Goal: Task Accomplishment & Management: Use online tool/utility

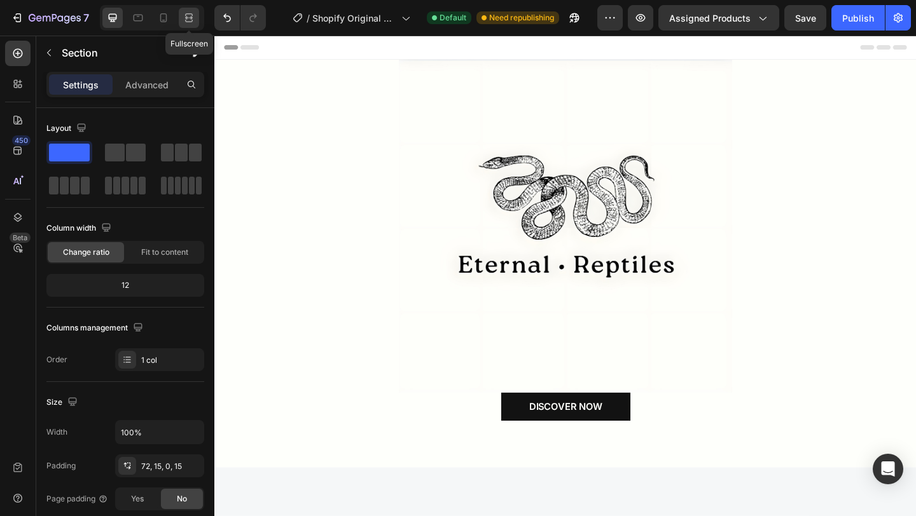
click at [191, 18] on icon at bounding box center [191, 17] width 4 height 3
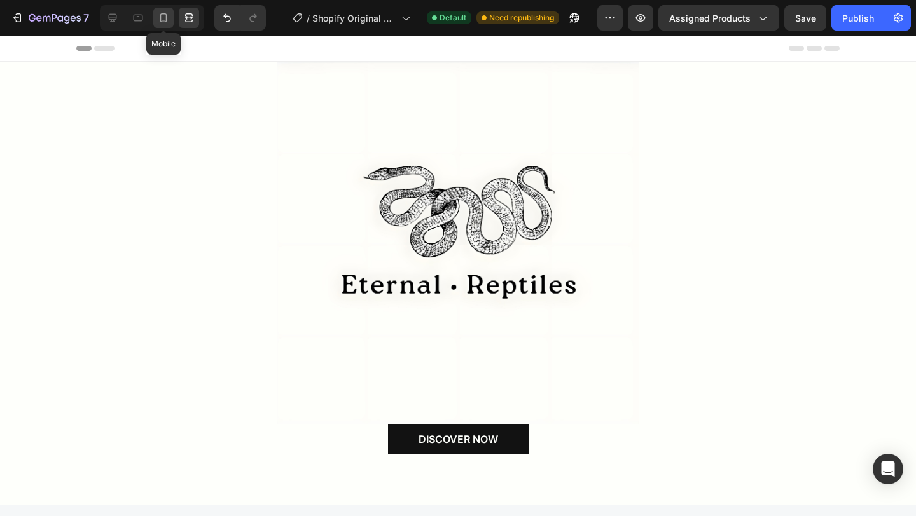
click at [168, 18] on icon at bounding box center [163, 17] width 13 height 13
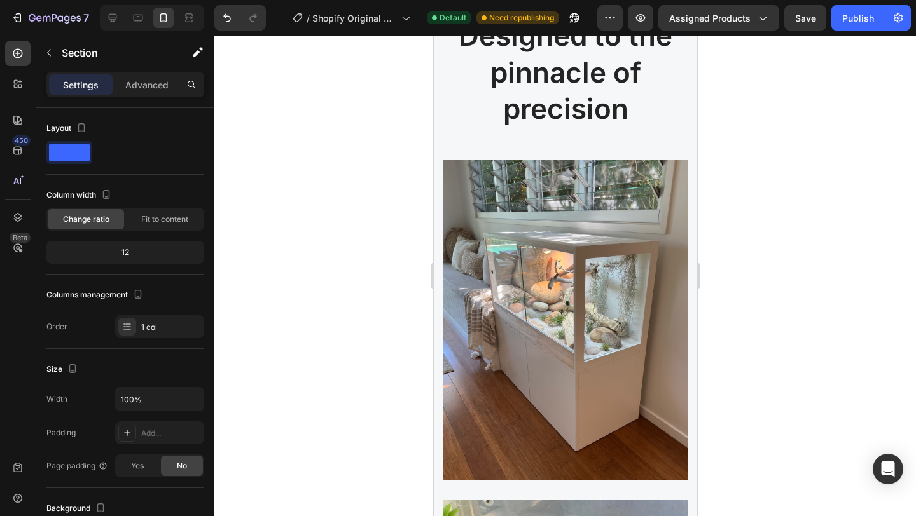
click at [149, 21] on div at bounding box center [152, 17] width 104 height 25
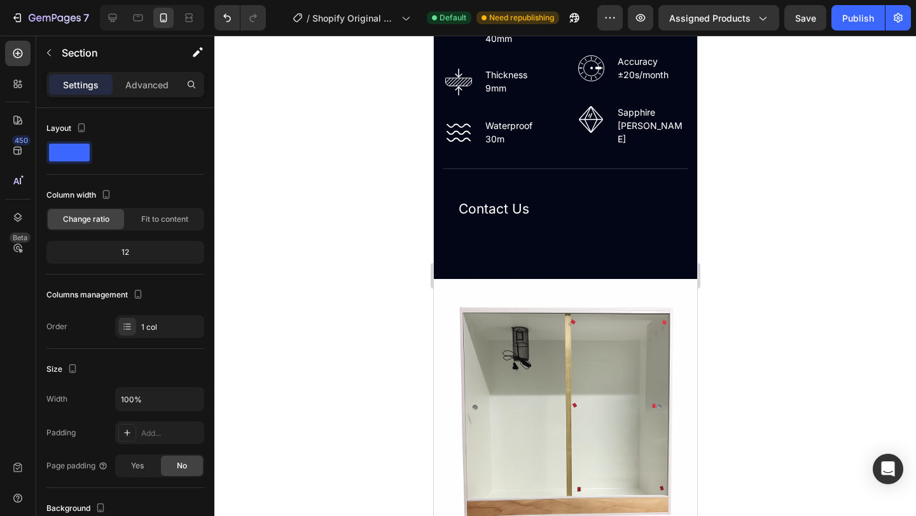
scroll to position [1844, 0]
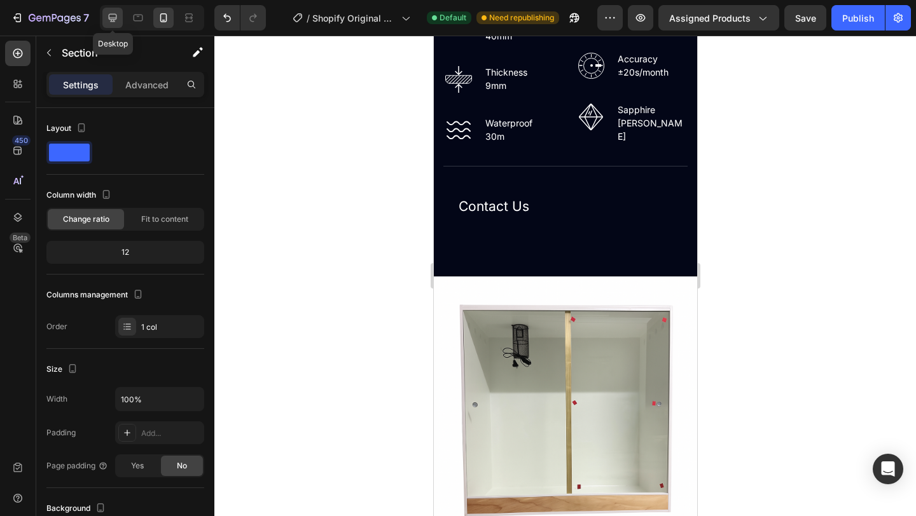
click at [120, 15] on div at bounding box center [112, 18] width 20 height 20
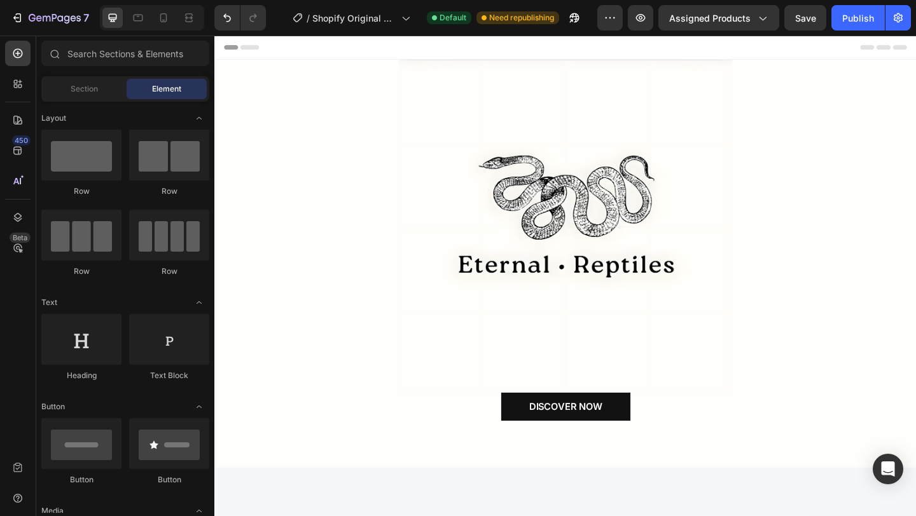
click at [742, 56] on div at bounding box center [596, 48] width 743 height 25
click at [256, 48] on icon at bounding box center [252, 48] width 20 height 5
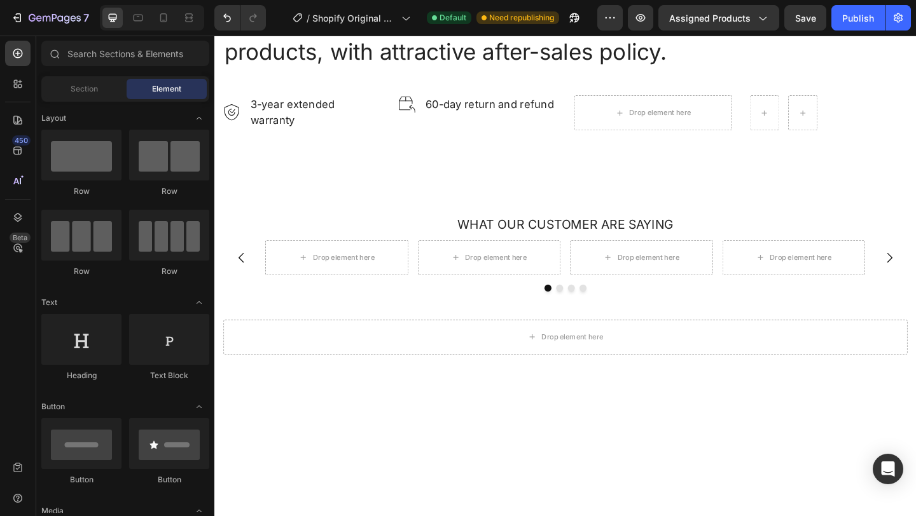
scroll to position [2641, 0]
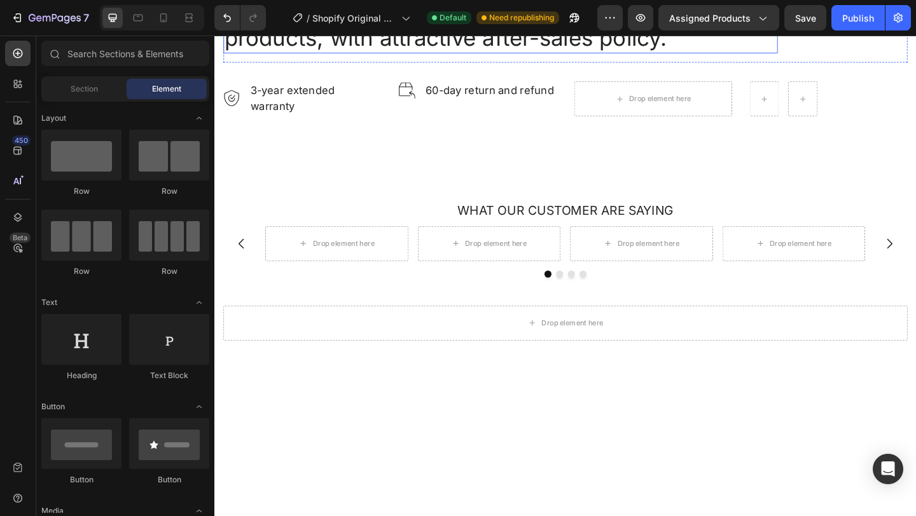
click at [382, 53] on p "Reputation creates trust. Gemand always brings customers the best quality produ…" at bounding box center [525, 6] width 600 height 94
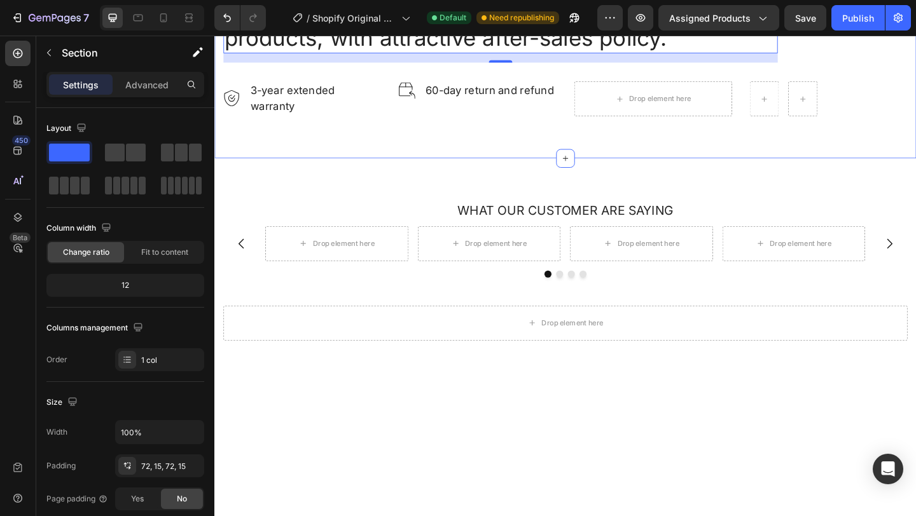
click at [218, 106] on div "Reputation creates trust. Gemand always brings customers the best quality produ…" at bounding box center [595, 40] width 763 height 257
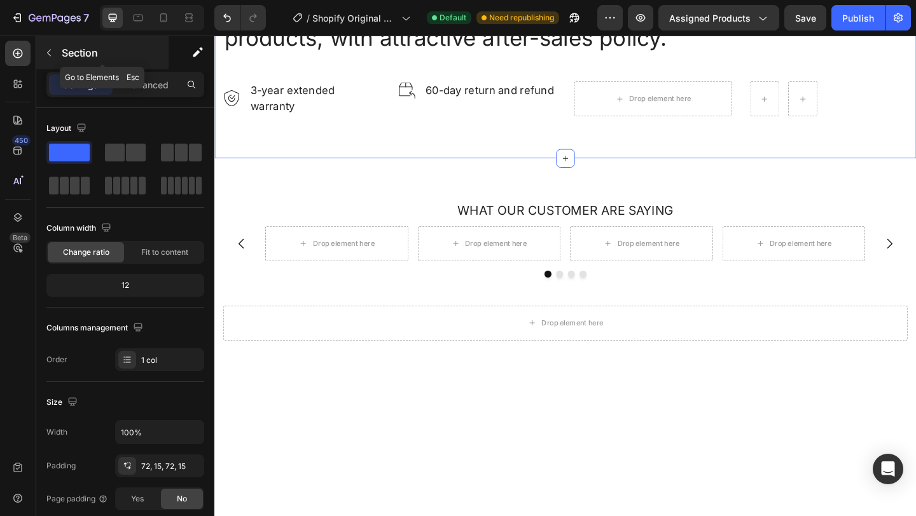
click at [55, 52] on button "button" at bounding box center [49, 53] width 20 height 20
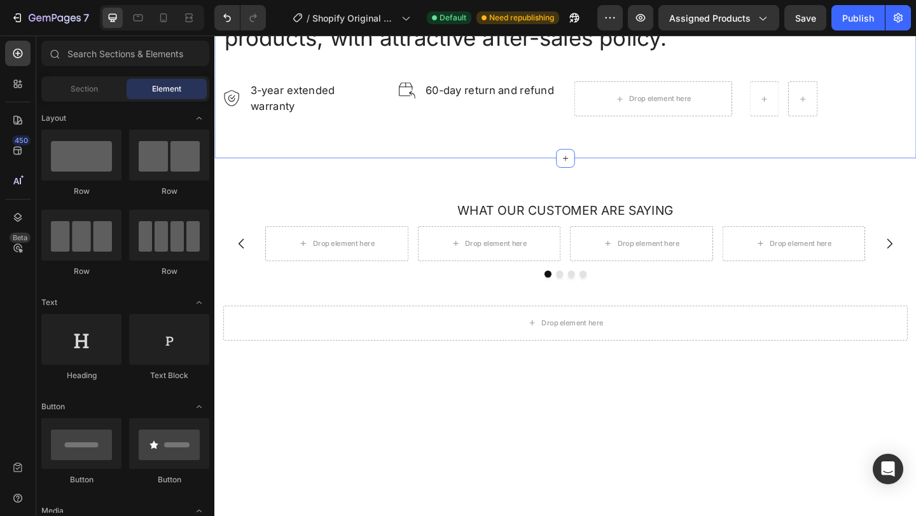
click at [233, 73] on div "Reputation creates trust. Gemand always brings customers the best quality produ…" at bounding box center [595, 40] width 763 height 257
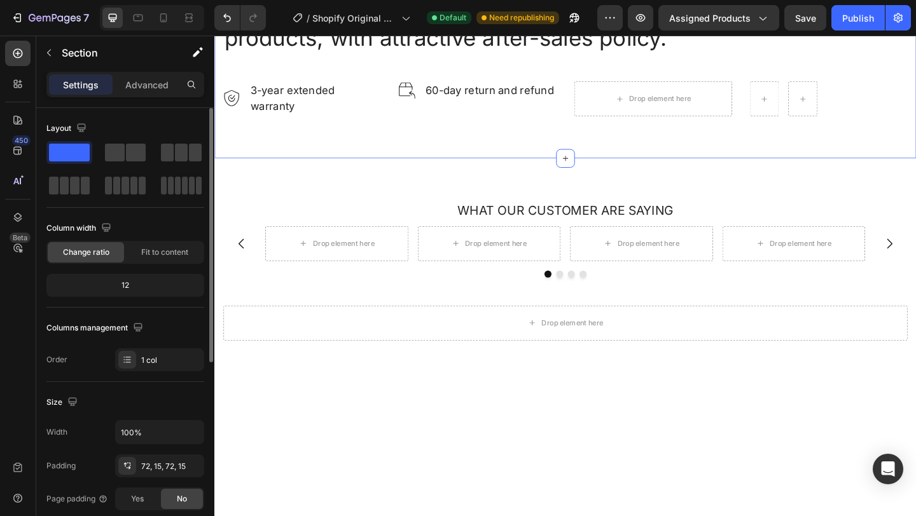
scroll to position [331, 0]
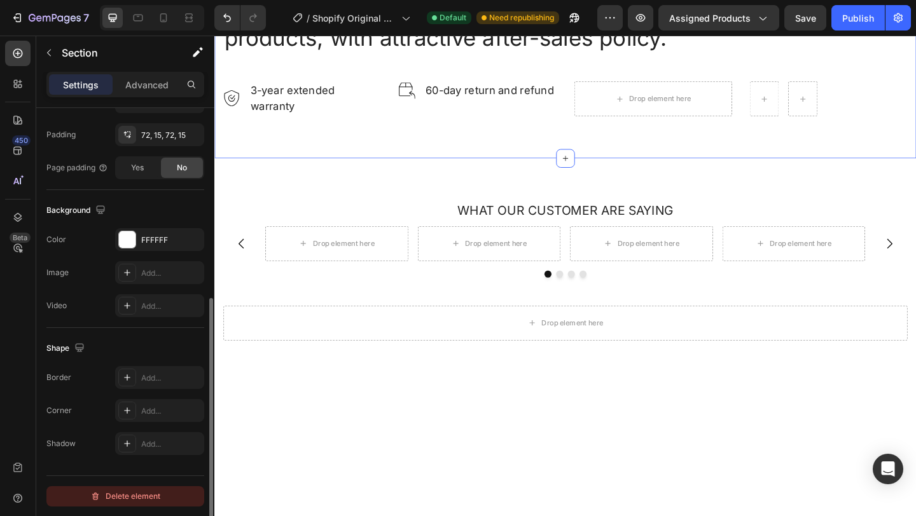
click at [148, 494] on div "Delete element" at bounding box center [125, 496] width 70 height 15
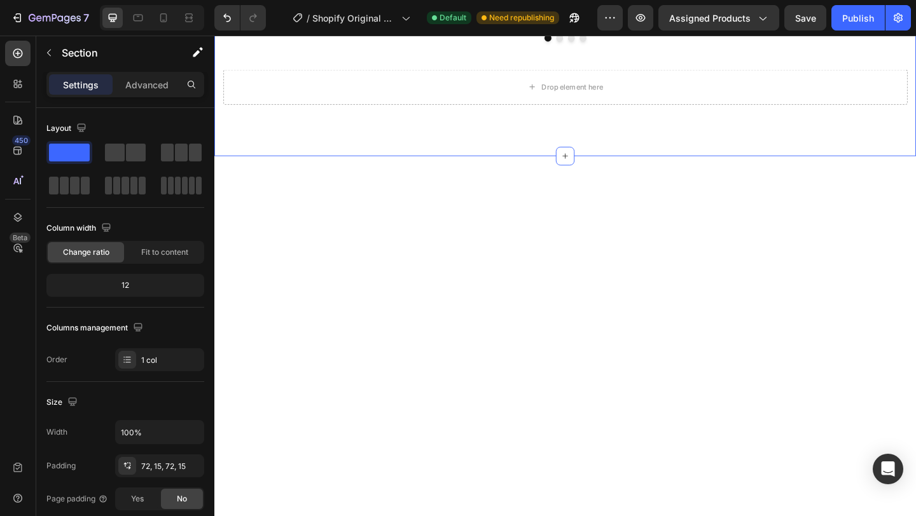
click at [290, 67] on div "WHAT OUR CUSTOMER ARE SAYING Text block Drop element here Drop element here Dro…" at bounding box center [595, 39] width 763 height 254
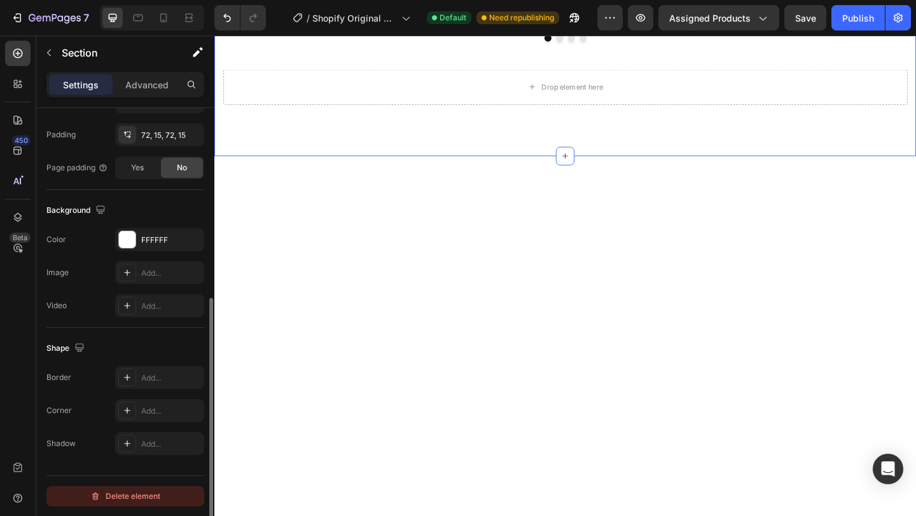
click at [141, 494] on div "Delete element" at bounding box center [125, 496] width 70 height 15
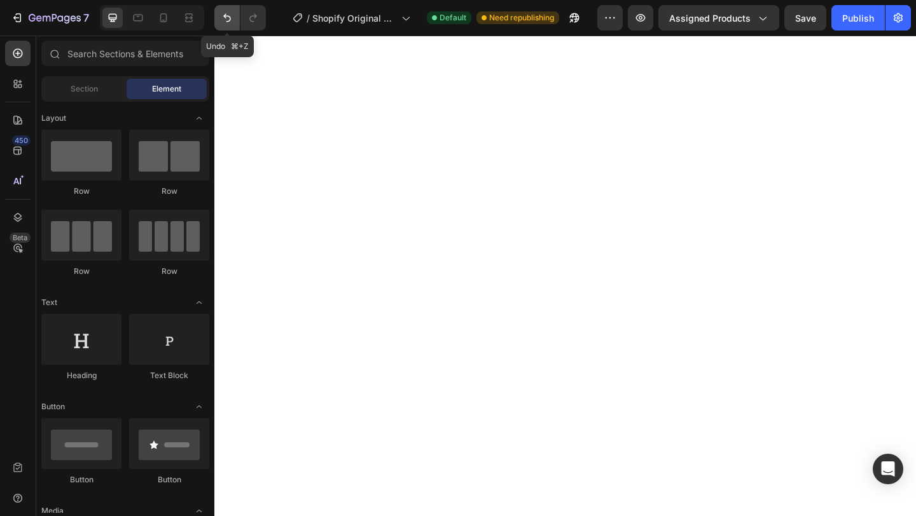
click at [235, 14] on button "Undo/Redo" at bounding box center [226, 17] width 25 height 25
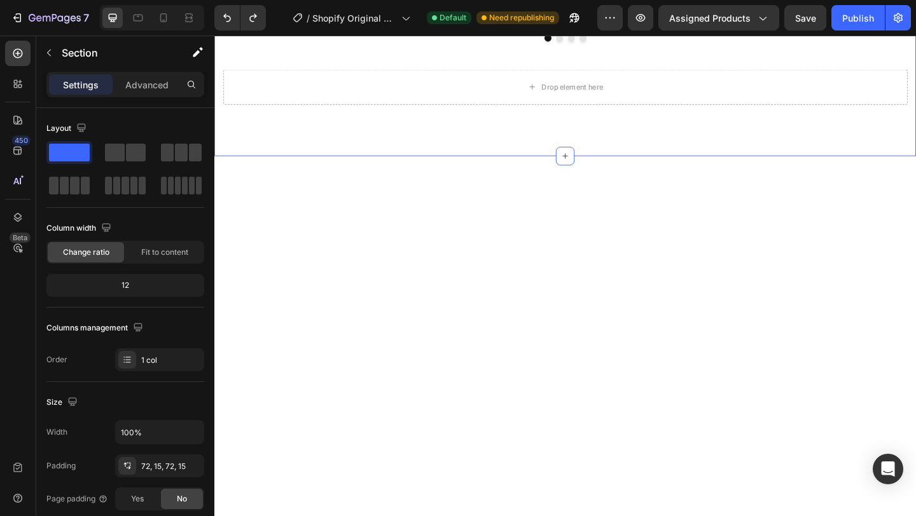
click at [252, 66] on div "WHAT OUR CUSTOMER ARE SAYING Text block Drop element here Drop element here Dro…" at bounding box center [595, 39] width 763 height 254
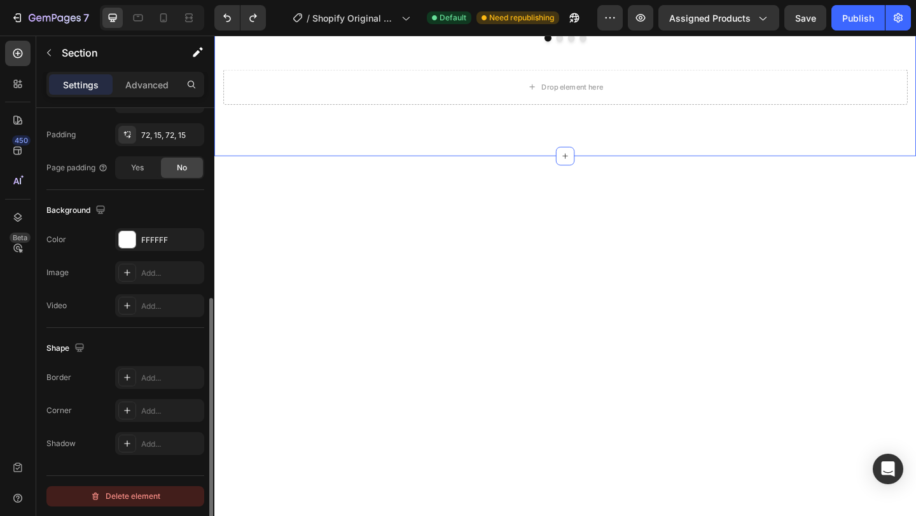
click at [147, 499] on div "Delete element" at bounding box center [125, 496] width 70 height 15
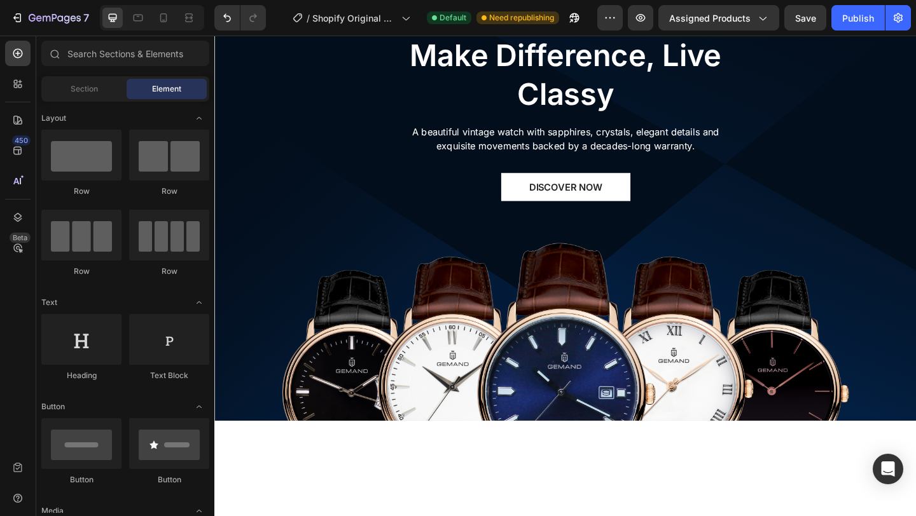
scroll to position [2633, 0]
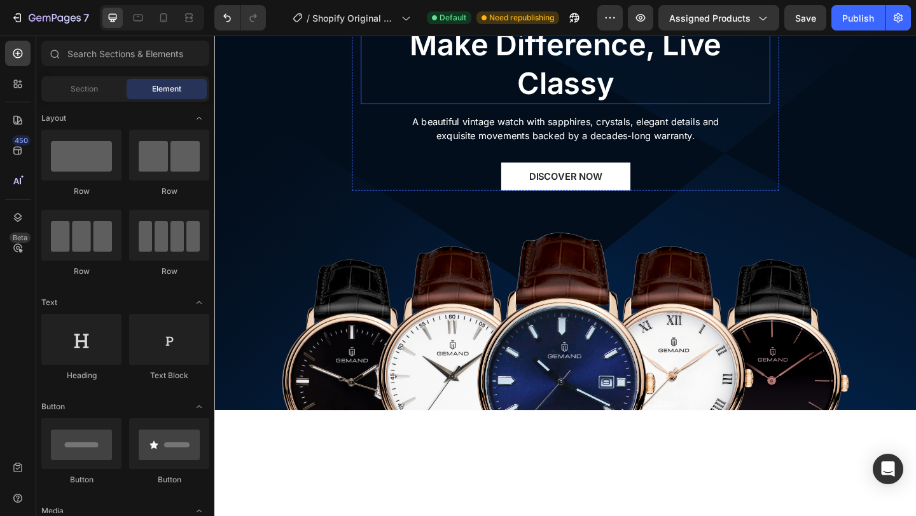
click at [331, 135] on div "THE HOMETOWN SIGNATURE COLLECTION Text block Make Difference, Live Classy Headi…" at bounding box center [595, 181] width 763 height 523
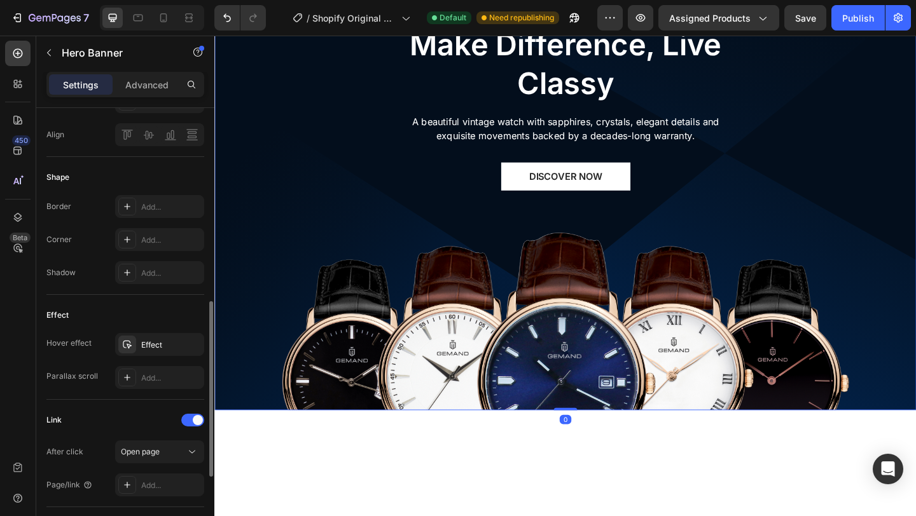
scroll to position [679, 0]
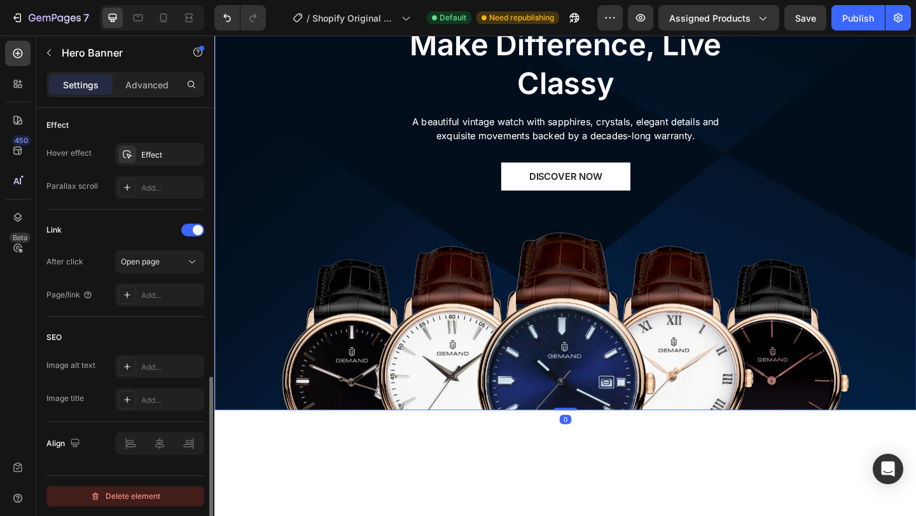
click at [130, 497] on div "Delete element" at bounding box center [125, 496] width 70 height 15
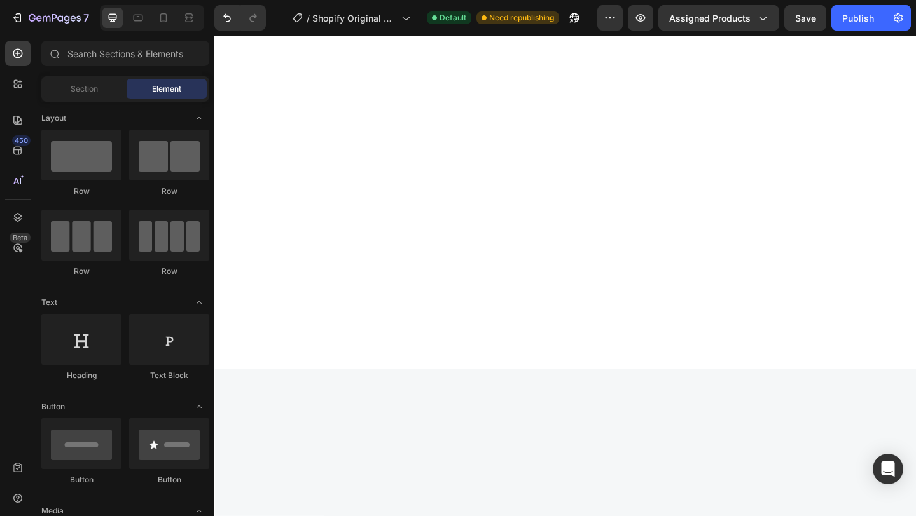
click at [277, 106] on div at bounding box center [595, 179] width 763 height 440
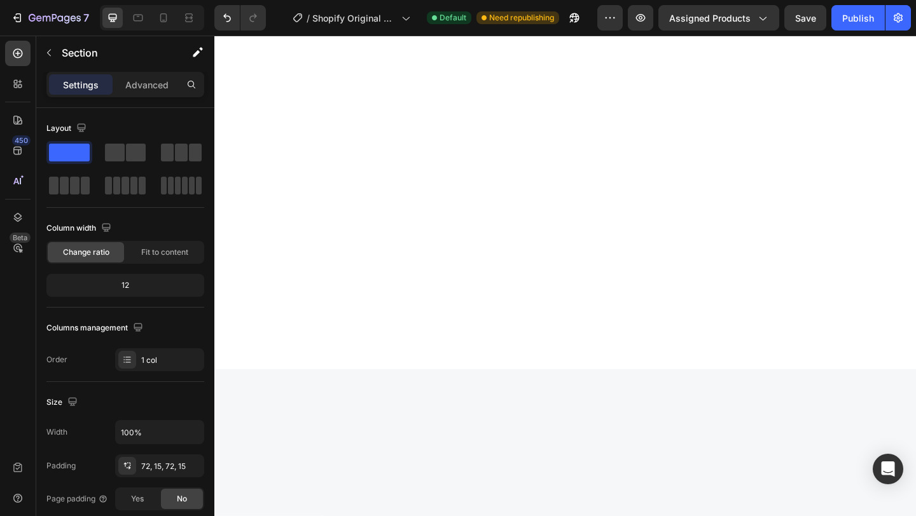
click at [298, 153] on div at bounding box center [596, 178] width 744 height 349
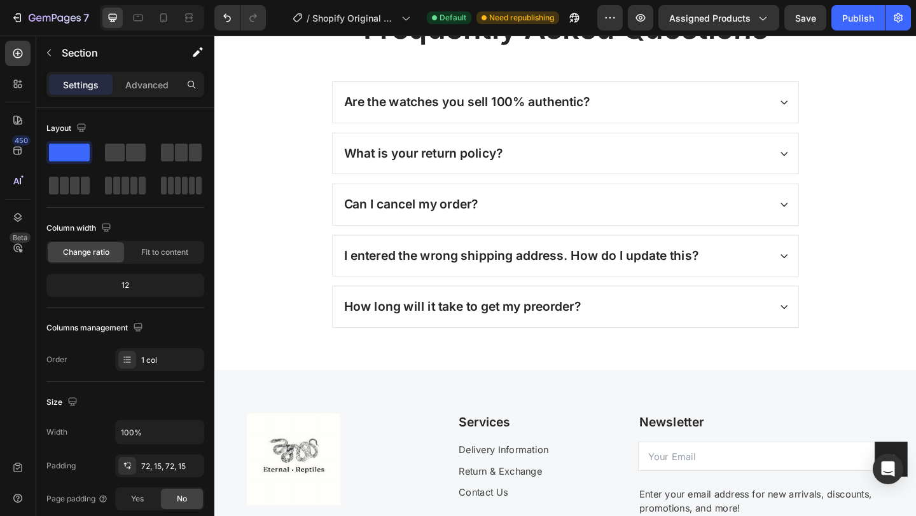
scroll to position [2643, 0]
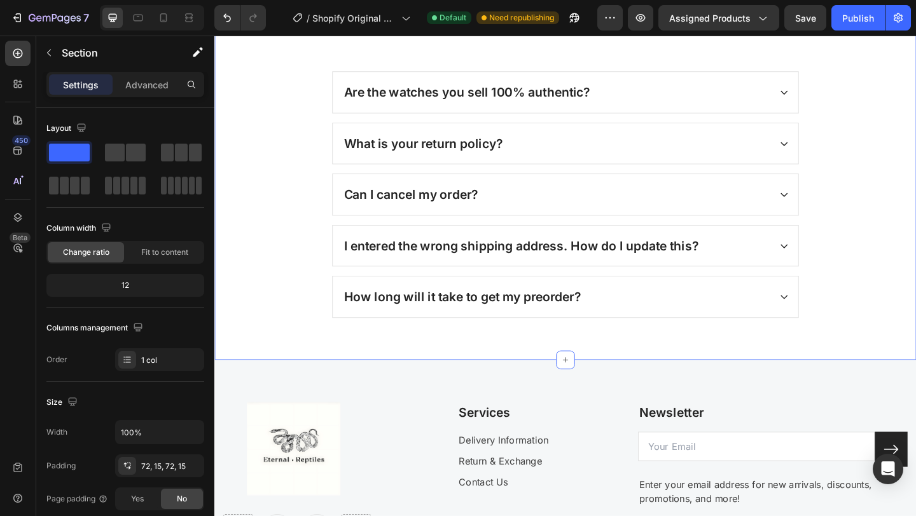
click at [284, 151] on div "Frequently Asked Questions Heading Are the watches you sell 100% authentic? Wha…" at bounding box center [596, 168] width 744 height 349
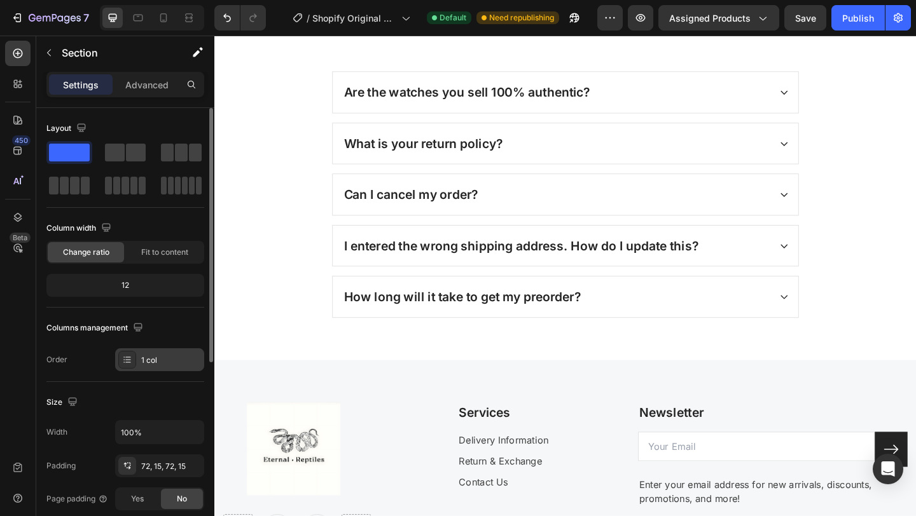
scroll to position [331, 0]
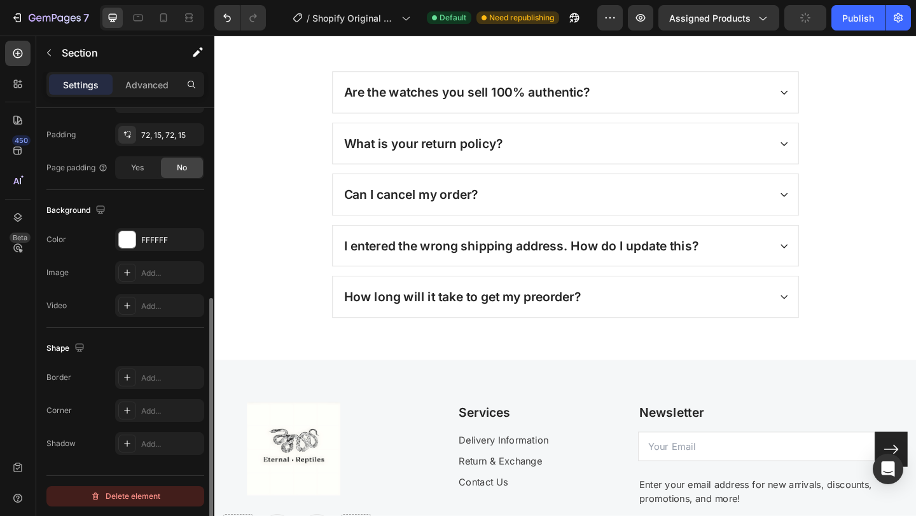
click at [140, 499] on div "Delete element" at bounding box center [125, 496] width 70 height 15
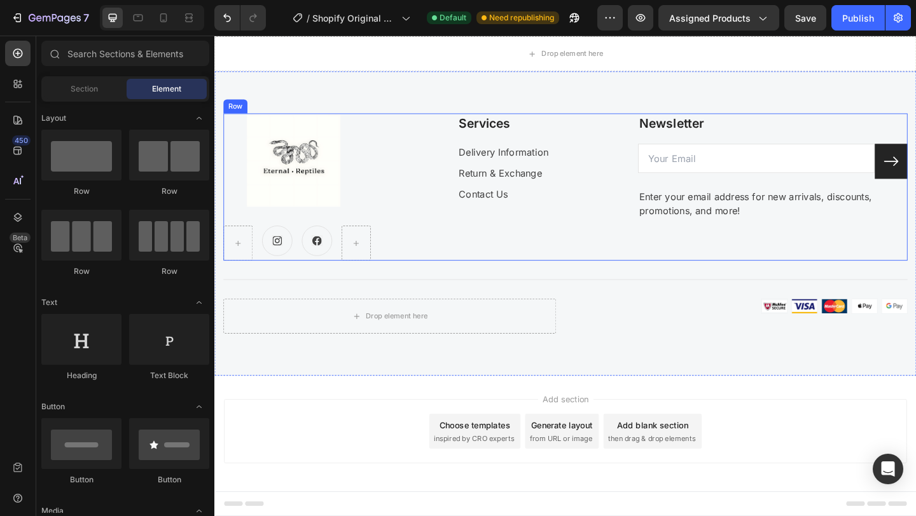
scroll to position [2629, 0]
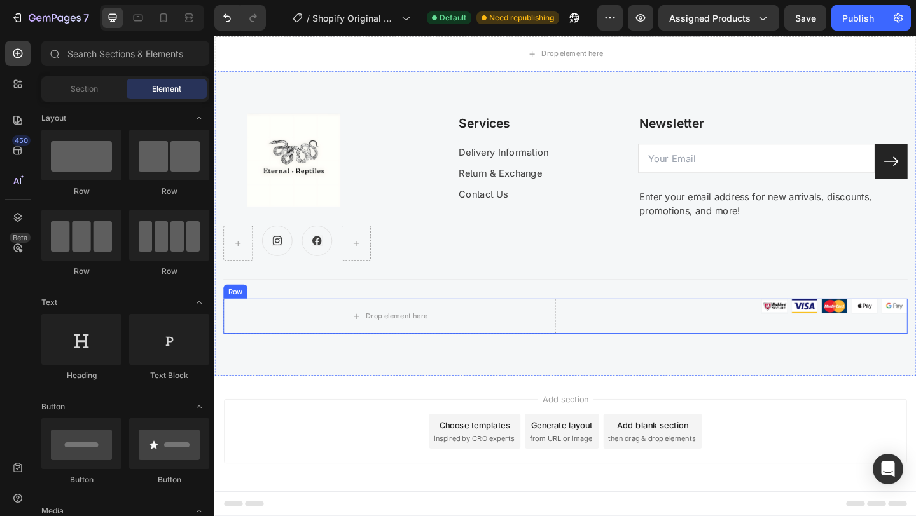
click at [812, 338] on img at bounding box center [888, 330] width 159 height 17
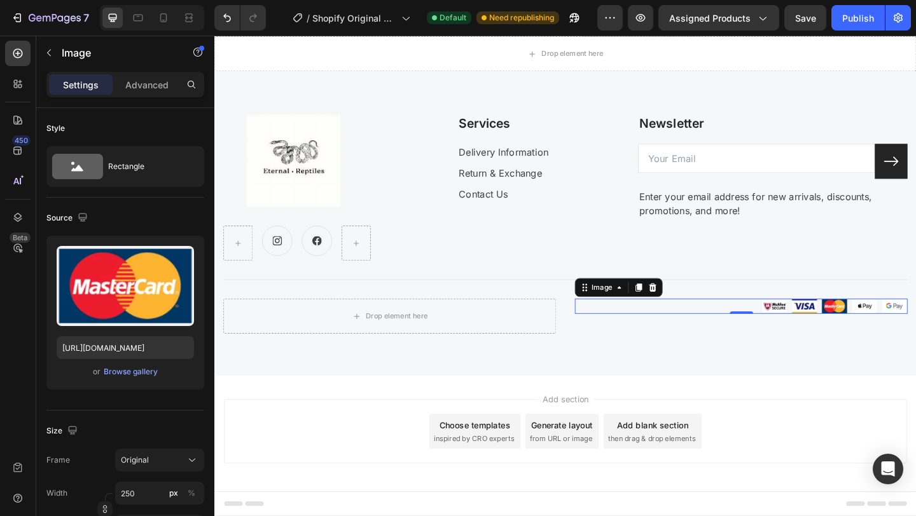
click at [887, 338] on img at bounding box center [888, 330] width 159 height 17
click at [691, 314] on icon at bounding box center [691, 309] width 8 height 9
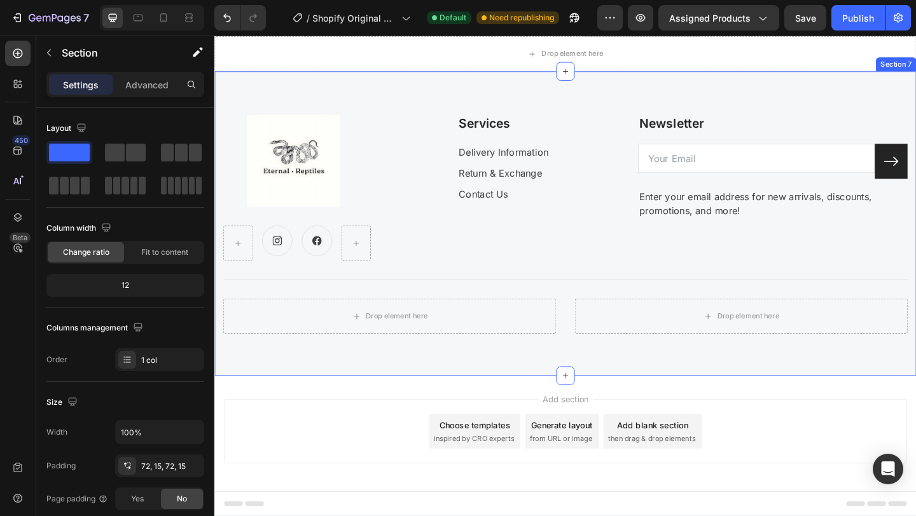
click at [616, 406] on div "Image Icon Icon Row Services Text block Delivery Information Text block Return …" at bounding box center [595, 239] width 763 height 331
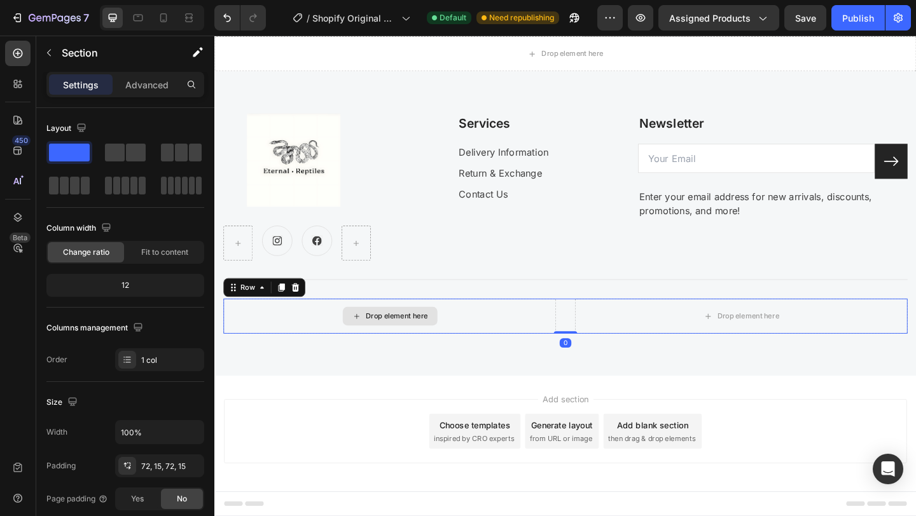
click at [488, 360] on div "Drop element here" at bounding box center [405, 341] width 362 height 38
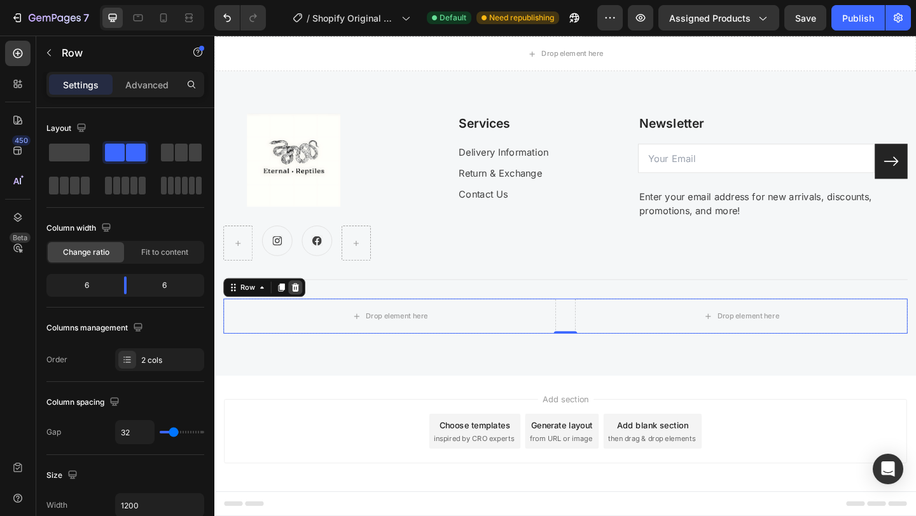
click at [305, 315] on icon at bounding box center [302, 310] width 10 height 10
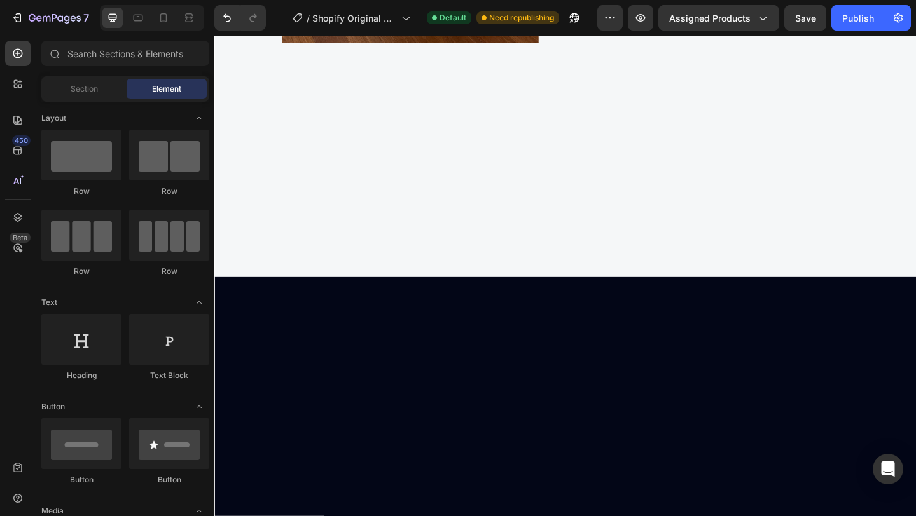
scroll to position [0, 0]
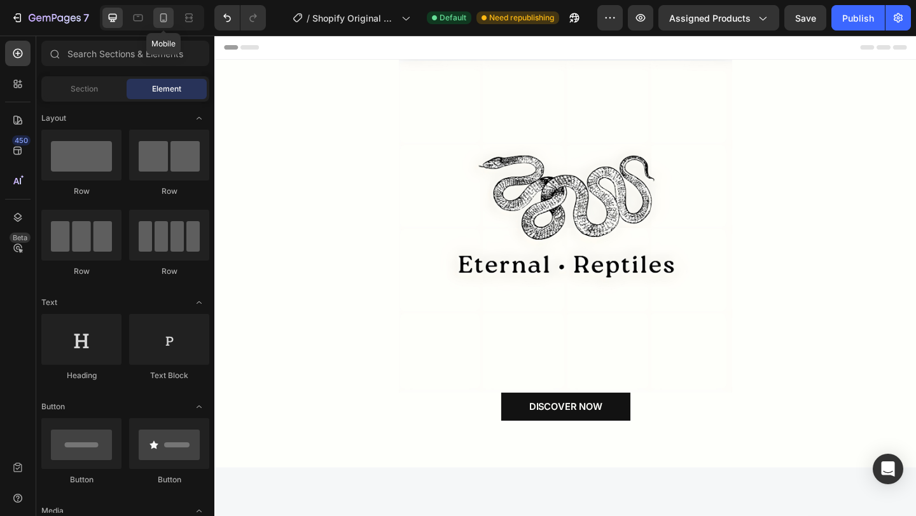
click at [166, 20] on icon at bounding box center [163, 17] width 7 height 9
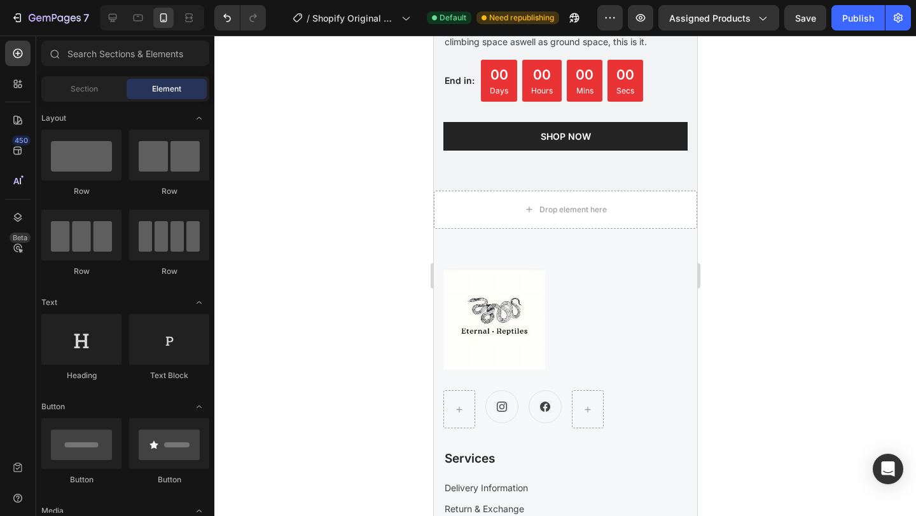
scroll to position [2452, 0]
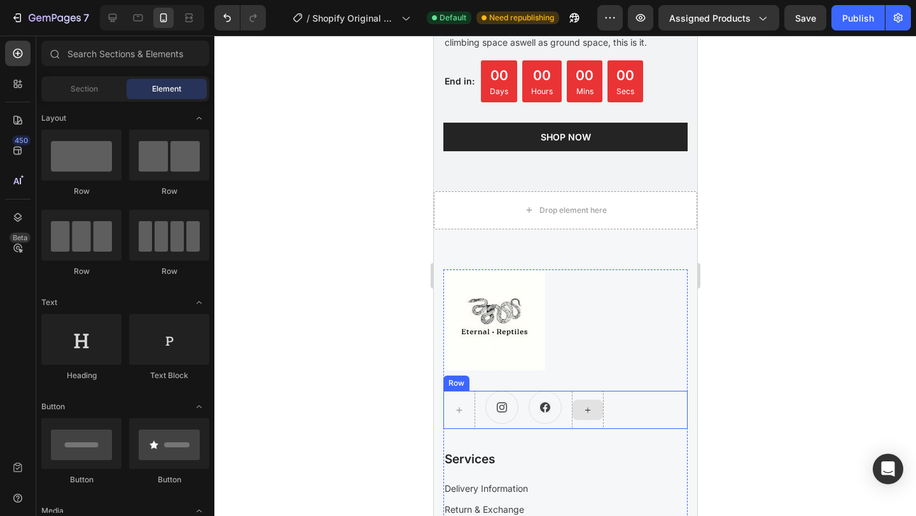
click at [597, 415] on div at bounding box center [587, 410] width 31 height 20
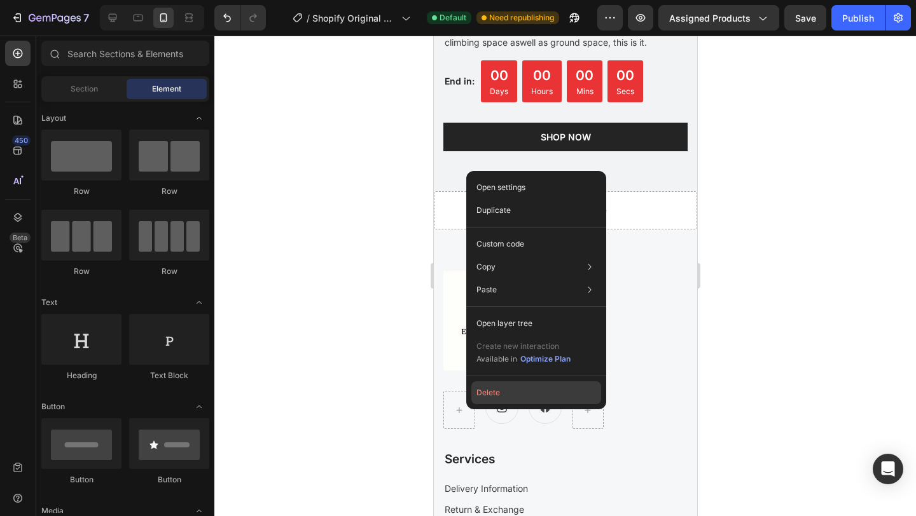
click at [506, 386] on button "Delete" at bounding box center [536, 393] width 130 height 23
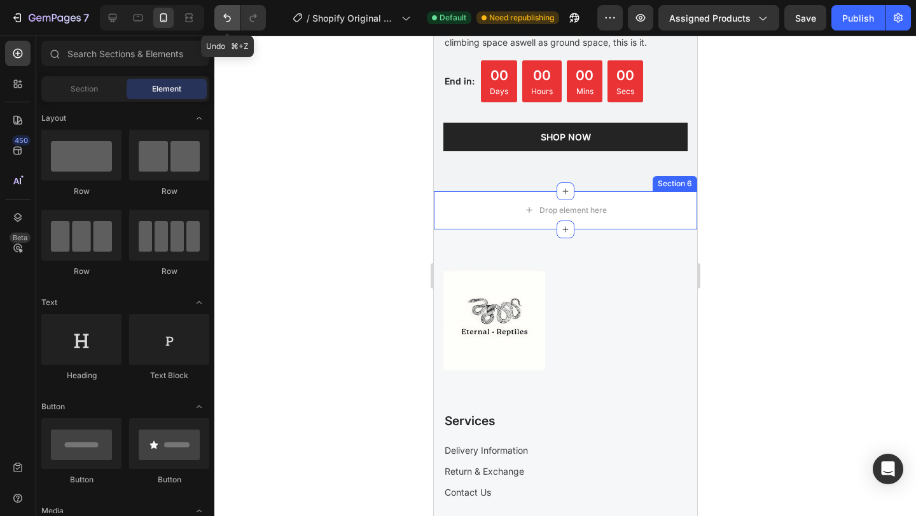
click at [226, 15] on icon "Undo/Redo" at bounding box center [227, 17] width 13 height 13
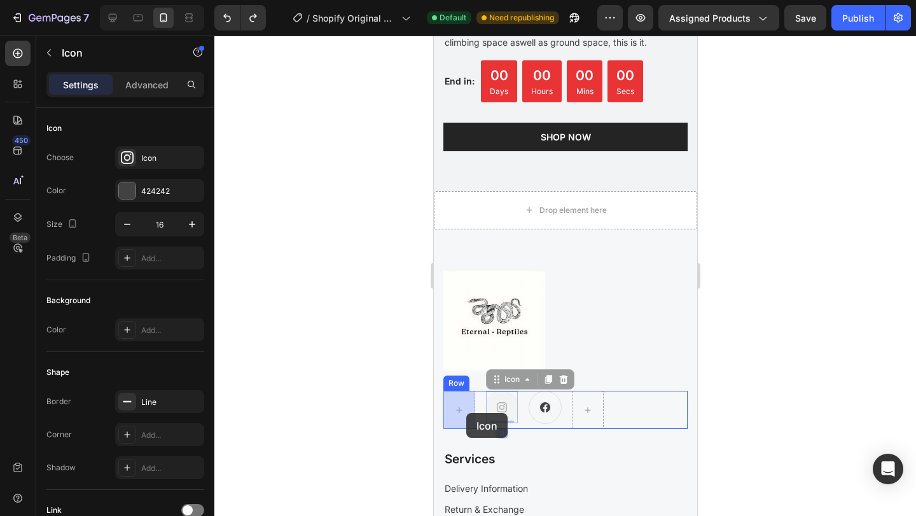
drag, startPoint x: 507, startPoint y: 412, endPoint x: 466, endPoint y: 413, distance: 41.4
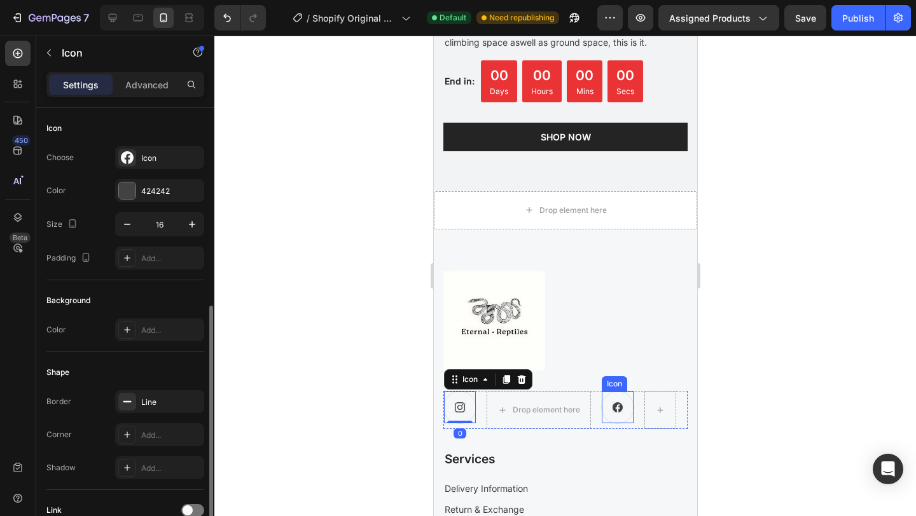
scroll to position [109, 0]
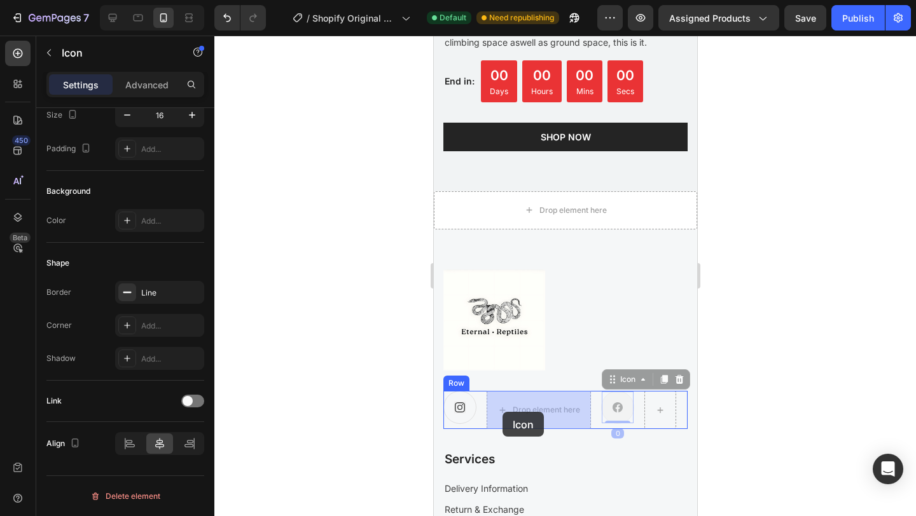
drag, startPoint x: 607, startPoint y: 405, endPoint x: 502, endPoint y: 412, distance: 105.2
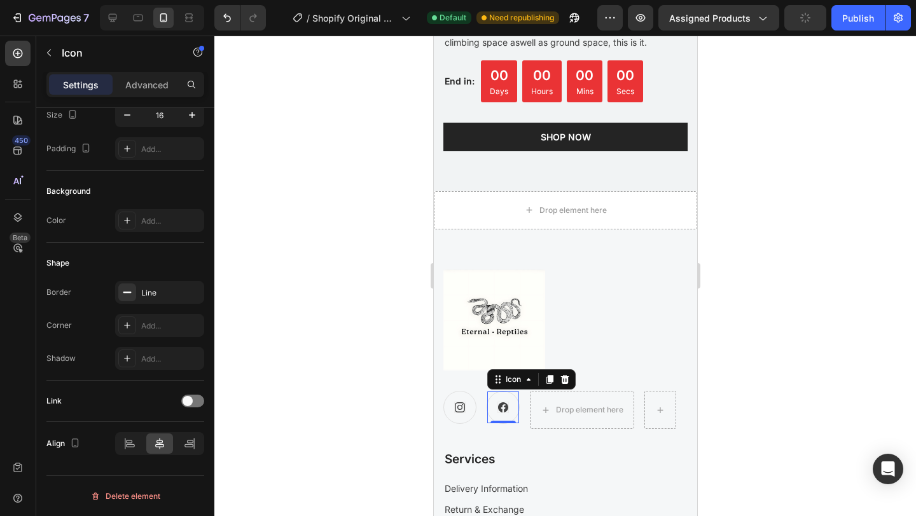
click at [761, 422] on div at bounding box center [565, 276] width 702 height 481
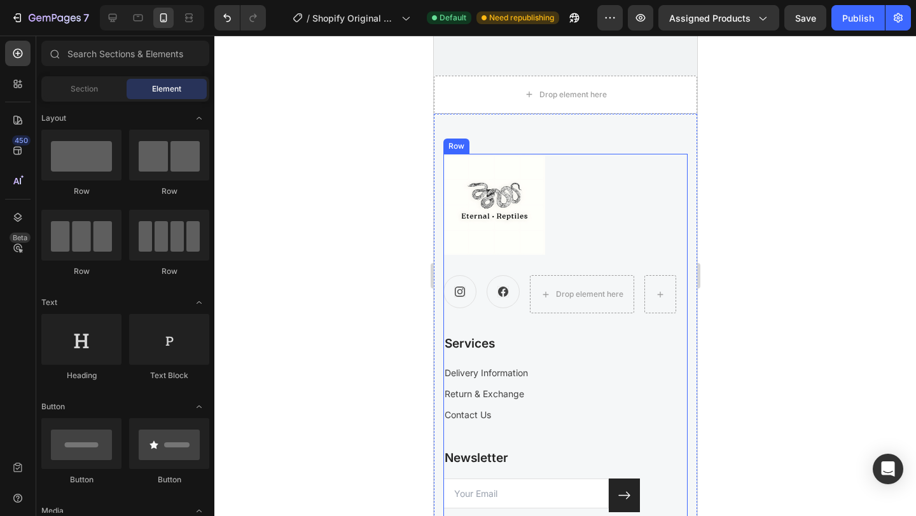
scroll to position [2578, 0]
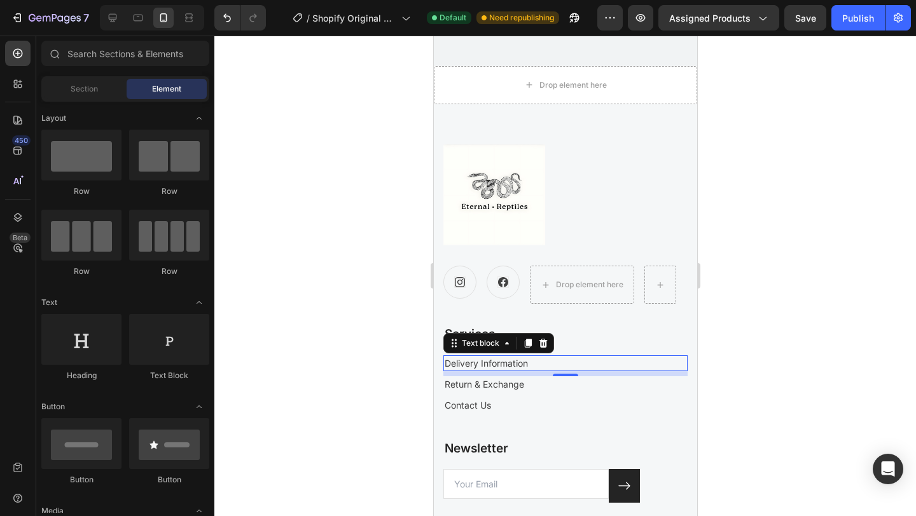
click at [508, 362] on p "Delivery Information" at bounding box center [565, 363] width 242 height 13
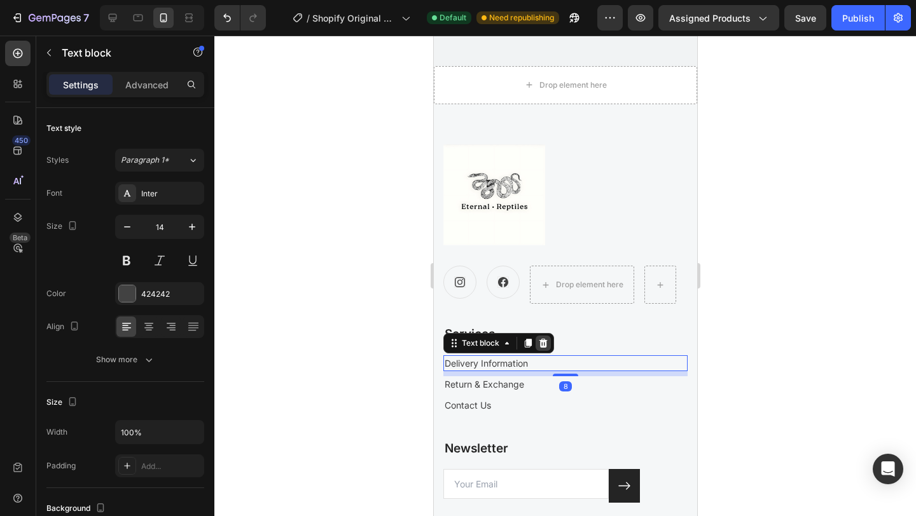
click at [540, 343] on icon at bounding box center [543, 343] width 8 height 9
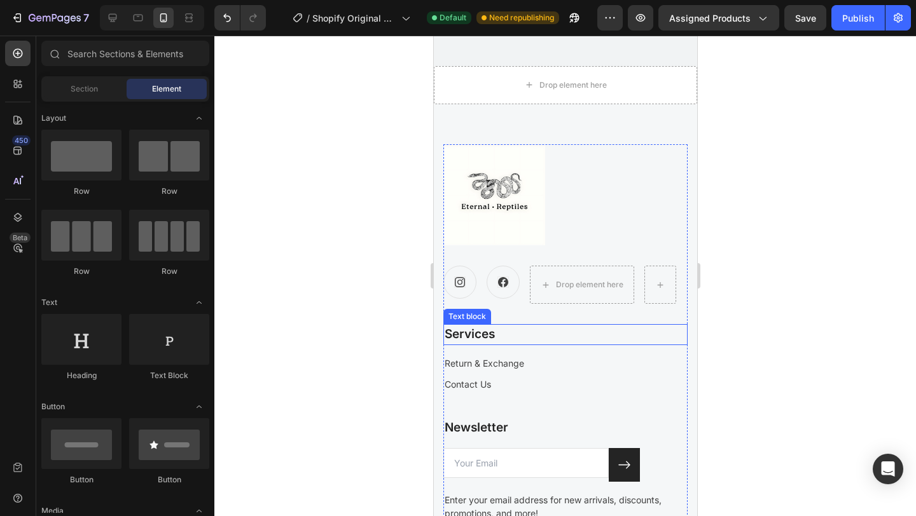
click at [494, 340] on p "Services" at bounding box center [565, 335] width 242 height 18
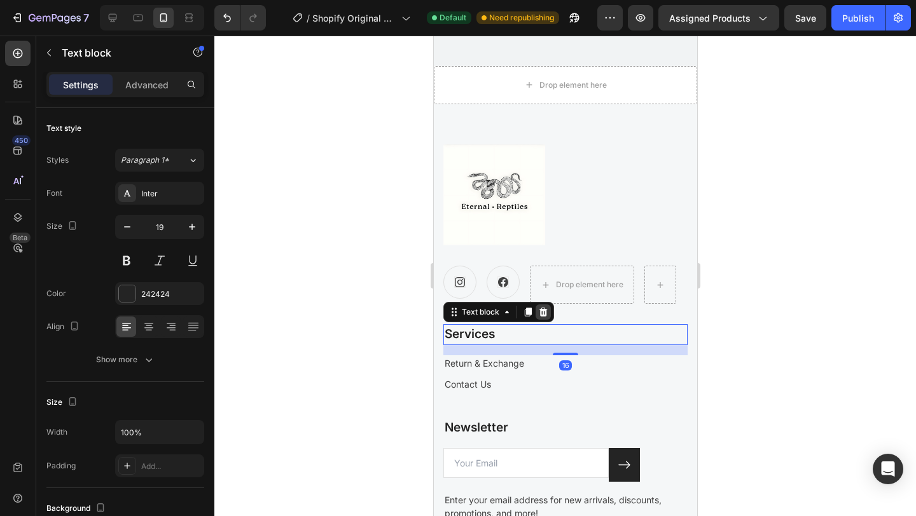
click at [543, 315] on icon at bounding box center [543, 312] width 8 height 9
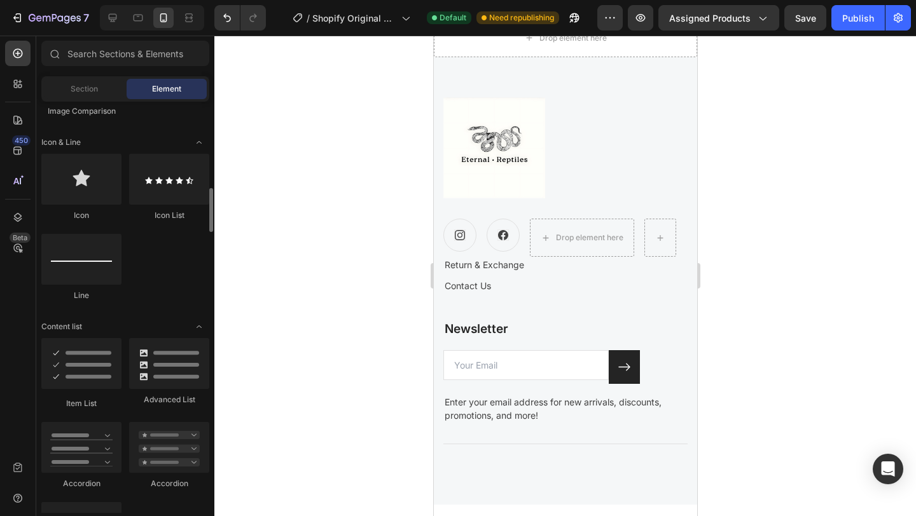
scroll to position [796, 0]
click at [97, 245] on div at bounding box center [81, 257] width 80 height 51
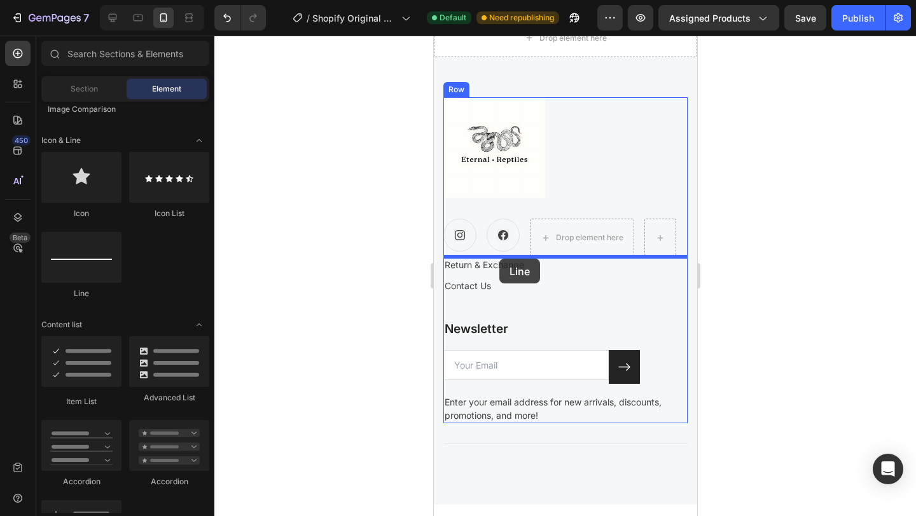
drag, startPoint x: 530, startPoint y: 281, endPoint x: 499, endPoint y: 259, distance: 38.3
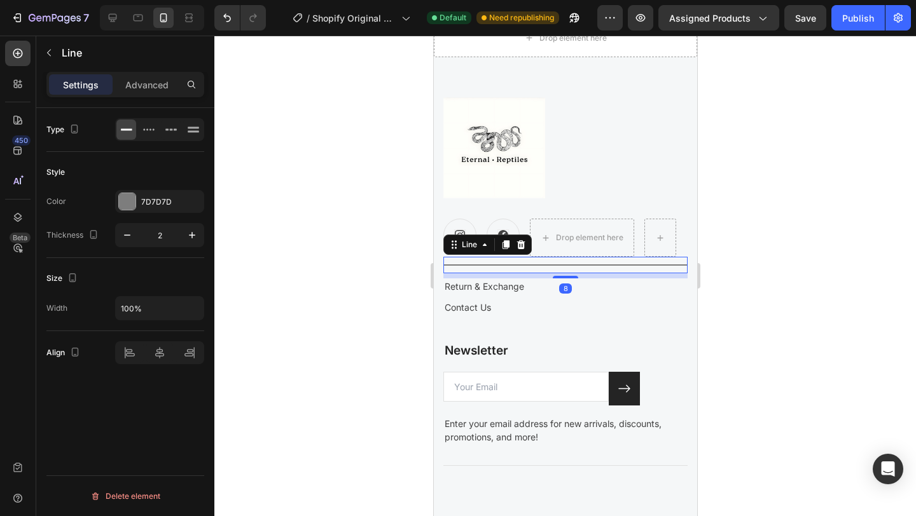
click at [761, 270] on div at bounding box center [565, 276] width 702 height 481
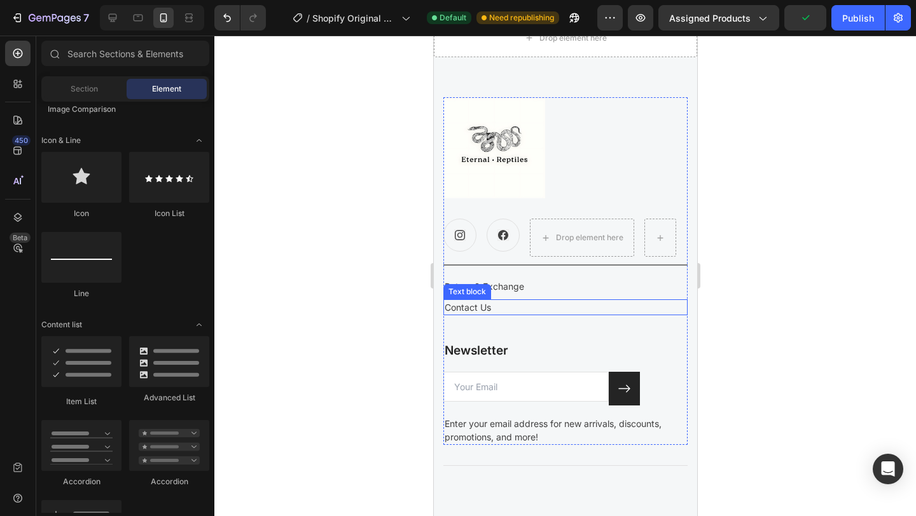
click at [482, 308] on p "Contact Us" at bounding box center [565, 307] width 242 height 13
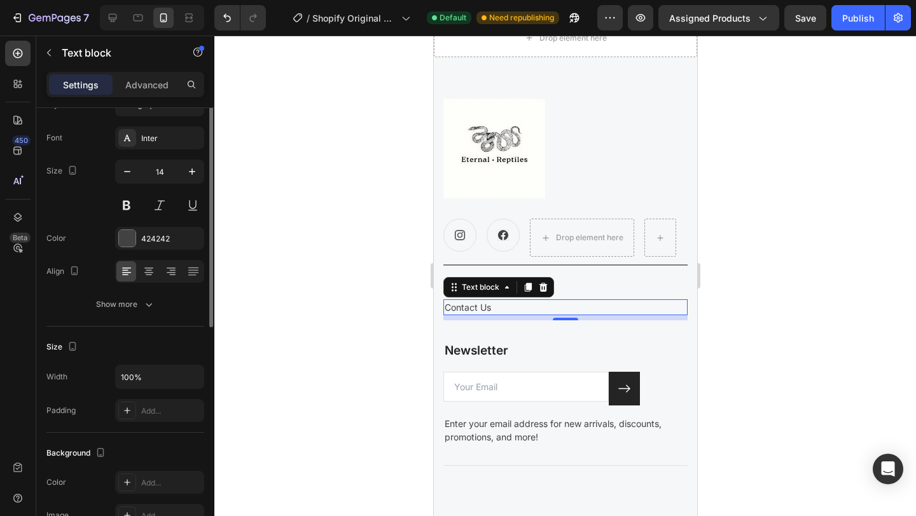
scroll to position [0, 0]
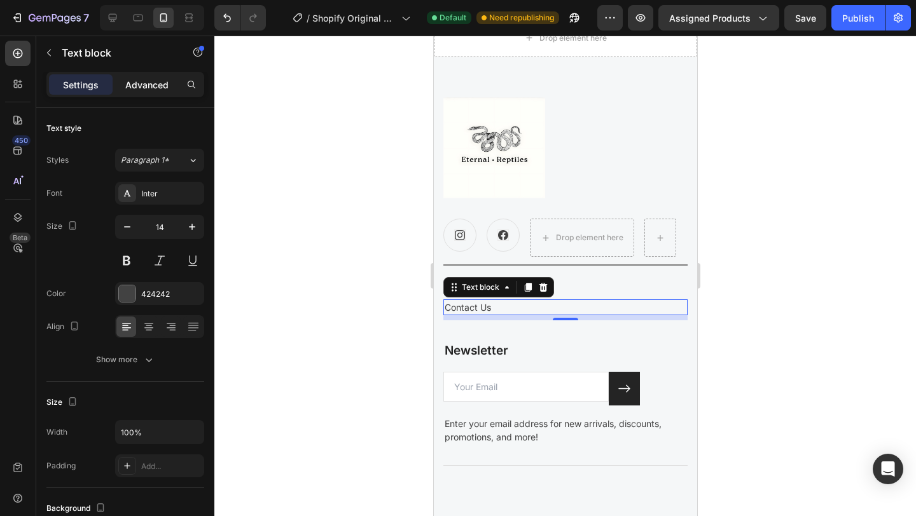
click at [160, 83] on p "Advanced" at bounding box center [146, 84] width 43 height 13
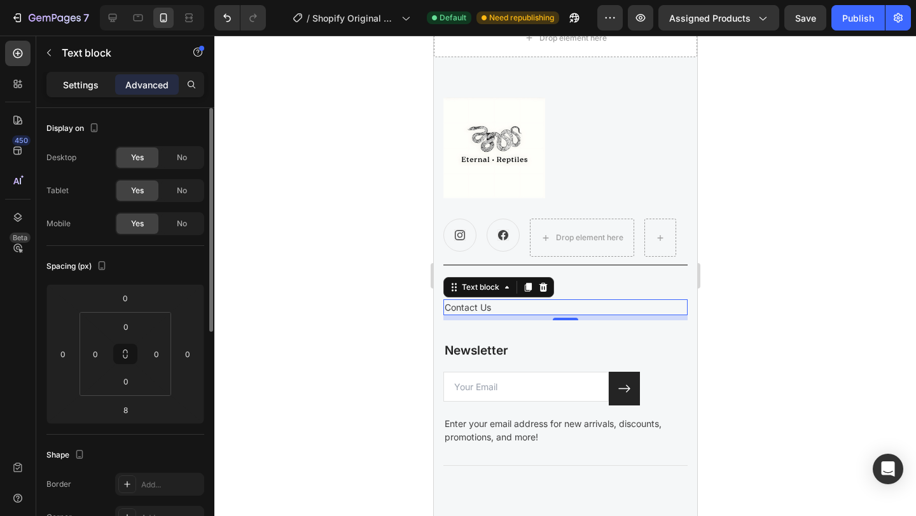
click at [93, 86] on p "Settings" at bounding box center [81, 84] width 36 height 13
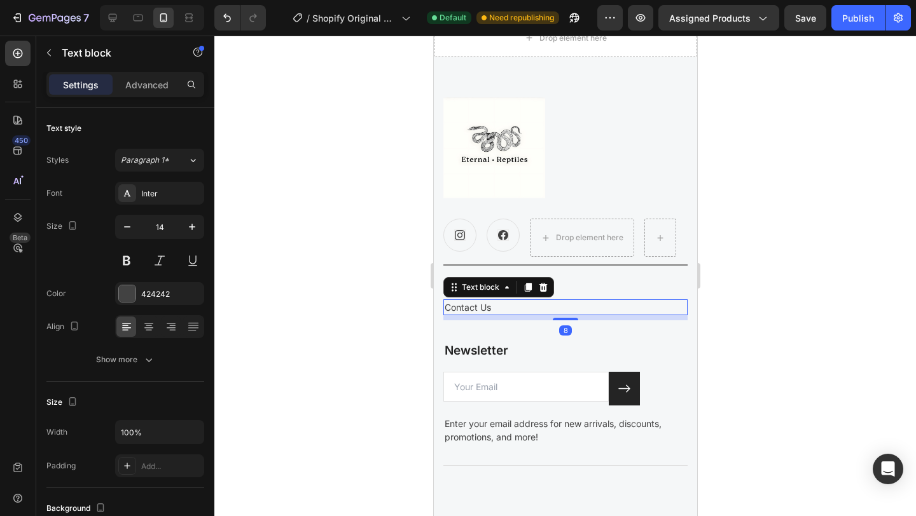
click at [354, 338] on div at bounding box center [565, 276] width 702 height 481
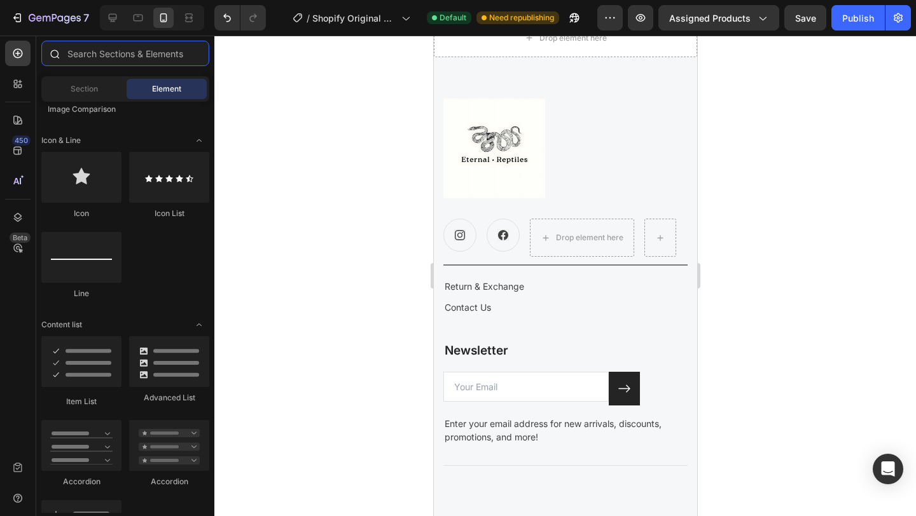
click at [120, 60] on input "text" at bounding box center [125, 53] width 168 height 25
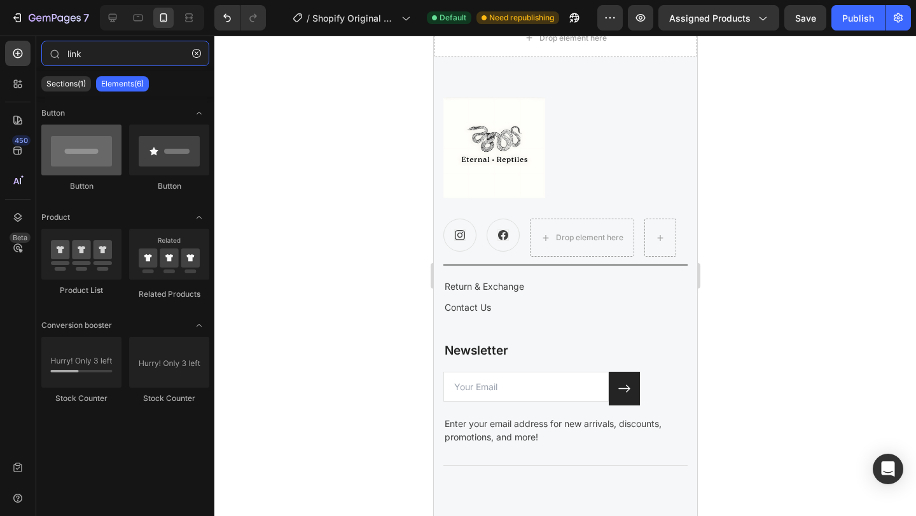
type input "link"
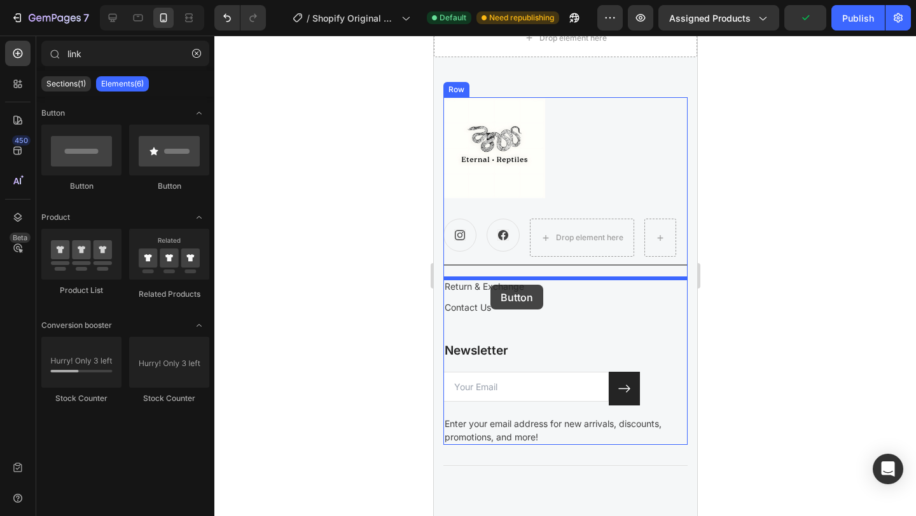
drag, startPoint x: 529, startPoint y: 206, endPoint x: 490, endPoint y: 285, distance: 87.9
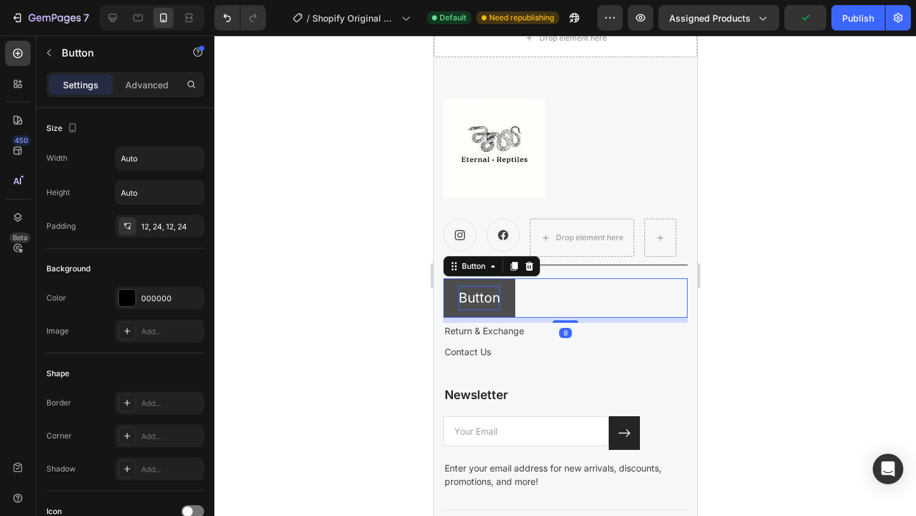
click at [488, 299] on p "Button" at bounding box center [478, 298] width 41 height 24
click at [508, 301] on button "Button" at bounding box center [479, 298] width 72 height 39
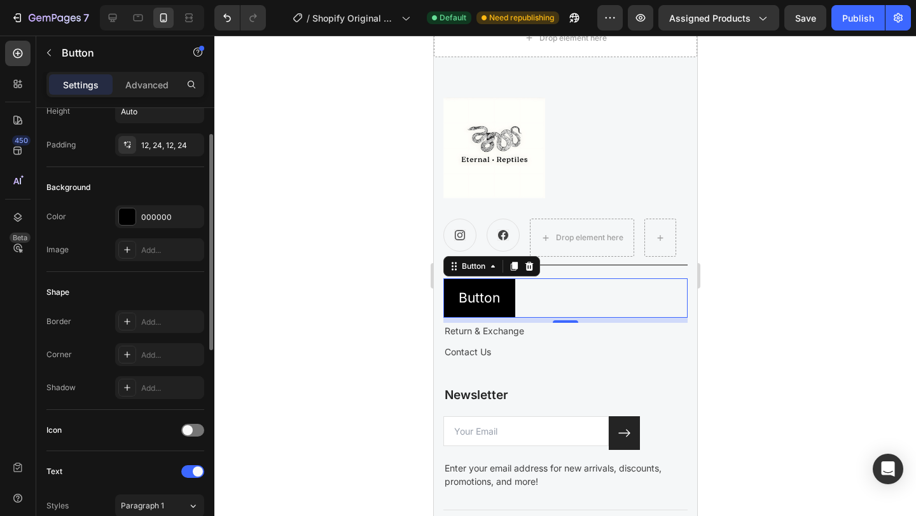
scroll to position [97, 0]
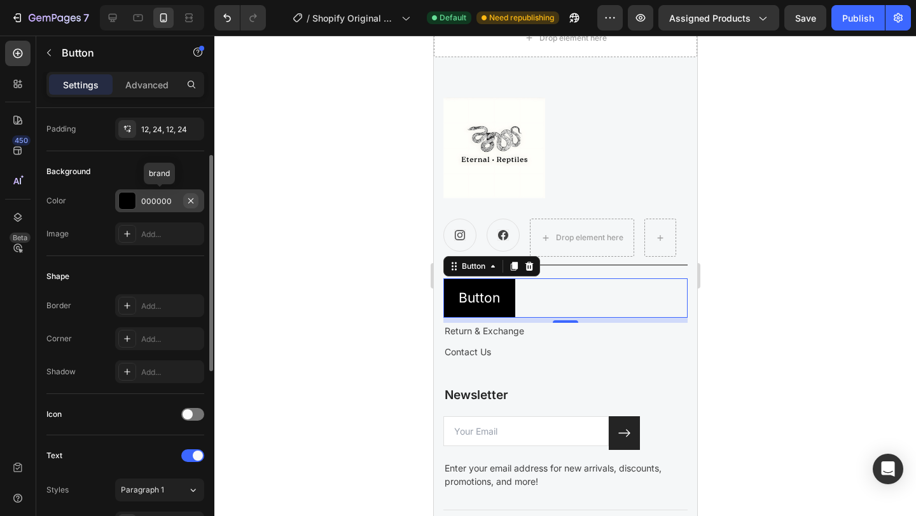
click at [190, 203] on icon "button" at bounding box center [191, 201] width 10 height 10
click at [502, 305] on button "Button" at bounding box center [479, 298] width 72 height 39
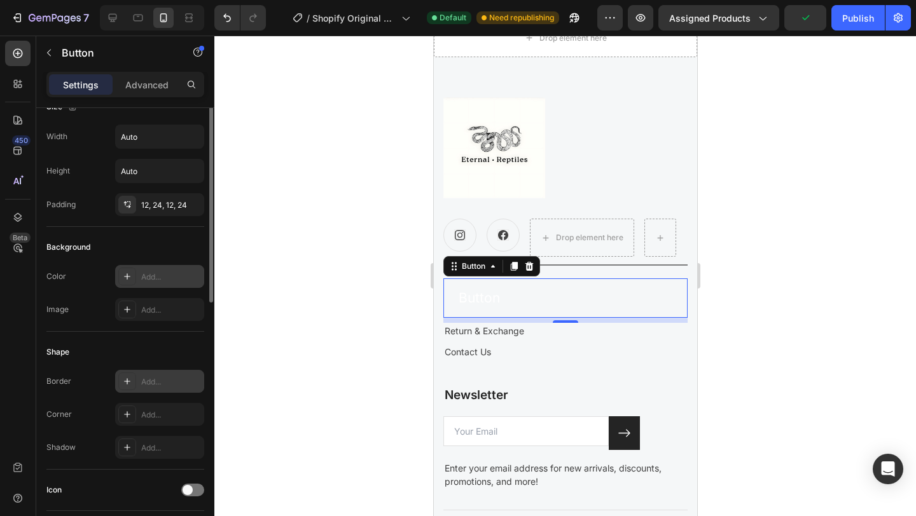
scroll to position [0, 0]
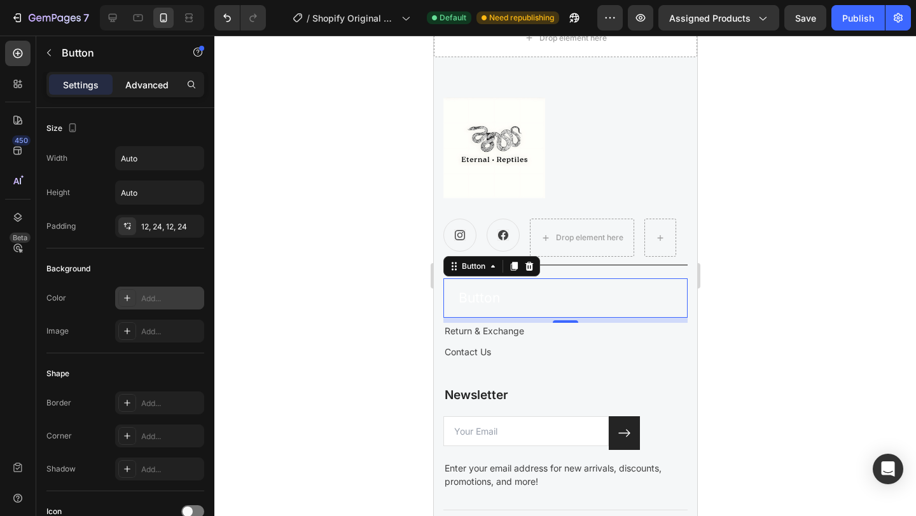
click at [135, 89] on p "Advanced" at bounding box center [146, 84] width 43 height 13
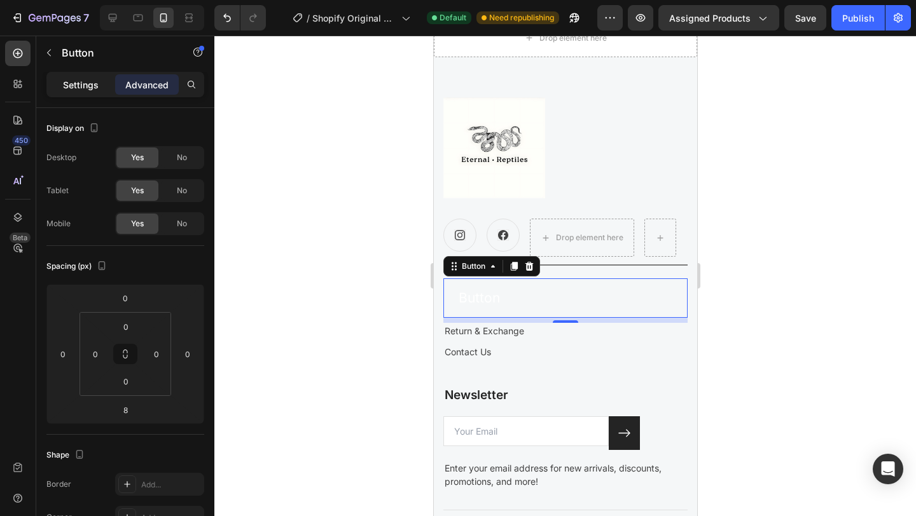
click at [87, 87] on p "Settings" at bounding box center [81, 84] width 36 height 13
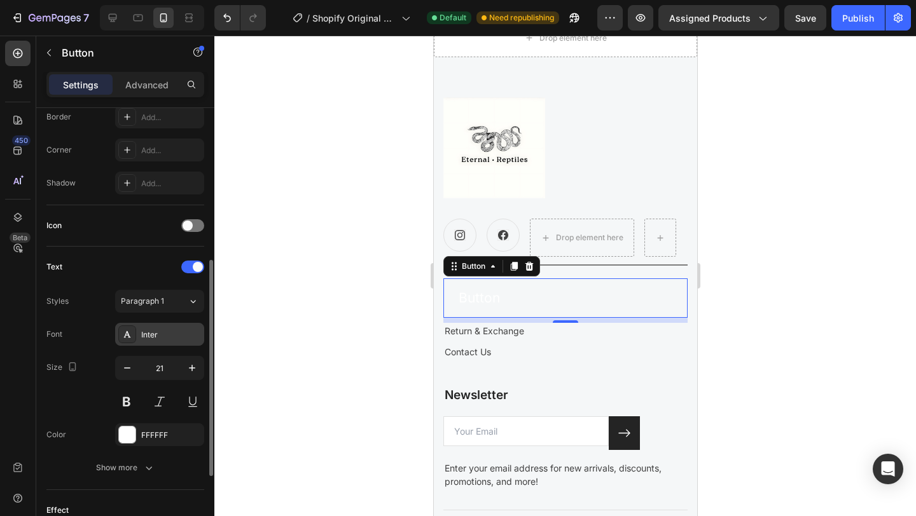
scroll to position [295, 0]
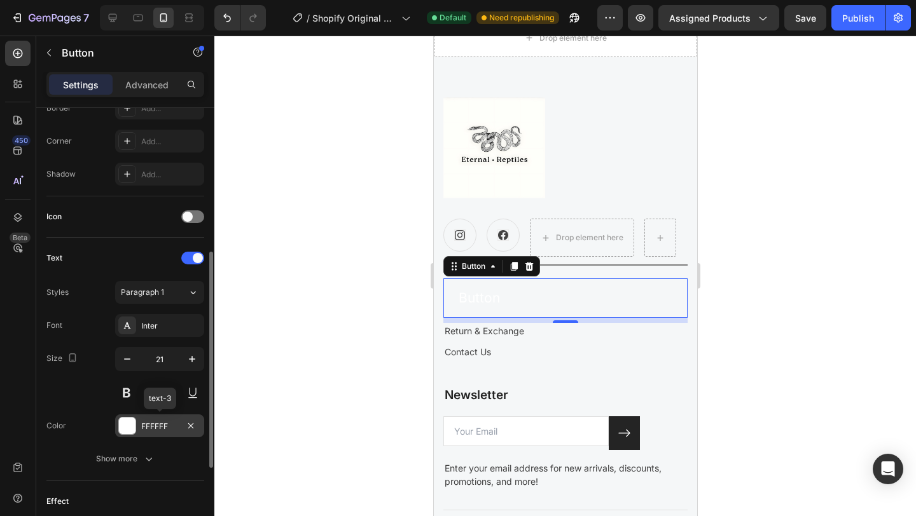
click at [176, 426] on div "FFFFFF" at bounding box center [159, 426] width 37 height 11
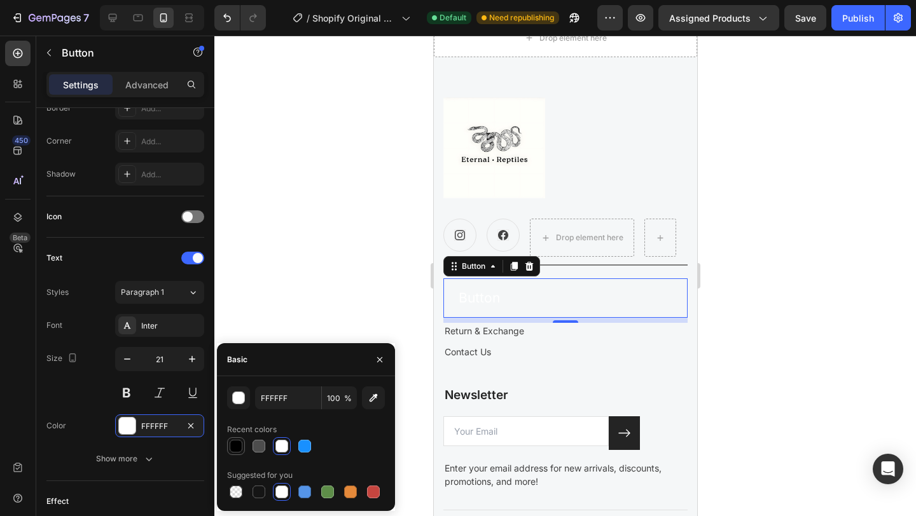
click at [237, 442] on div at bounding box center [236, 446] width 13 height 13
type input "000000"
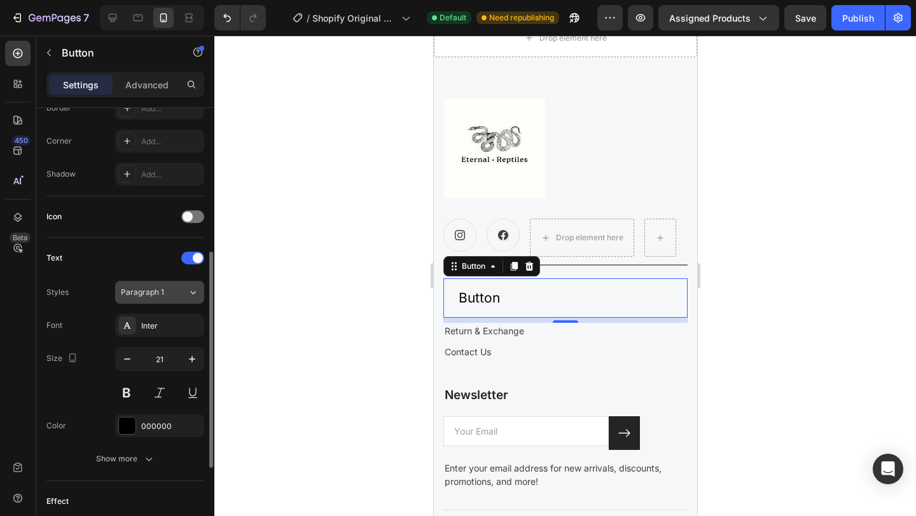
click at [169, 295] on div "Paragraph 1" at bounding box center [147, 292] width 52 height 11
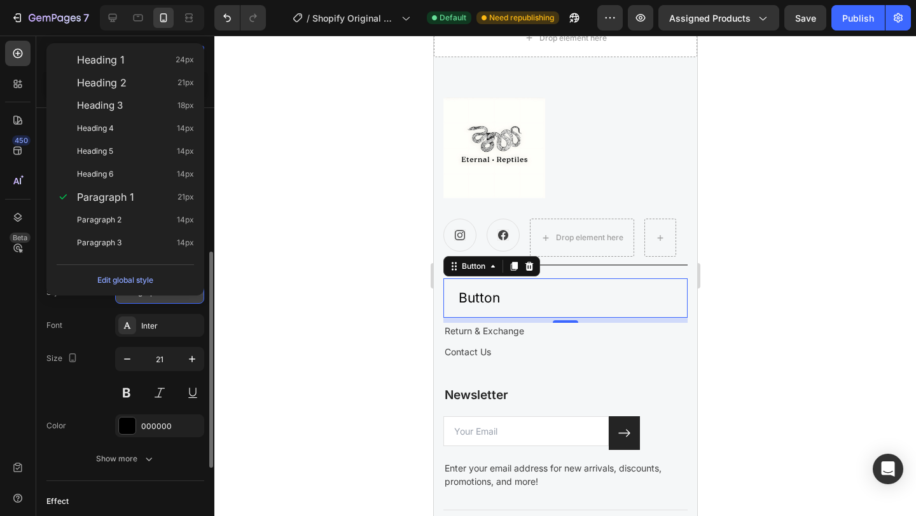
click at [169, 295] on div "Edit global style" at bounding box center [126, 277] width 148 height 36
click at [249, 308] on div at bounding box center [565, 276] width 702 height 481
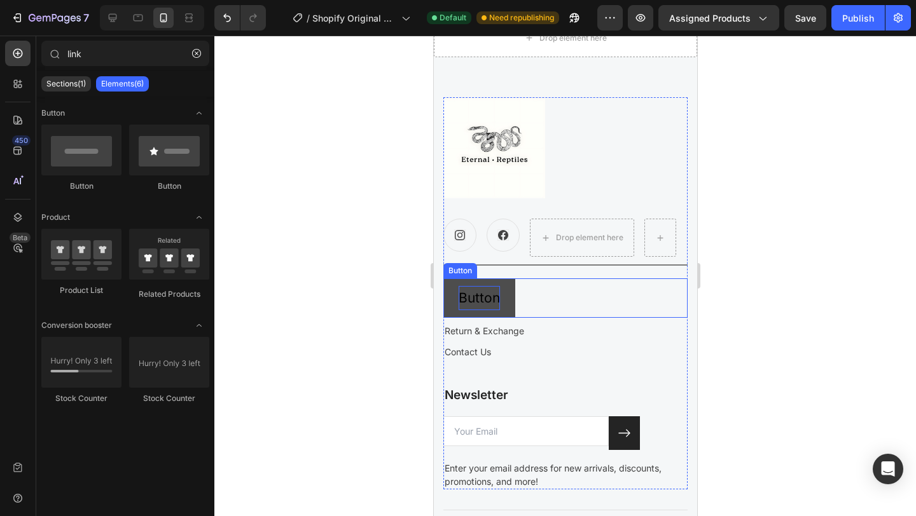
click at [490, 299] on p "Button" at bounding box center [478, 298] width 41 height 24
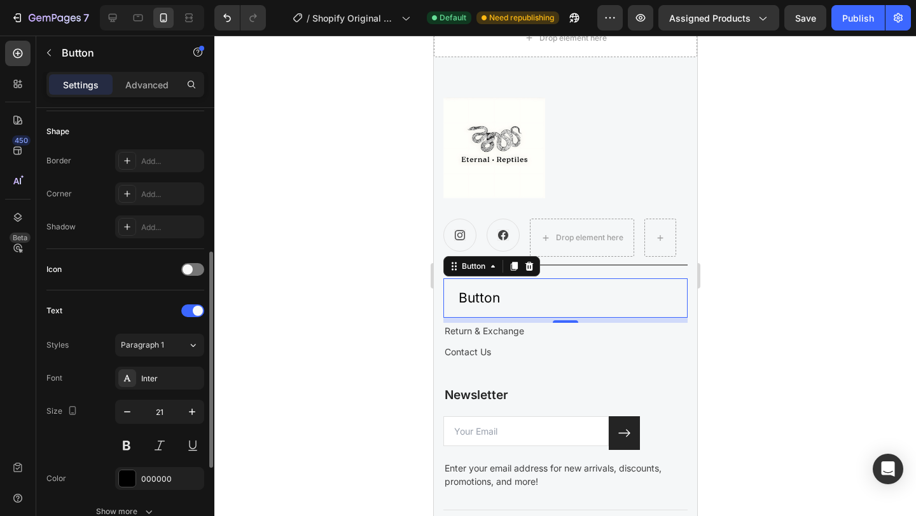
scroll to position [259, 0]
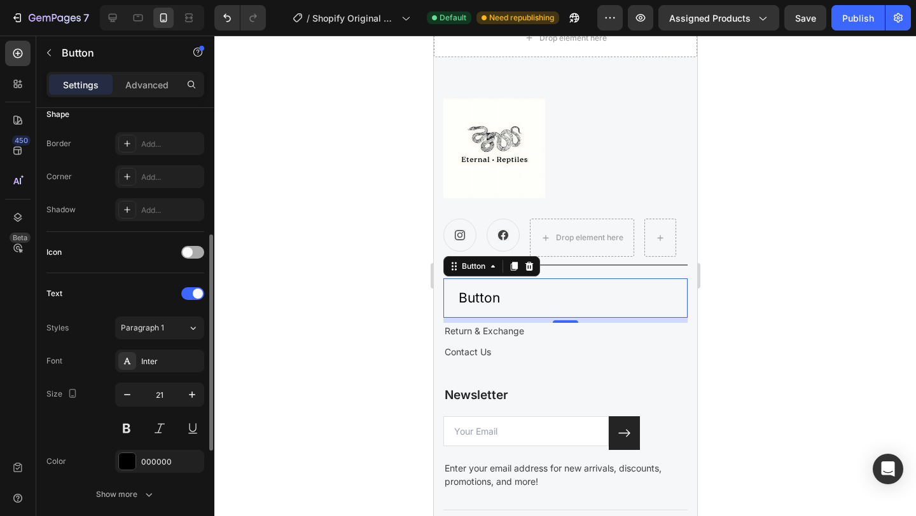
click at [190, 253] on span at bounding box center [188, 252] width 10 height 10
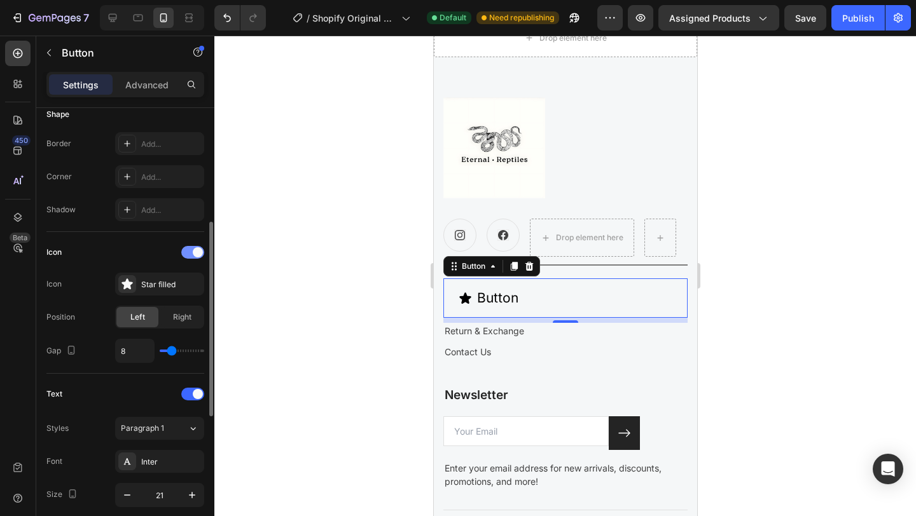
click at [190, 253] on div at bounding box center [192, 252] width 23 height 13
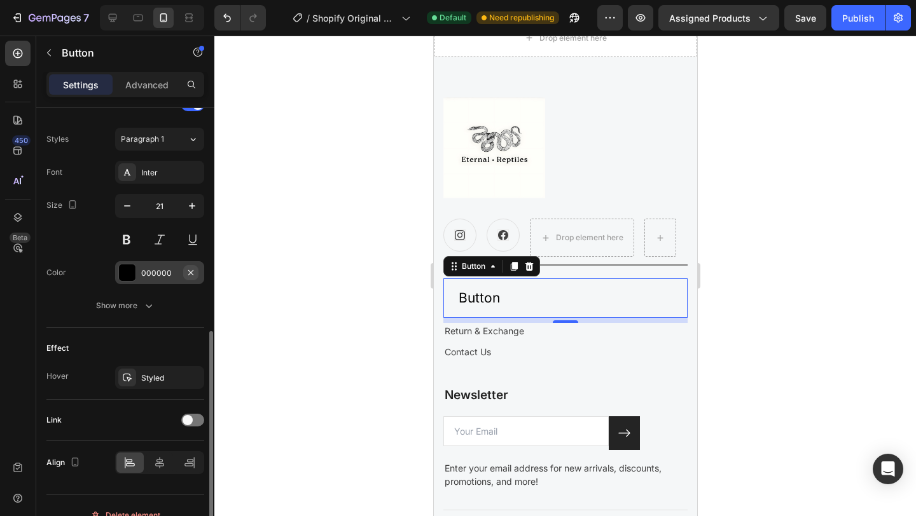
scroll to position [452, 0]
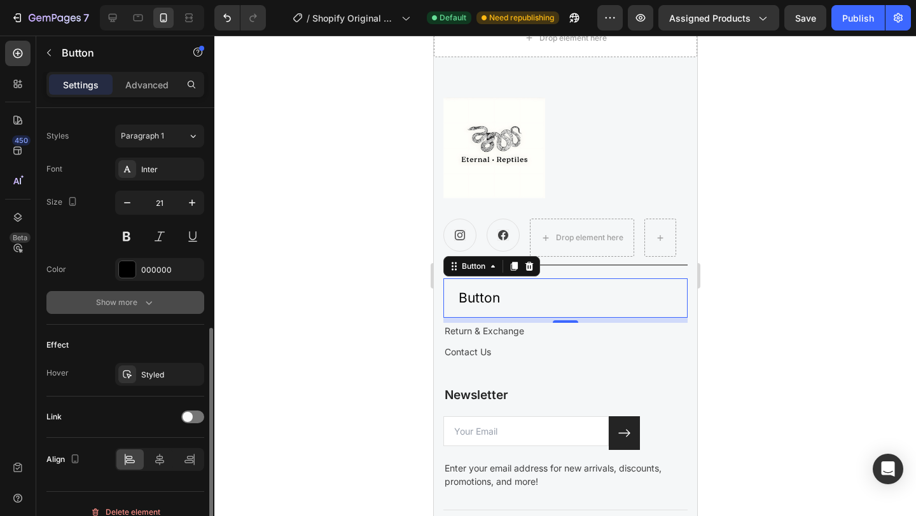
click at [142, 306] on icon "button" at bounding box center [148, 302] width 13 height 13
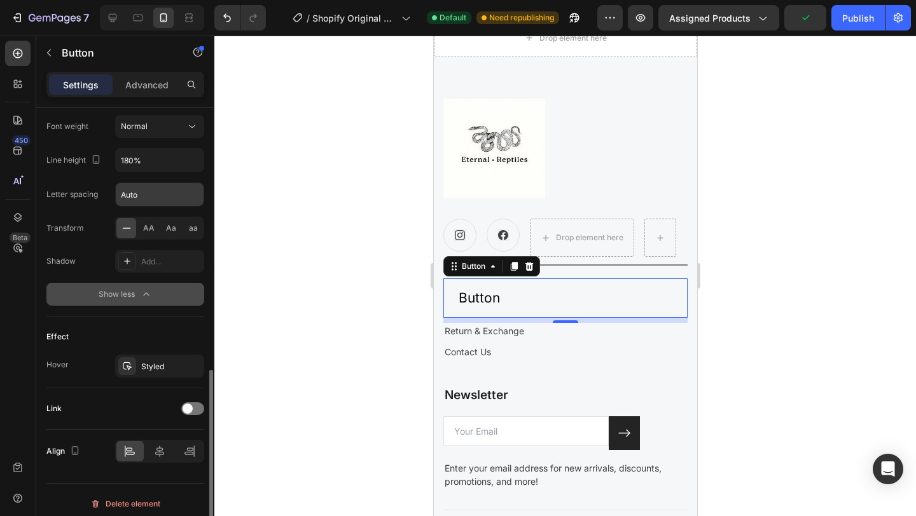
scroll to position [635, 0]
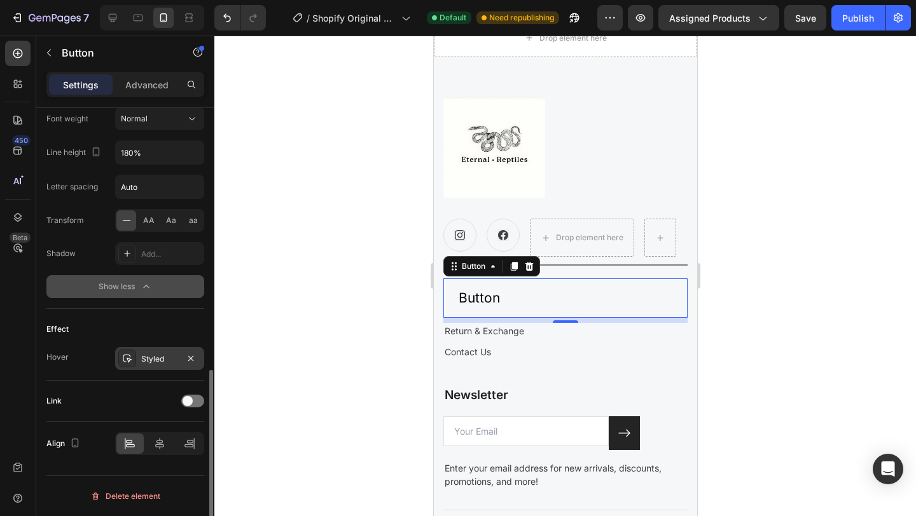
click at [170, 354] on div "Styled" at bounding box center [159, 359] width 37 height 11
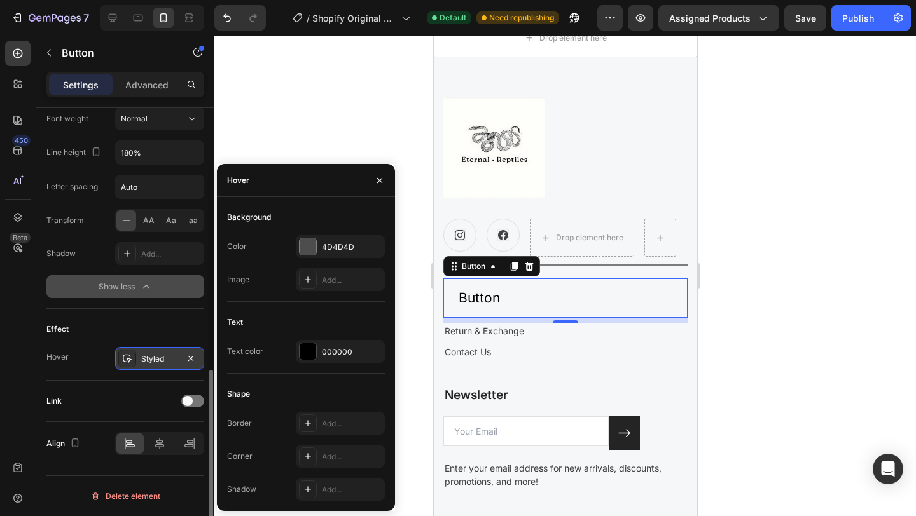
click at [170, 354] on div "Styled" at bounding box center [159, 359] width 37 height 11
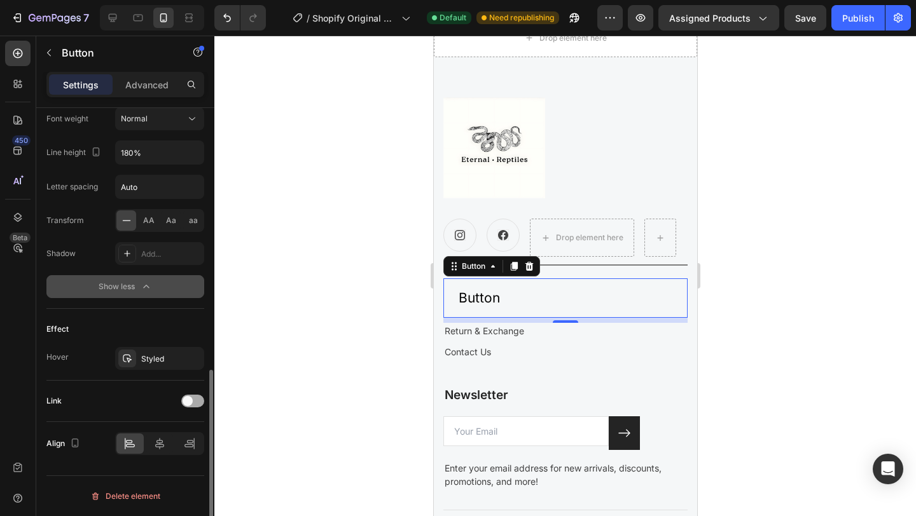
click at [190, 402] on span at bounding box center [188, 401] width 10 height 10
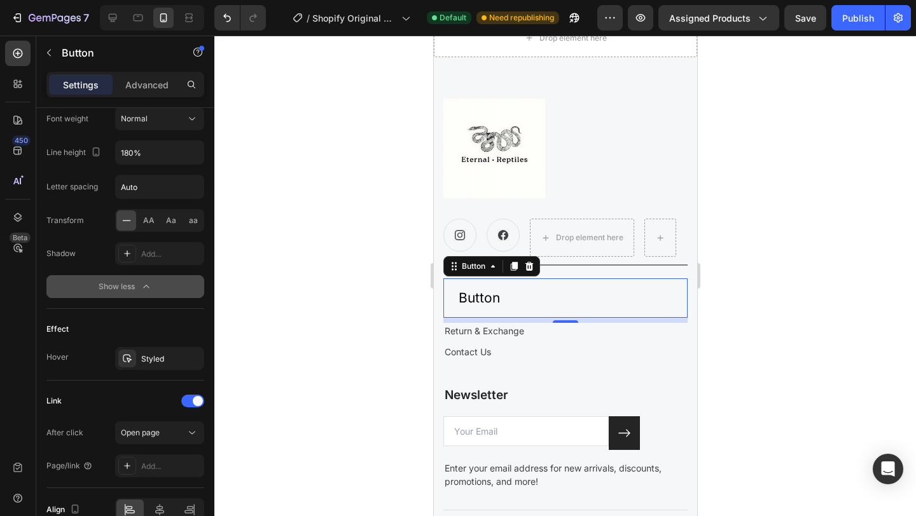
click at [847, 310] on div at bounding box center [565, 276] width 702 height 481
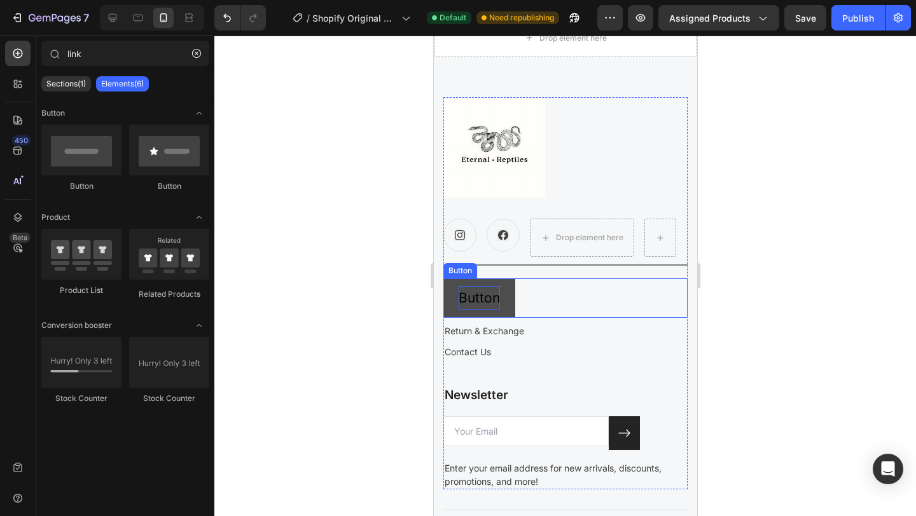
click at [480, 306] on p "Button" at bounding box center [478, 298] width 41 height 24
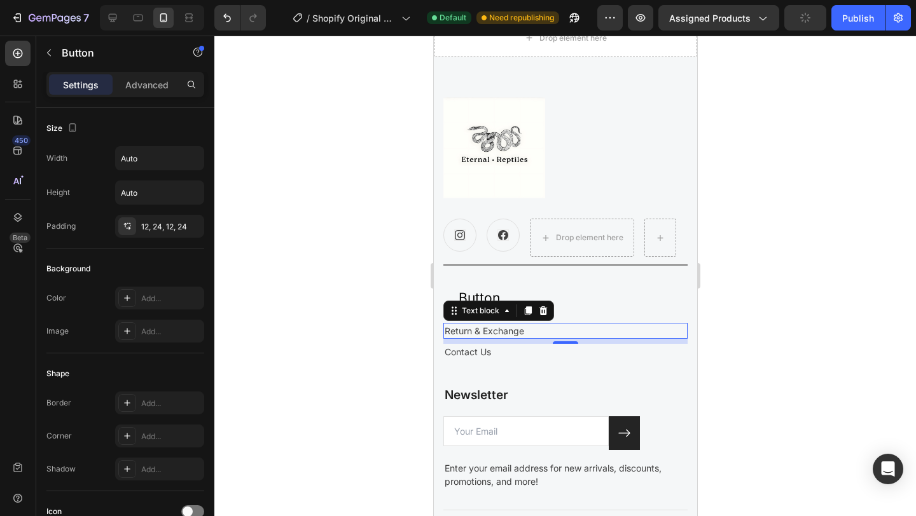
click at [494, 334] on p "Return & Exchange" at bounding box center [565, 330] width 242 height 13
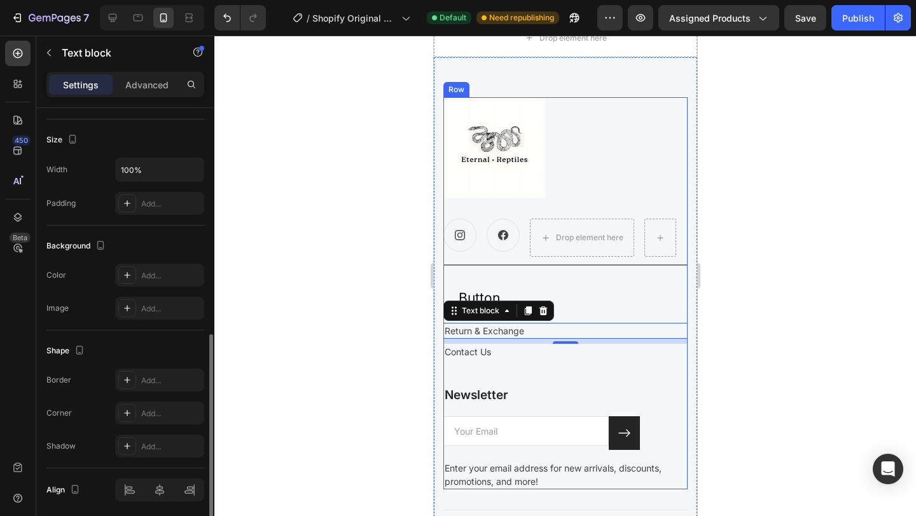
scroll to position [309, 0]
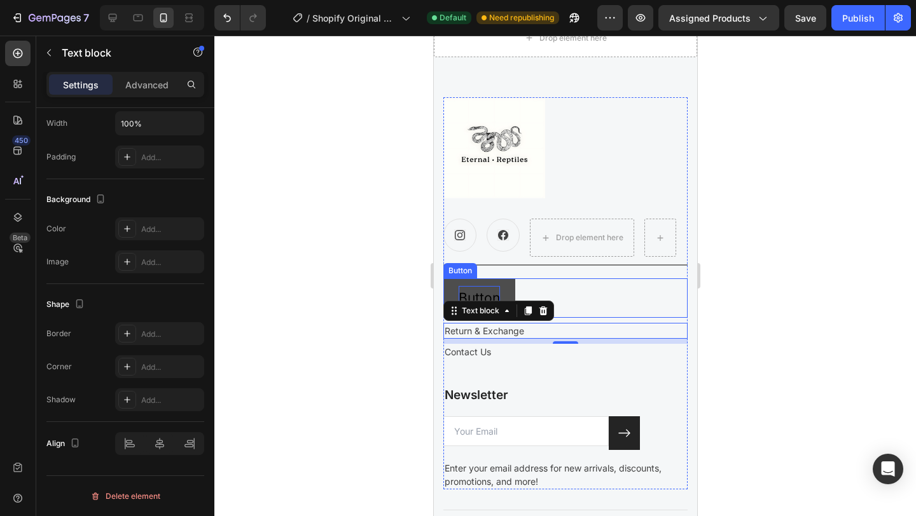
click at [483, 293] on p "Button" at bounding box center [478, 298] width 41 height 24
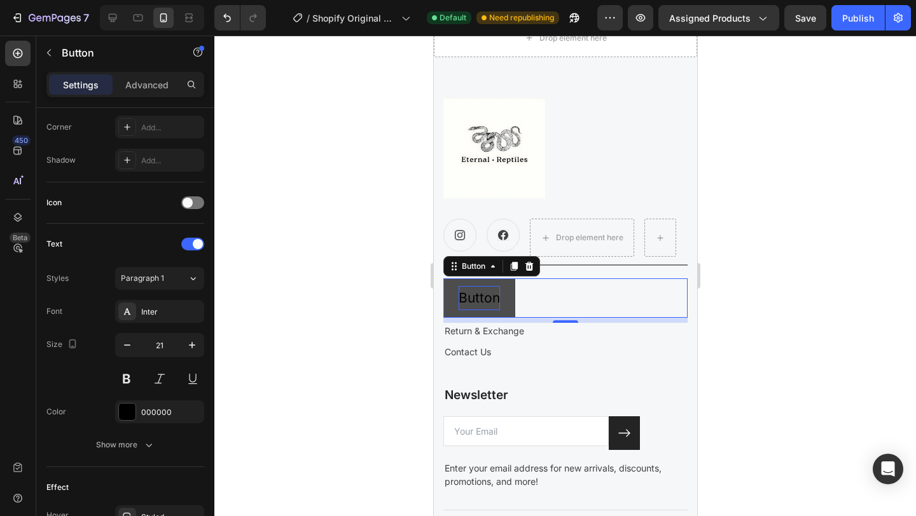
scroll to position [0, 0]
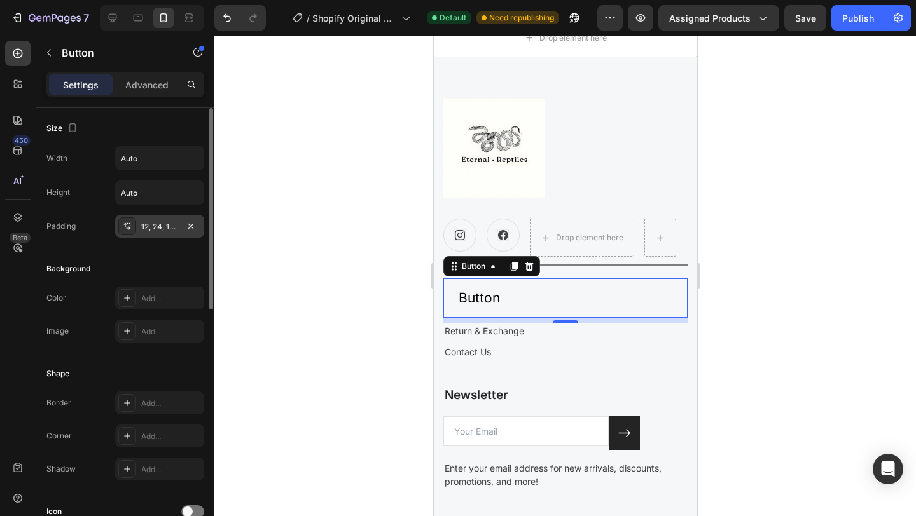
click at [141, 228] on div "12, 24, 12, 24" at bounding box center [159, 226] width 37 height 11
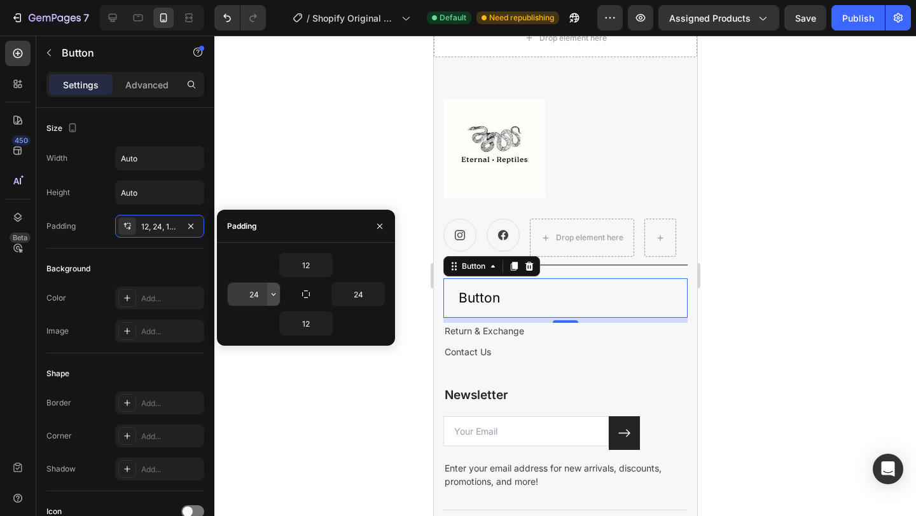
drag, startPoint x: 309, startPoint y: 296, endPoint x: 268, endPoint y: 296, distance: 40.7
click at [268, 296] on div "12 24 24 12" at bounding box center [306, 294] width 158 height 83
click at [275, 299] on icon "button" at bounding box center [273, 294] width 10 height 10
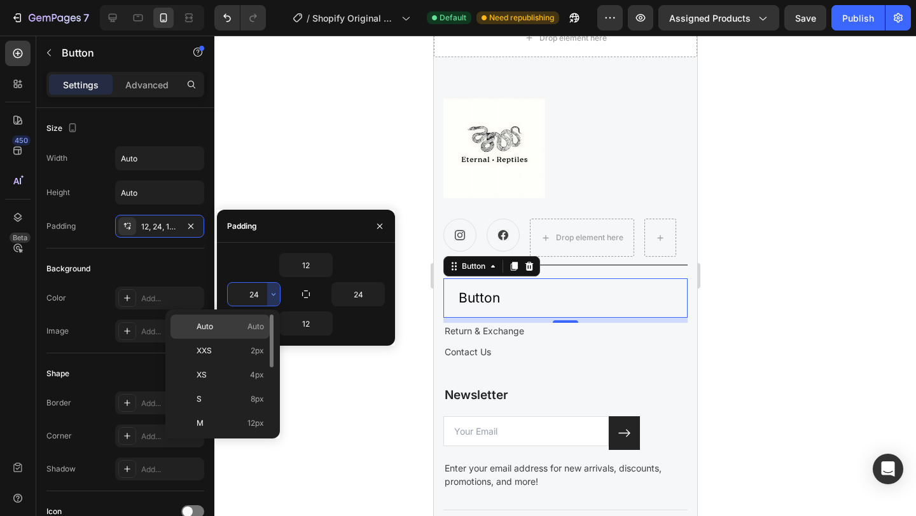
click at [244, 324] on p "Auto Auto" at bounding box center [230, 326] width 67 height 11
type input "Auto"
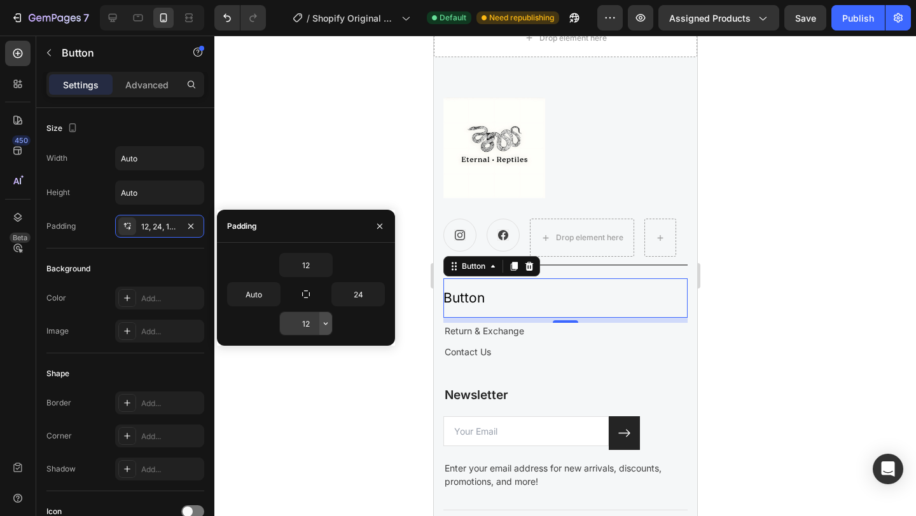
click at [324, 326] on icon "button" at bounding box center [326, 324] width 10 height 10
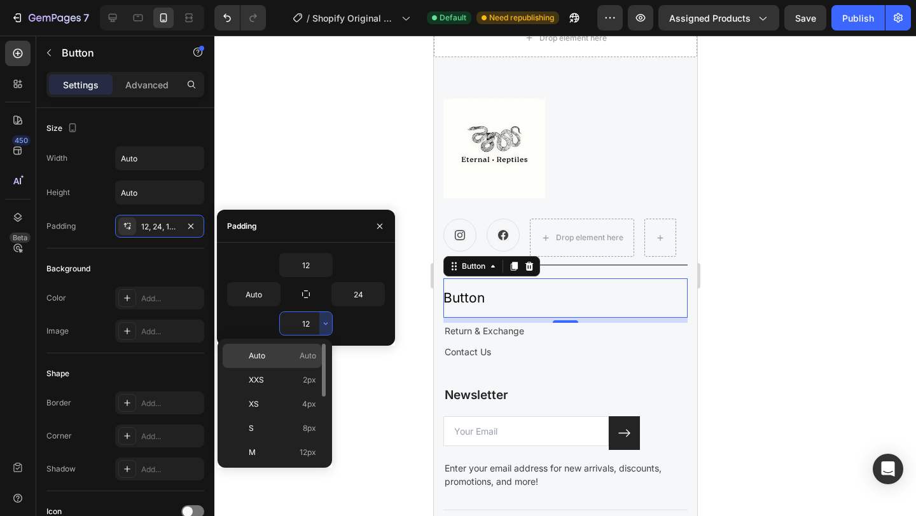
click at [296, 359] on p "Auto Auto" at bounding box center [282, 355] width 67 height 11
type input "Auto"
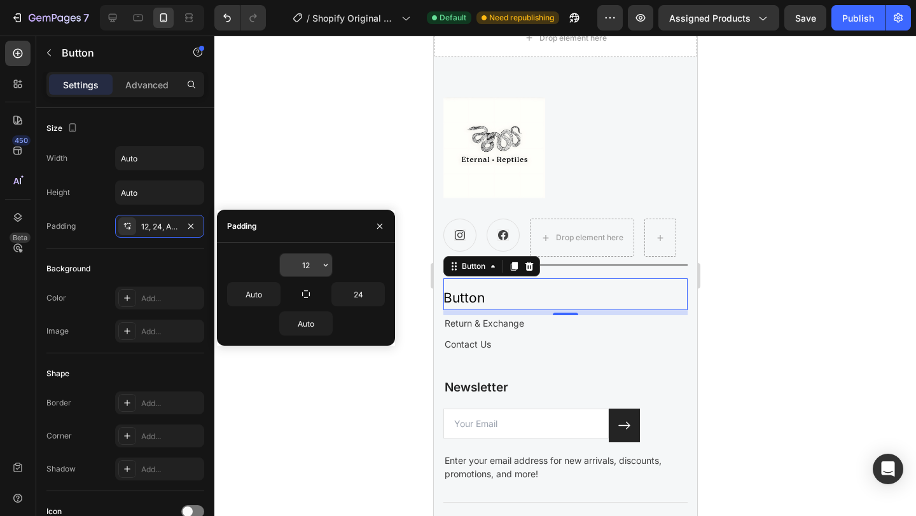
click at [315, 268] on input "12" at bounding box center [306, 265] width 52 height 23
click at [324, 268] on icon "button" at bounding box center [326, 265] width 10 height 10
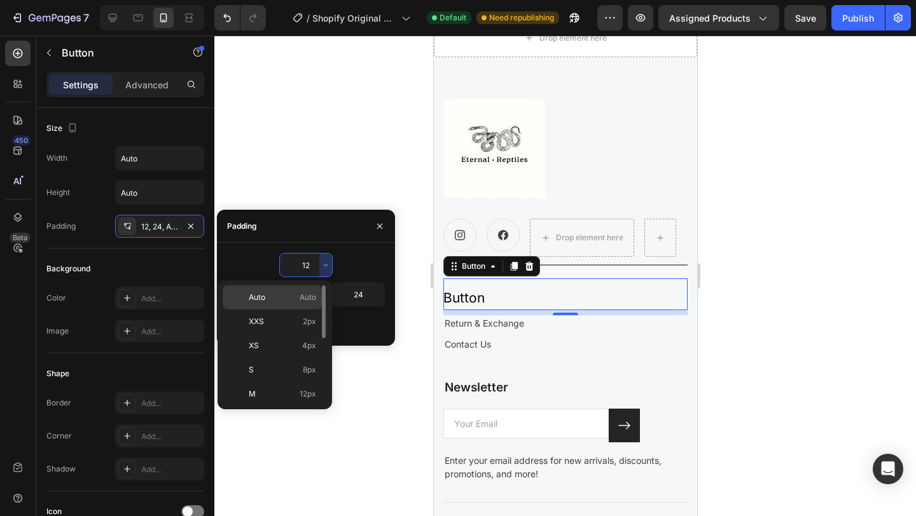
click at [312, 294] on span "Auto" at bounding box center [308, 297] width 17 height 11
type input "Auto"
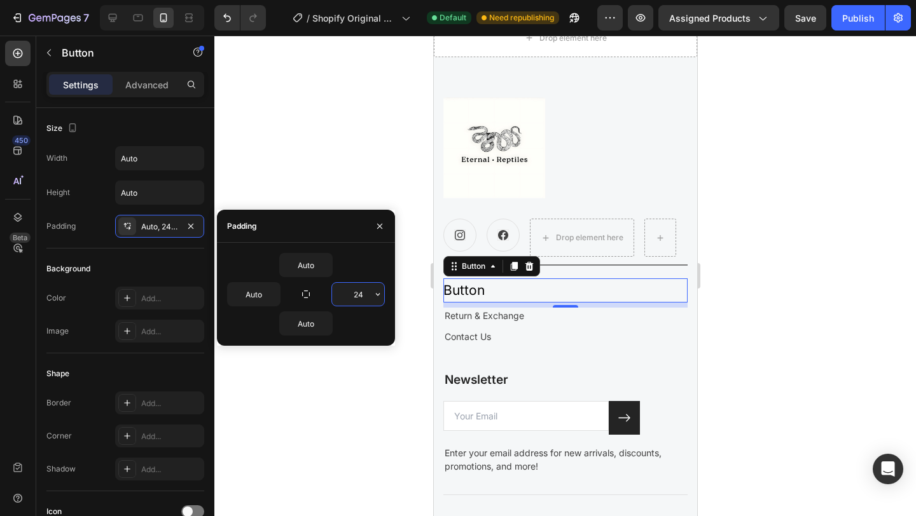
click at [366, 300] on input "24" at bounding box center [358, 294] width 52 height 23
click at [377, 300] on button "button" at bounding box center [377, 294] width 13 height 23
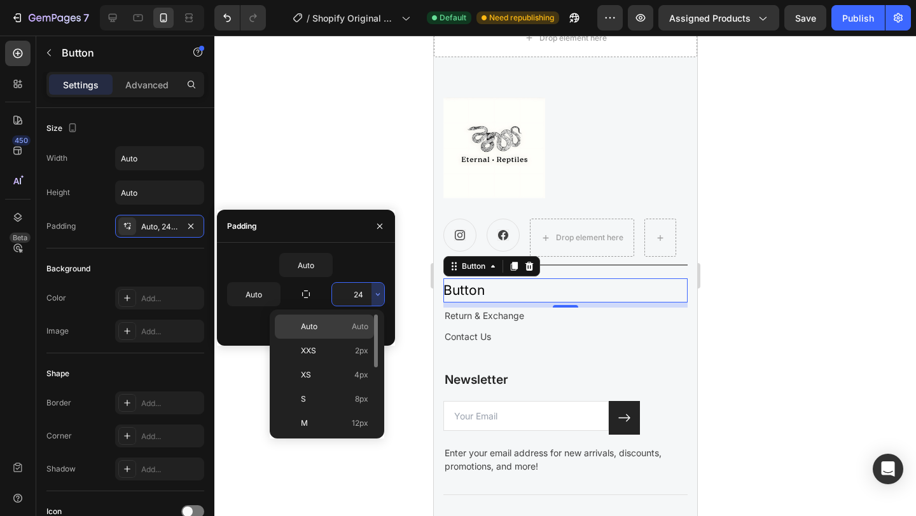
click at [342, 323] on p "Auto Auto" at bounding box center [334, 326] width 67 height 11
type input "Auto"
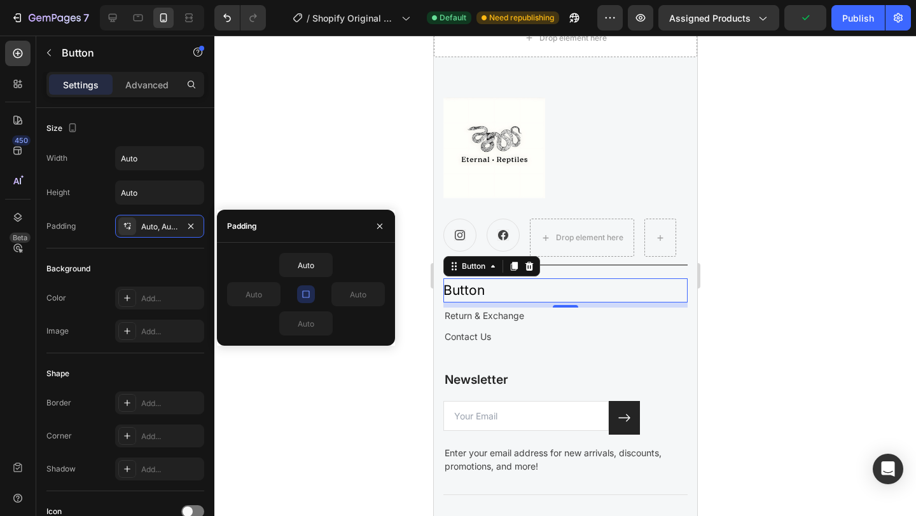
click at [767, 279] on div at bounding box center [565, 276] width 702 height 481
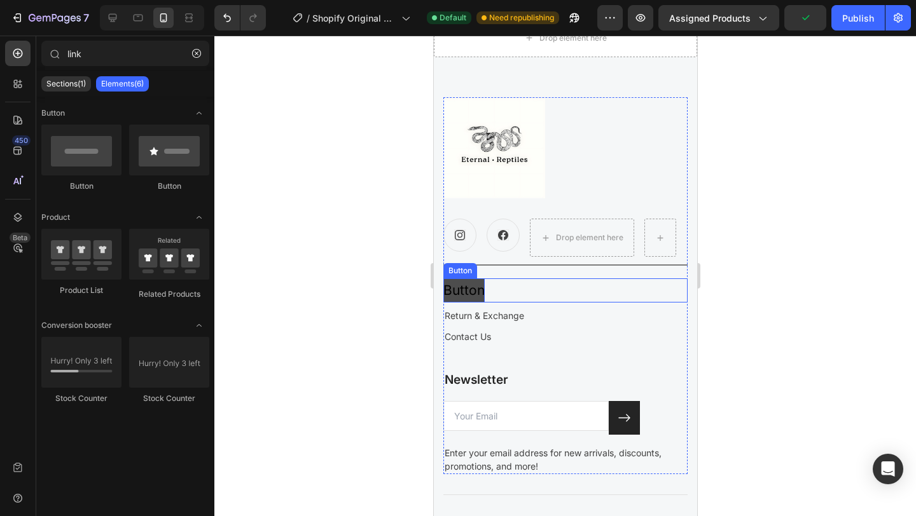
click at [478, 294] on p "Button" at bounding box center [463, 291] width 41 height 24
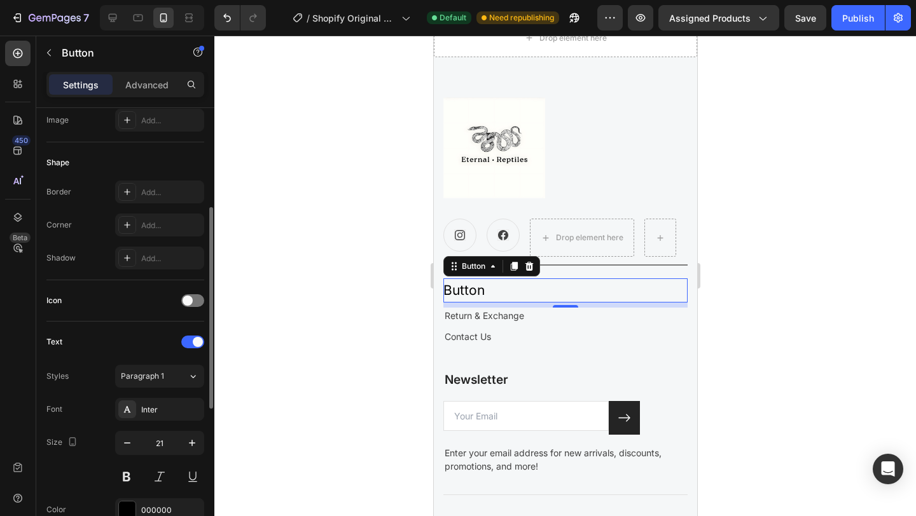
scroll to position [214, 0]
click at [168, 412] on div "Inter" at bounding box center [171, 407] width 60 height 11
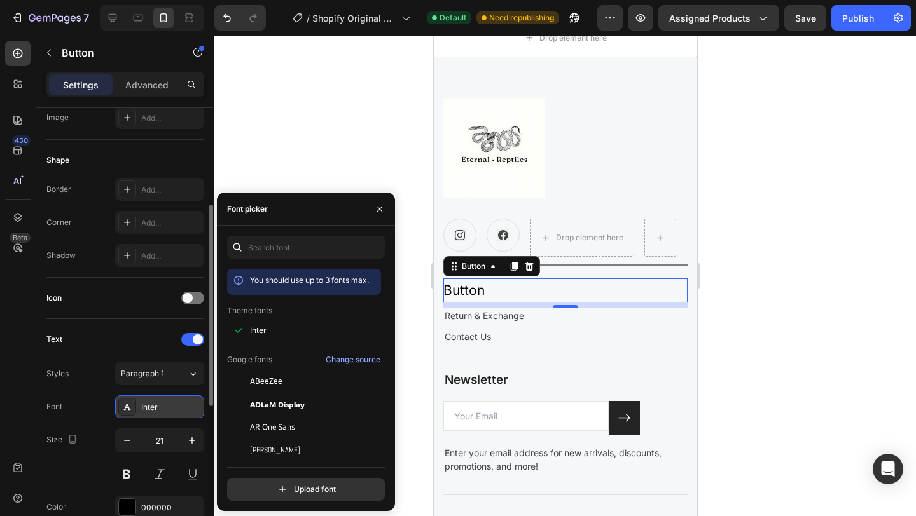
click at [168, 412] on div "Inter" at bounding box center [171, 407] width 60 height 11
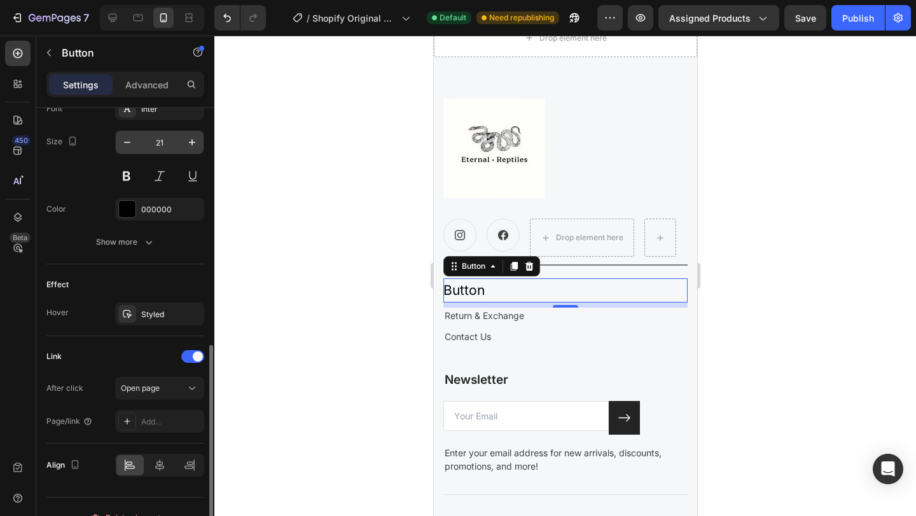
scroll to position [520, 0]
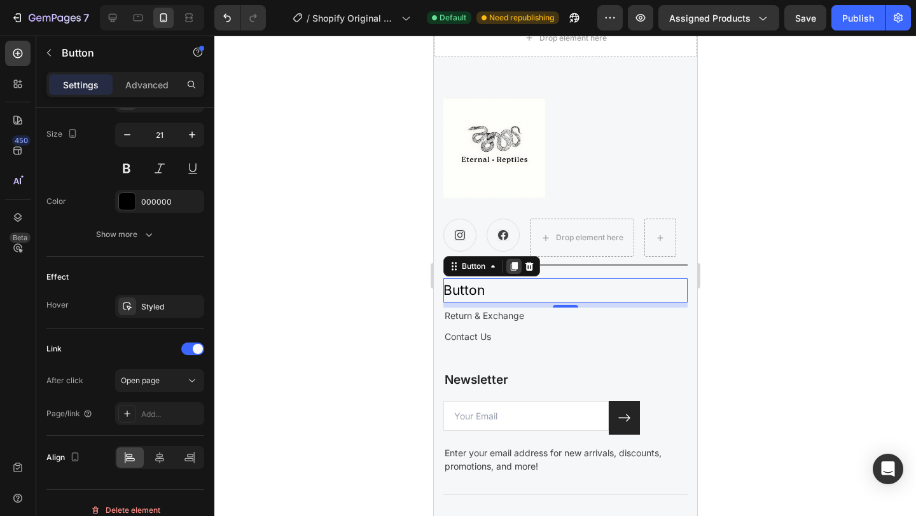
click at [511, 271] on icon at bounding box center [513, 266] width 10 height 10
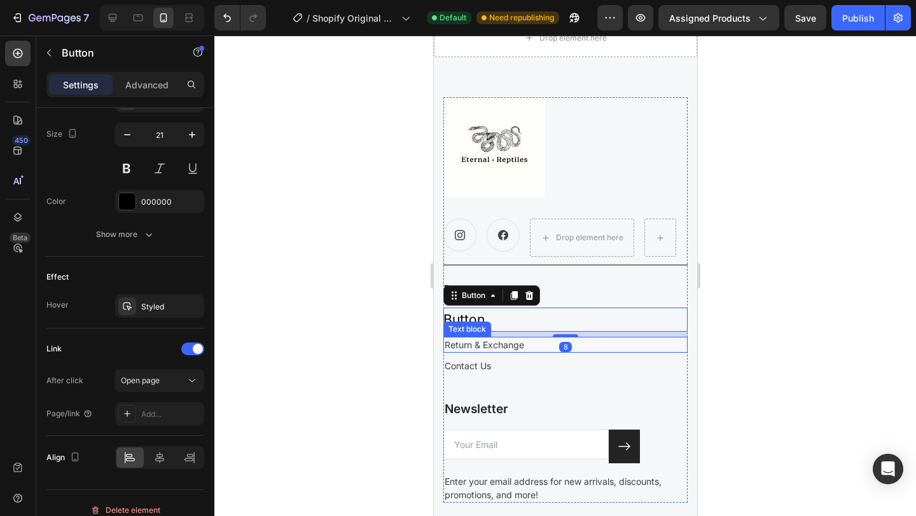
click at [498, 345] on p "Return & Exchange" at bounding box center [565, 344] width 242 height 13
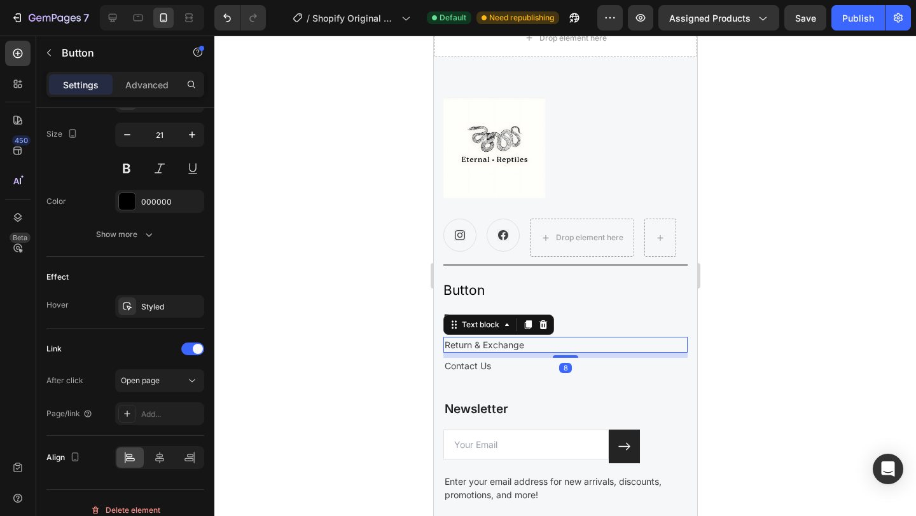
scroll to position [0, 0]
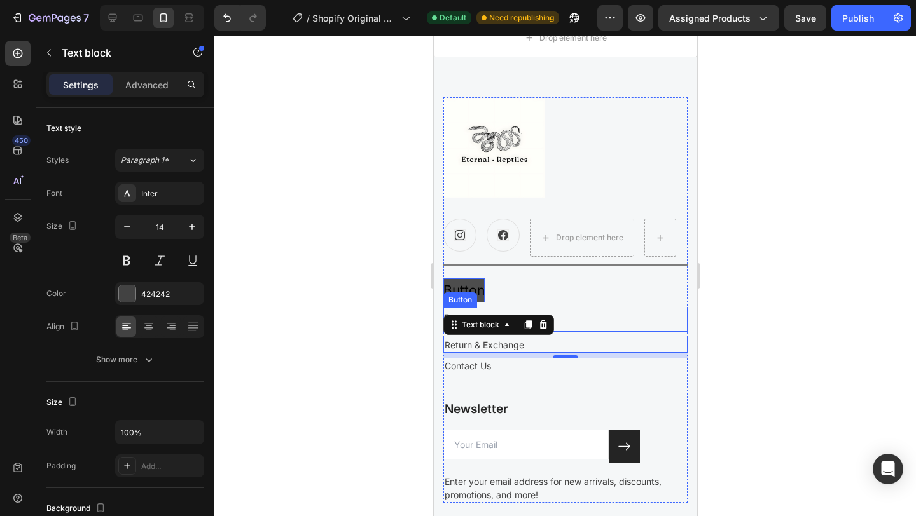
click at [469, 284] on p "Button" at bounding box center [463, 291] width 41 height 24
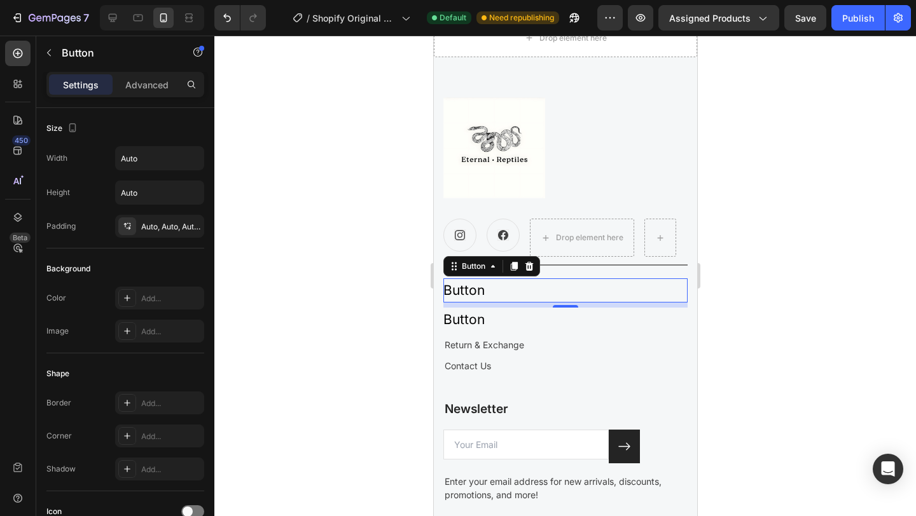
click at [635, 305] on div "8" at bounding box center [565, 305] width 244 height 5
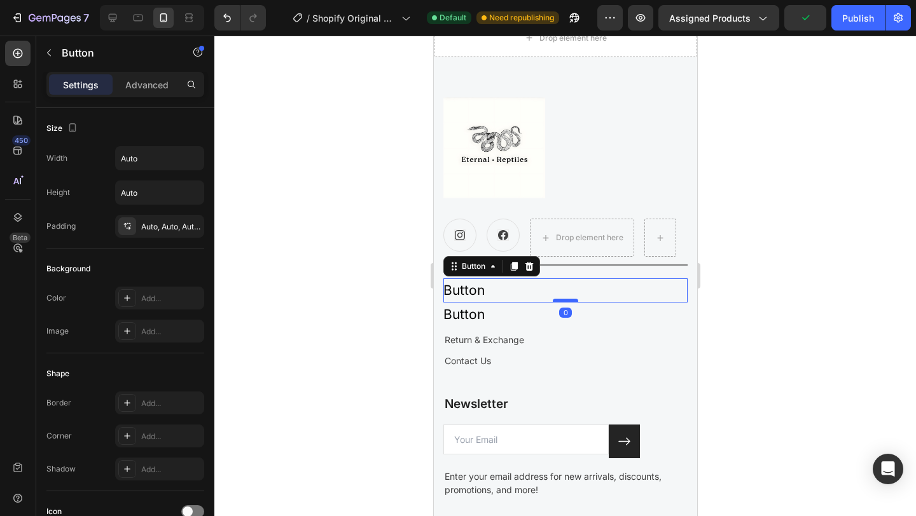
click at [568, 301] on div at bounding box center [564, 301] width 25 height 4
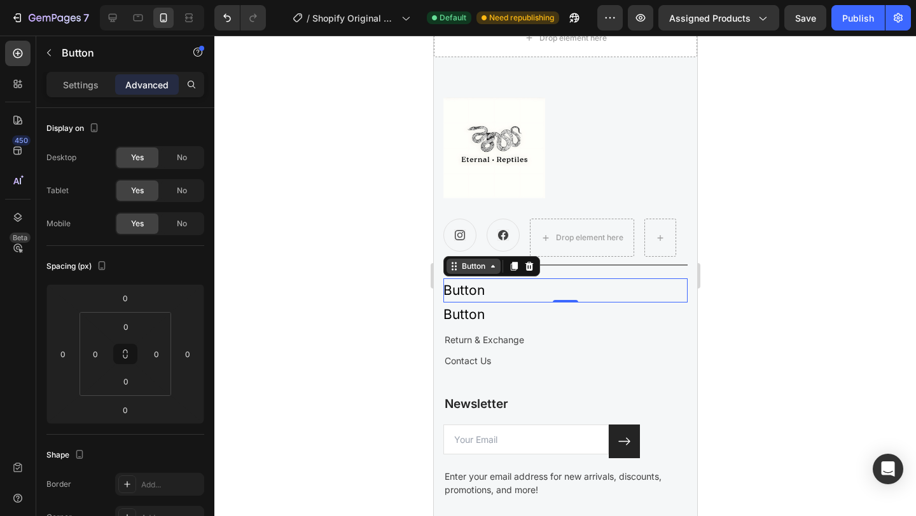
click at [469, 272] on div "Button" at bounding box center [473, 266] width 29 height 11
click at [92, 80] on p "Settings" at bounding box center [81, 84] width 36 height 13
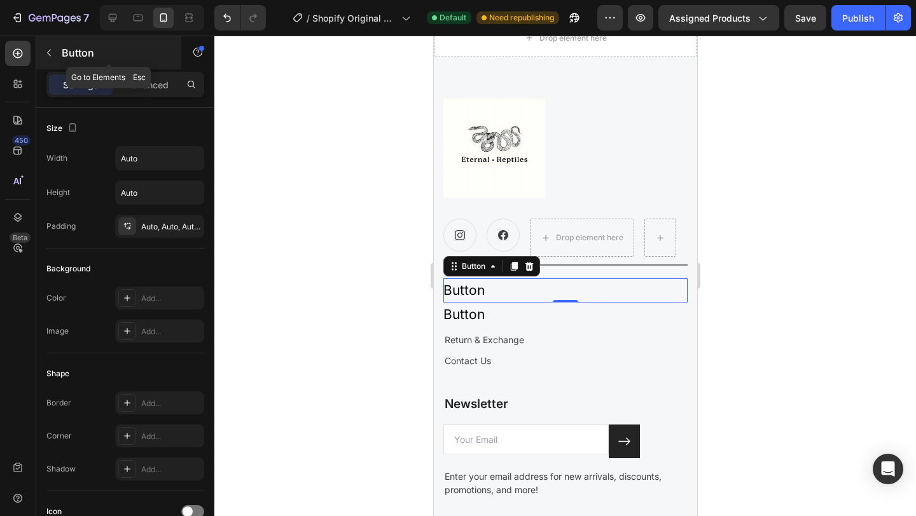
click at [81, 49] on p "Button" at bounding box center [116, 52] width 108 height 15
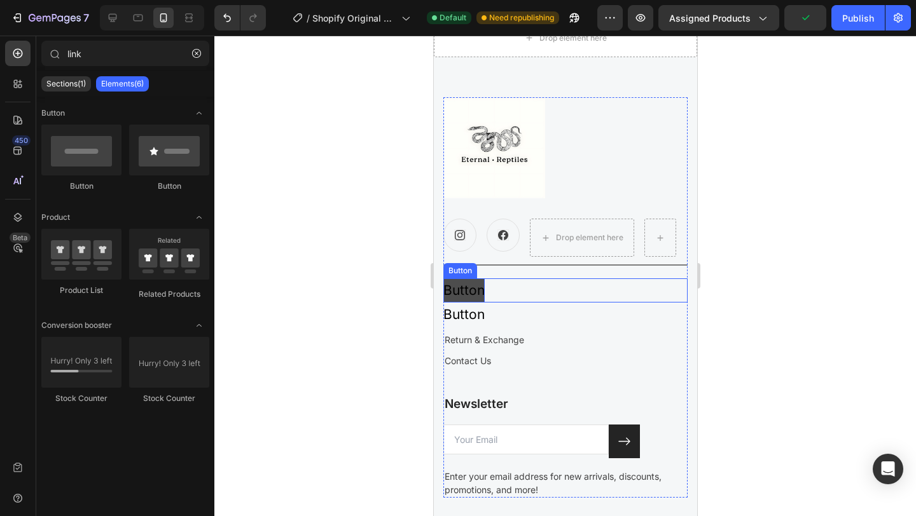
click at [480, 291] on p "Button" at bounding box center [463, 291] width 41 height 24
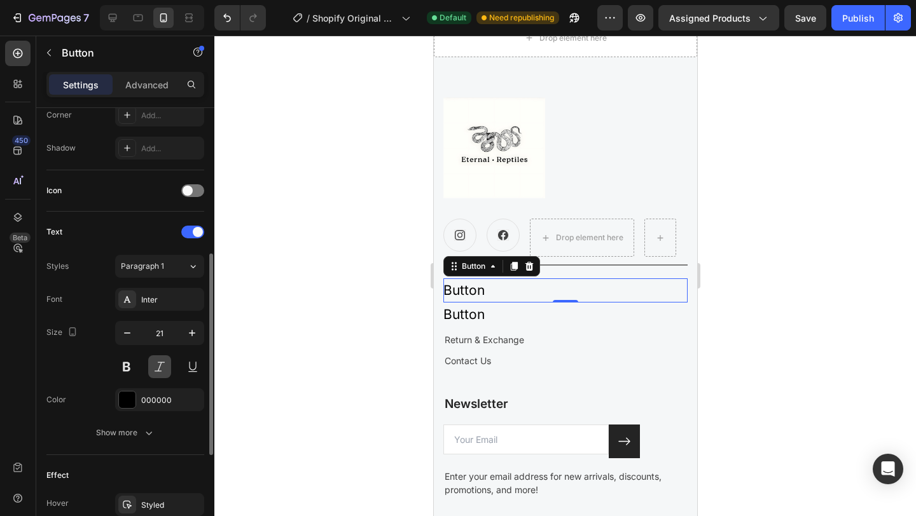
scroll to position [322, 0]
click at [197, 228] on span at bounding box center [198, 231] width 10 height 10
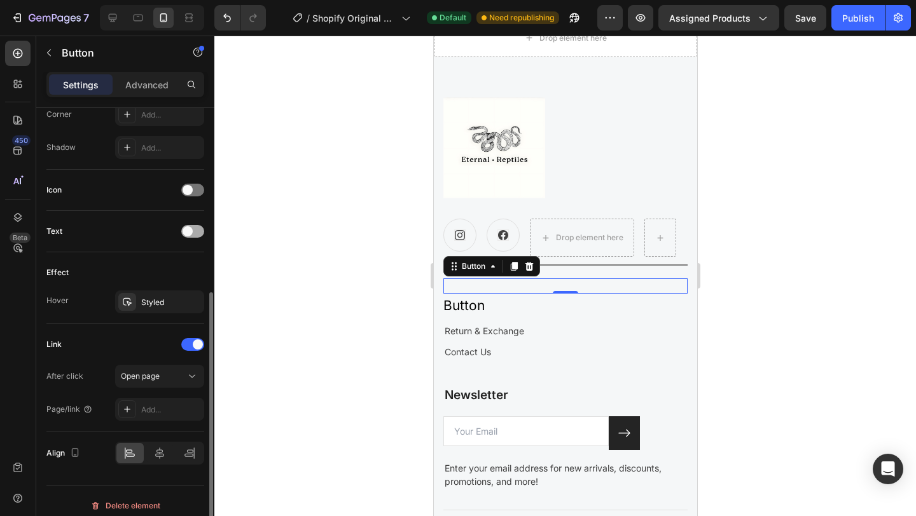
click at [196, 232] on div at bounding box center [192, 231] width 23 height 13
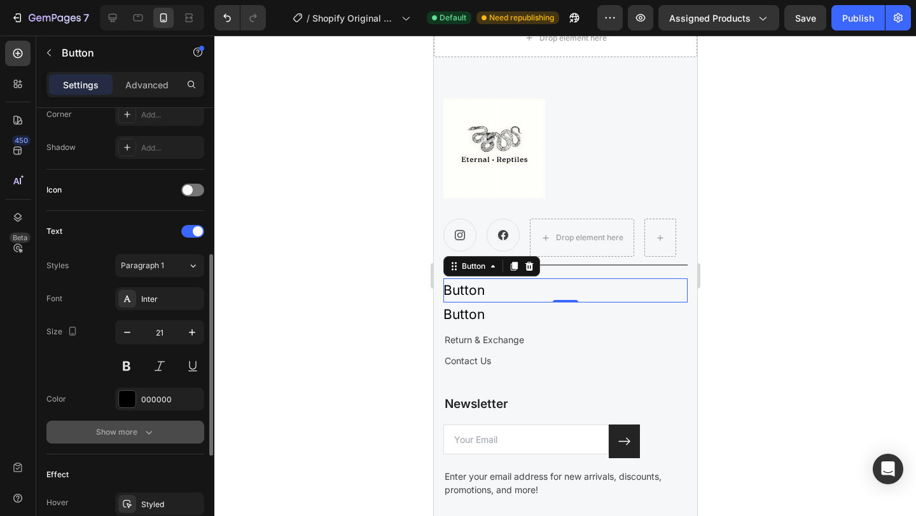
click at [159, 430] on button "Show more" at bounding box center [125, 432] width 158 height 23
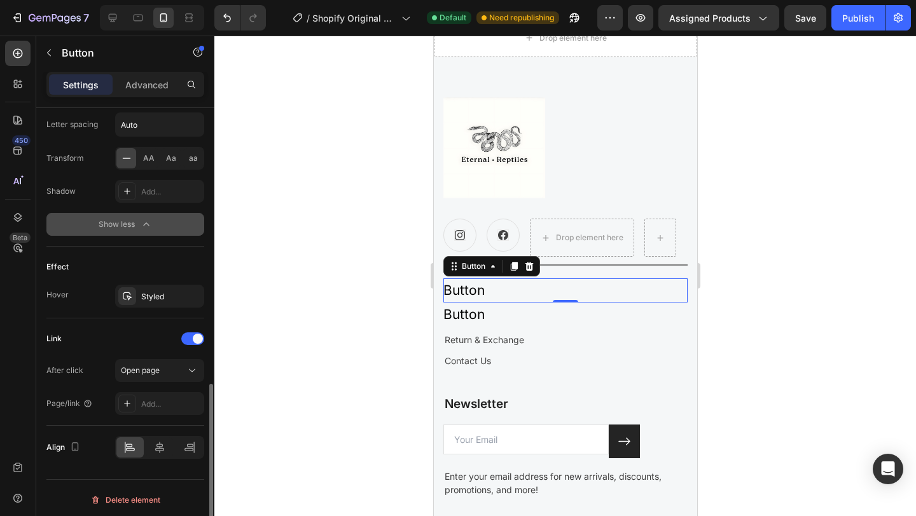
scroll to position [702, 0]
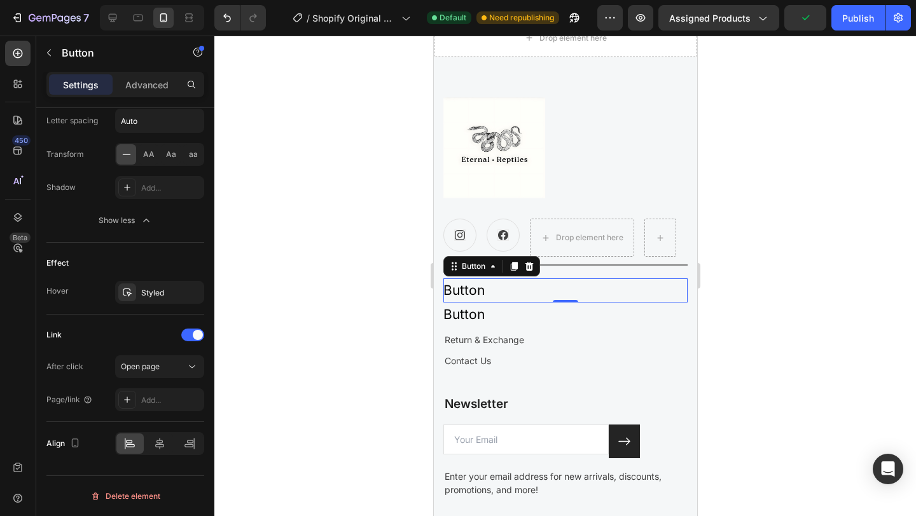
click at [518, 293] on div "Button Button 0" at bounding box center [565, 291] width 244 height 24
click at [457, 289] on p "Button" at bounding box center [463, 291] width 41 height 24
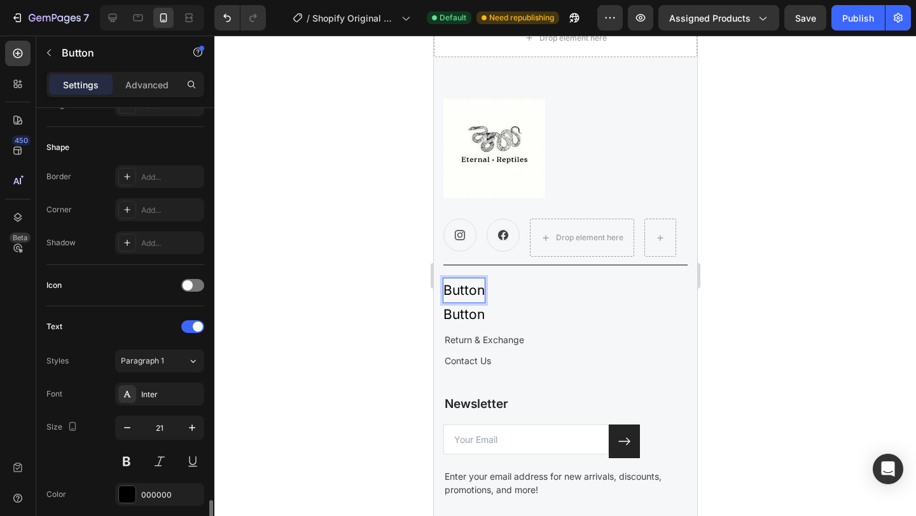
scroll to position [0, 0]
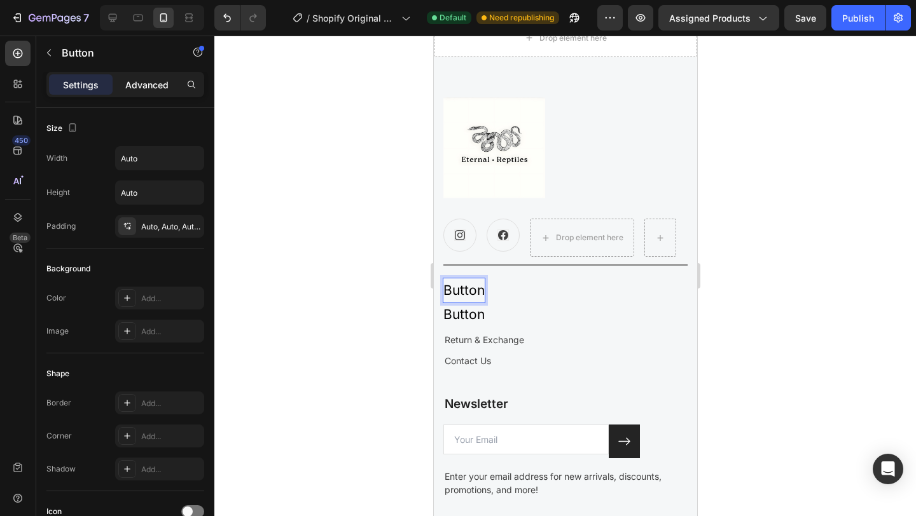
click at [144, 89] on p "Advanced" at bounding box center [146, 84] width 43 height 13
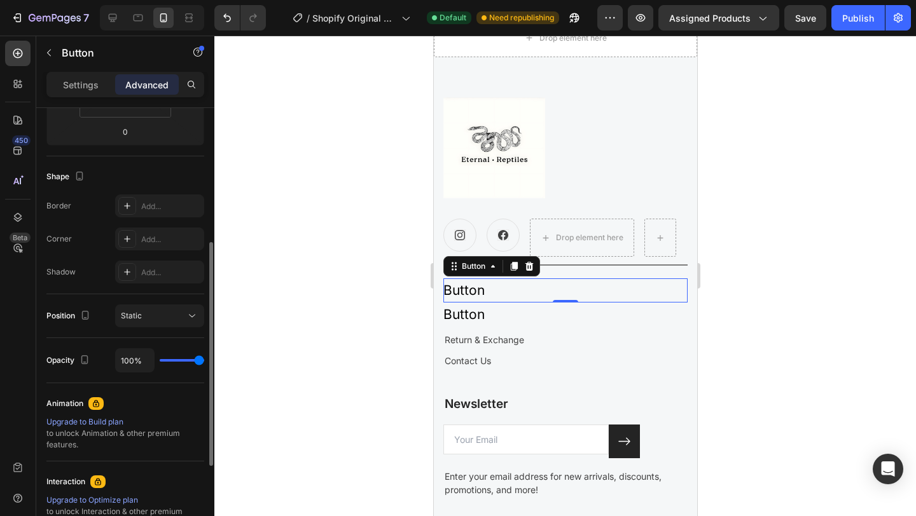
scroll to position [280, 0]
click at [92, 88] on p "Settings" at bounding box center [81, 84] width 36 height 13
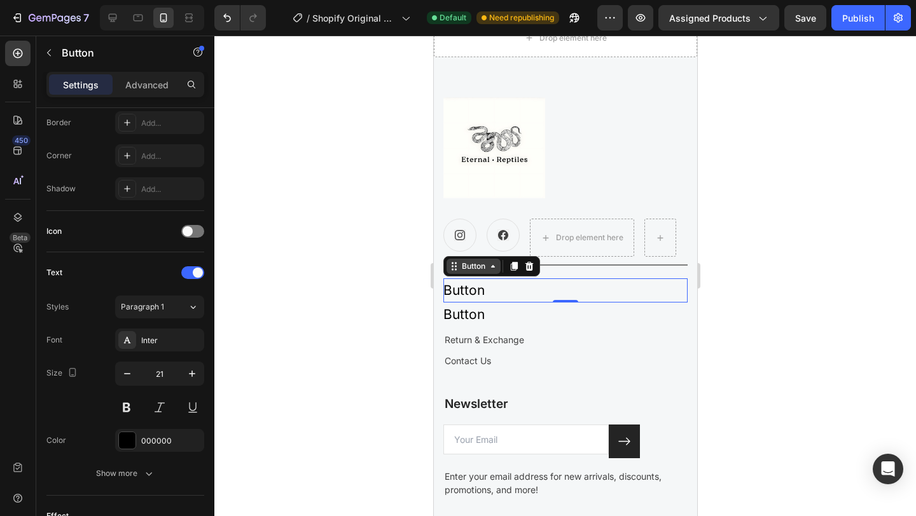
click at [492, 268] on icon at bounding box center [492, 266] width 10 height 10
click at [485, 271] on div "Button" at bounding box center [473, 266] width 29 height 11
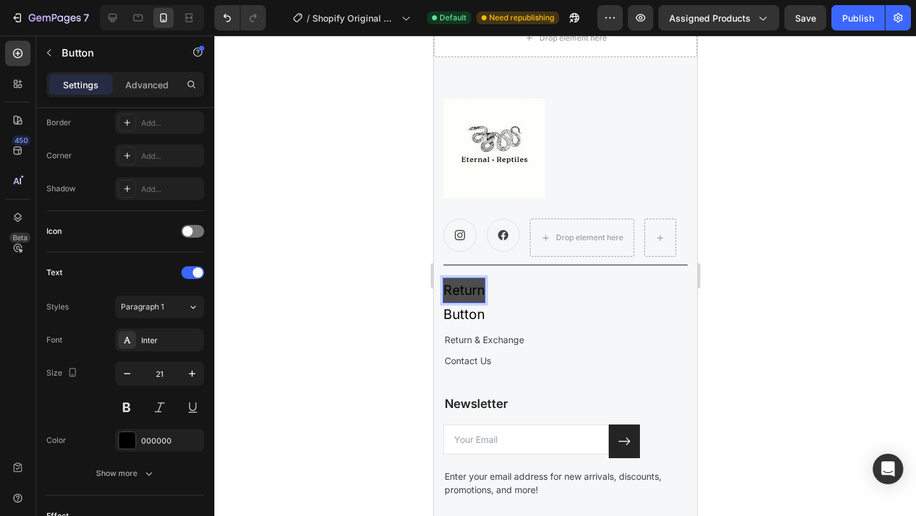
click at [443, 279] on button "Return" at bounding box center [463, 291] width 41 height 24
click at [443, 279] on button "Return &" at bounding box center [470, 291] width 54 height 24
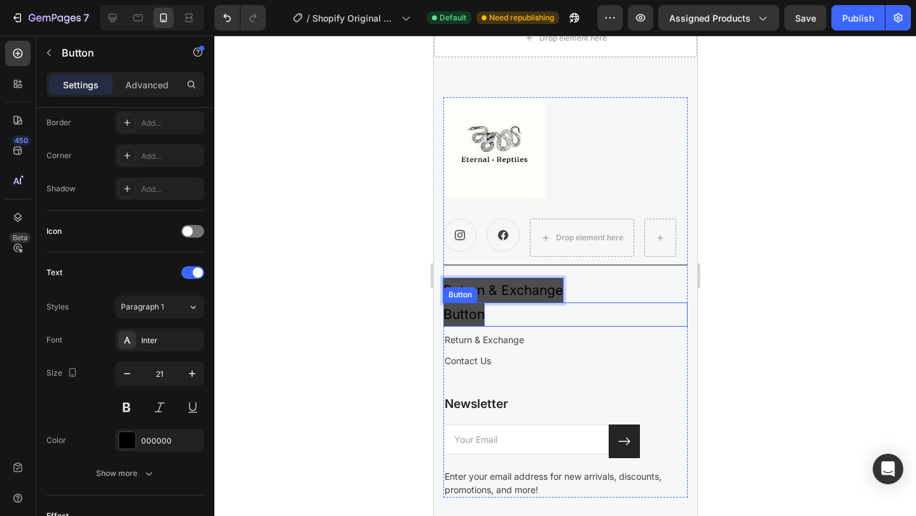
click at [475, 320] on p "Button" at bounding box center [463, 315] width 41 height 24
click at [473, 317] on p "Button" at bounding box center [463, 315] width 41 height 24
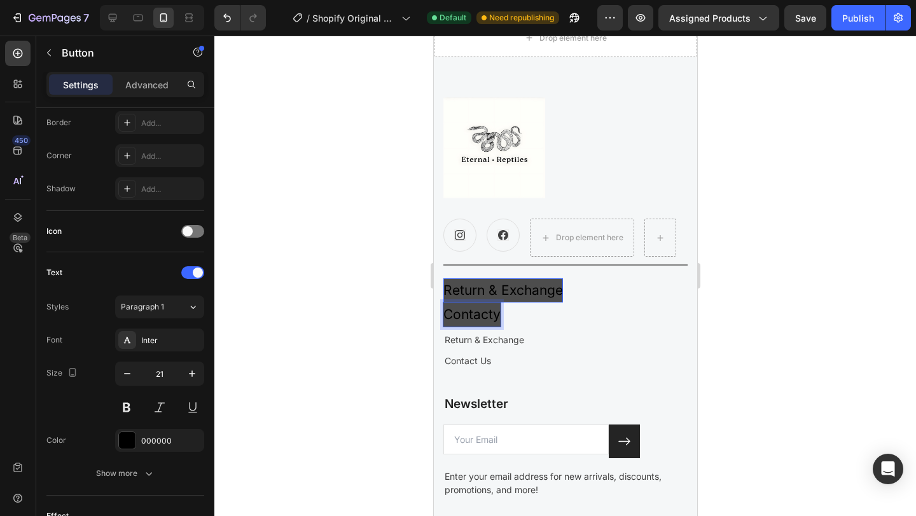
click at [443, 303] on button "Contacty" at bounding box center [471, 315] width 57 height 24
click at [443, 303] on button "Contact" at bounding box center [468, 315] width 50 height 24
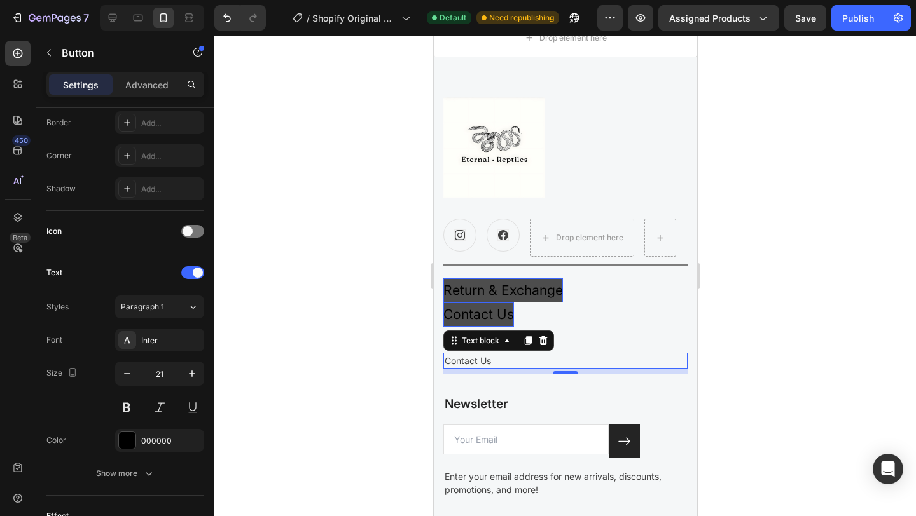
click at [481, 359] on p "Contact Us" at bounding box center [565, 360] width 242 height 13
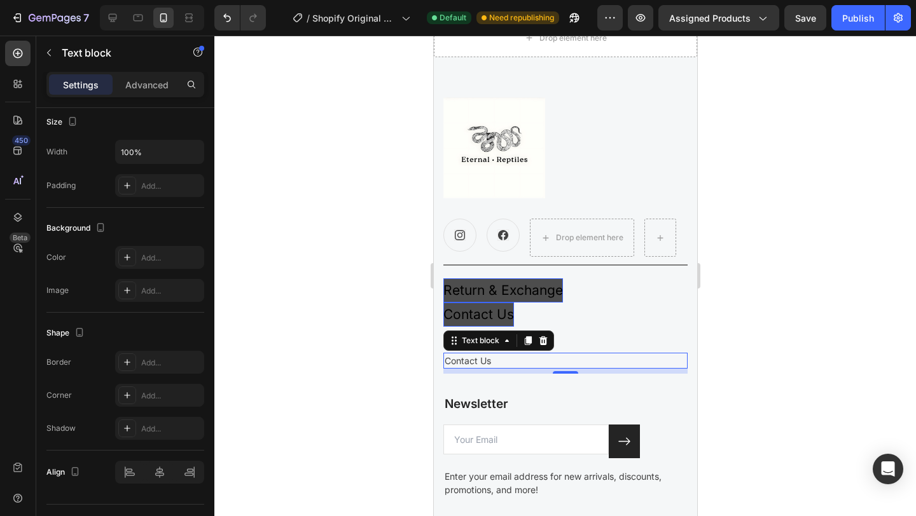
scroll to position [0, 0]
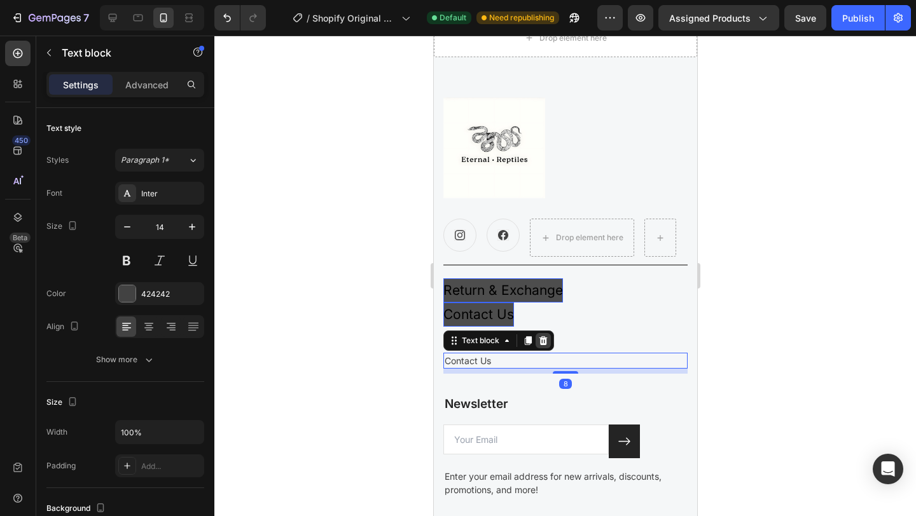
click at [545, 343] on icon at bounding box center [543, 340] width 8 height 9
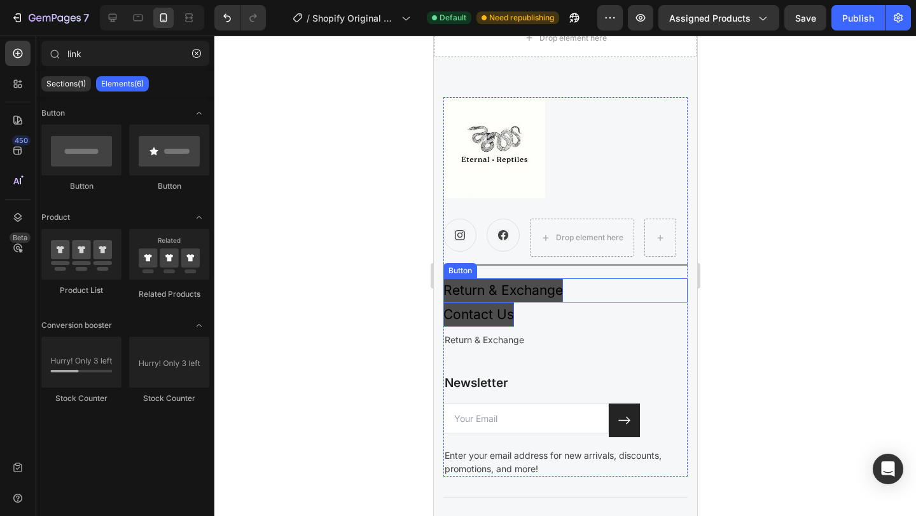
click at [506, 290] on p "Return & Exchange" at bounding box center [503, 291] width 120 height 24
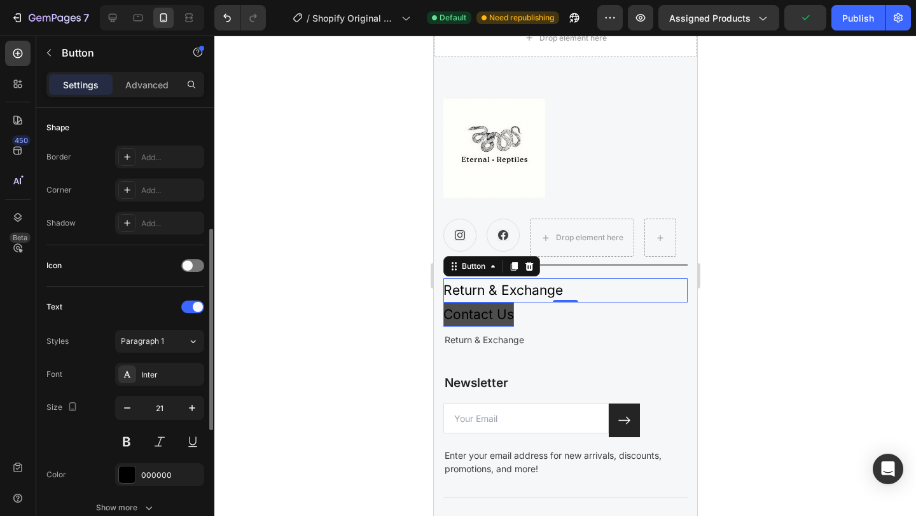
scroll to position [252, 0]
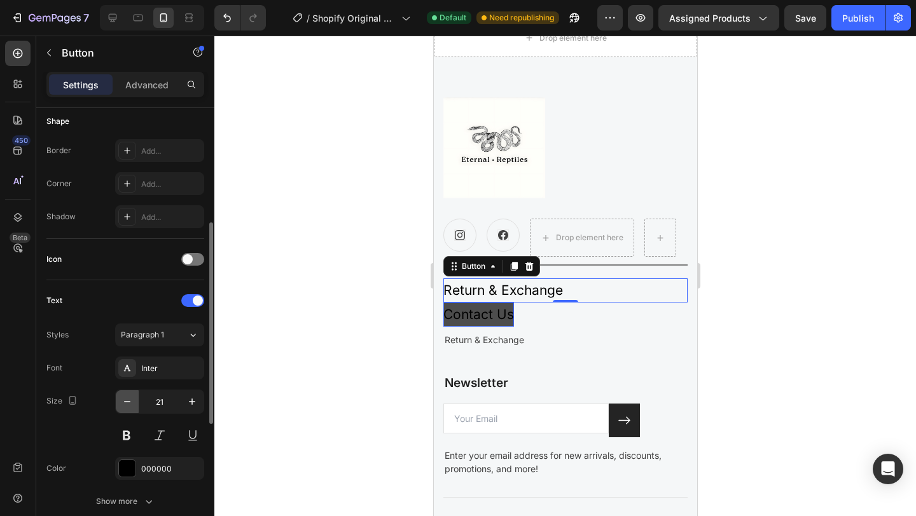
click at [127, 404] on icon "button" at bounding box center [127, 402] width 13 height 13
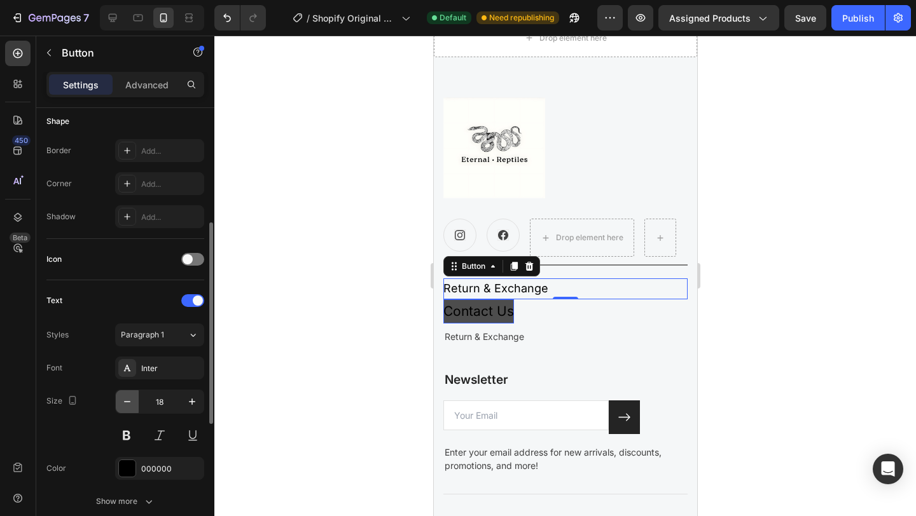
click at [127, 404] on icon "button" at bounding box center [127, 402] width 13 height 13
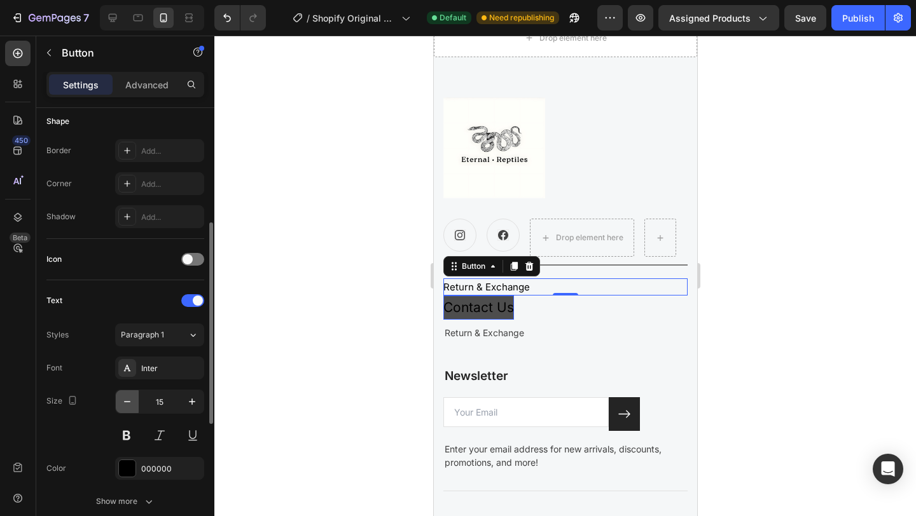
click at [127, 404] on icon "button" at bounding box center [127, 402] width 13 height 13
type input "13"
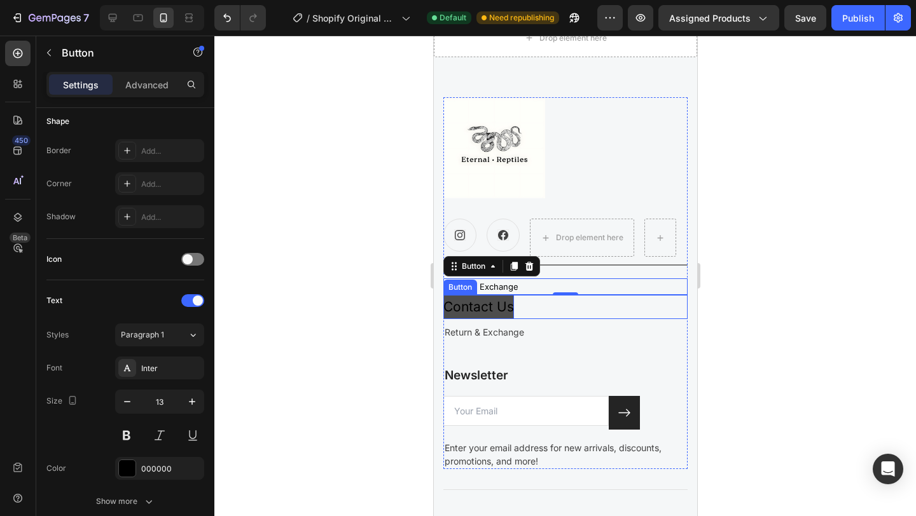
click at [497, 304] on p "Contact Us" at bounding box center [478, 307] width 71 height 24
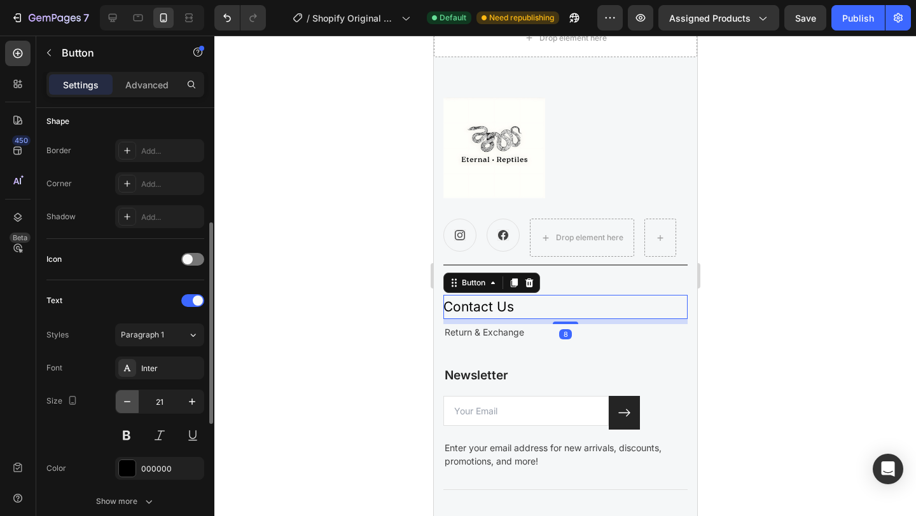
click at [130, 404] on icon "button" at bounding box center [127, 402] width 13 height 13
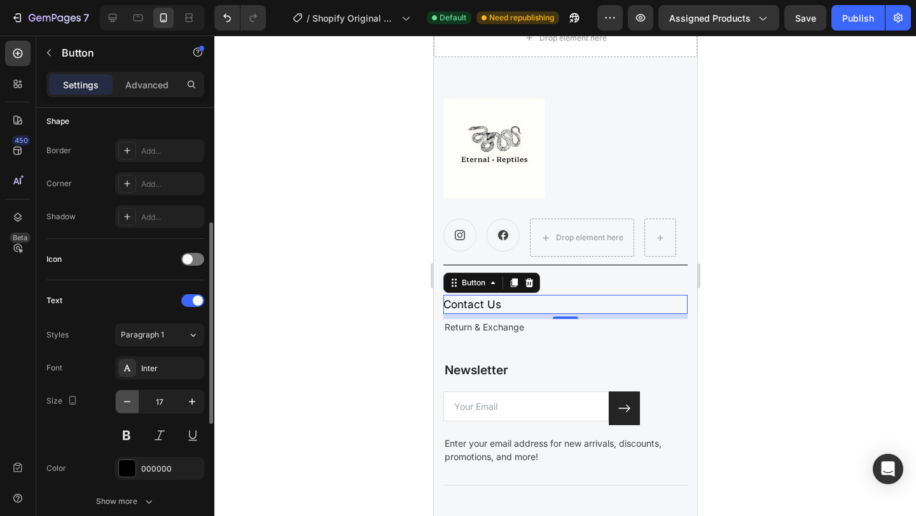
click at [130, 404] on icon "button" at bounding box center [127, 402] width 13 height 13
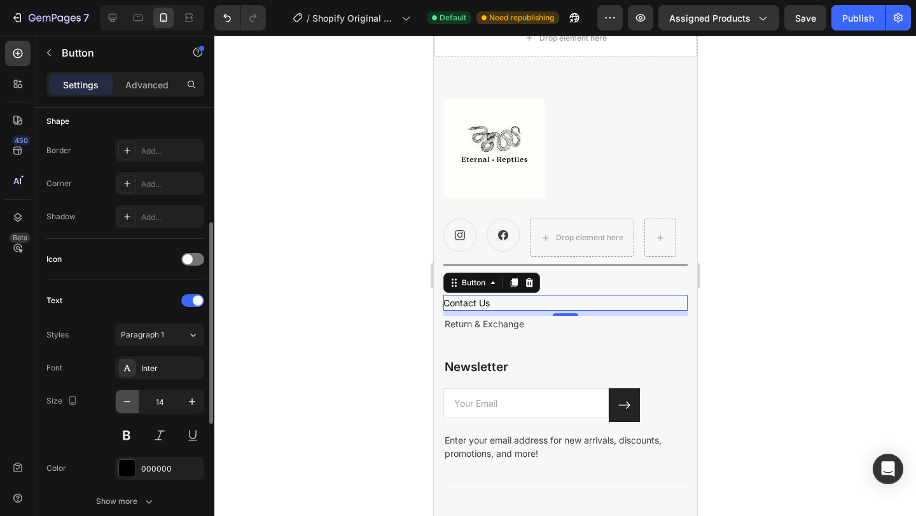
click at [130, 404] on icon "button" at bounding box center [127, 402] width 13 height 13
type input "13"
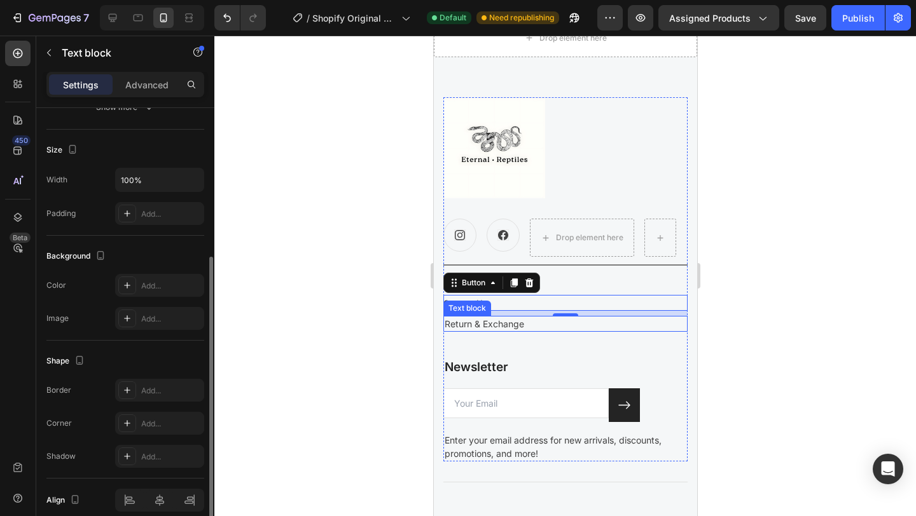
click at [506, 319] on p "Return & Exchange" at bounding box center [565, 323] width 242 height 13
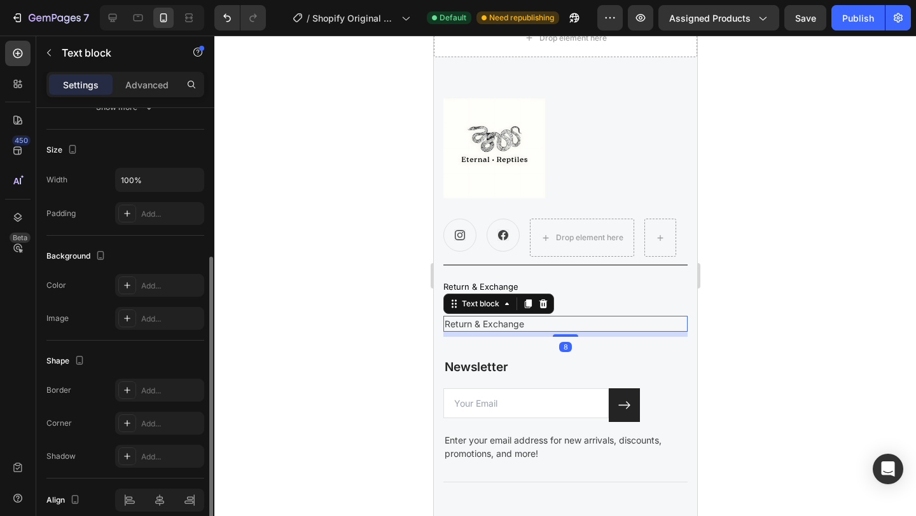
scroll to position [0, 0]
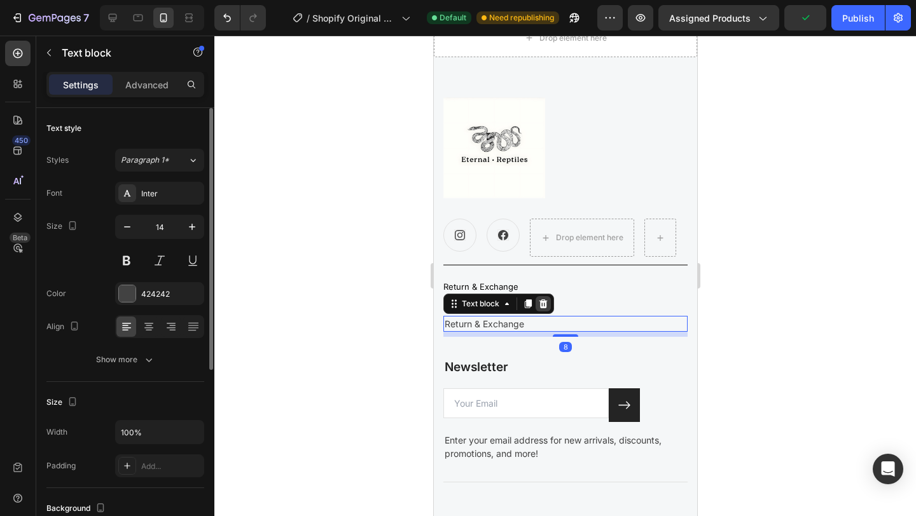
click at [544, 304] on icon at bounding box center [543, 304] width 8 height 9
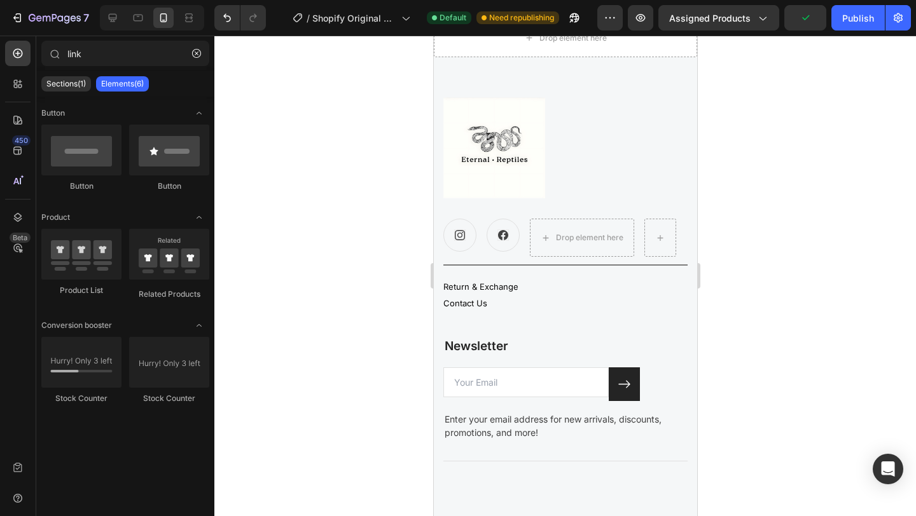
click at [766, 298] on div at bounding box center [565, 276] width 702 height 481
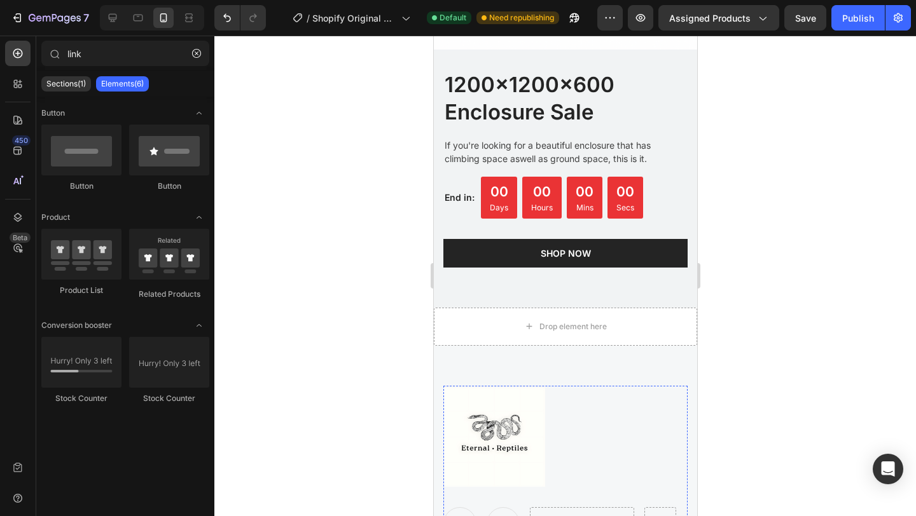
scroll to position [2339, 0]
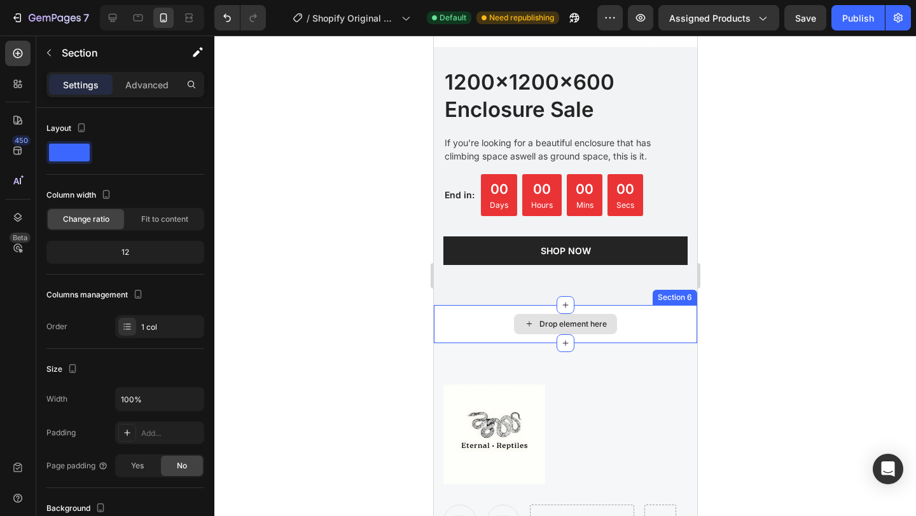
click at [481, 329] on div "Drop element here" at bounding box center [564, 324] width 263 height 38
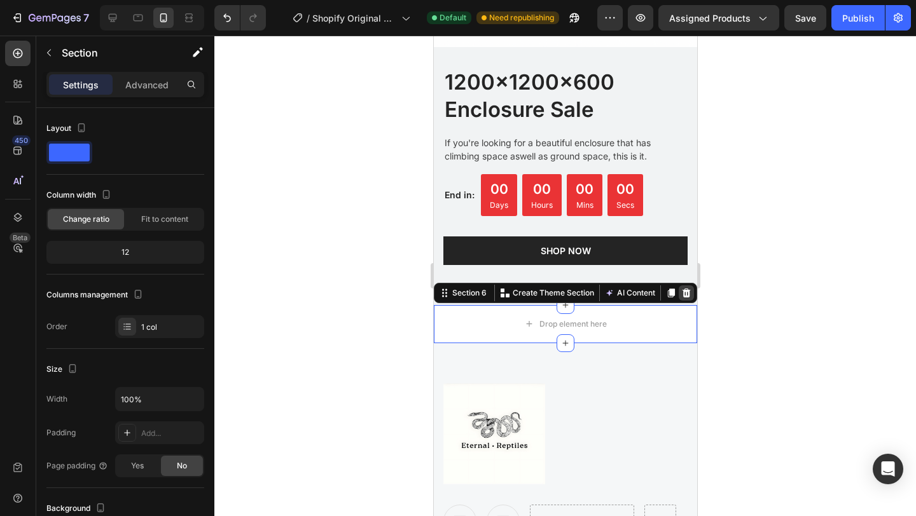
click at [688, 293] on icon at bounding box center [686, 292] width 8 height 9
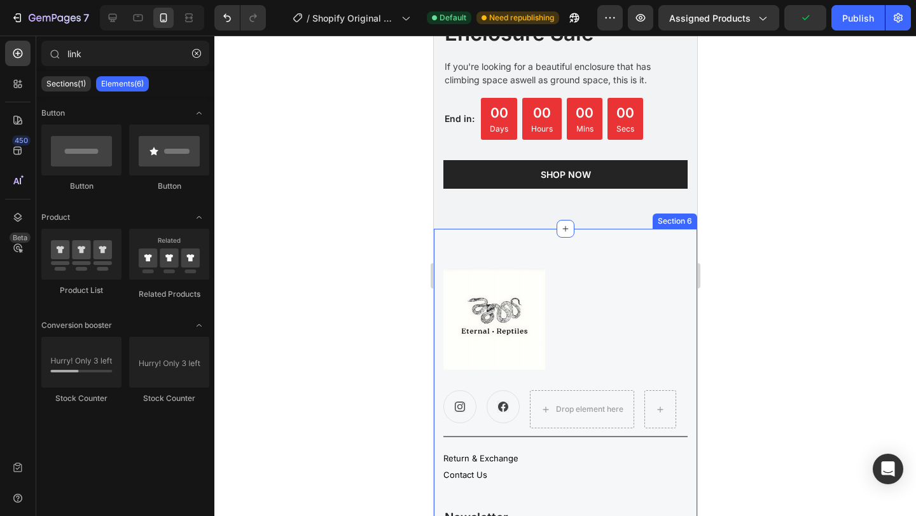
scroll to position [2416, 0]
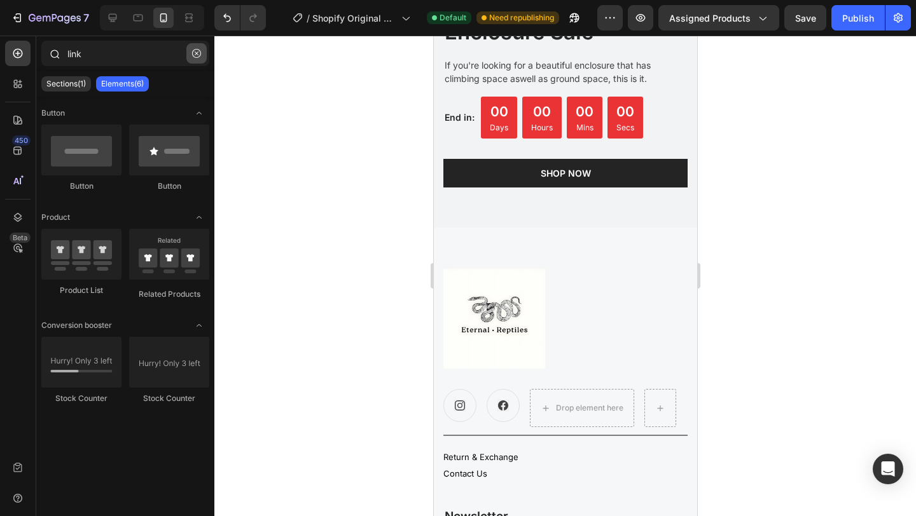
click at [195, 55] on icon "button" at bounding box center [196, 53] width 9 height 9
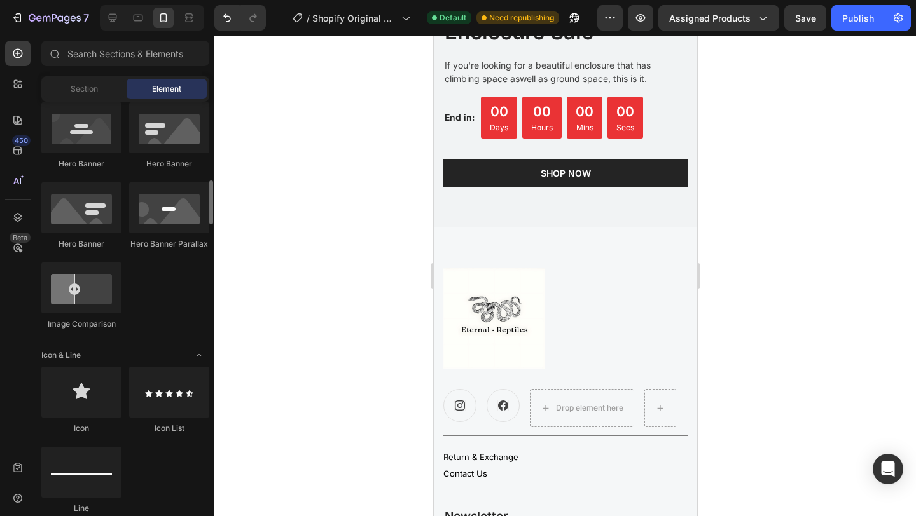
scroll to position [611, 0]
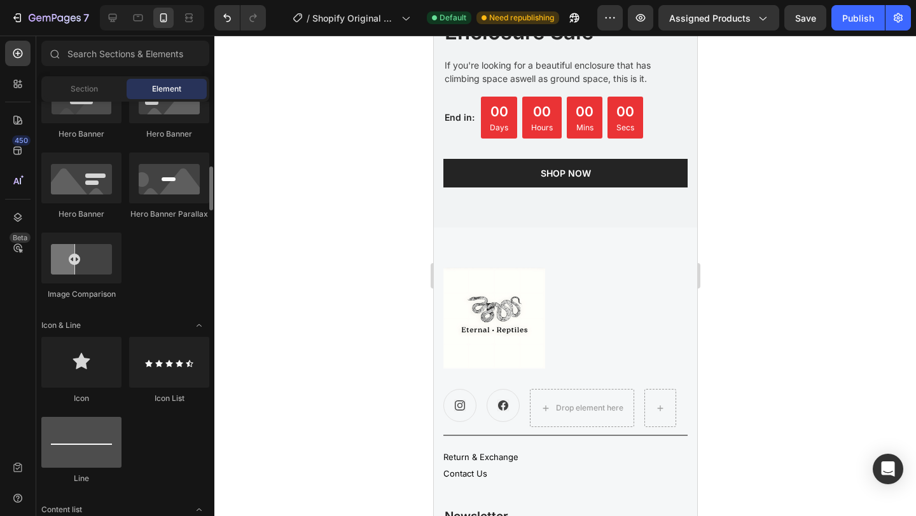
click at [86, 448] on div at bounding box center [81, 442] width 80 height 51
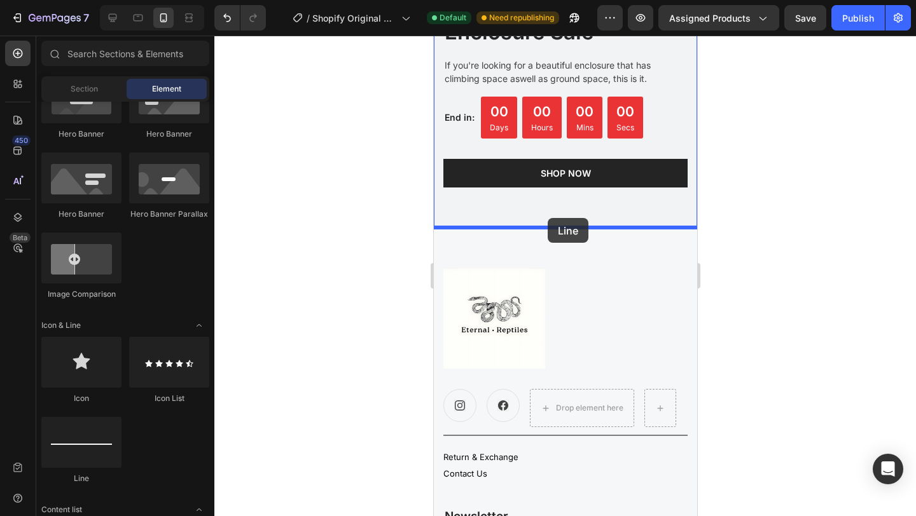
drag, startPoint x: 519, startPoint y: 484, endPoint x: 547, endPoint y: 218, distance: 267.3
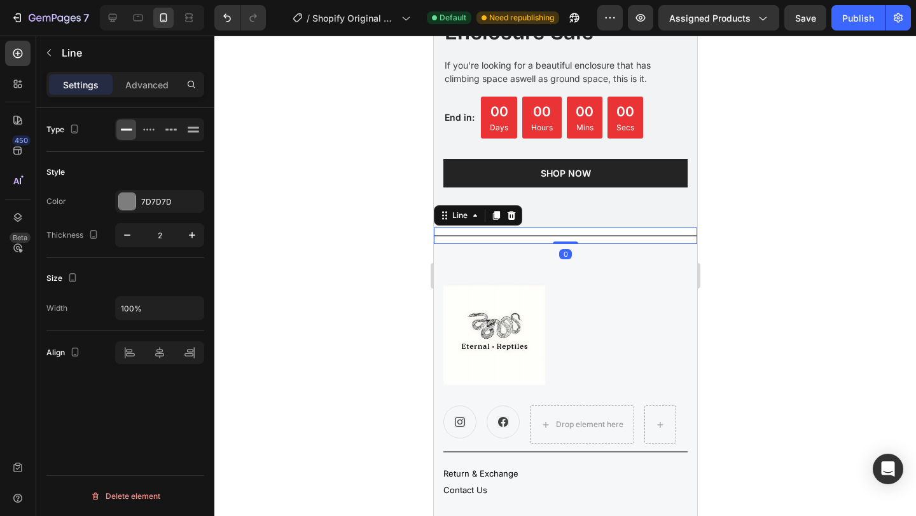
click at [798, 205] on div at bounding box center [565, 276] width 702 height 481
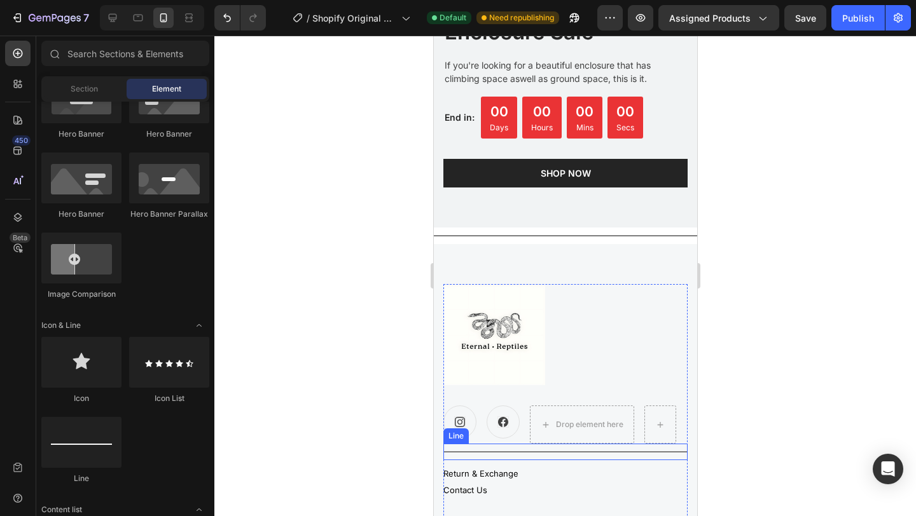
click at [584, 452] on div at bounding box center [565, 452] width 244 height 1
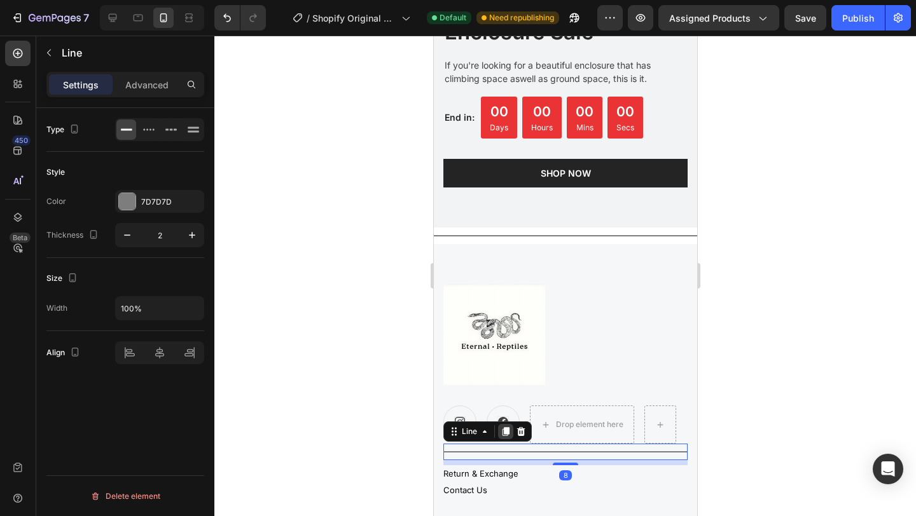
click at [506, 434] on icon at bounding box center [505, 432] width 7 height 9
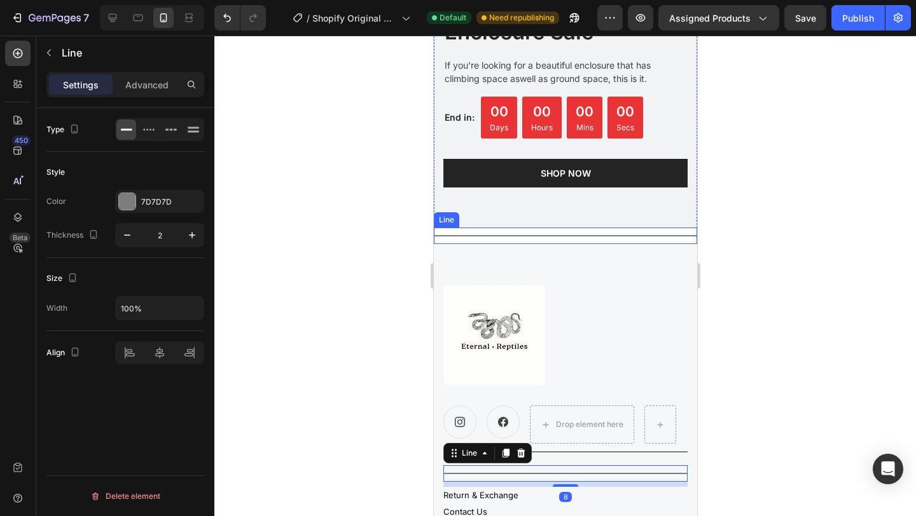
click at [530, 236] on div "Title Line" at bounding box center [564, 236] width 263 height 17
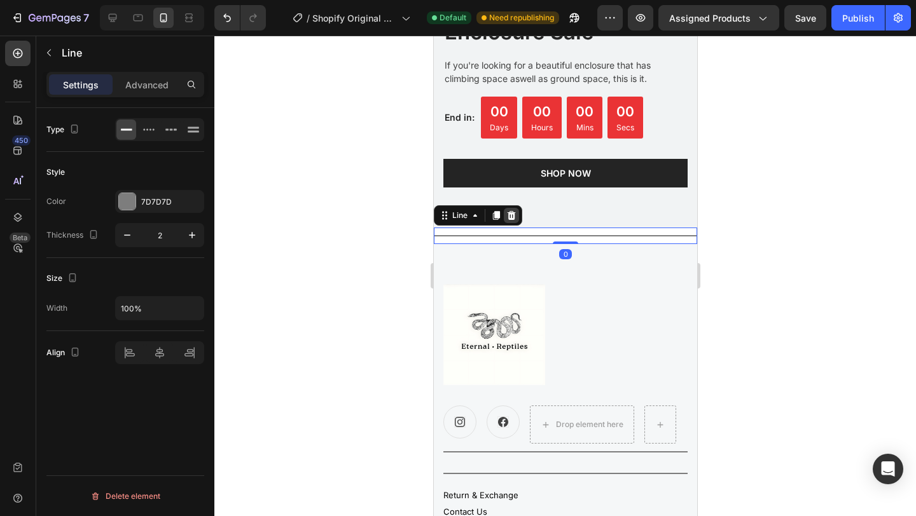
click at [513, 219] on icon at bounding box center [511, 215] width 8 height 9
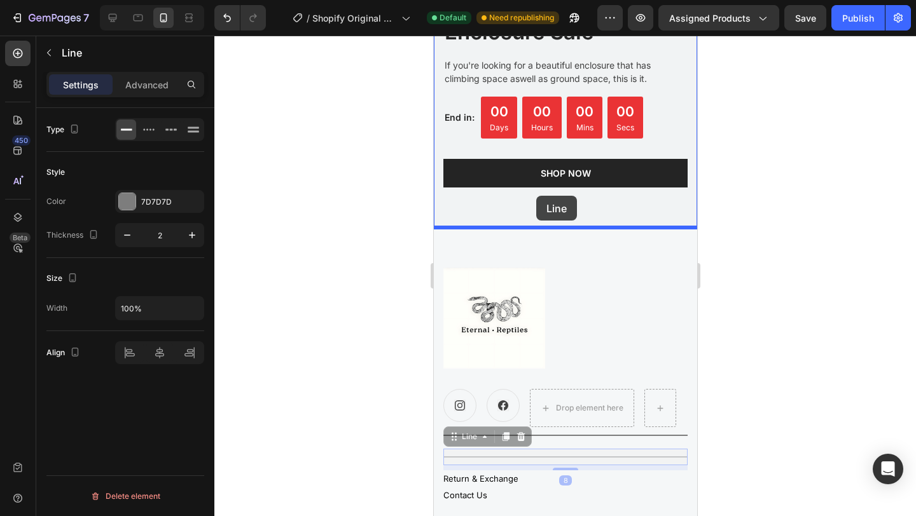
drag, startPoint x: 544, startPoint y: 457, endPoint x: 536, endPoint y: 196, distance: 260.9
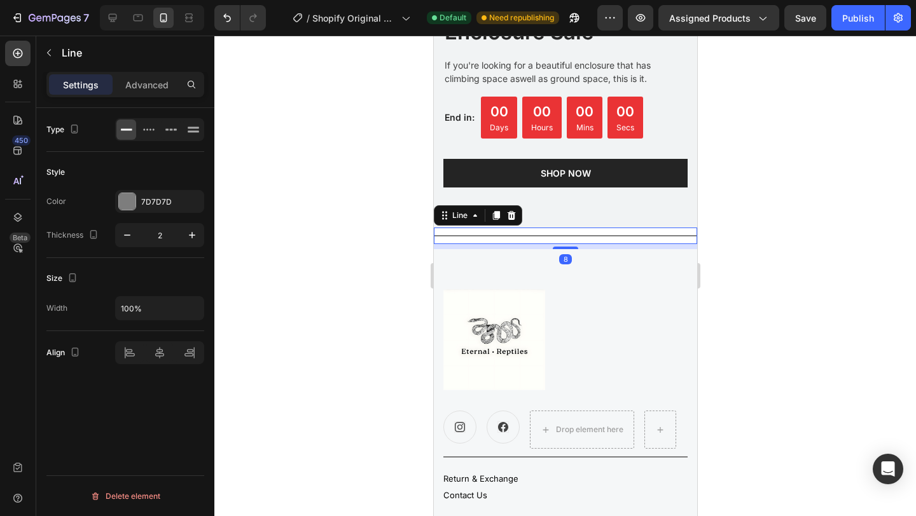
click at [747, 247] on div at bounding box center [565, 276] width 702 height 481
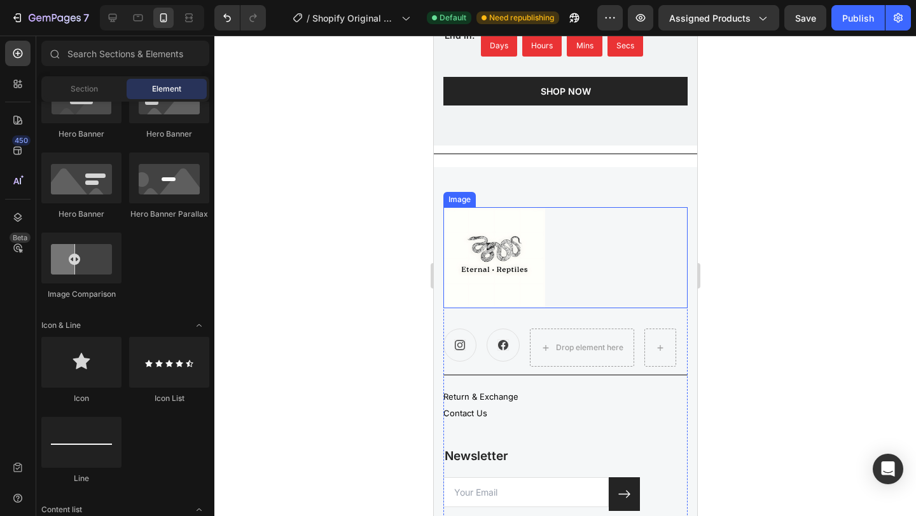
scroll to position [2503, 0]
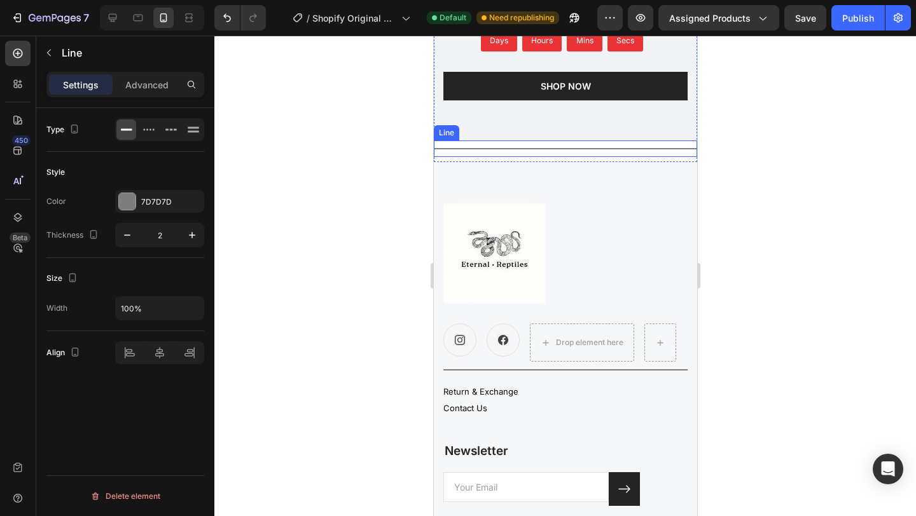
click at [541, 147] on div "Title Line" at bounding box center [564, 149] width 263 height 17
click at [155, 83] on p "Advanced" at bounding box center [146, 84] width 43 height 13
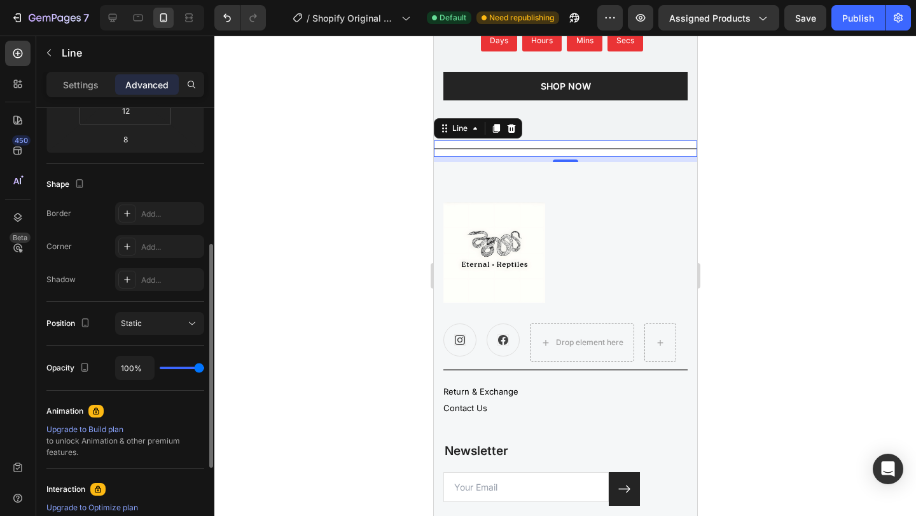
scroll to position [0, 0]
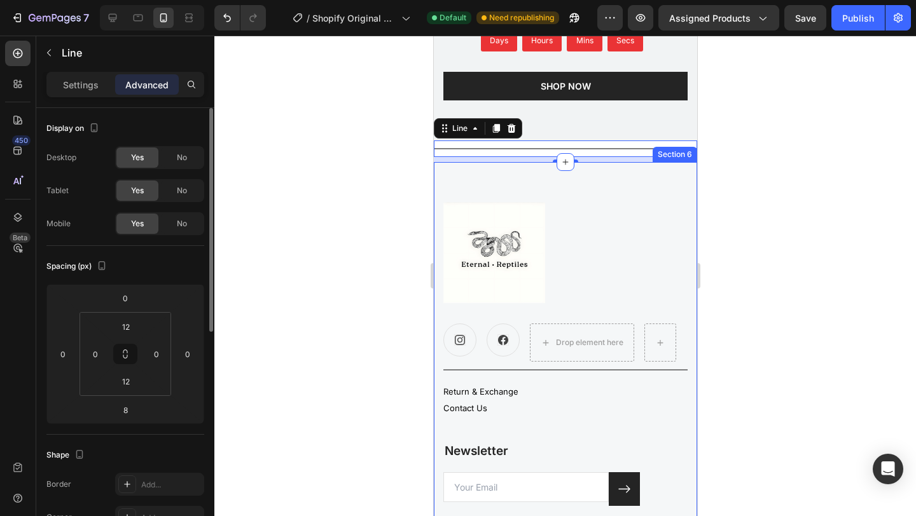
click at [782, 326] on div at bounding box center [565, 276] width 702 height 481
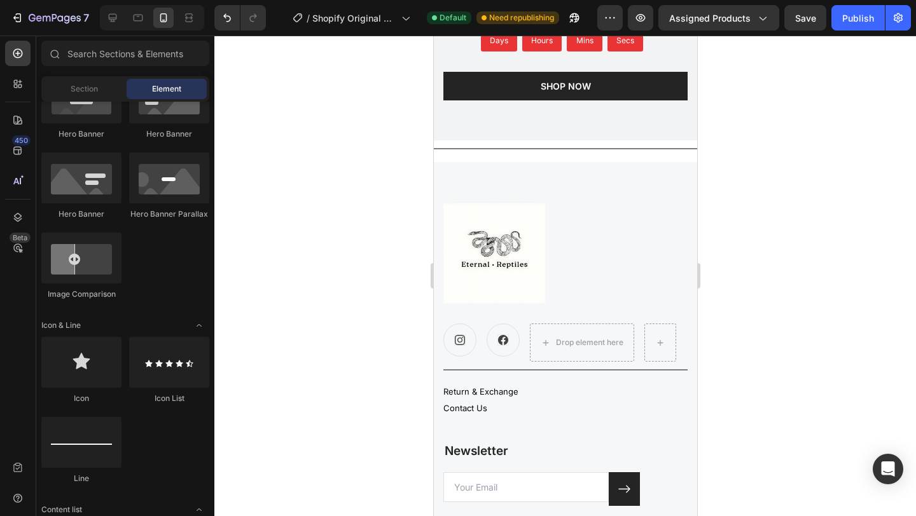
click at [263, 282] on div at bounding box center [565, 276] width 702 height 481
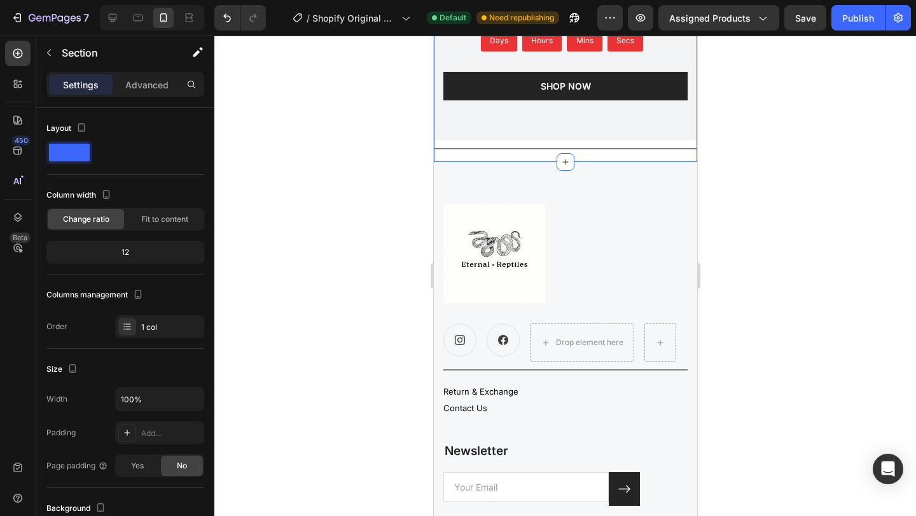
click at [594, 149] on div "Title Line" at bounding box center [564, 149] width 263 height 17
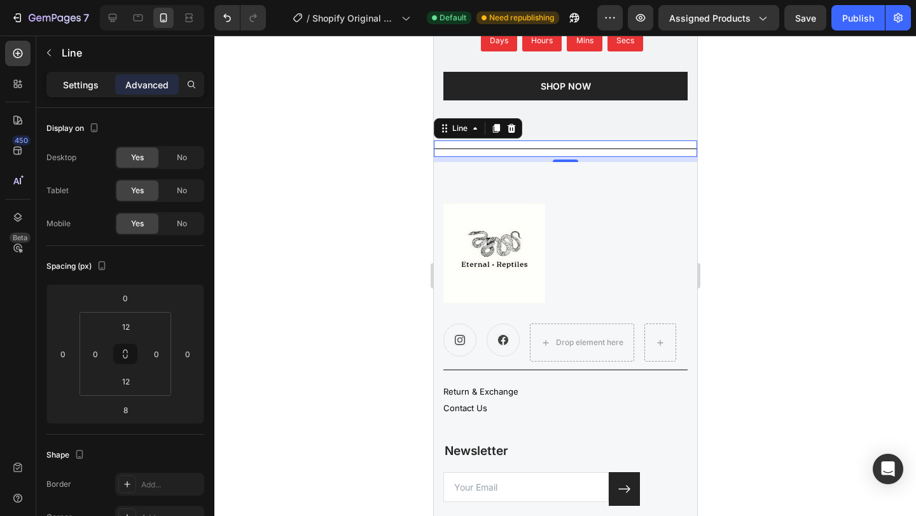
click at [93, 90] on p "Settings" at bounding box center [81, 84] width 36 height 13
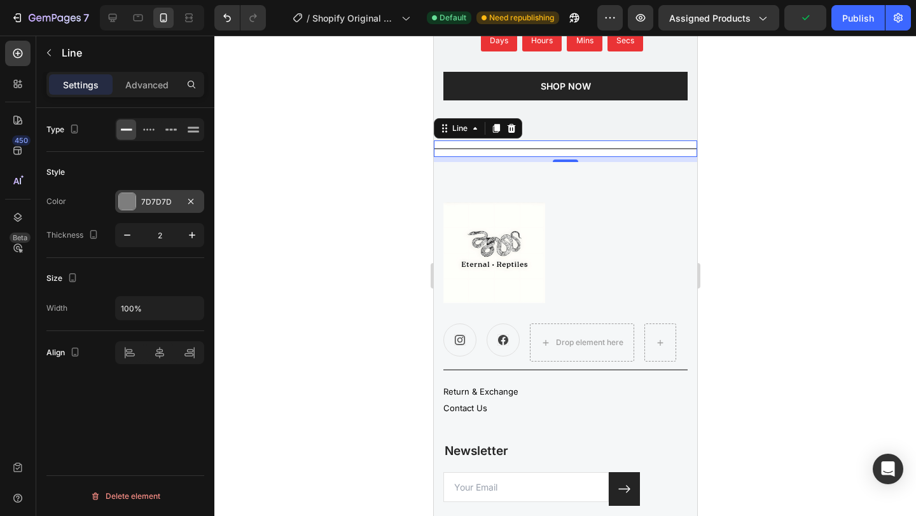
click at [164, 204] on div "7D7D7D" at bounding box center [159, 202] width 37 height 11
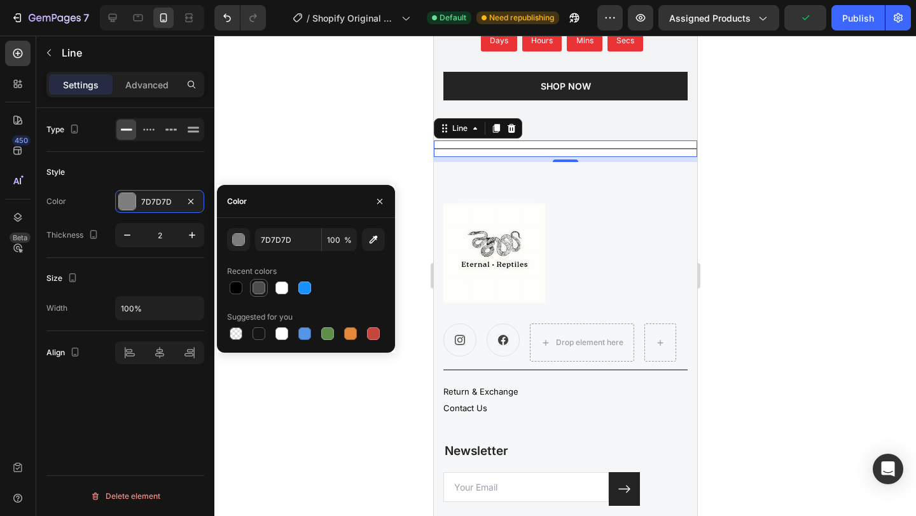
click at [261, 293] on div at bounding box center [258, 288] width 13 height 13
click at [291, 286] on div at bounding box center [306, 288] width 158 height 18
click at [284, 287] on div at bounding box center [281, 288] width 13 height 13
click at [254, 287] on div at bounding box center [258, 288] width 13 height 13
click at [239, 288] on div at bounding box center [236, 288] width 13 height 13
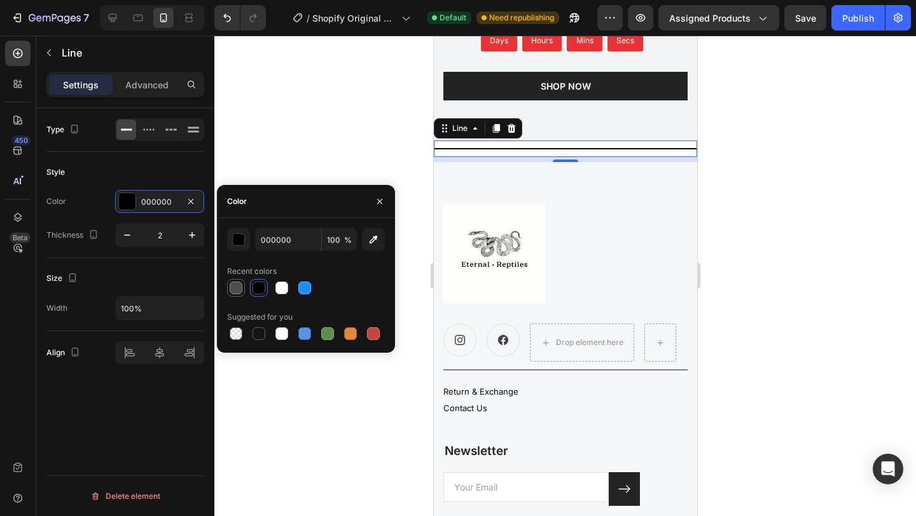
type input "4D4D4D"
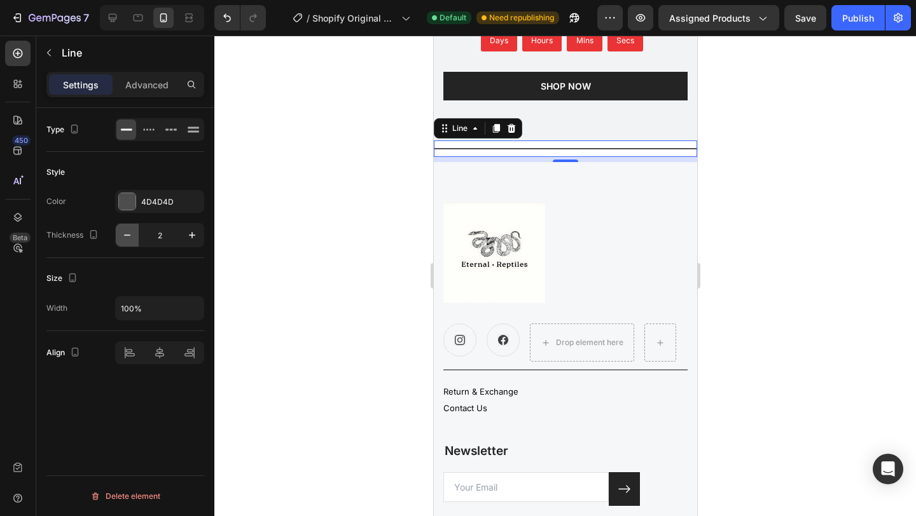
click at [127, 232] on icon "button" at bounding box center [127, 235] width 13 height 13
click at [194, 239] on icon "button" at bounding box center [192, 235] width 13 height 13
type input "2"
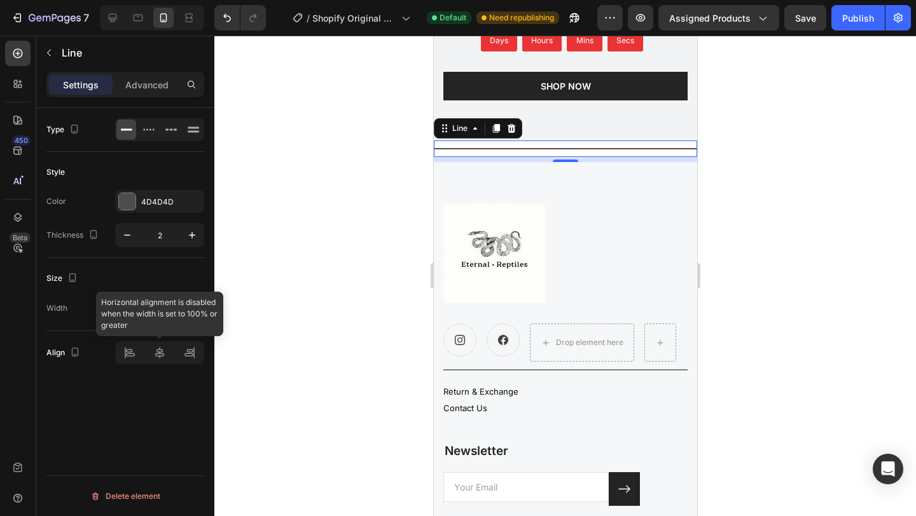
click at [162, 346] on div at bounding box center [159, 353] width 89 height 23
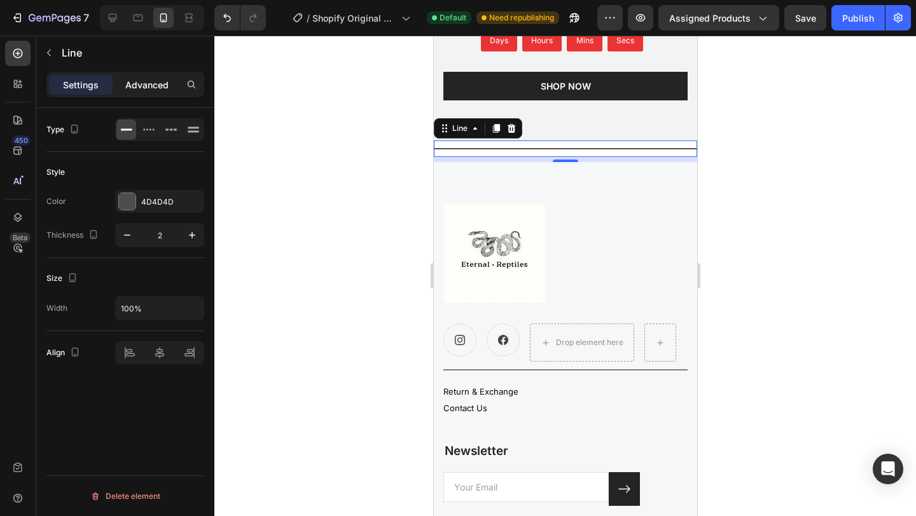
click at [145, 83] on p "Advanced" at bounding box center [146, 84] width 43 height 13
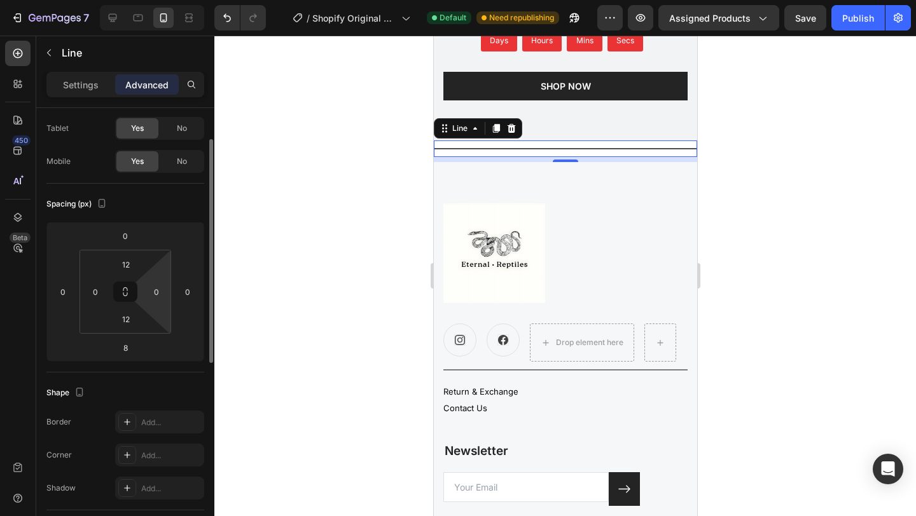
scroll to position [63, 0]
click at [181, 292] on input "0" at bounding box center [187, 291] width 19 height 19
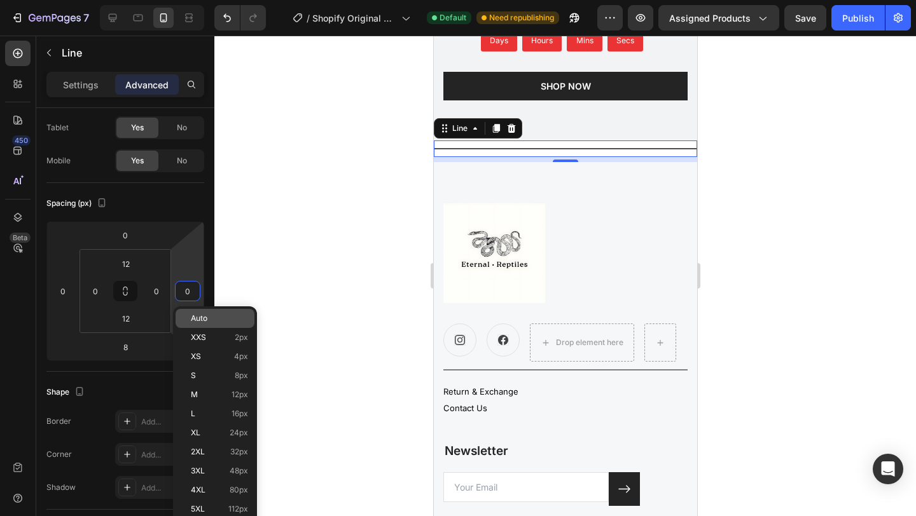
click at [207, 317] on span "Auto" at bounding box center [199, 318] width 17 height 9
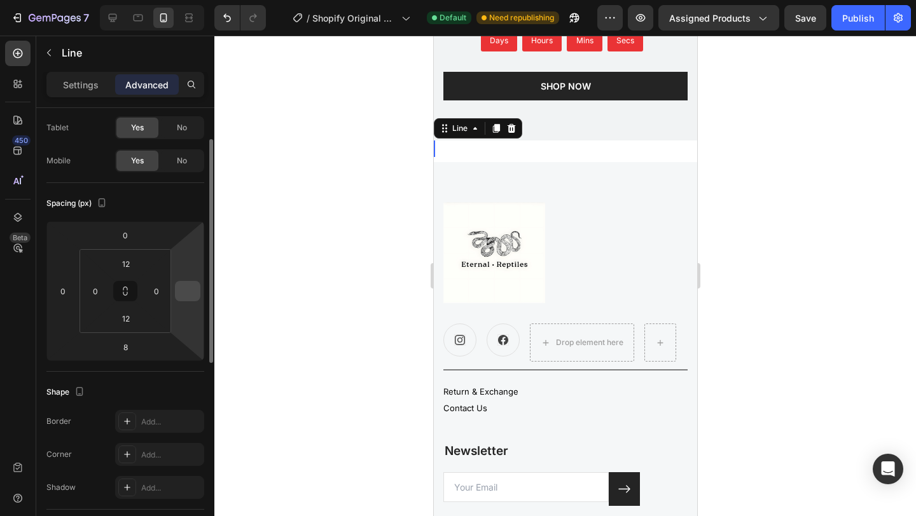
click at [182, 282] on input "number" at bounding box center [187, 291] width 19 height 19
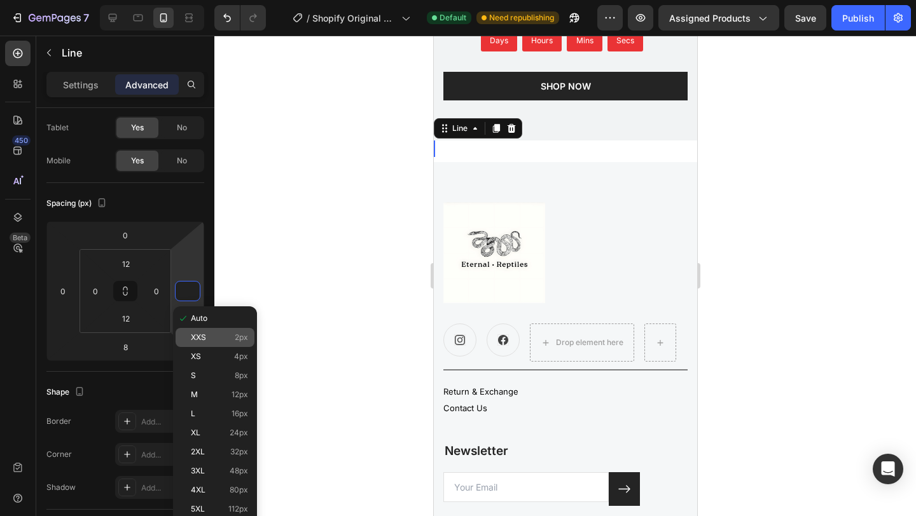
click at [216, 336] on p "XXS 2px" at bounding box center [219, 337] width 57 height 9
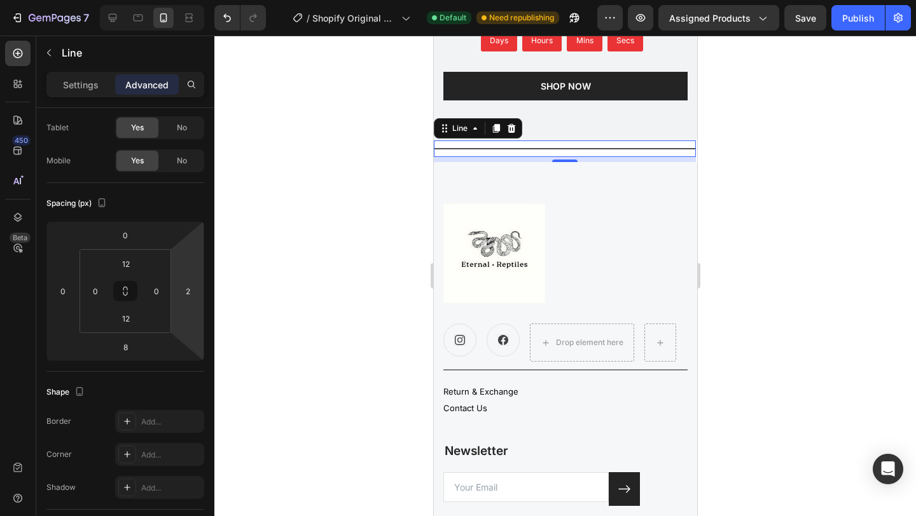
click at [189, 0] on html "7 / Shopify Original Product Template Default Need republishing Preview Assigne…" at bounding box center [458, 0] width 916 height 0
click at [192, 0] on html "7 / Shopify Original Product Template Default Need republishing Preview Assigne…" at bounding box center [458, 0] width 916 height 0
click at [190, 0] on html "7 / Shopify Original Product Template Default Need republishing Preview Assigne…" at bounding box center [458, 0] width 916 height 0
click at [190, 294] on input "2" at bounding box center [187, 291] width 19 height 19
type input "2"
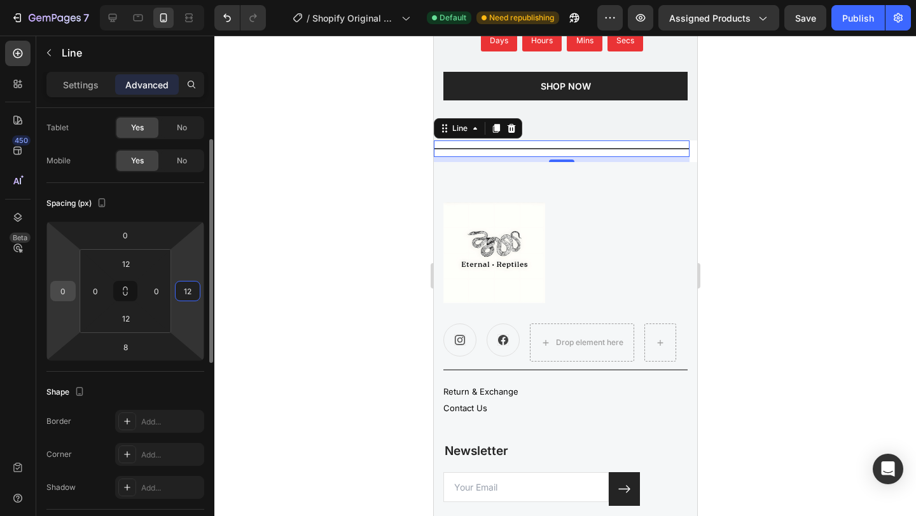
type input "12"
click at [61, 295] on input "0" at bounding box center [62, 291] width 19 height 19
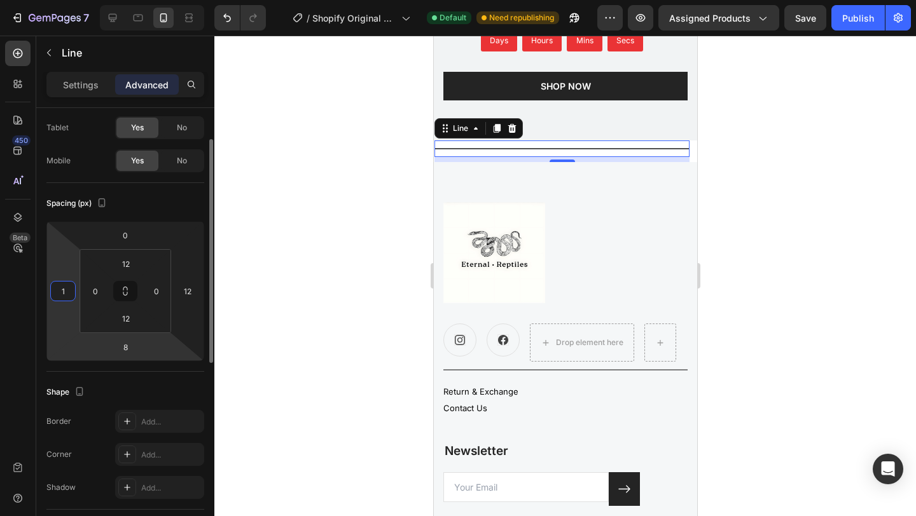
type input "12"
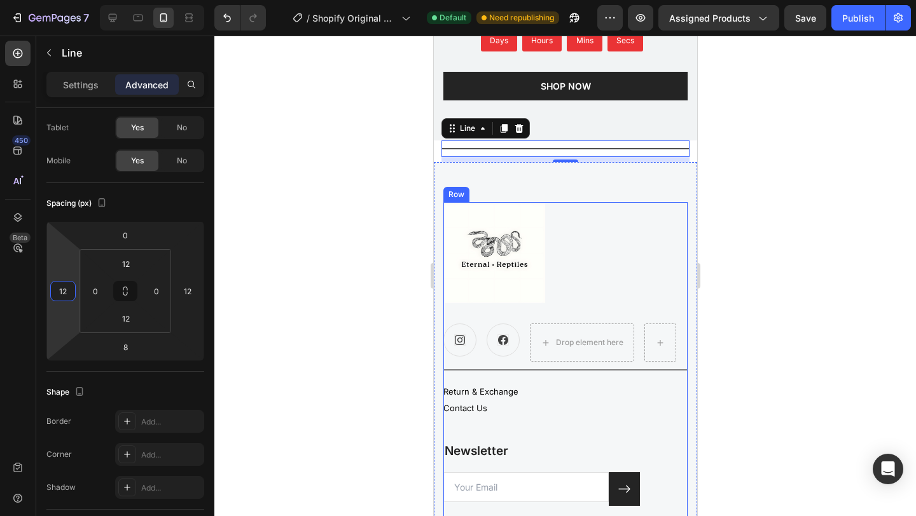
click at [780, 271] on div at bounding box center [565, 276] width 702 height 481
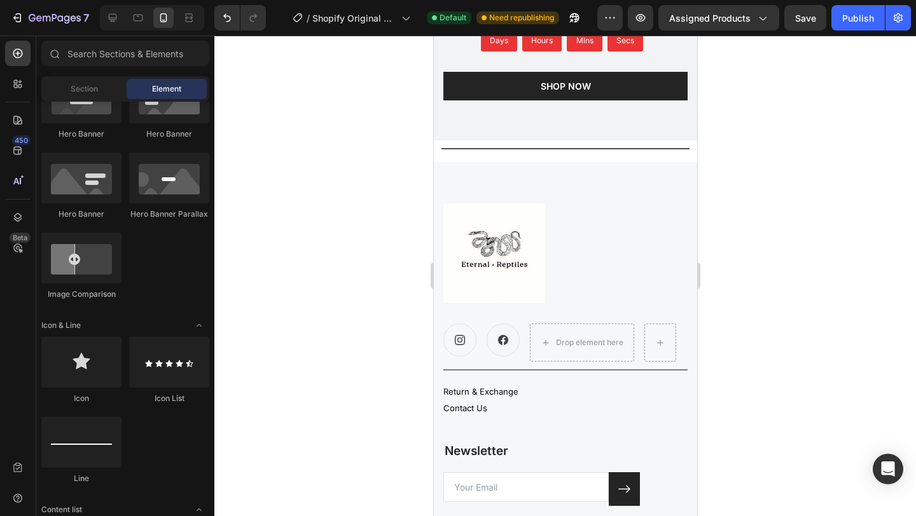
click at [819, 239] on div at bounding box center [565, 276] width 702 height 481
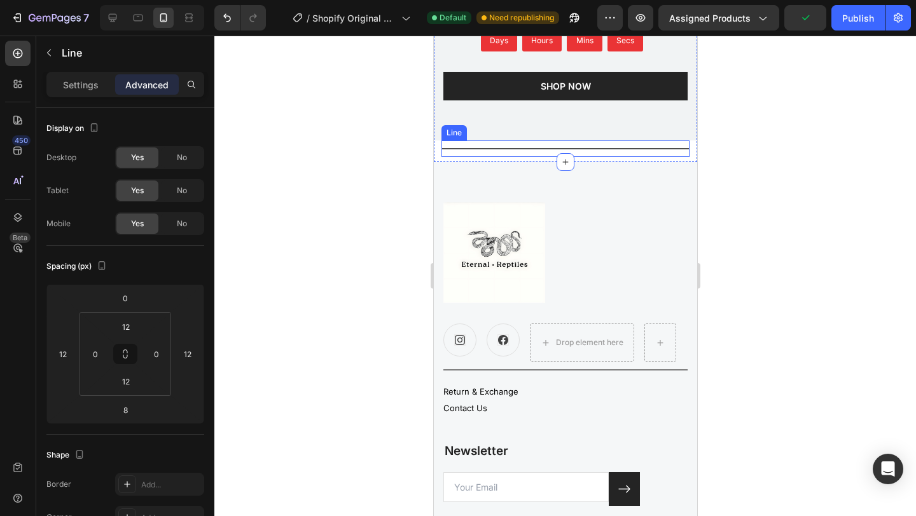
click at [536, 149] on div "Title Line" at bounding box center [565, 149] width 248 height 17
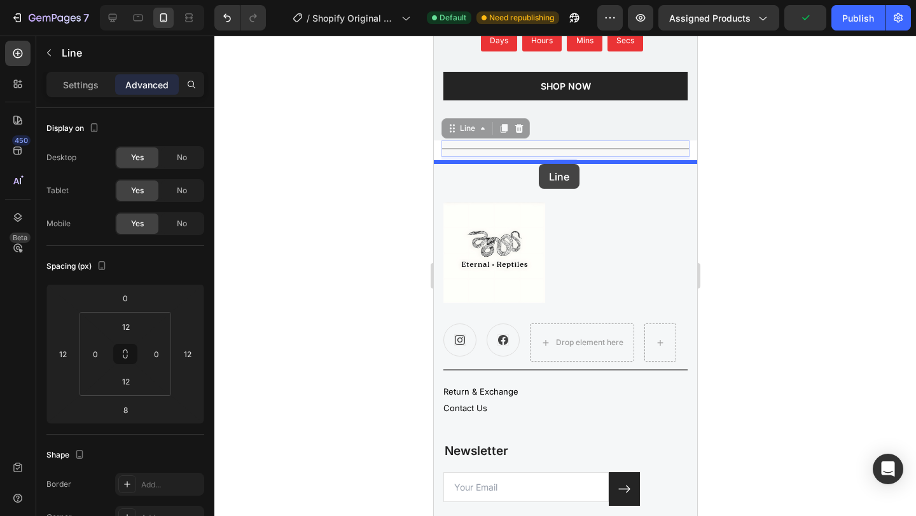
drag, startPoint x: 535, startPoint y: 149, endPoint x: 538, endPoint y: 164, distance: 15.6
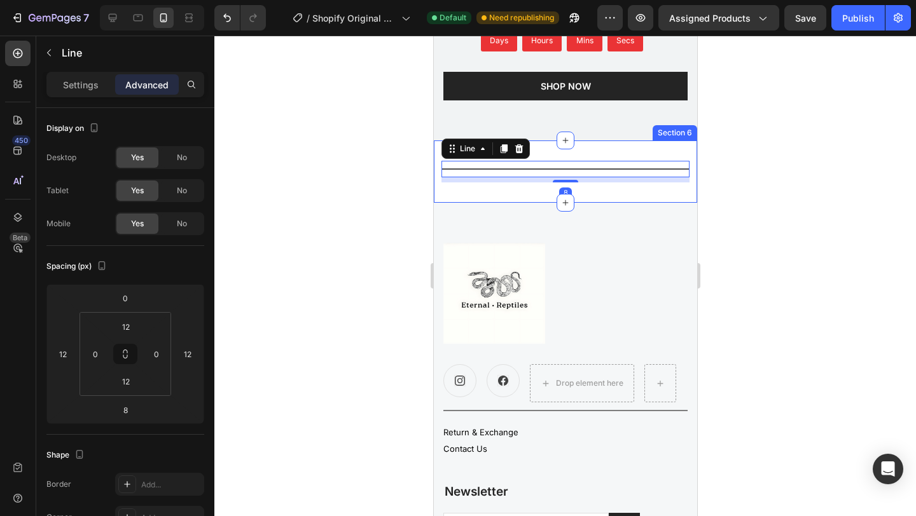
click at [735, 197] on div at bounding box center [565, 276] width 702 height 481
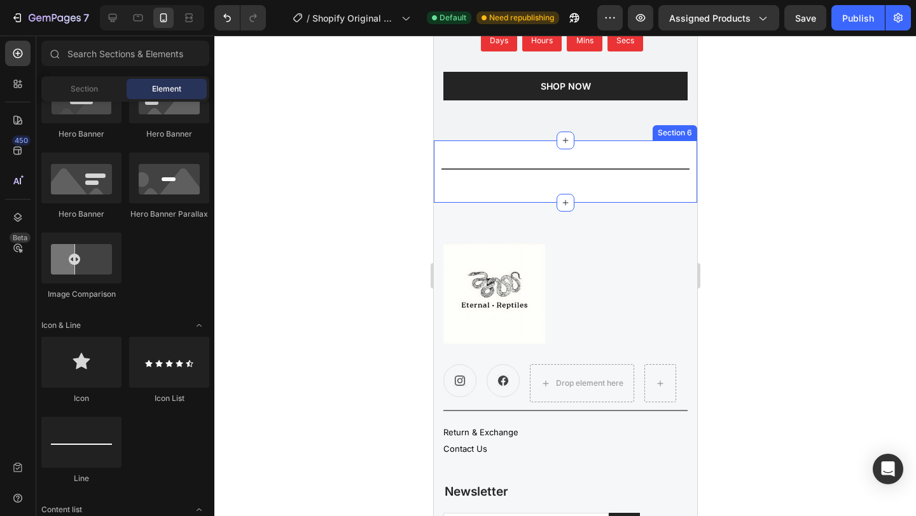
click at [467, 190] on div "Title Line Section 6" at bounding box center [564, 172] width 263 height 62
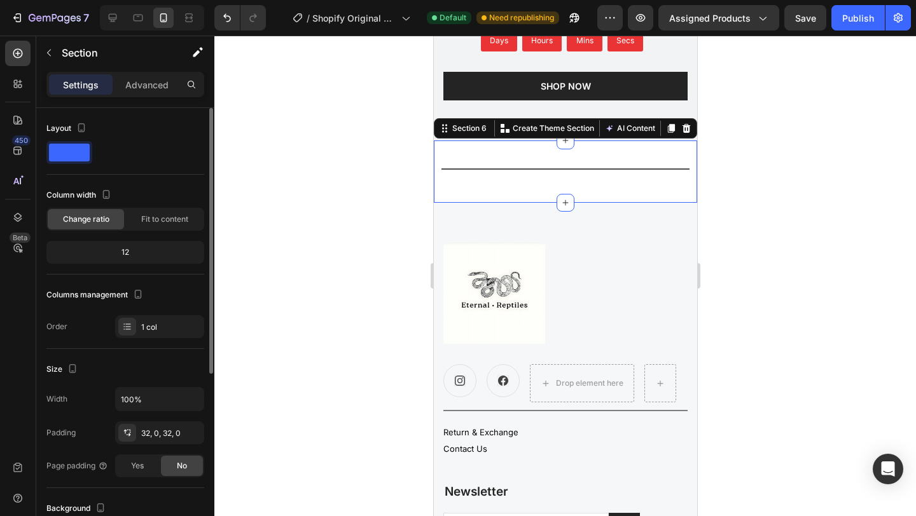
click at [69, 152] on span at bounding box center [69, 153] width 41 height 18
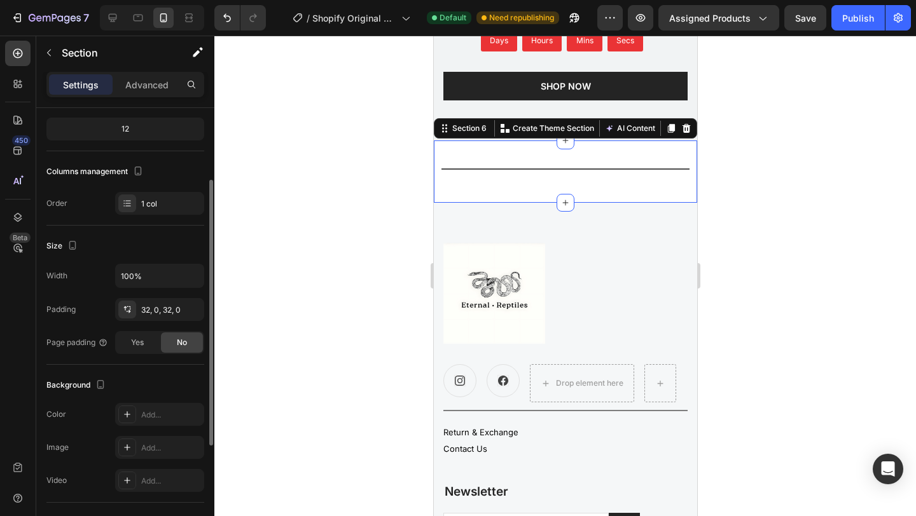
scroll to position [125, 0]
click at [175, 282] on input "100%" at bounding box center [160, 274] width 88 height 23
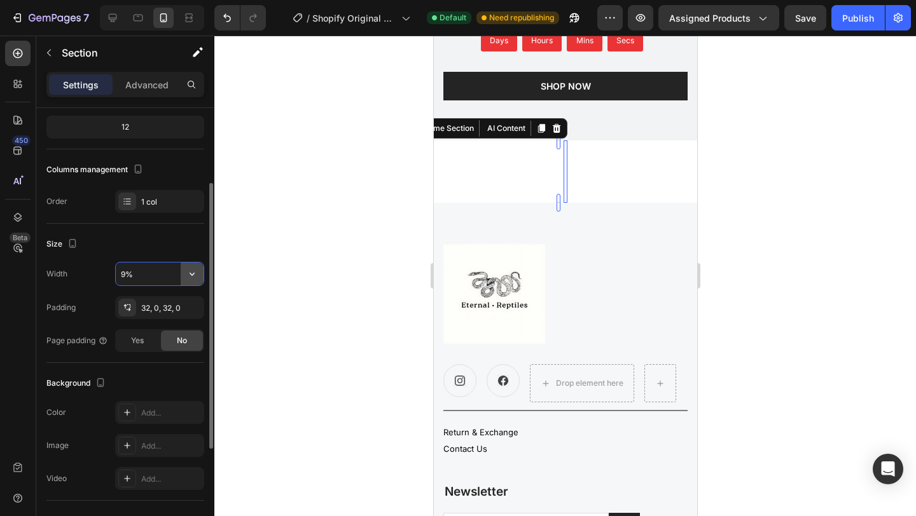
type input "99%"
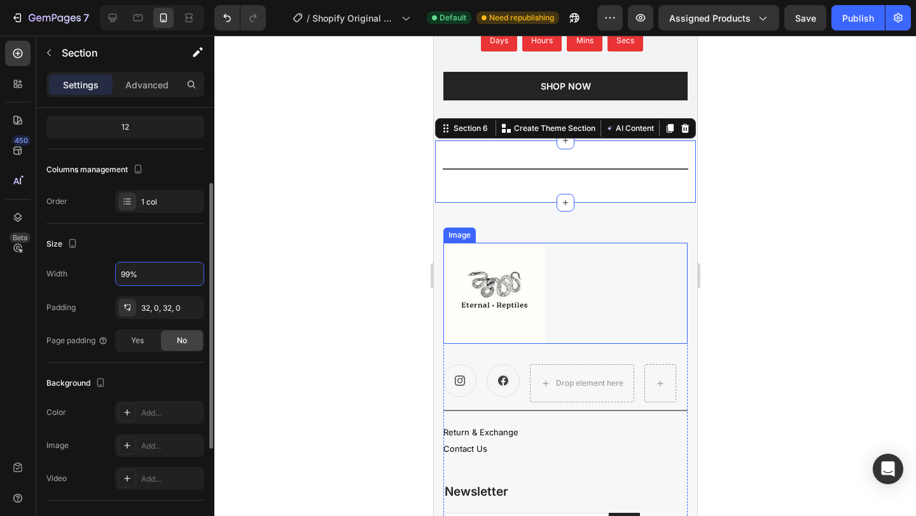
click at [782, 267] on div at bounding box center [565, 276] width 702 height 481
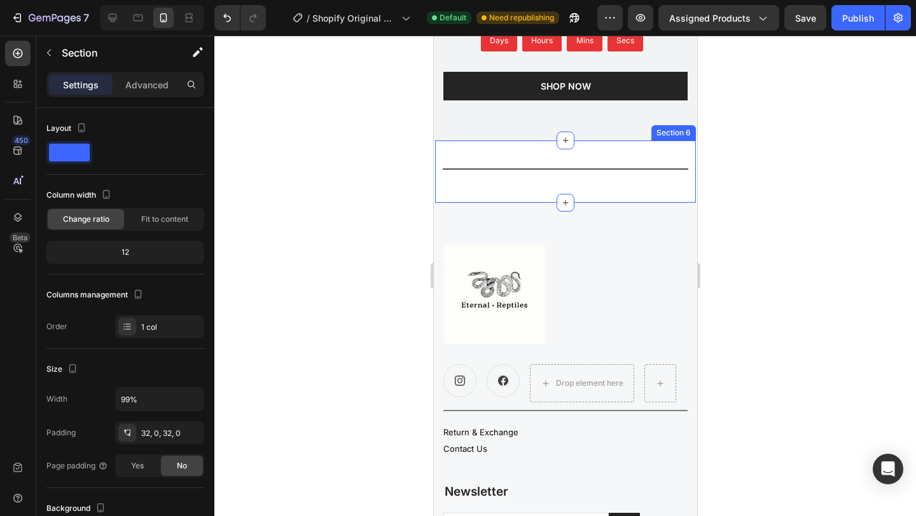
click at [551, 194] on div "Title Line Section 6" at bounding box center [564, 172] width 261 height 62
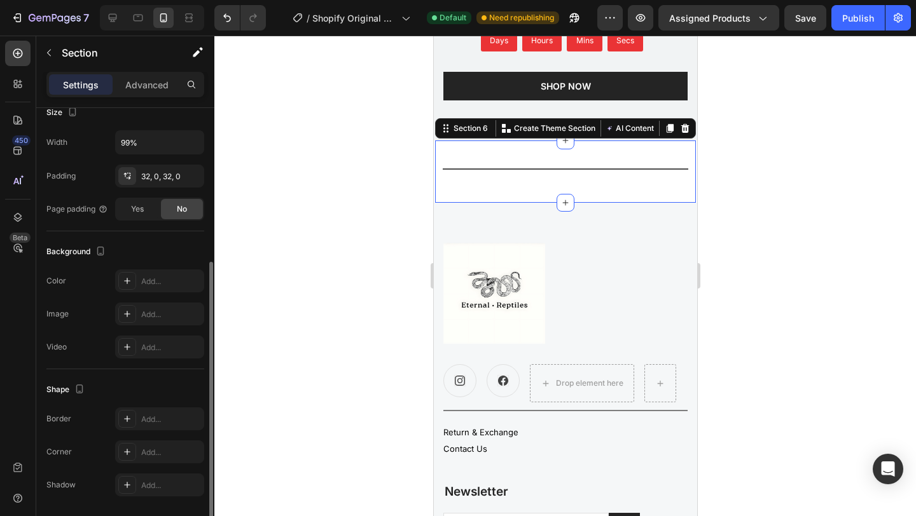
scroll to position [264, 0]
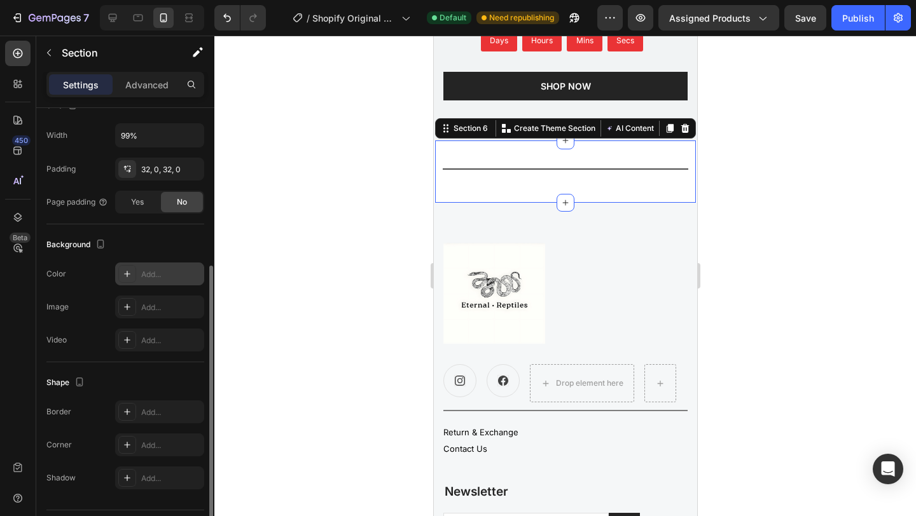
click at [138, 272] on div "Add..." at bounding box center [159, 274] width 89 height 23
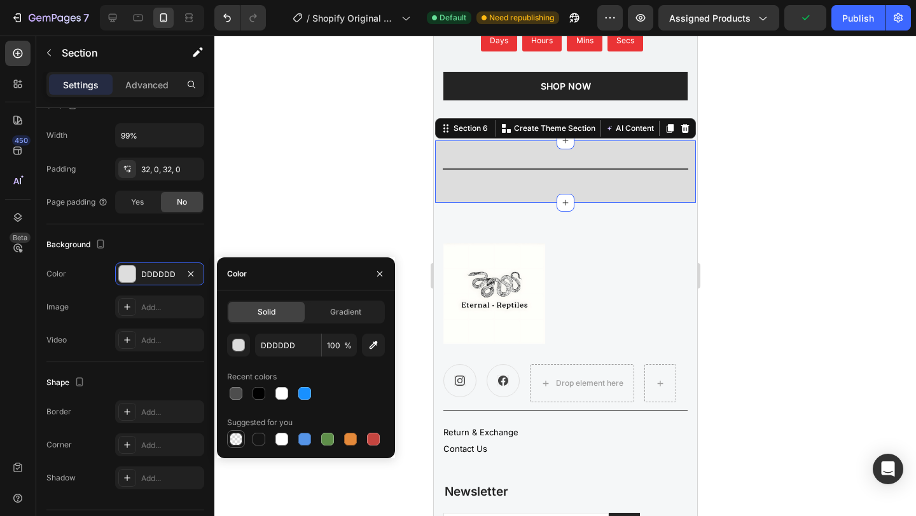
click at [240, 439] on div at bounding box center [236, 439] width 13 height 13
type input "000000"
type input "0"
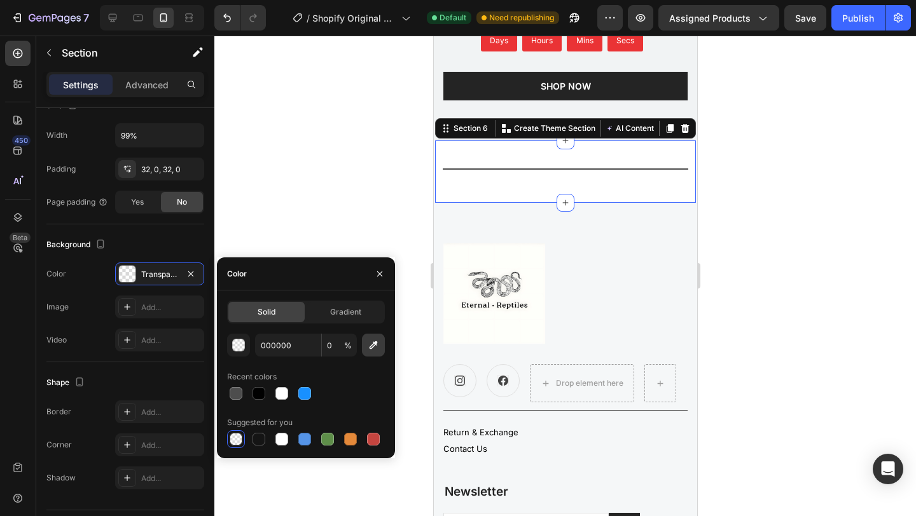
click at [377, 344] on icon "button" at bounding box center [373, 345] width 13 height 13
type input "F6F7F8"
type input "100"
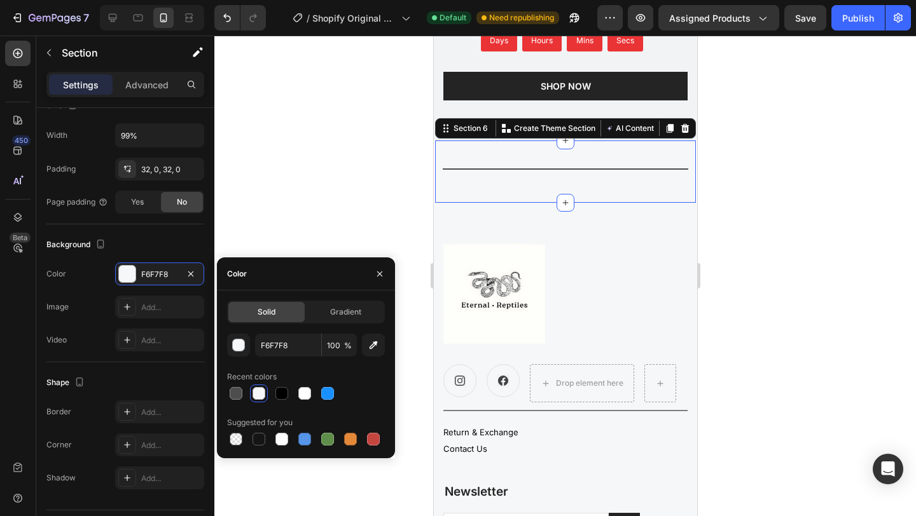
click at [744, 214] on div at bounding box center [565, 276] width 702 height 481
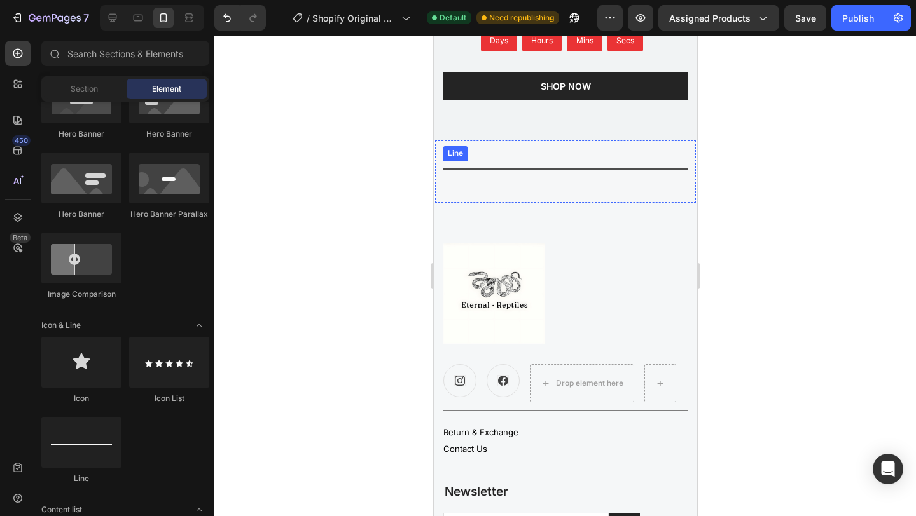
click at [794, 205] on div at bounding box center [565, 276] width 702 height 481
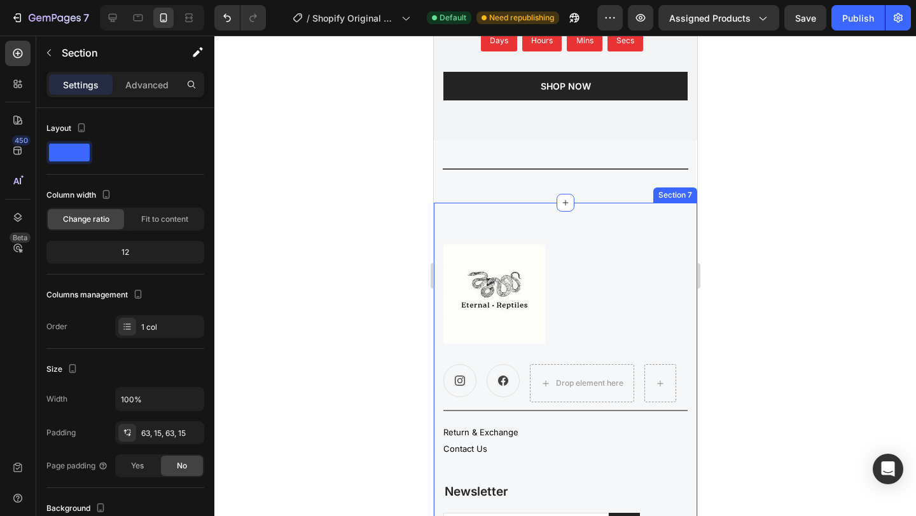
click at [648, 241] on div "Image Icon Icon Drop element here Row Title Line Return & Exchange Button Conta…" at bounding box center [564, 435] width 263 height 465
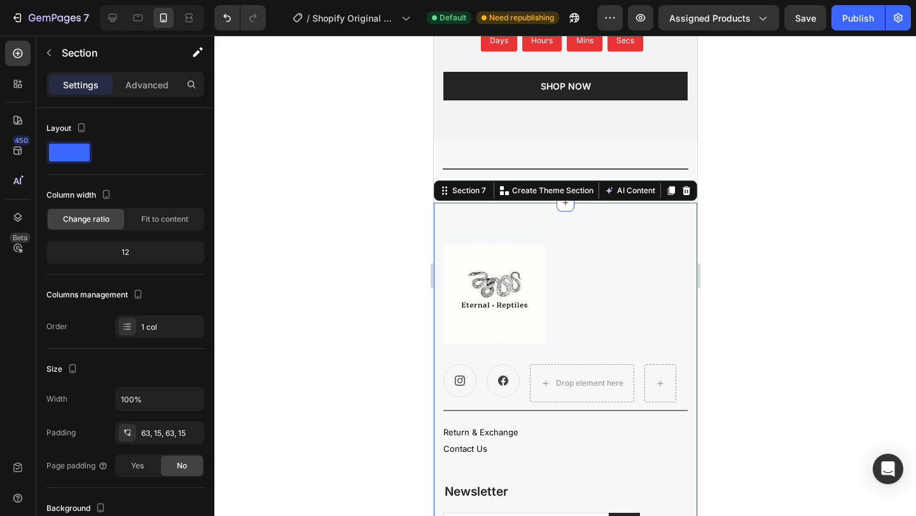
click at [752, 265] on div at bounding box center [565, 276] width 702 height 481
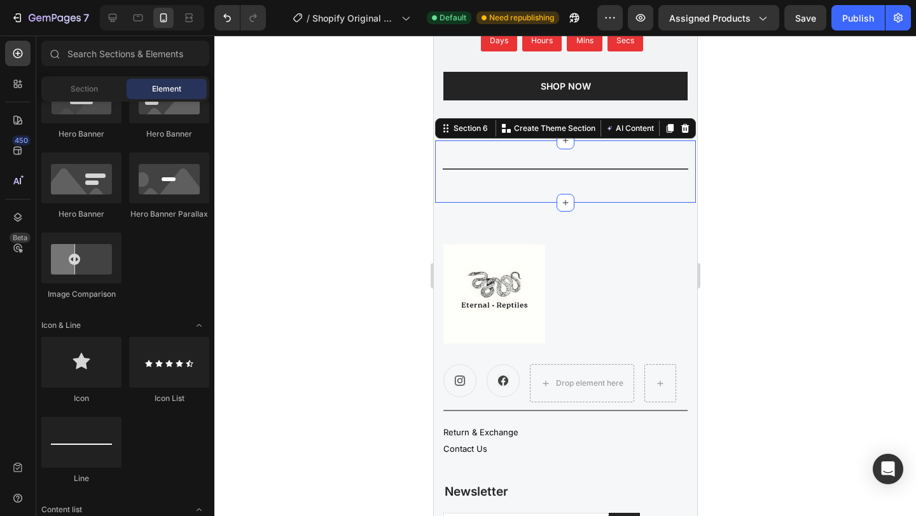
click at [476, 184] on div "Title Line Section 6 You can create reusable sections Create Theme Section AI C…" at bounding box center [564, 172] width 261 height 62
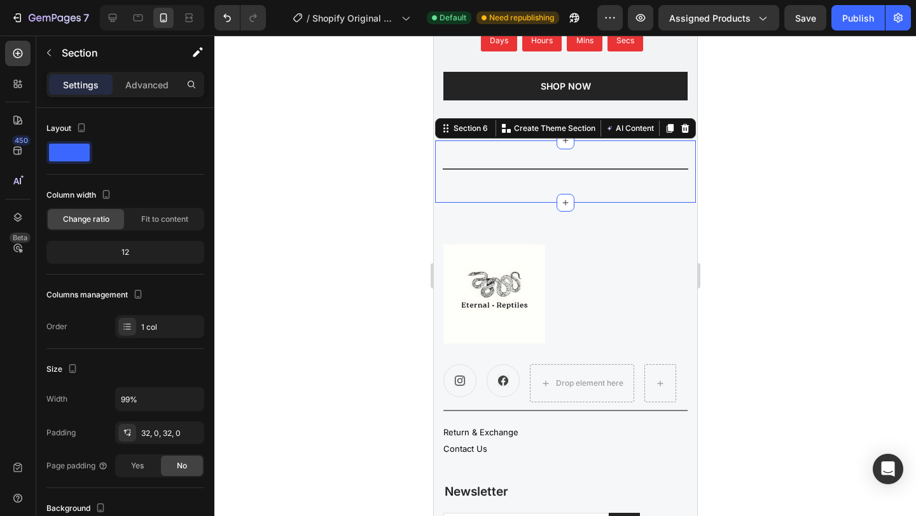
click at [765, 258] on div at bounding box center [565, 276] width 702 height 481
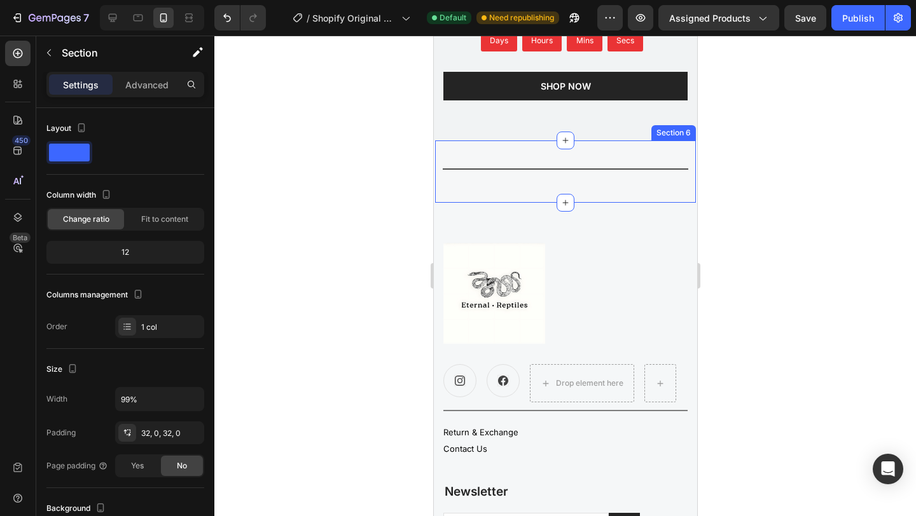
click at [681, 181] on div "Title Line" at bounding box center [564, 172] width 261 height 22
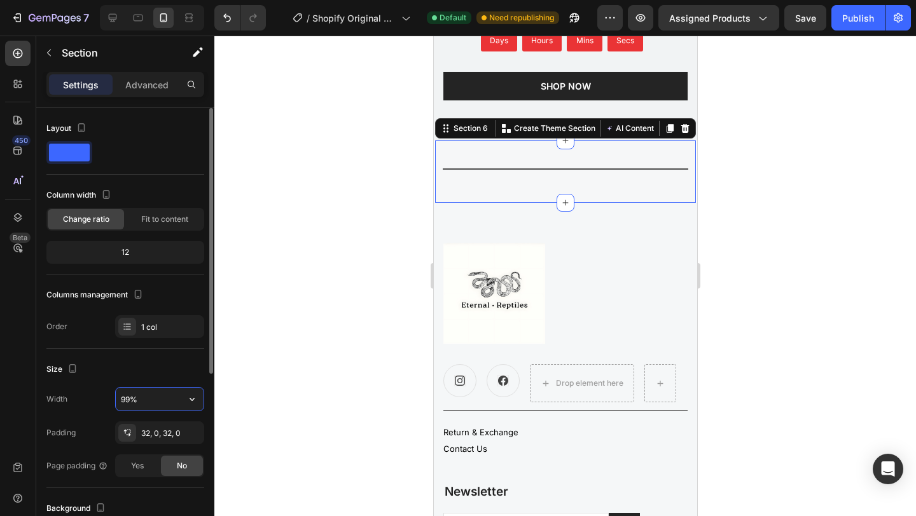
click at [151, 403] on input "99%" at bounding box center [160, 399] width 88 height 23
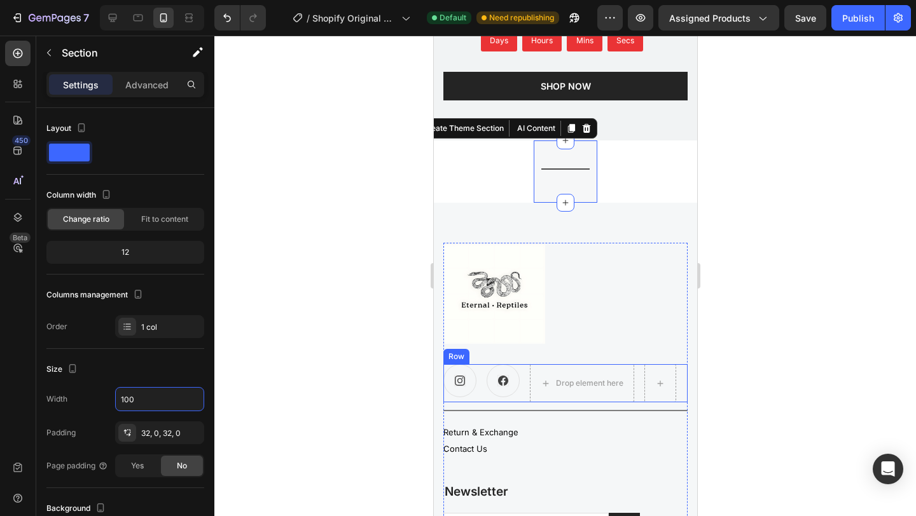
type input "100"
click at [753, 378] on div at bounding box center [565, 276] width 702 height 481
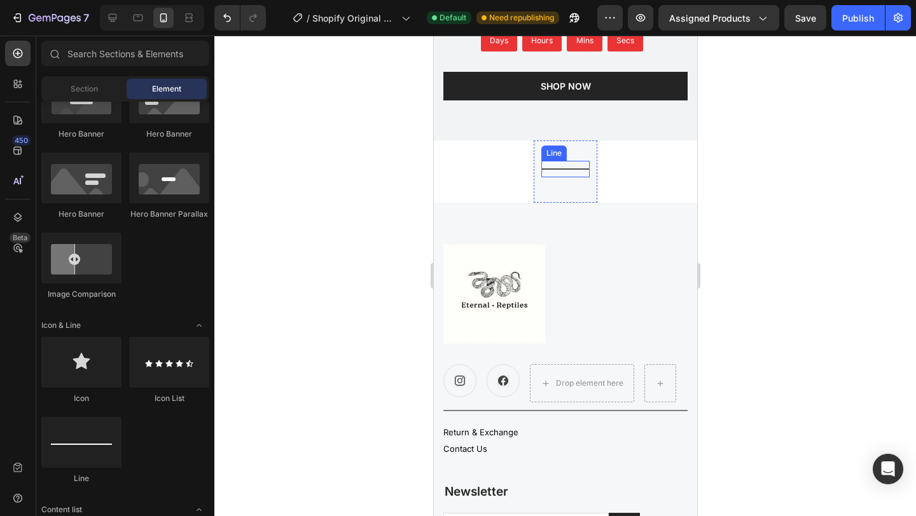
click at [557, 162] on div "Title Line" at bounding box center [565, 169] width 48 height 17
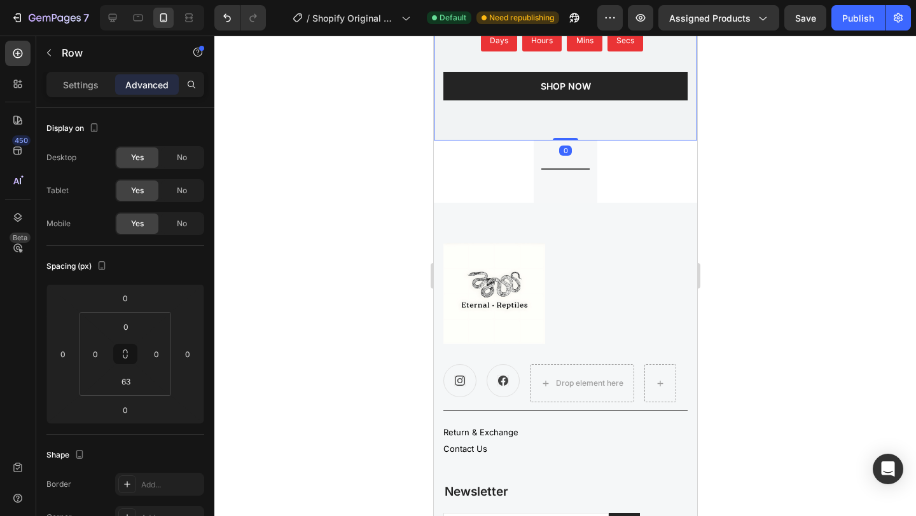
click at [569, 154] on div "0" at bounding box center [564, 151] width 13 height 10
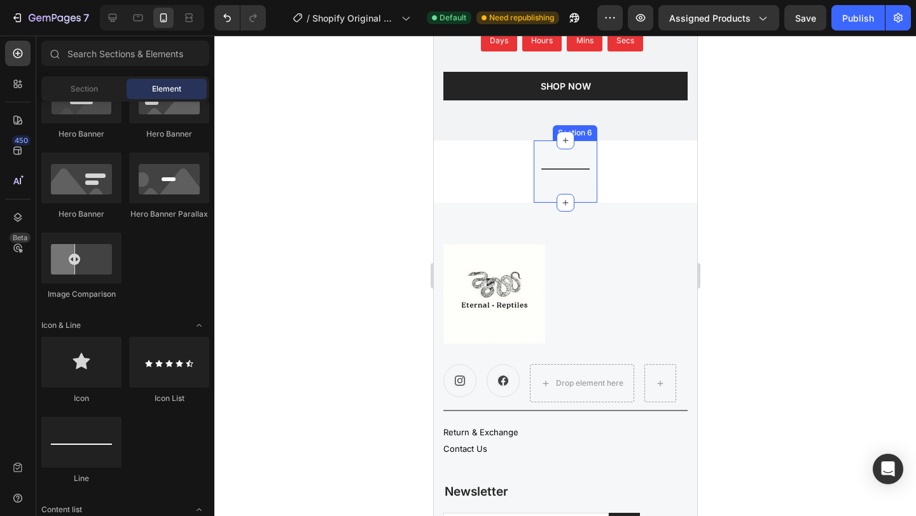
click at [590, 153] on div "Title Line Section 6" at bounding box center [565, 172] width 64 height 62
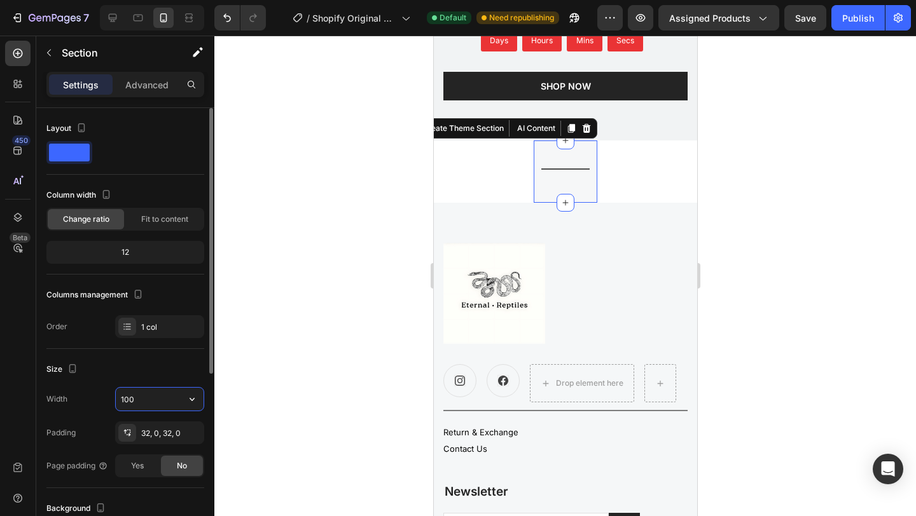
click at [158, 392] on input "100" at bounding box center [160, 399] width 88 height 23
click at [187, 400] on icon "button" at bounding box center [192, 399] width 13 height 13
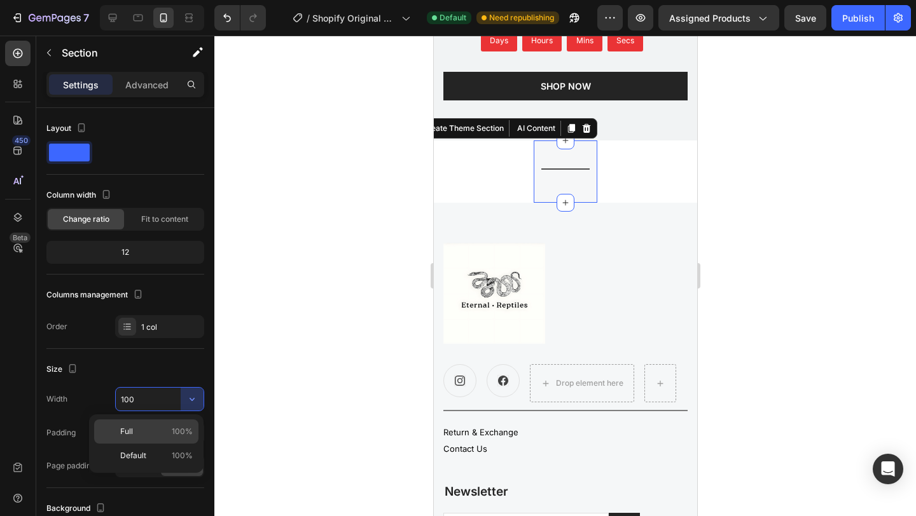
click at [176, 426] on span "100%" at bounding box center [182, 431] width 21 height 11
type input "100%"
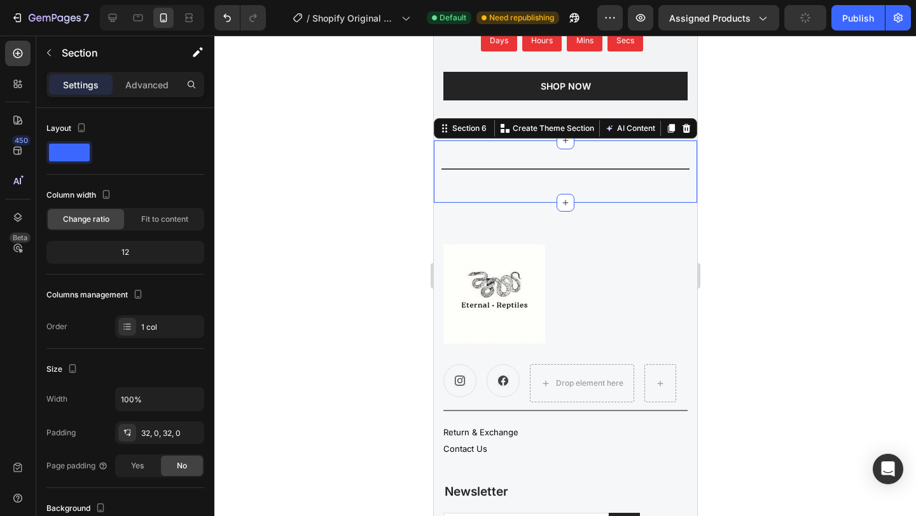
click at [826, 313] on div at bounding box center [565, 276] width 702 height 481
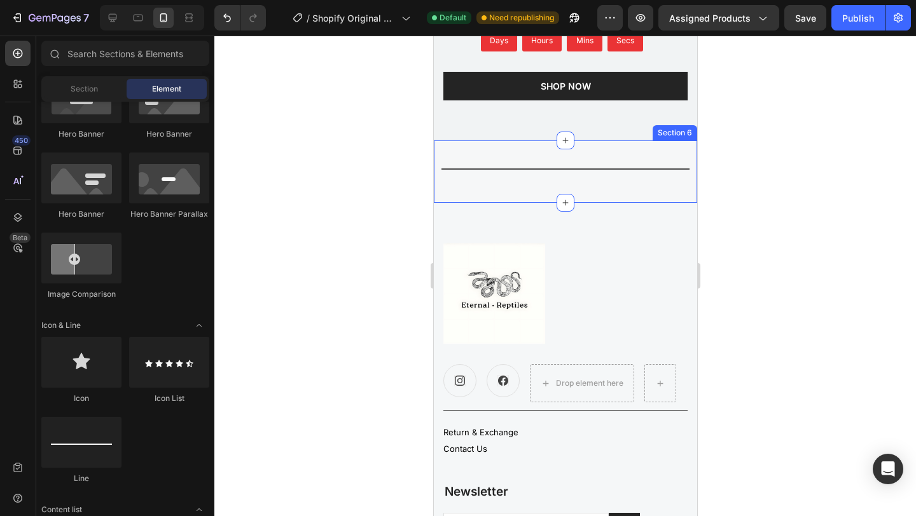
click at [502, 193] on div "Title Line Section 6" at bounding box center [564, 172] width 263 height 62
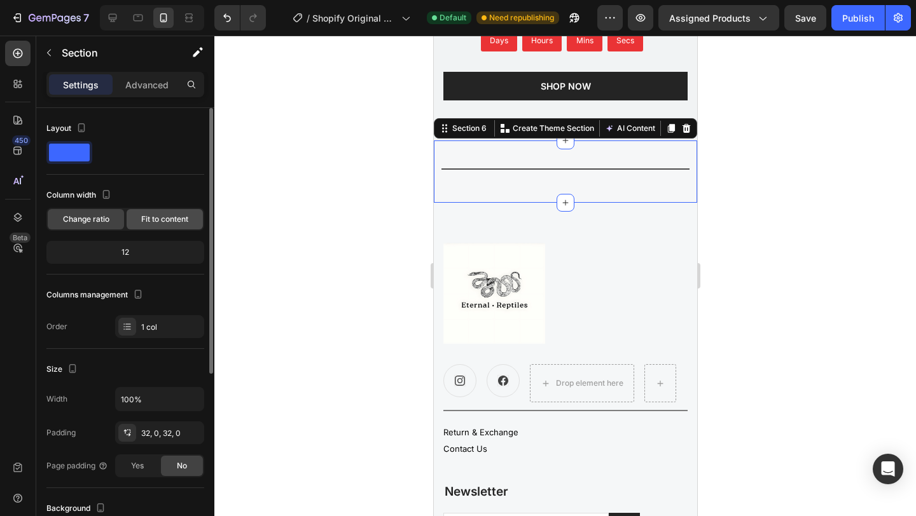
click at [149, 222] on span "Fit to content" at bounding box center [164, 219] width 47 height 11
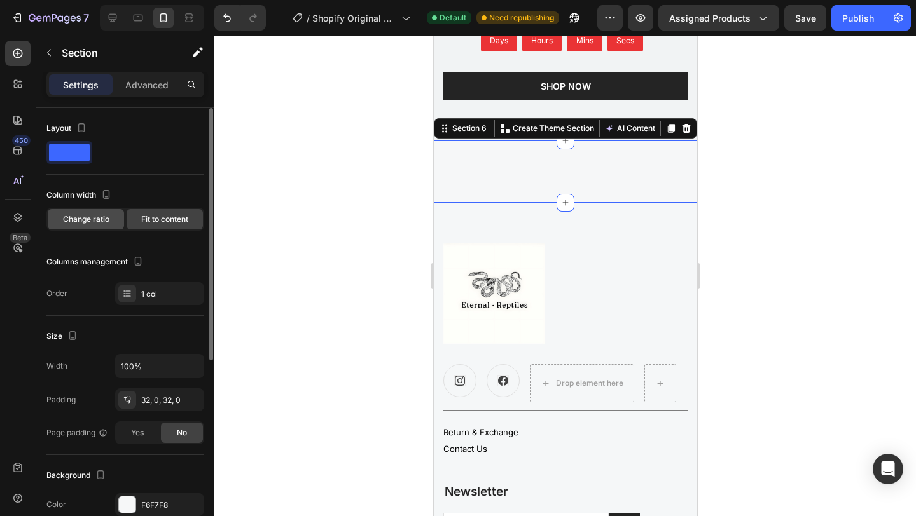
click at [104, 226] on div "Change ratio" at bounding box center [86, 219] width 76 height 20
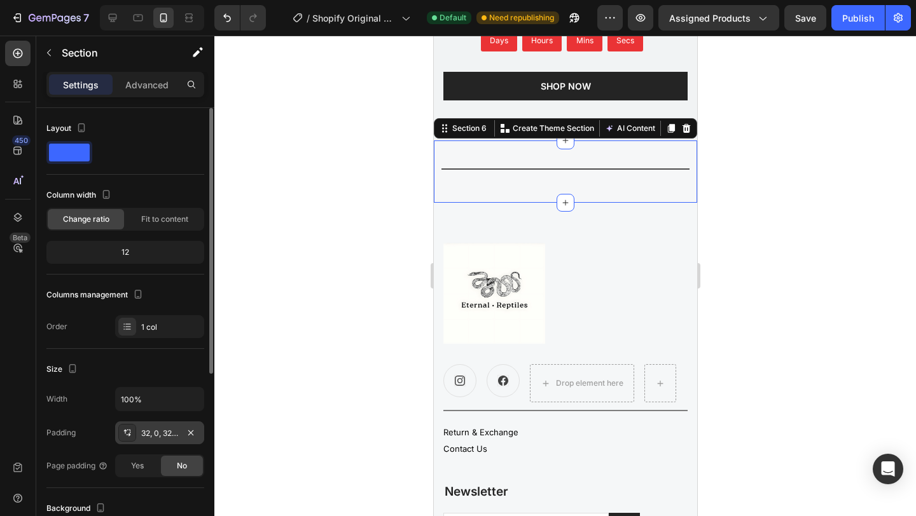
click at [172, 436] on div "32, 0, 32, 0" at bounding box center [159, 433] width 37 height 11
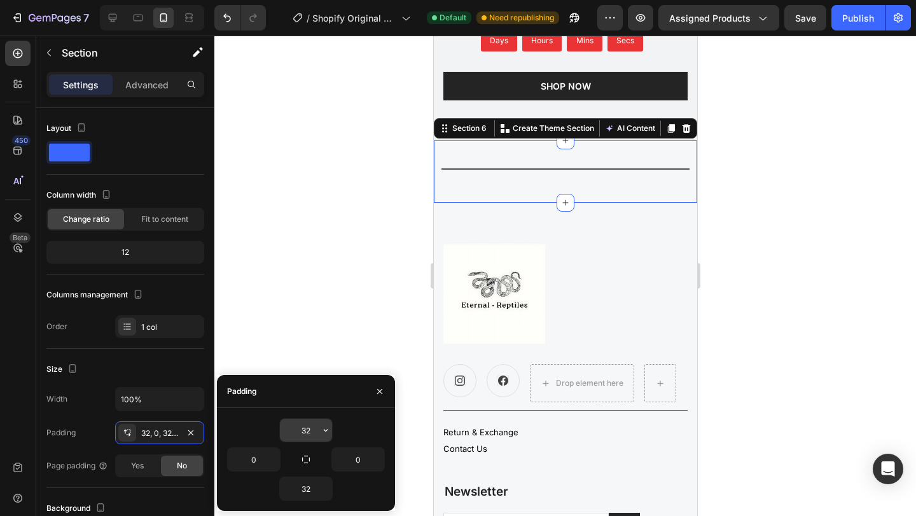
click at [312, 431] on input "32" at bounding box center [306, 430] width 52 height 23
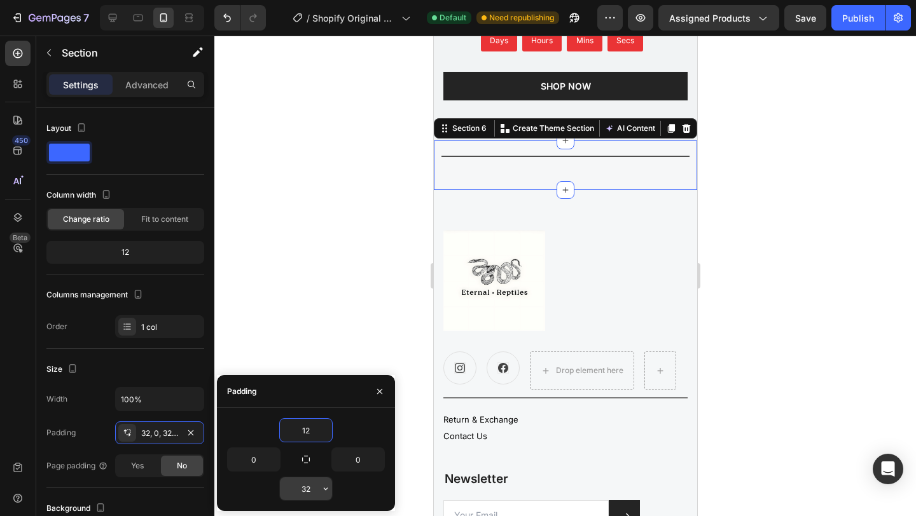
type input "12"
click at [307, 488] on input "32" at bounding box center [306, 489] width 52 height 23
type input "12"
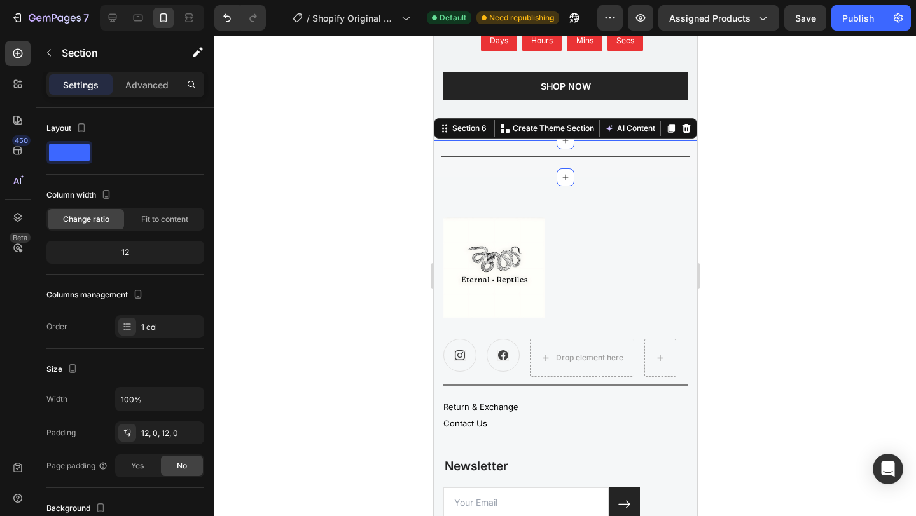
click at [915, 302] on div at bounding box center [565, 276] width 702 height 481
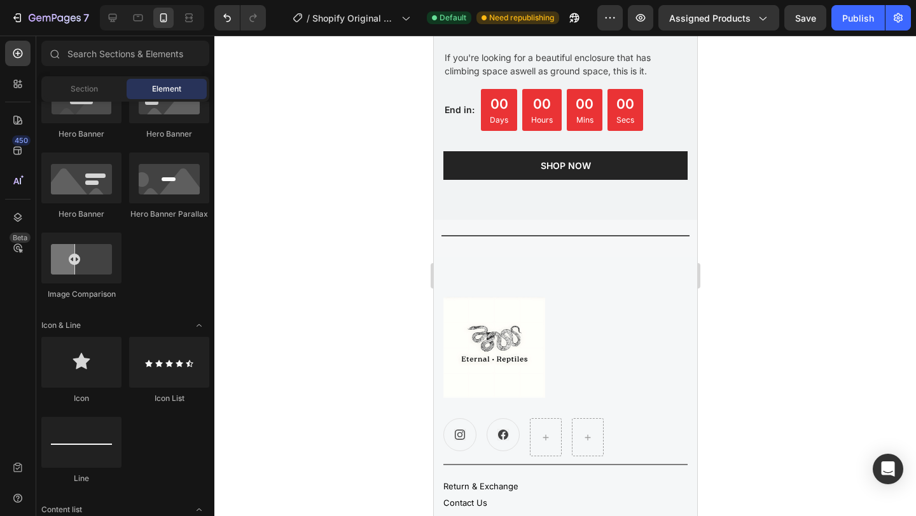
scroll to position [2427, 0]
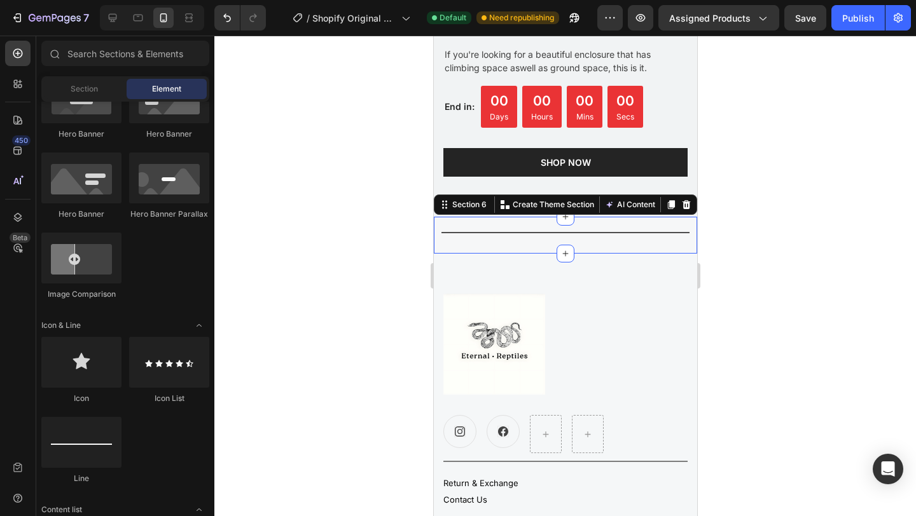
click at [516, 242] on div "Title Line" at bounding box center [564, 236] width 263 height 22
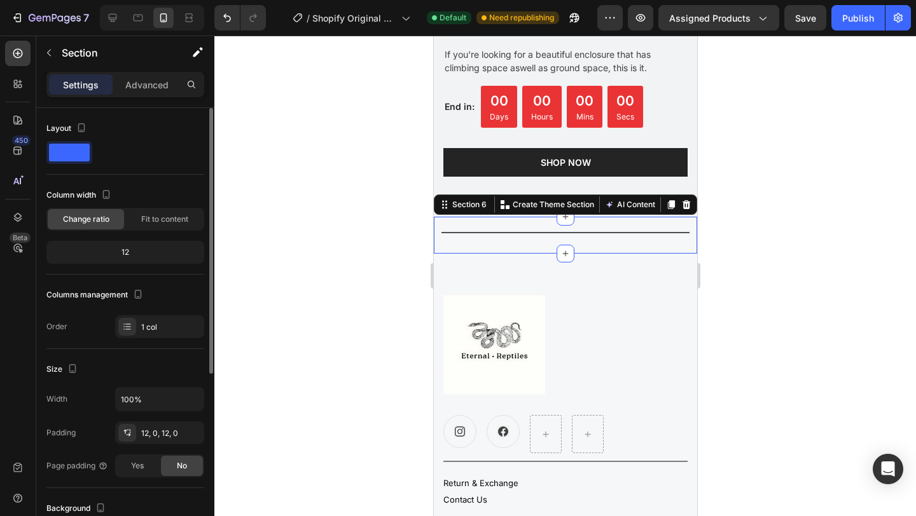
scroll to position [99, 0]
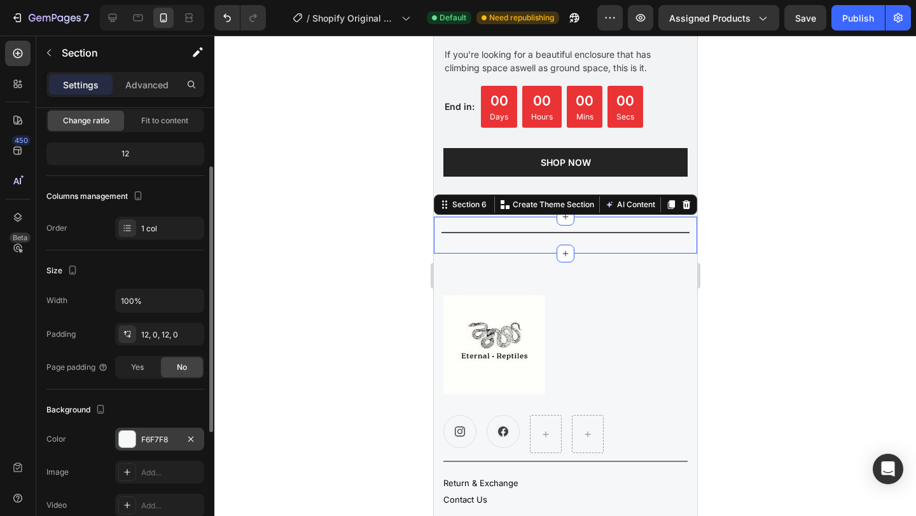
click at [160, 443] on div "F6F7F8" at bounding box center [159, 439] width 37 height 11
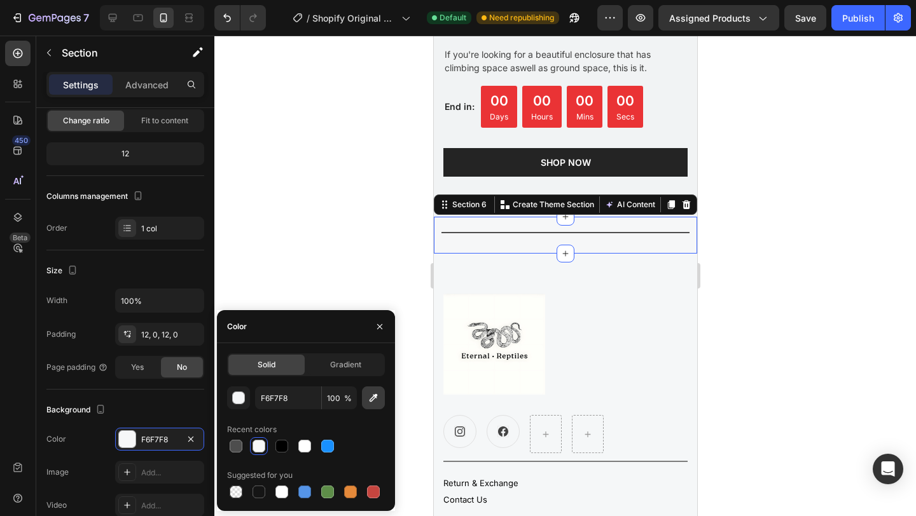
click at [375, 404] on button "button" at bounding box center [373, 398] width 23 height 23
type input "F2F3F4"
click at [792, 254] on div at bounding box center [565, 276] width 702 height 481
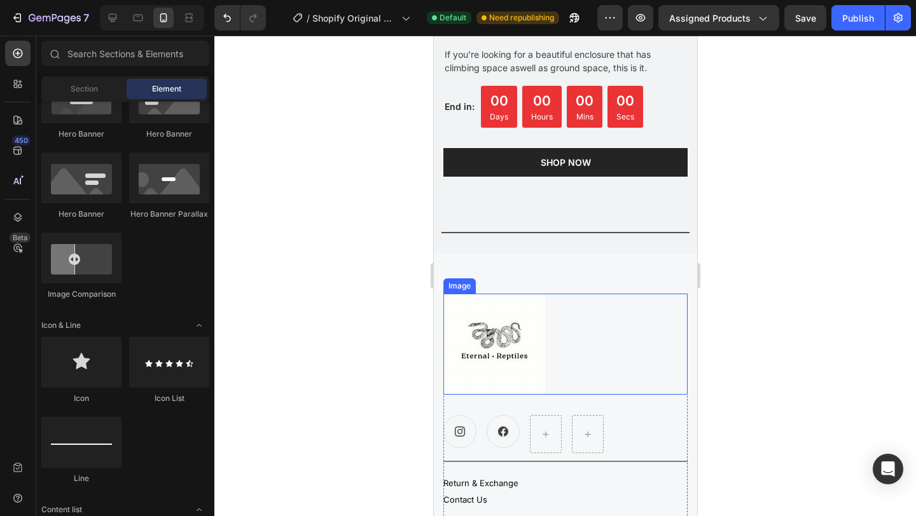
click at [572, 301] on div at bounding box center [565, 345] width 244 height 102
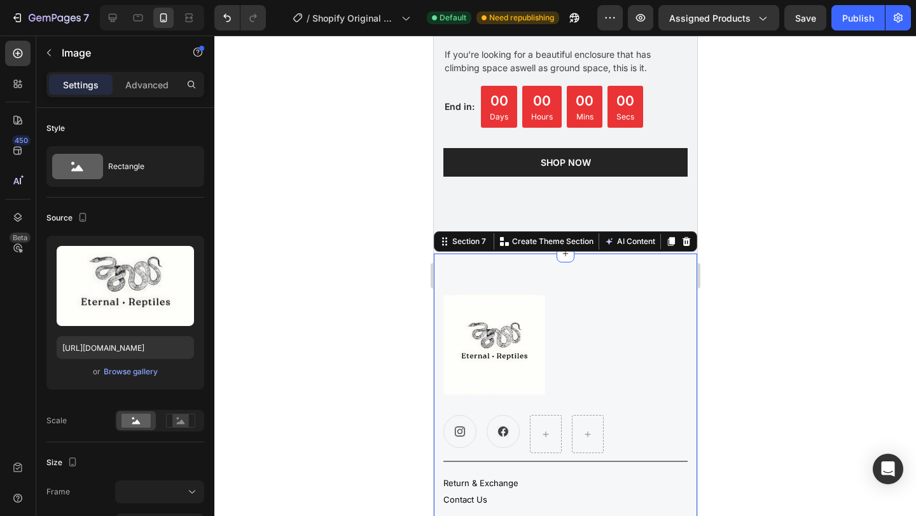
click at [594, 280] on div "Image Icon Icon Row Title Line Return & Exchange Button Contact Us Button Newsl…" at bounding box center [564, 486] width 263 height 465
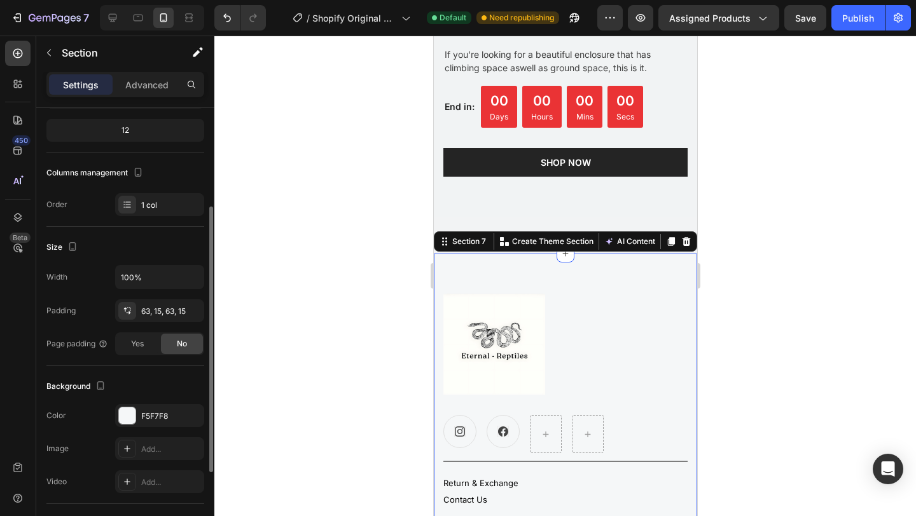
scroll to position [139, 0]
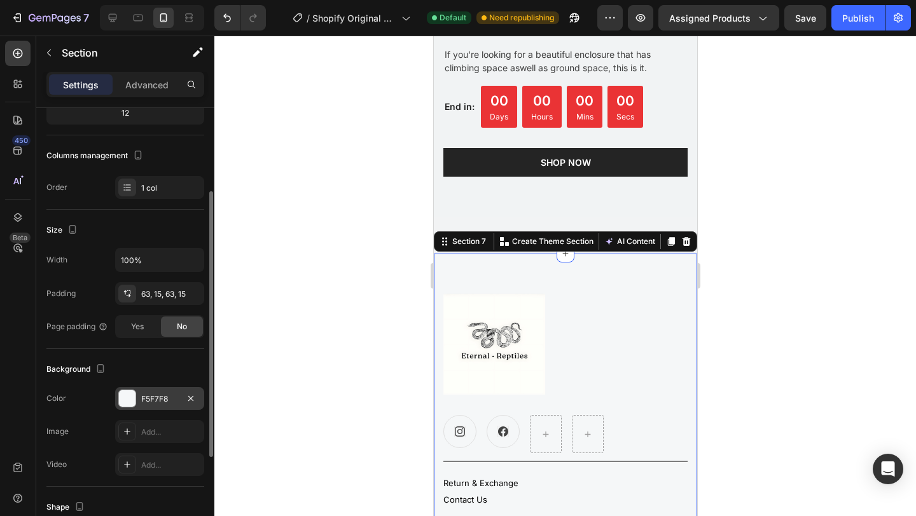
click at [174, 402] on div "F5F7F8" at bounding box center [159, 399] width 37 height 11
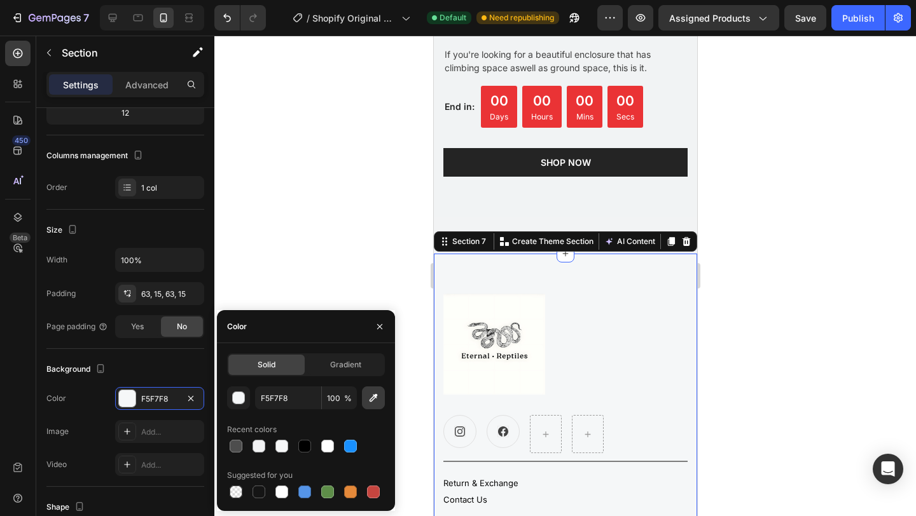
click at [373, 404] on icon "button" at bounding box center [373, 398] width 13 height 13
type input "F2F3F4"
click at [831, 230] on div at bounding box center [565, 276] width 702 height 481
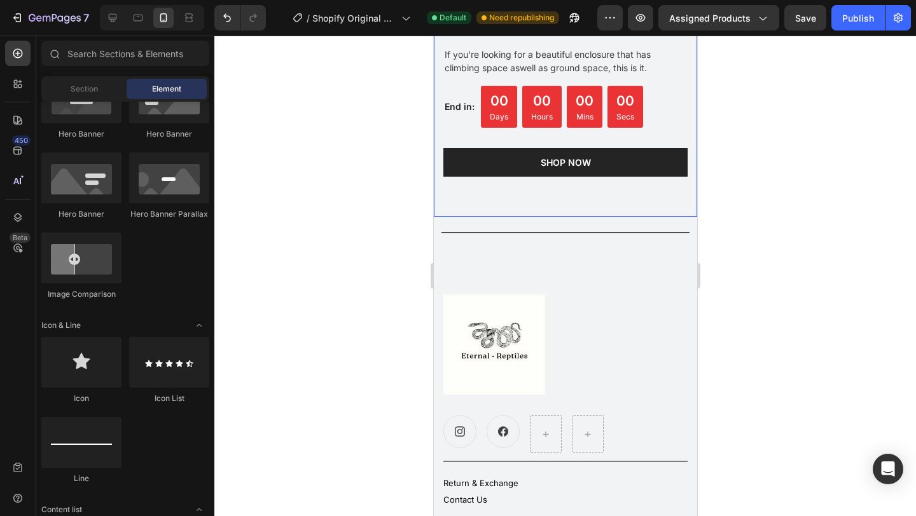
click at [805, 271] on div at bounding box center [565, 276] width 702 height 481
click at [118, 18] on icon at bounding box center [112, 17] width 13 height 13
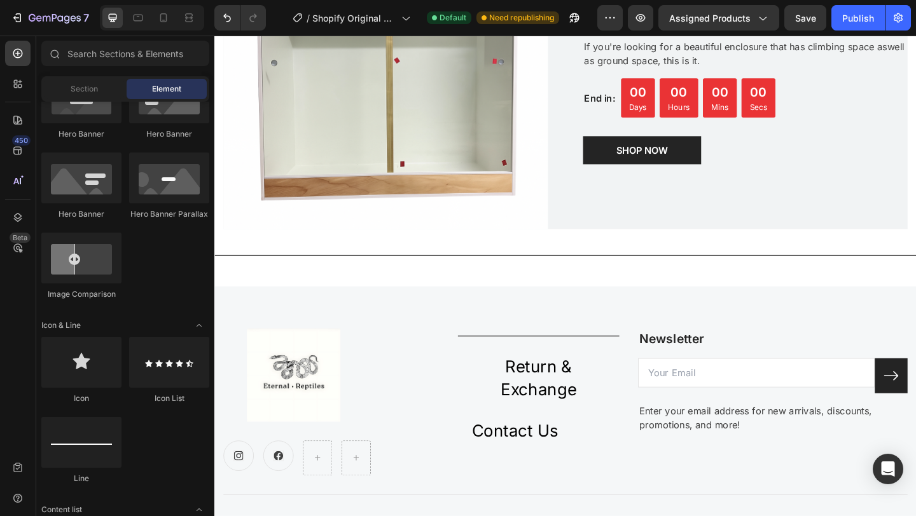
scroll to position [2597, 0]
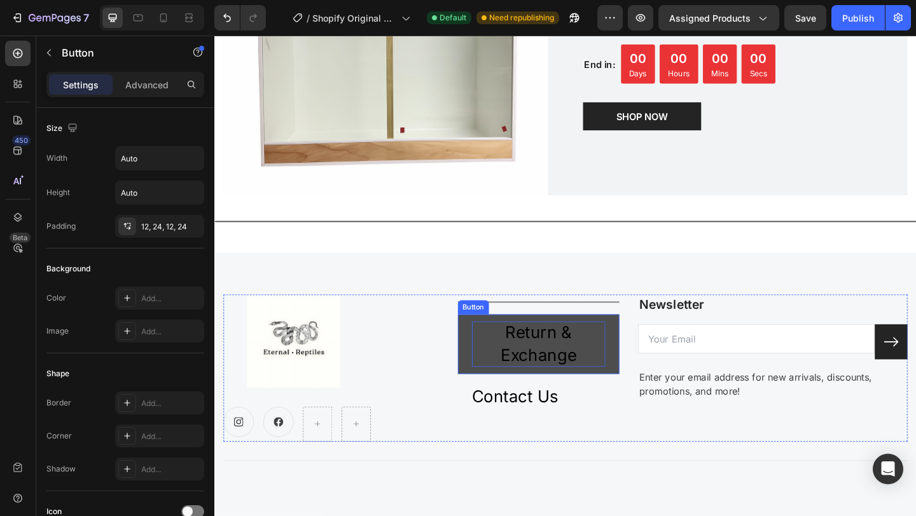
click at [504, 371] on p "Return & Exchange" at bounding box center [567, 372] width 146 height 50
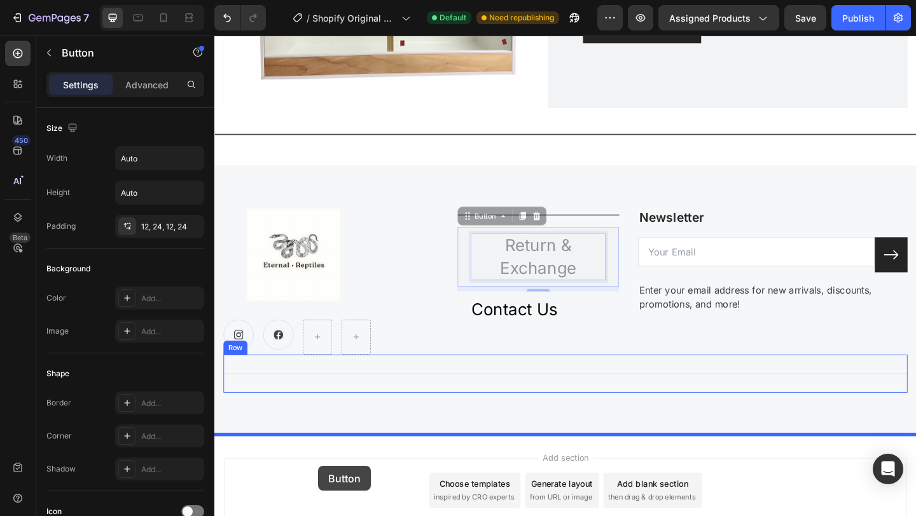
scroll to position [2755, 0]
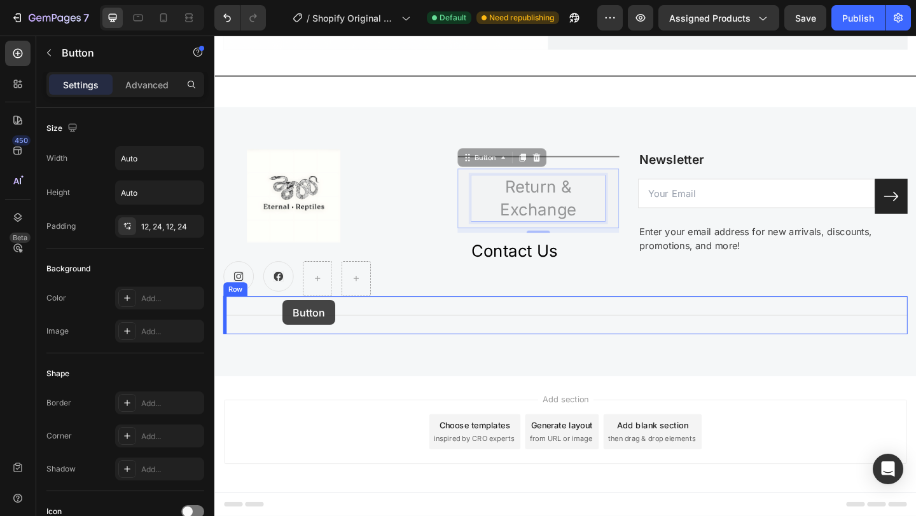
drag, startPoint x: 532, startPoint y: 375, endPoint x: 288, endPoint y: 324, distance: 249.0
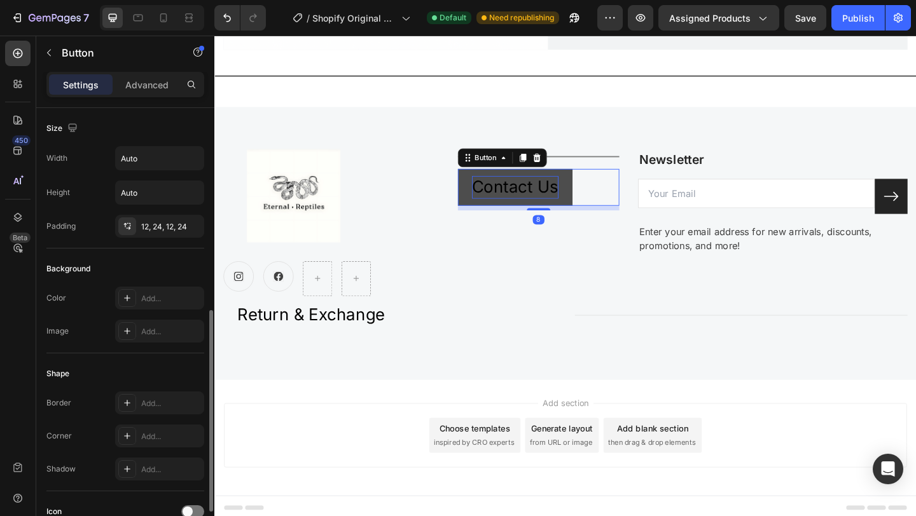
scroll to position [139, 0]
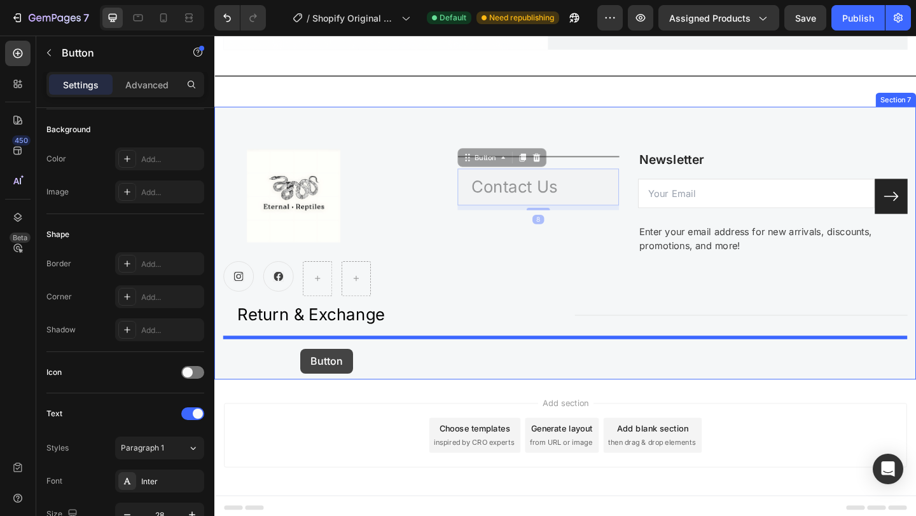
drag, startPoint x: 541, startPoint y: 203, endPoint x: 308, endPoint y: 377, distance: 290.4
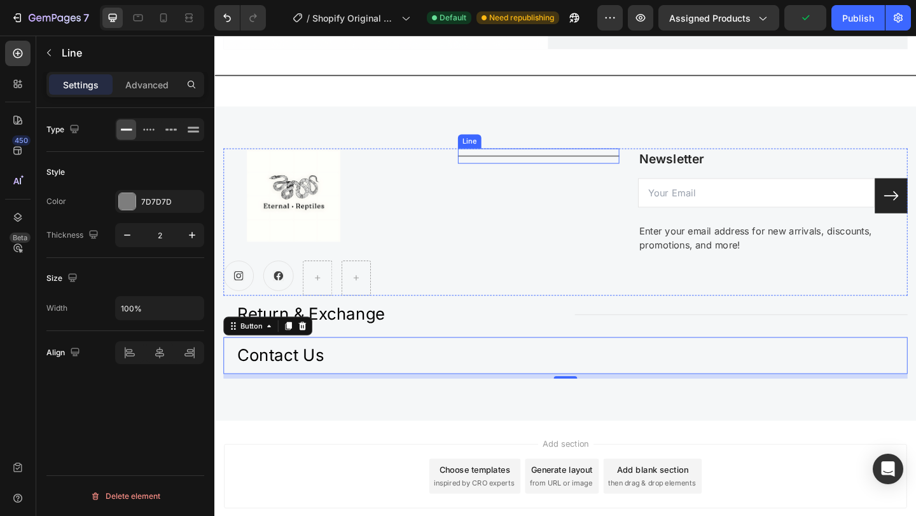
scroll to position [0, 0]
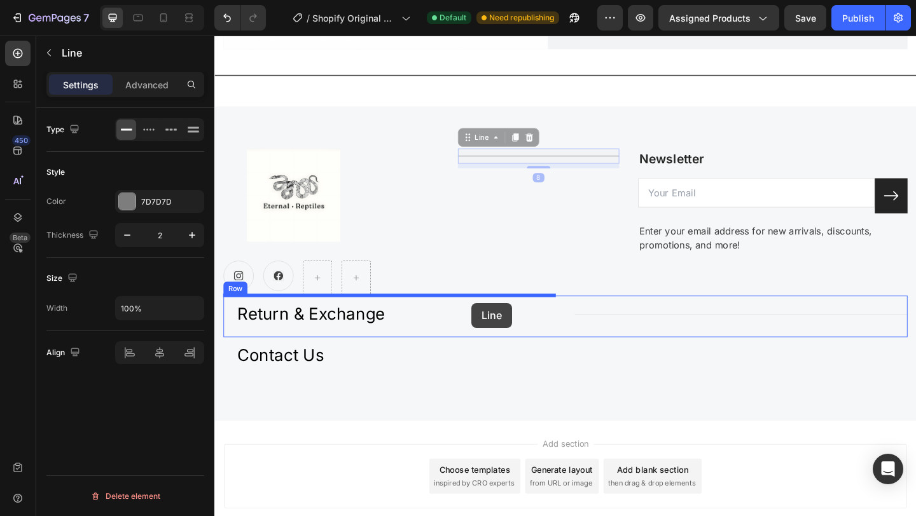
drag, startPoint x: 565, startPoint y: 169, endPoint x: 494, endPoint y: 327, distance: 173.3
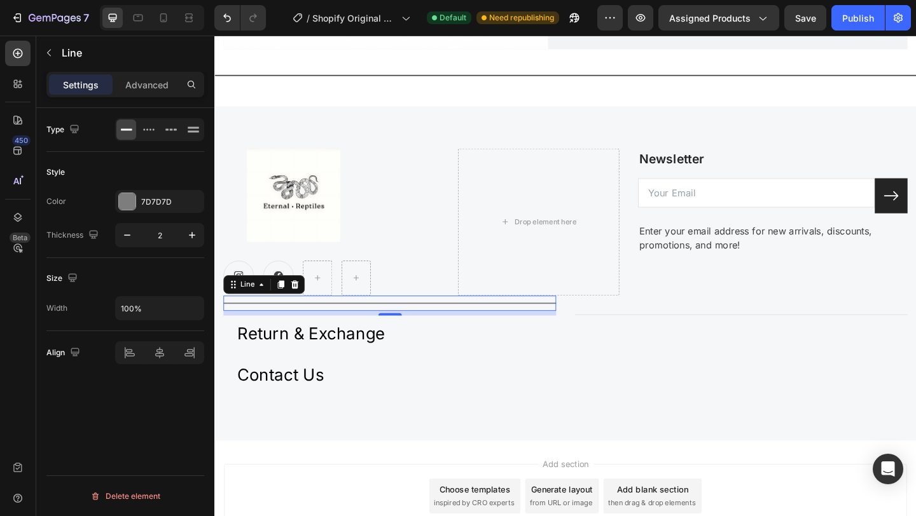
click at [520, 330] on div "Title Line 8" at bounding box center [405, 327] width 362 height 17
click at [172, 315] on input "100%" at bounding box center [160, 308] width 88 height 23
click at [167, 315] on input "100%" at bounding box center [160, 308] width 88 height 23
click at [198, 312] on button "button" at bounding box center [192, 308] width 23 height 23
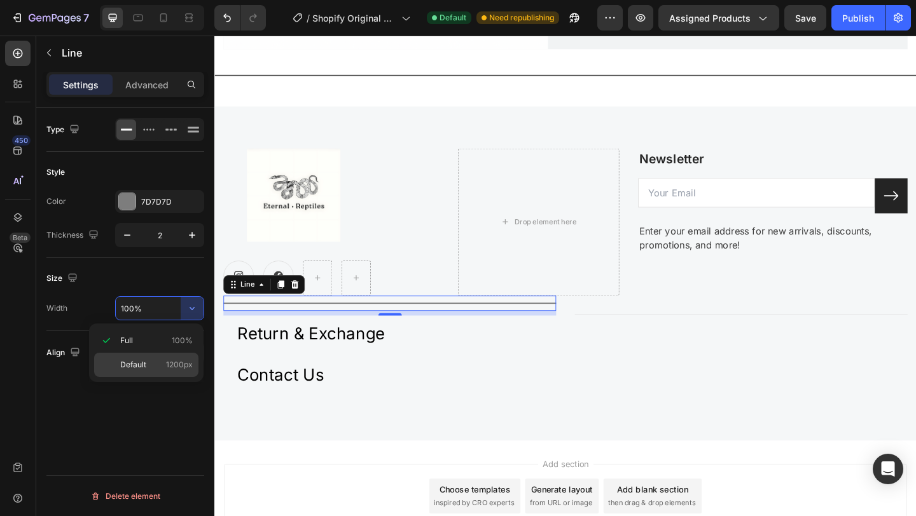
click at [160, 366] on p "Default 1200px" at bounding box center [156, 364] width 73 height 11
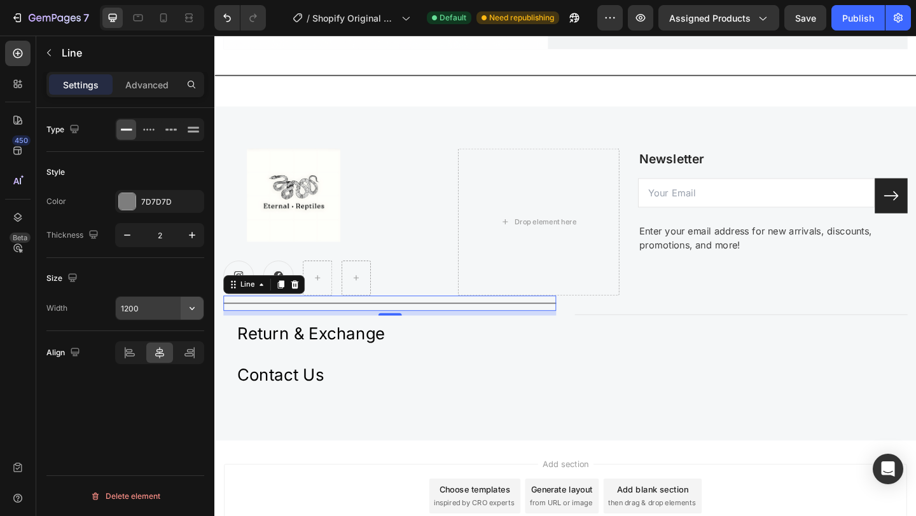
click at [185, 311] on button "button" at bounding box center [192, 308] width 23 height 23
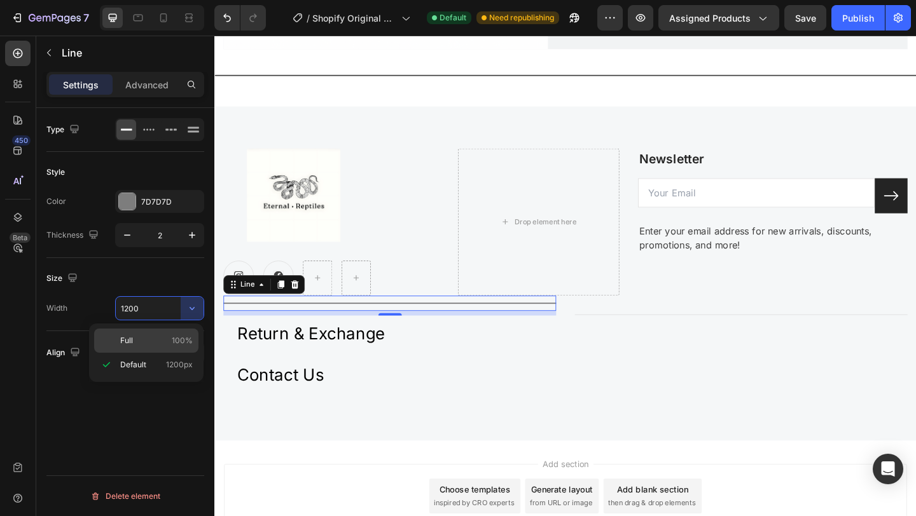
click at [172, 340] on p "Full 100%" at bounding box center [156, 340] width 73 height 11
type input "100%"
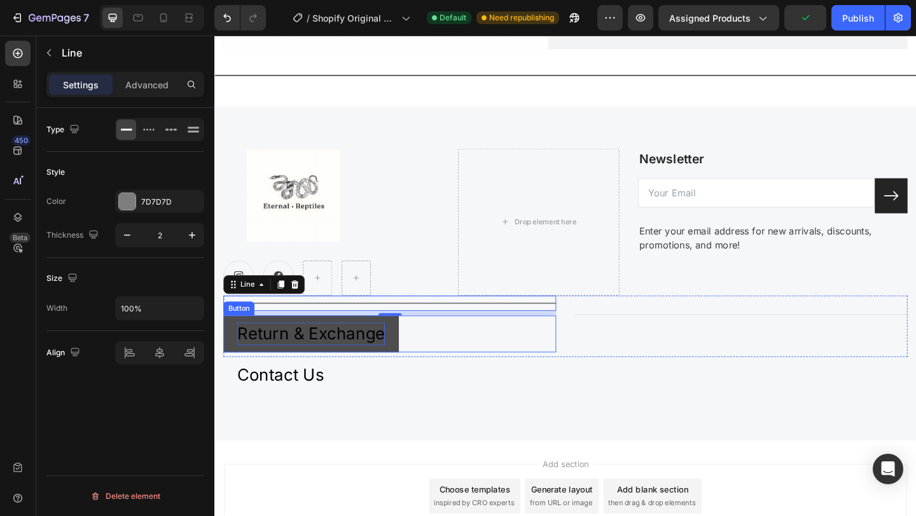
click at [366, 364] on p "Return & Exchange" at bounding box center [319, 360] width 160 height 25
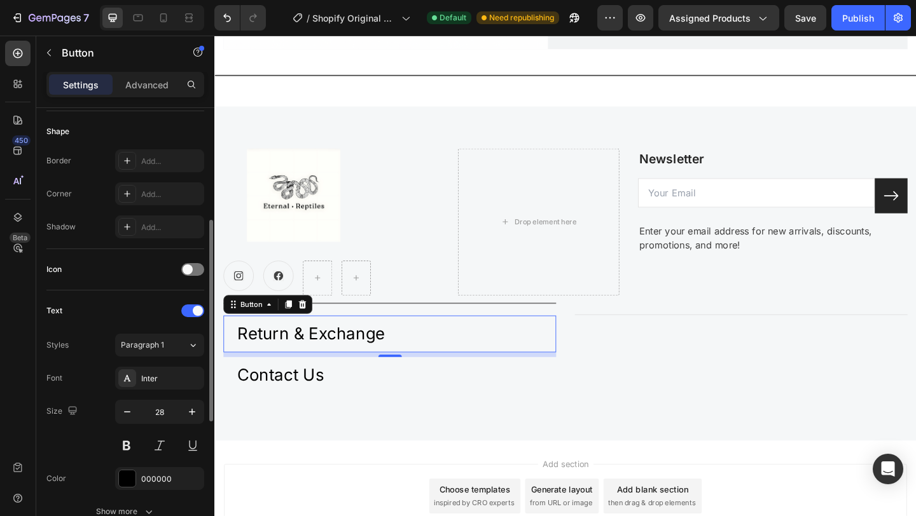
scroll to position [244, 0]
click at [128, 411] on icon "button" at bounding box center [127, 410] width 13 height 13
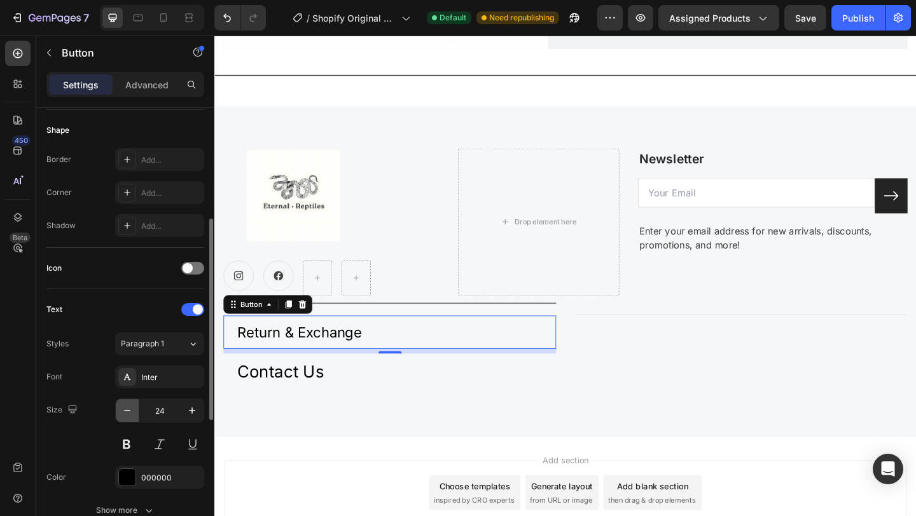
click at [128, 411] on icon "button" at bounding box center [127, 410] width 13 height 13
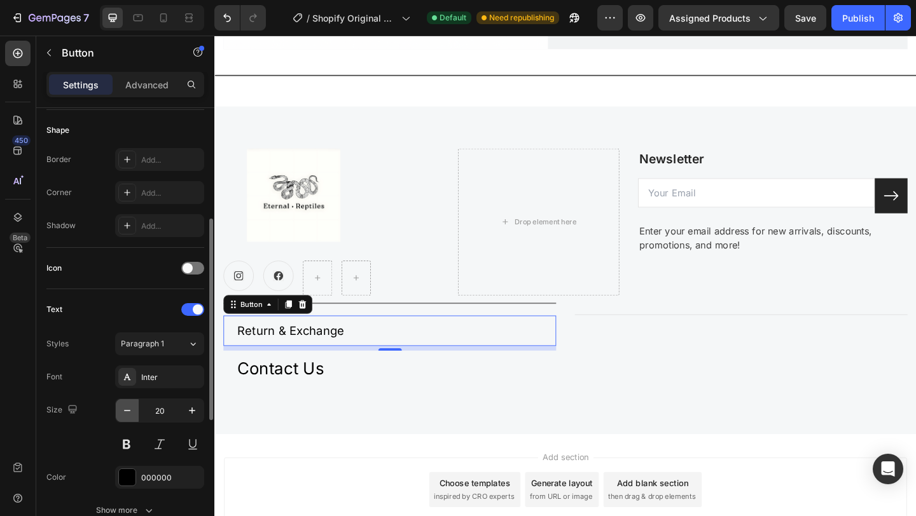
click at [128, 411] on icon "button" at bounding box center [127, 410] width 13 height 13
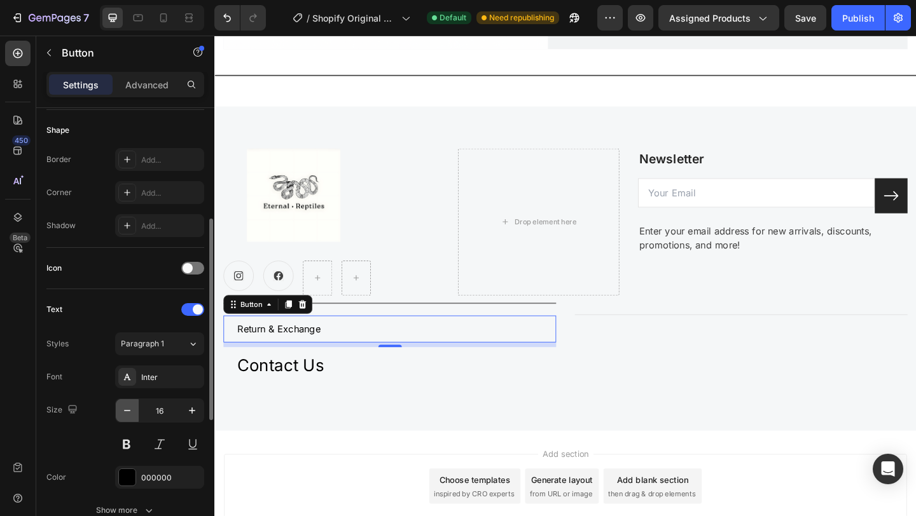
click at [128, 411] on icon "button" at bounding box center [127, 410] width 13 height 13
type input "15"
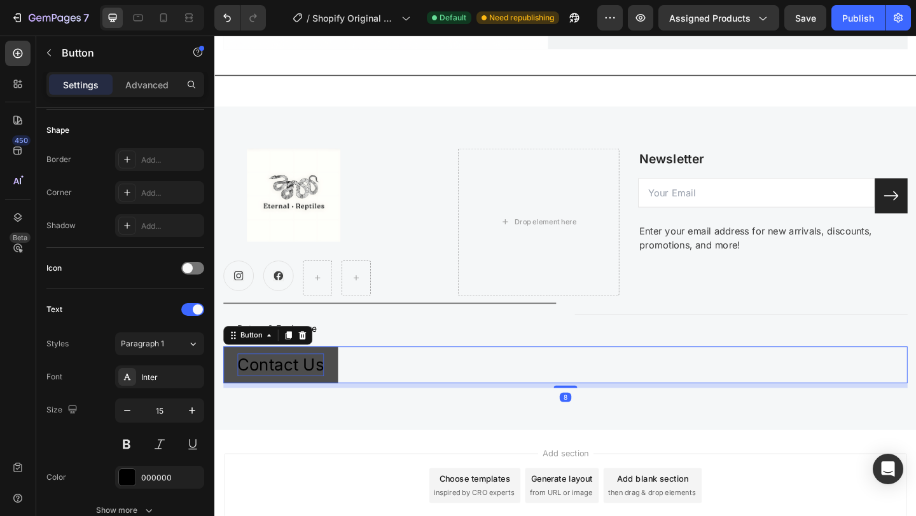
click at [314, 396] on p "Contact Us" at bounding box center [286, 394] width 94 height 25
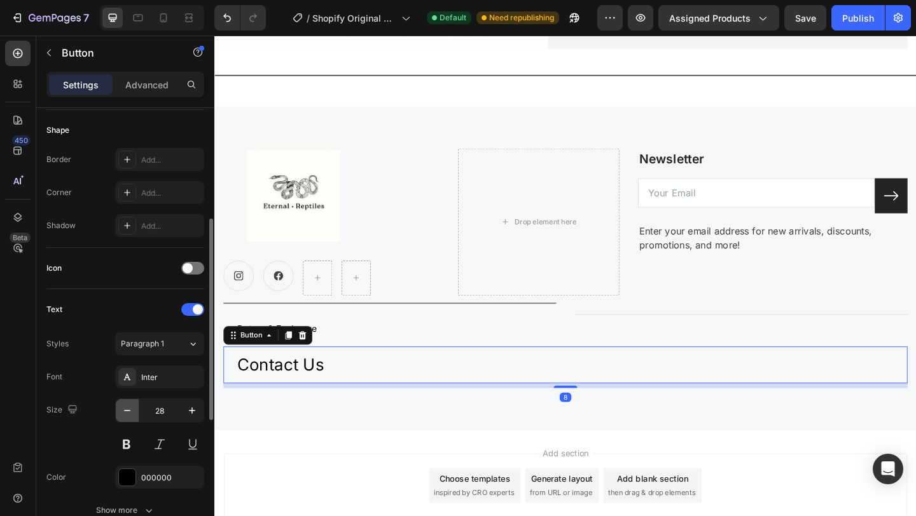
click at [123, 414] on icon "button" at bounding box center [127, 410] width 13 height 13
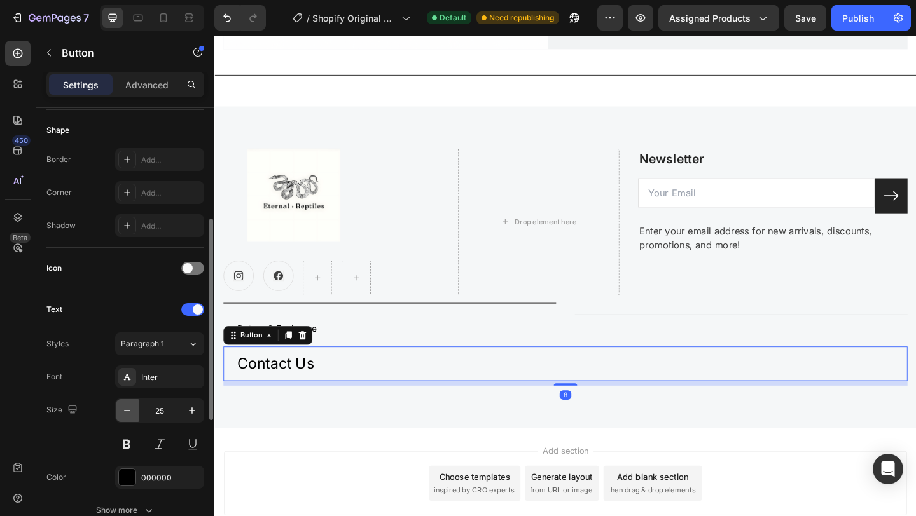
click at [123, 414] on icon "button" at bounding box center [127, 410] width 13 height 13
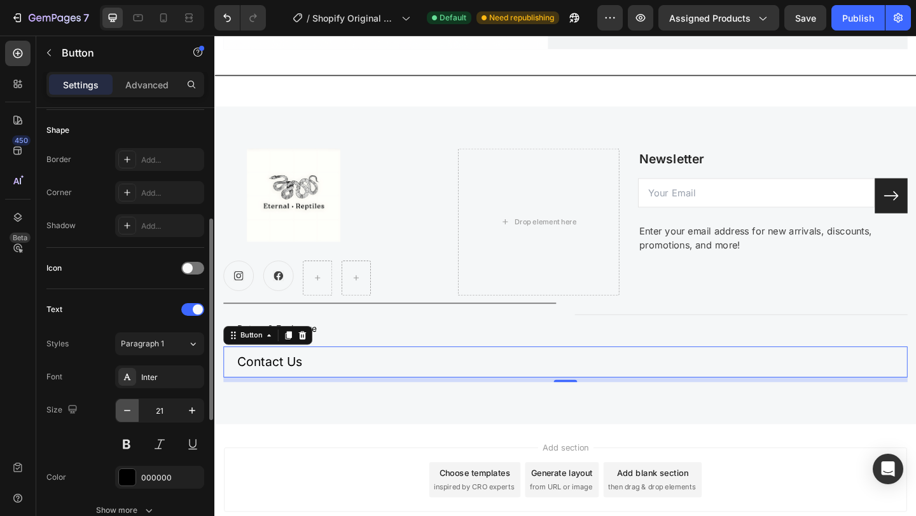
click at [123, 414] on icon "button" at bounding box center [127, 410] width 13 height 13
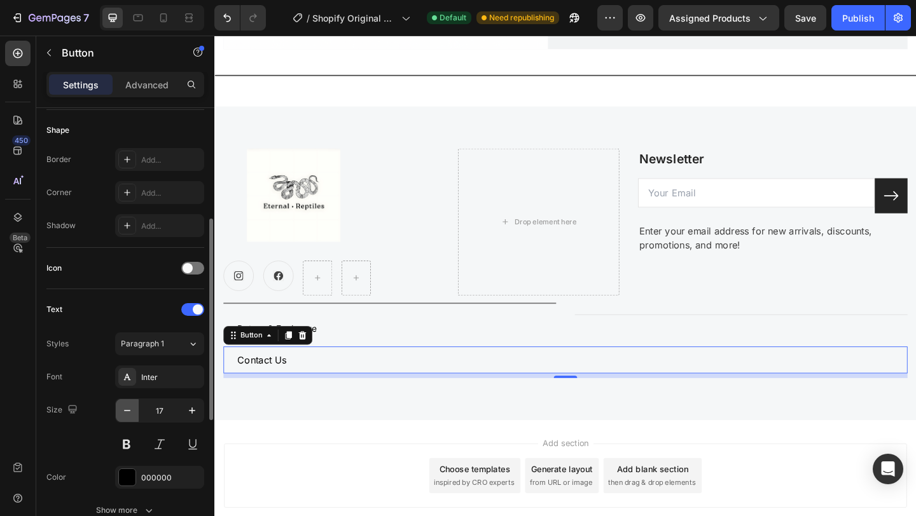
type input "16"
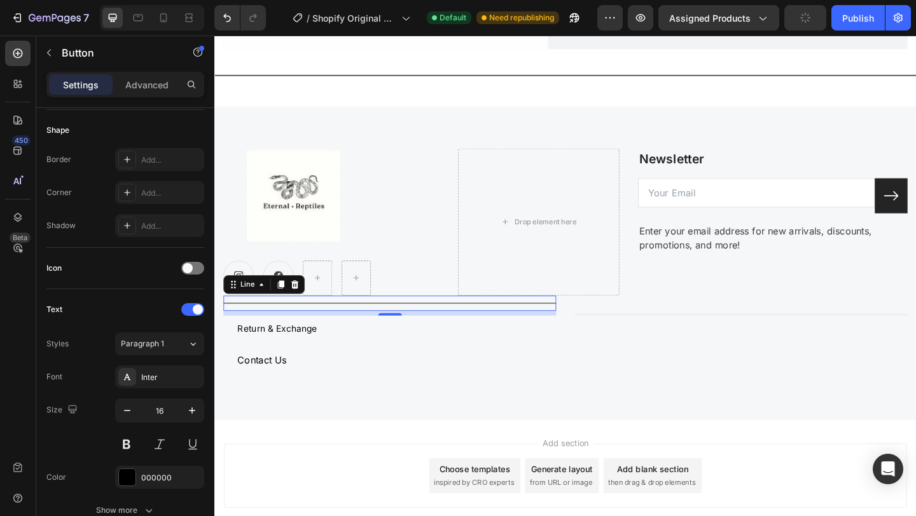
scroll to position [0, 0]
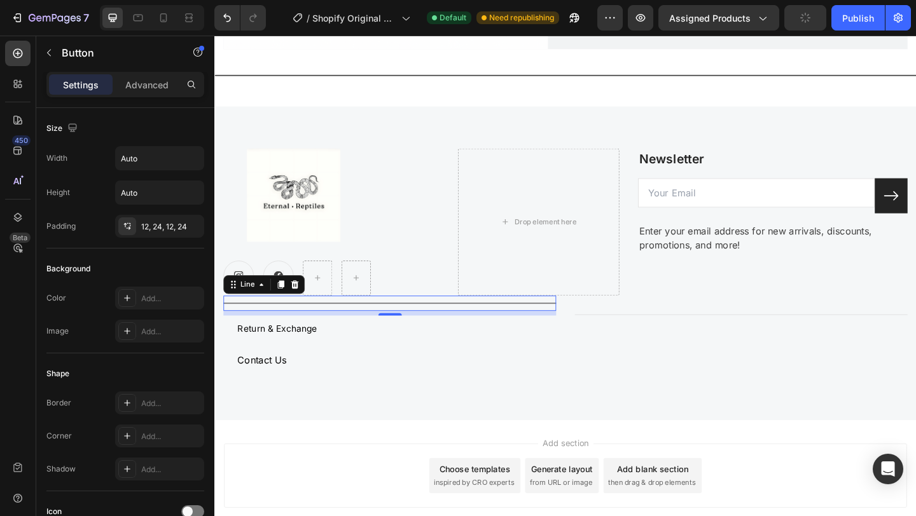
click at [580, 332] on div "Title Line 0" at bounding box center [405, 327] width 362 height 17
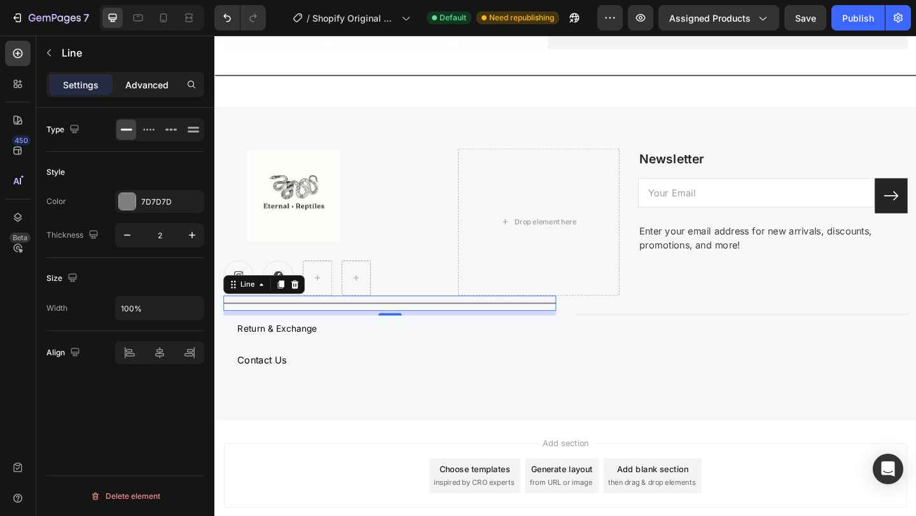
click at [140, 81] on p "Advanced" at bounding box center [146, 84] width 43 height 13
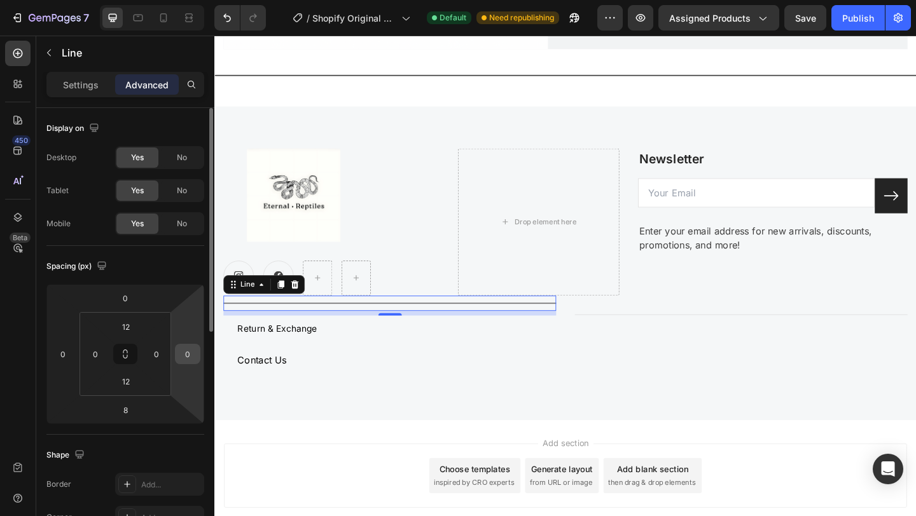
click at [185, 361] on input "0" at bounding box center [187, 354] width 19 height 19
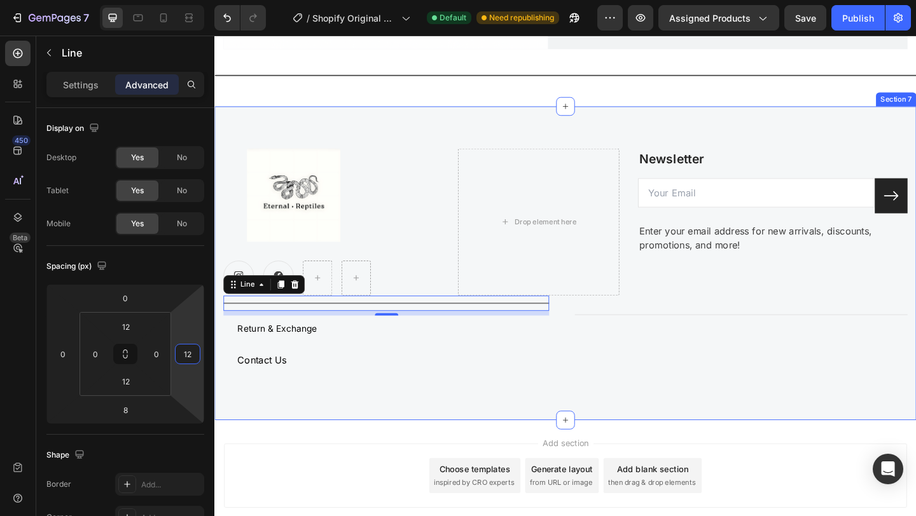
type input "1"
click at [291, 305] on icon at bounding box center [286, 306] width 10 height 10
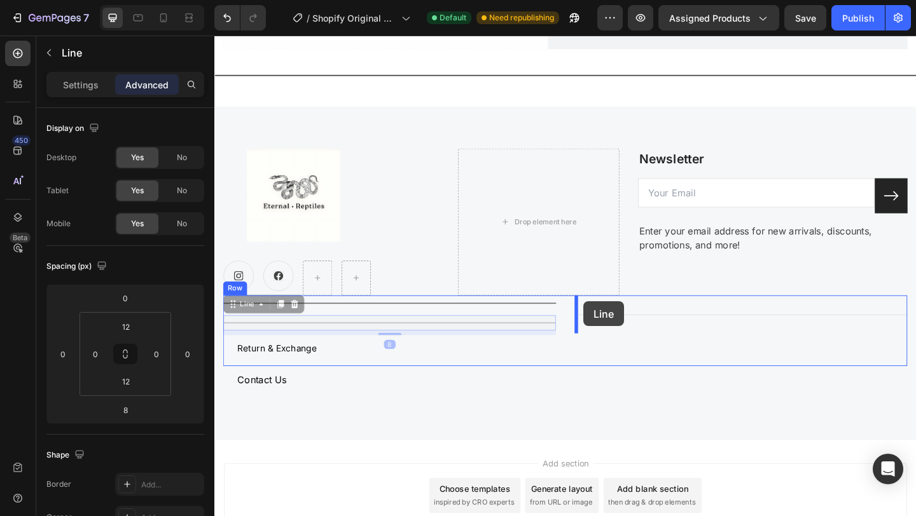
drag, startPoint x: 440, startPoint y: 352, endPoint x: 616, endPoint y: 325, distance: 177.6
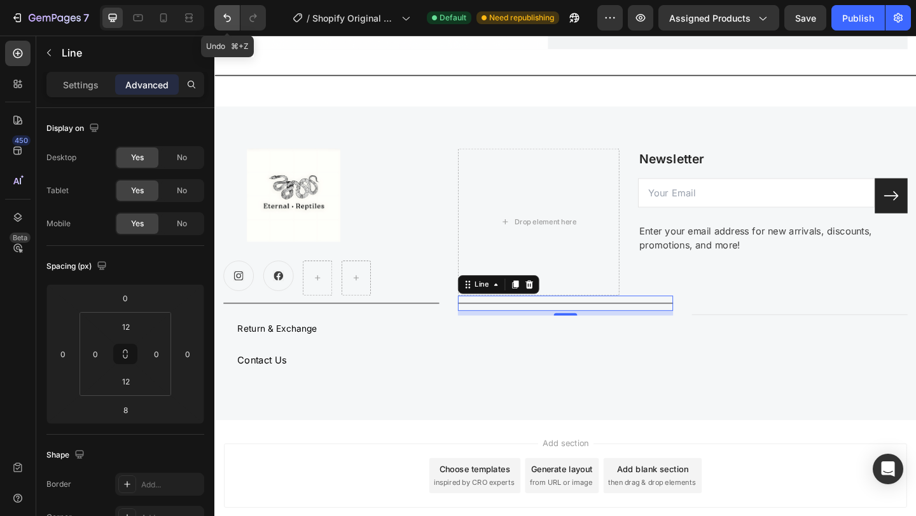
click at [222, 16] on icon "Undo/Redo" at bounding box center [227, 17] width 13 height 13
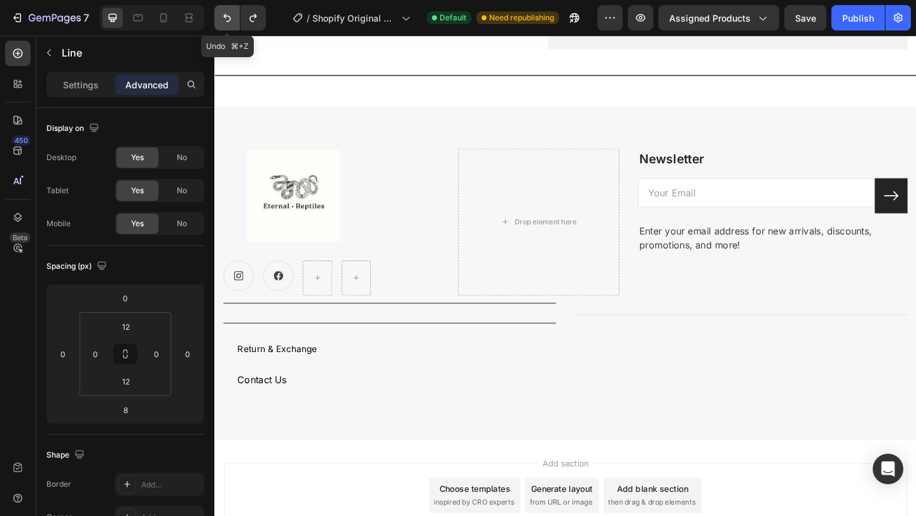
click at [222, 16] on icon "Undo/Redo" at bounding box center [227, 17] width 13 height 13
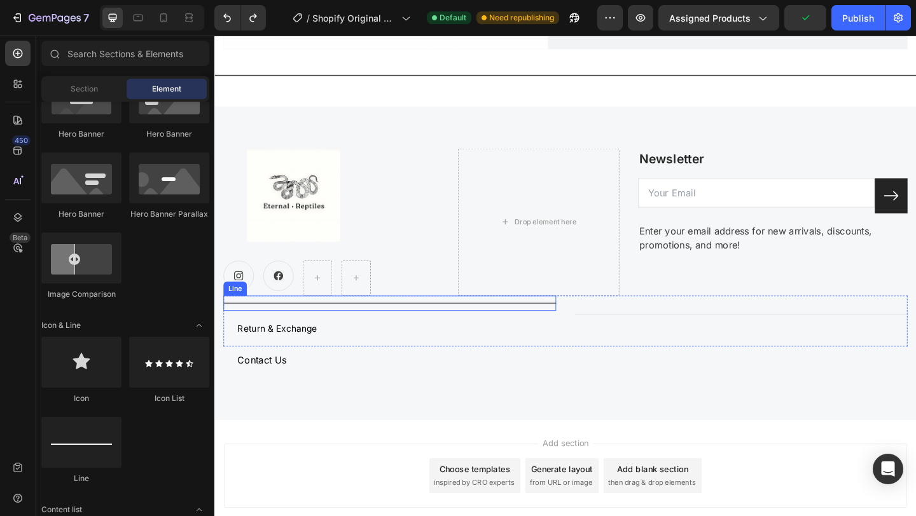
click at [443, 329] on div "Title Line" at bounding box center [405, 327] width 362 height 17
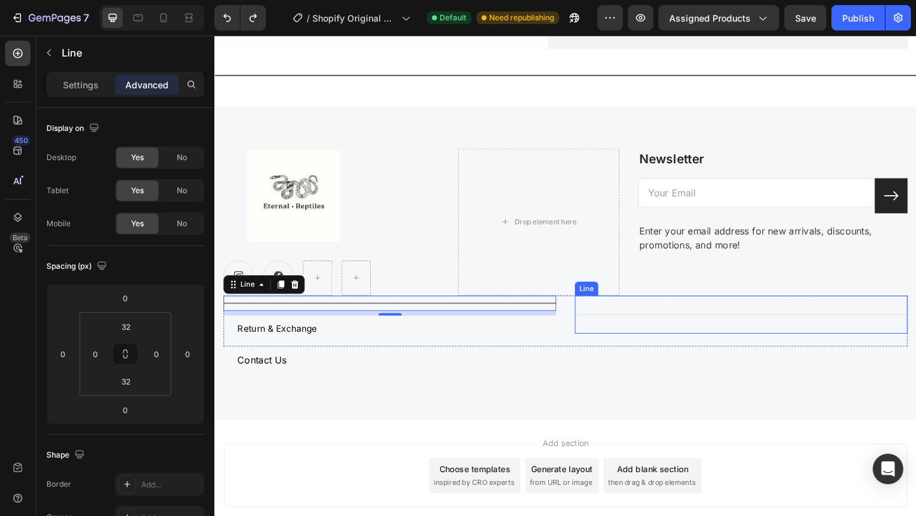
click at [620, 333] on div "Title Line" at bounding box center [787, 339] width 362 height 41
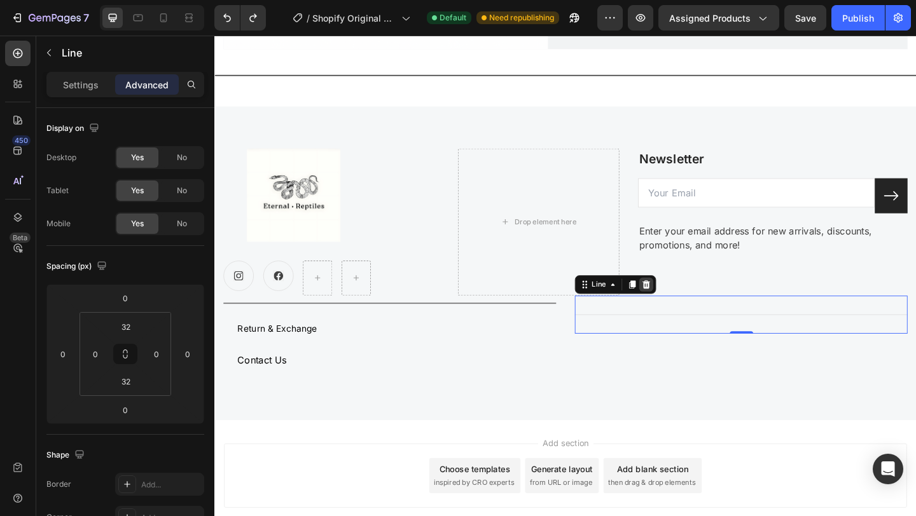
click at [684, 306] on icon at bounding box center [684, 306] width 10 height 10
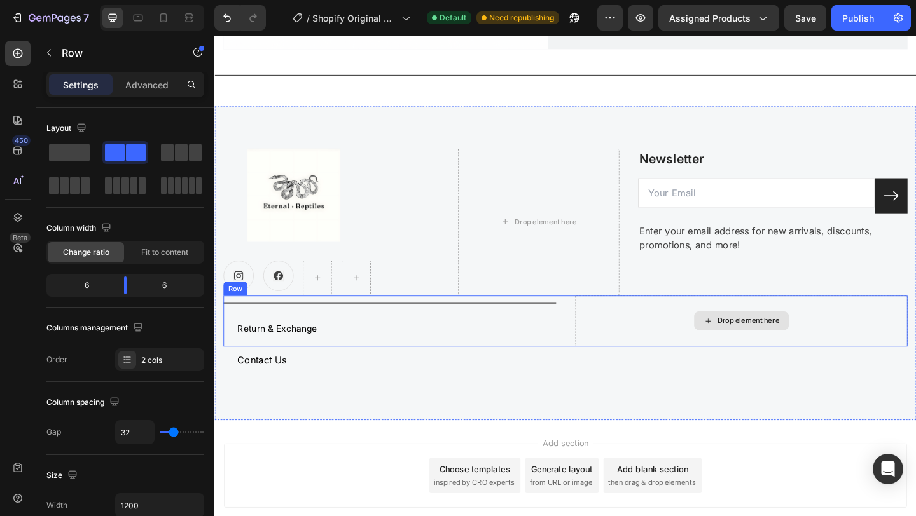
click at [619, 336] on div "Drop element here" at bounding box center [787, 346] width 362 height 55
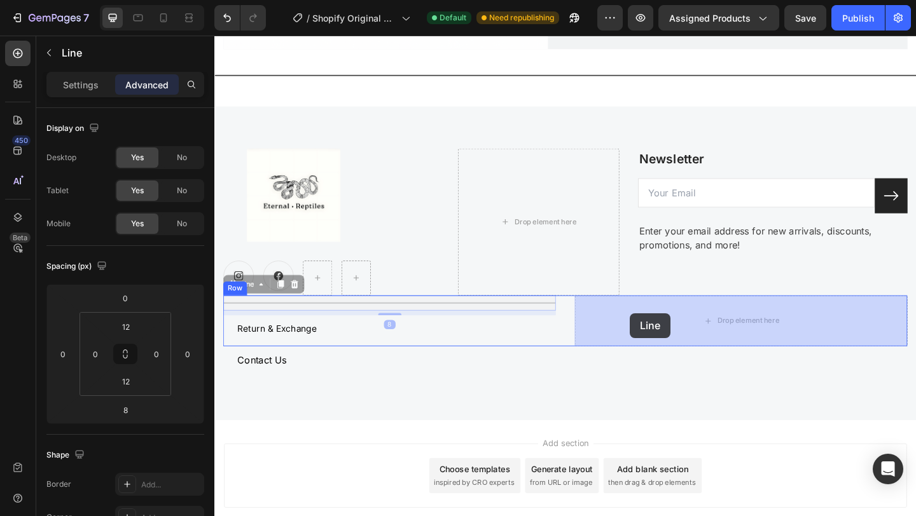
drag, startPoint x: 560, startPoint y: 328, endPoint x: 666, endPoint y: 338, distance: 106.6
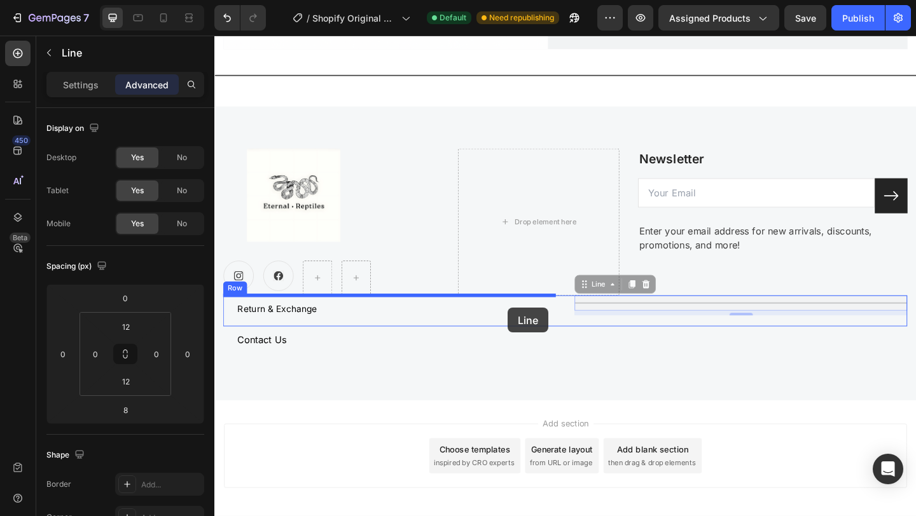
drag, startPoint x: 635, startPoint y: 330, endPoint x: 533, endPoint y: 332, distance: 102.4
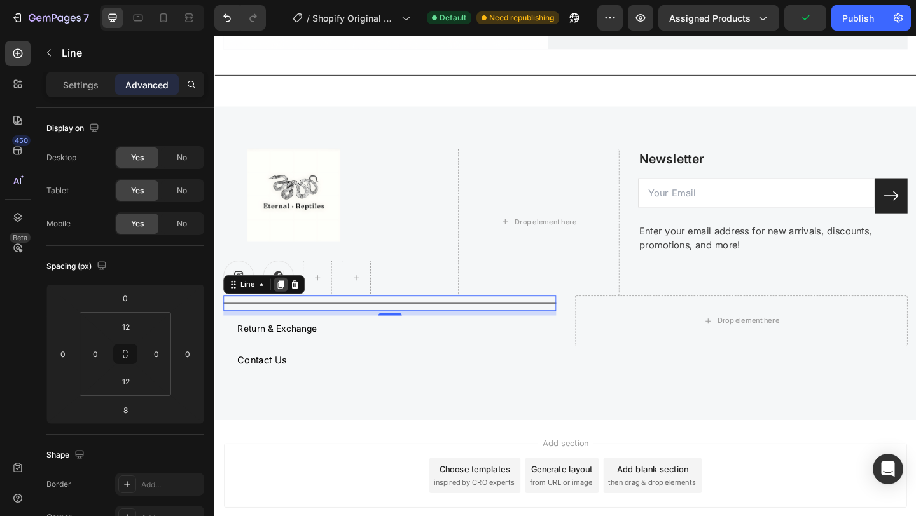
click at [286, 305] on icon at bounding box center [286, 306] width 7 height 9
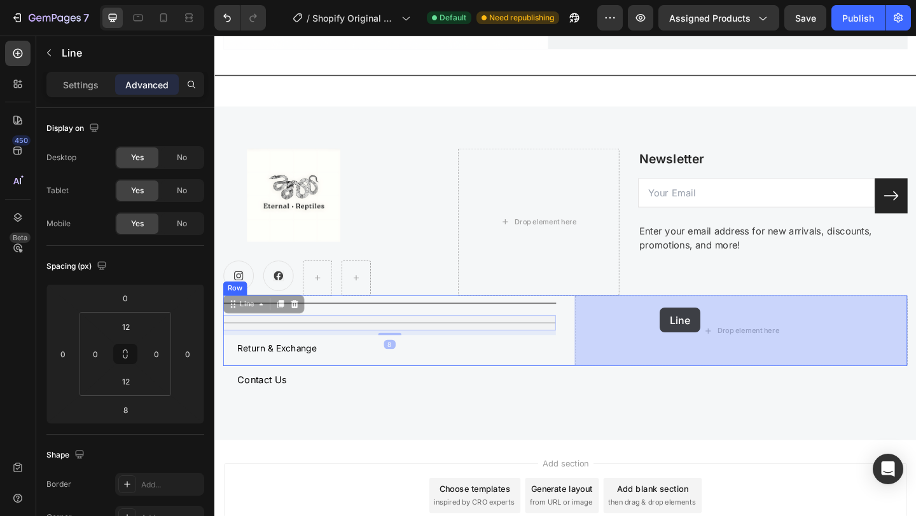
drag, startPoint x: 459, startPoint y: 351, endPoint x: 702, endPoint y: 331, distance: 244.4
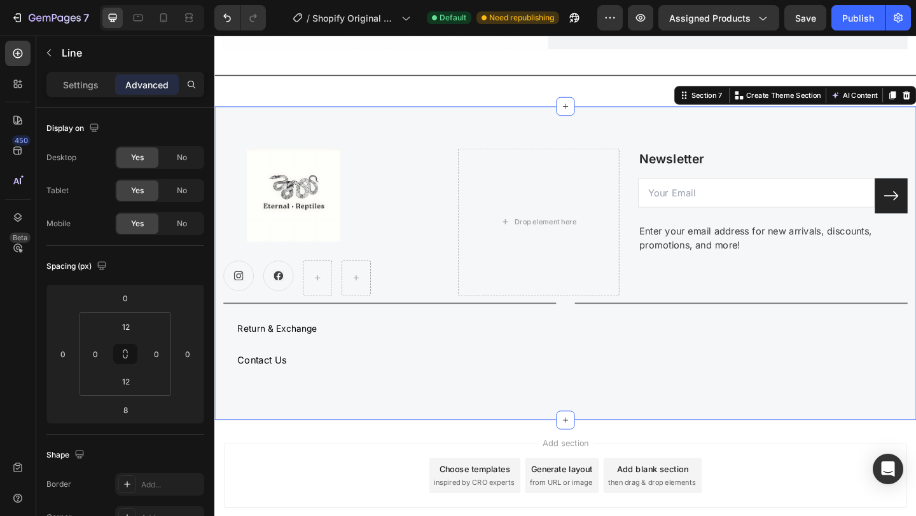
click at [653, 435] on div "Image Icon Icon Row Drop element here Newsletter Text block Email Field Submit …" at bounding box center [595, 284] width 763 height 342
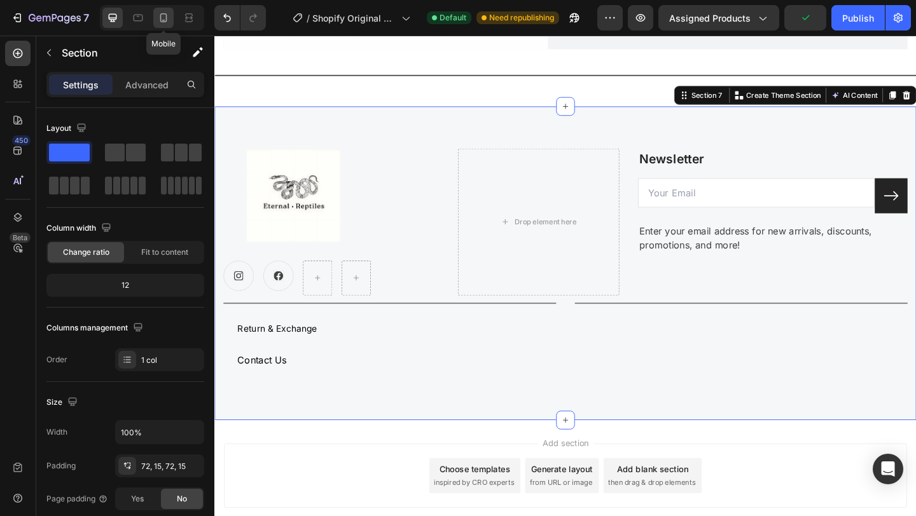
click at [157, 18] on icon at bounding box center [163, 17] width 13 height 13
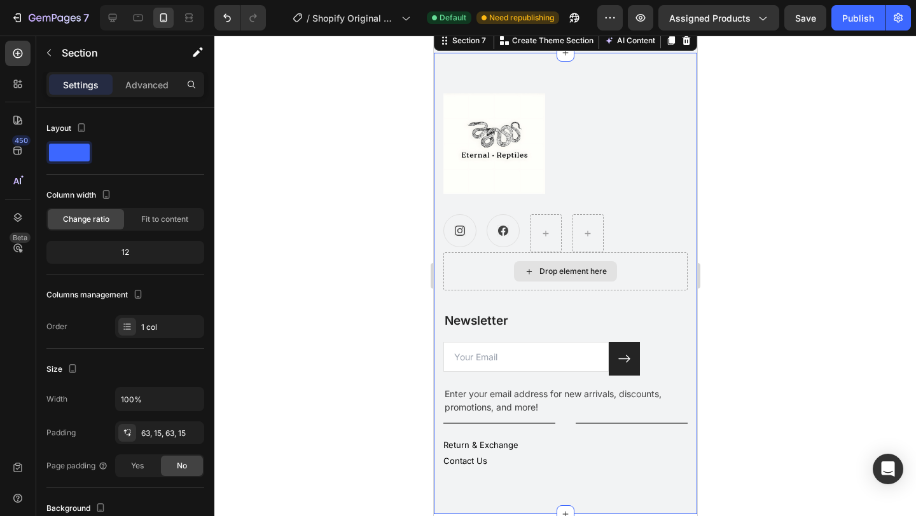
scroll to position [2450, 0]
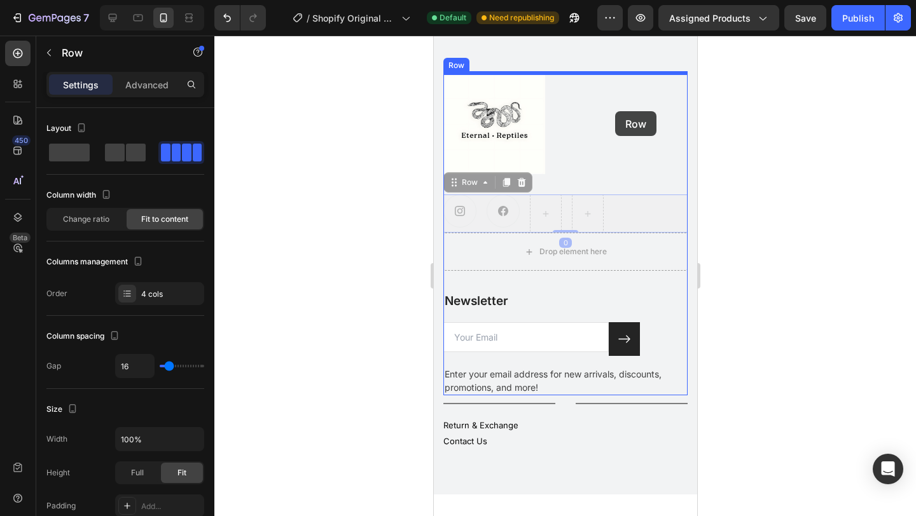
drag, startPoint x: 486, startPoint y: 223, endPoint x: 614, endPoint y: 112, distance: 170.0
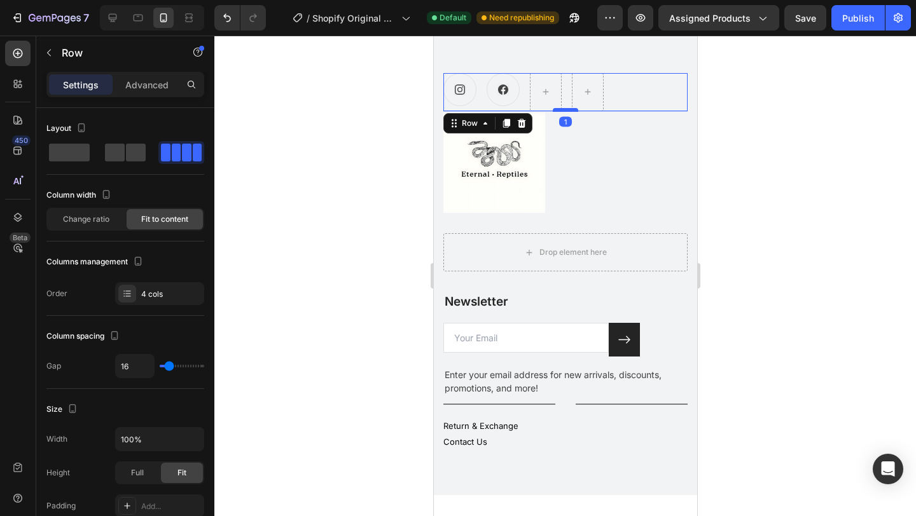
click at [567, 108] on div at bounding box center [564, 110] width 25 height 4
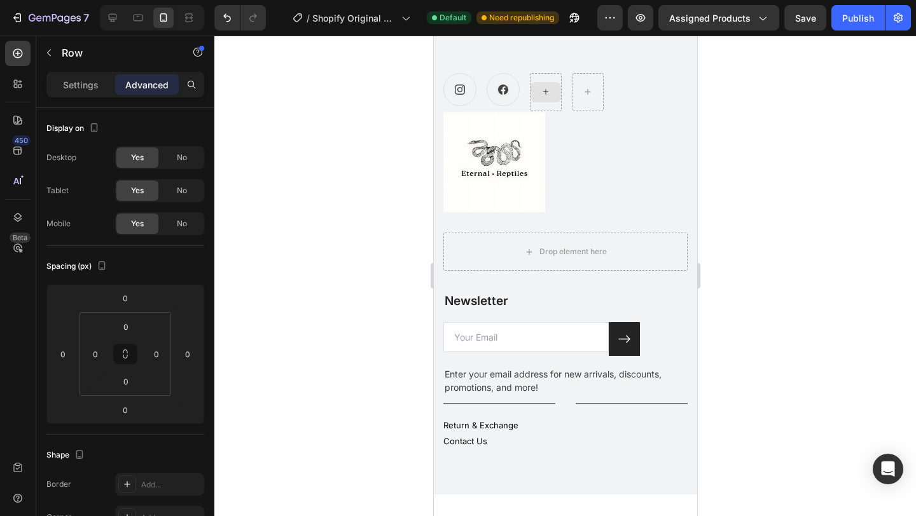
click at [549, 90] on icon at bounding box center [545, 91] width 10 height 11
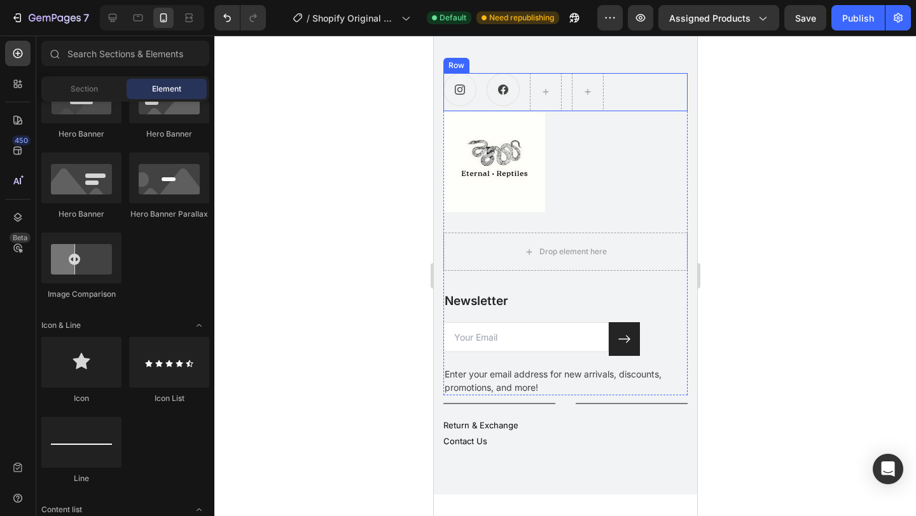
click at [523, 80] on div "Icon Icon Row" at bounding box center [565, 92] width 244 height 38
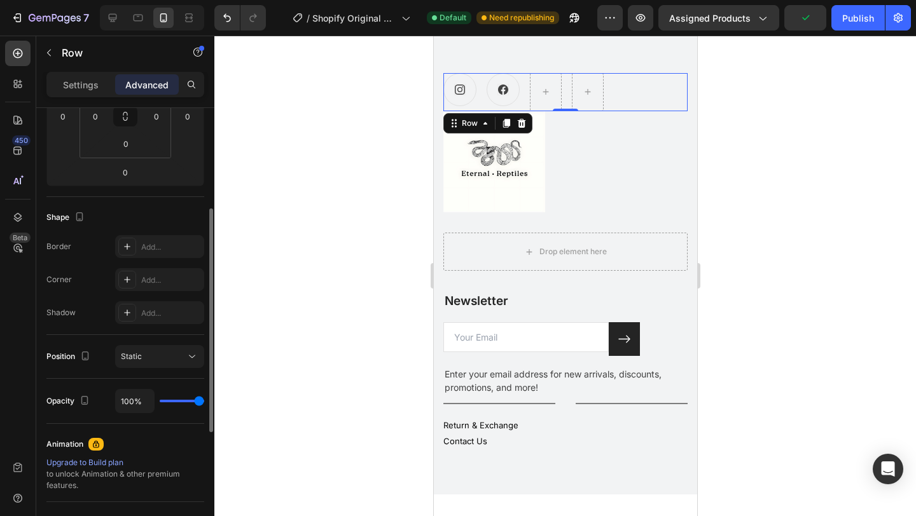
scroll to position [240, 0]
click at [85, 81] on p "Settings" at bounding box center [81, 84] width 36 height 13
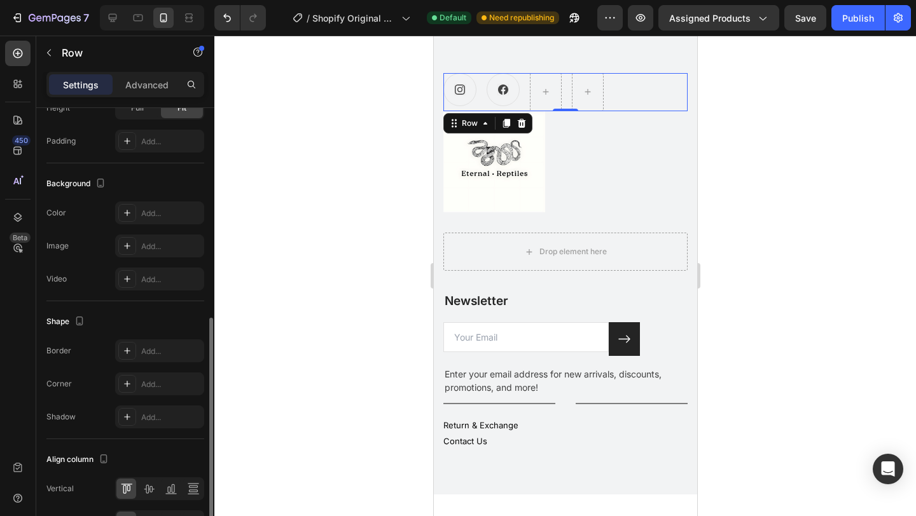
scroll to position [443, 0]
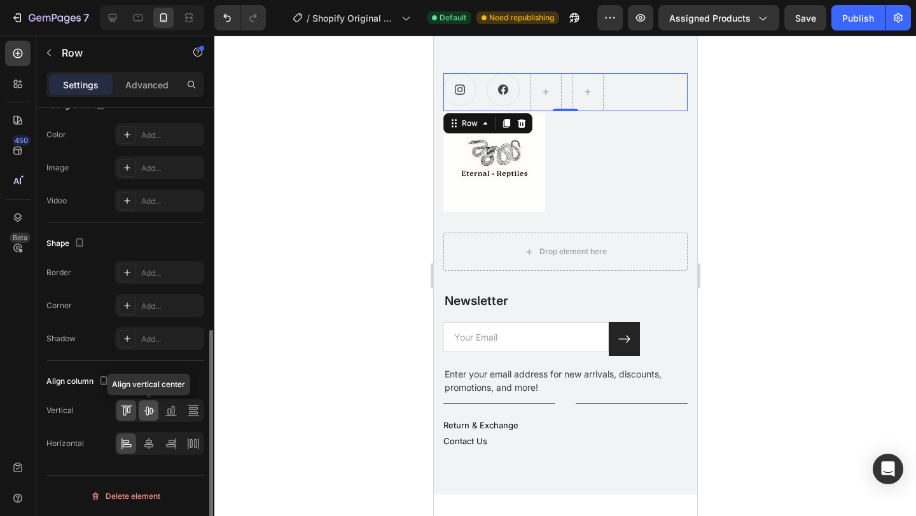
click at [149, 413] on icon at bounding box center [149, 411] width 10 height 9
click at [151, 448] on icon at bounding box center [148, 444] width 13 height 13
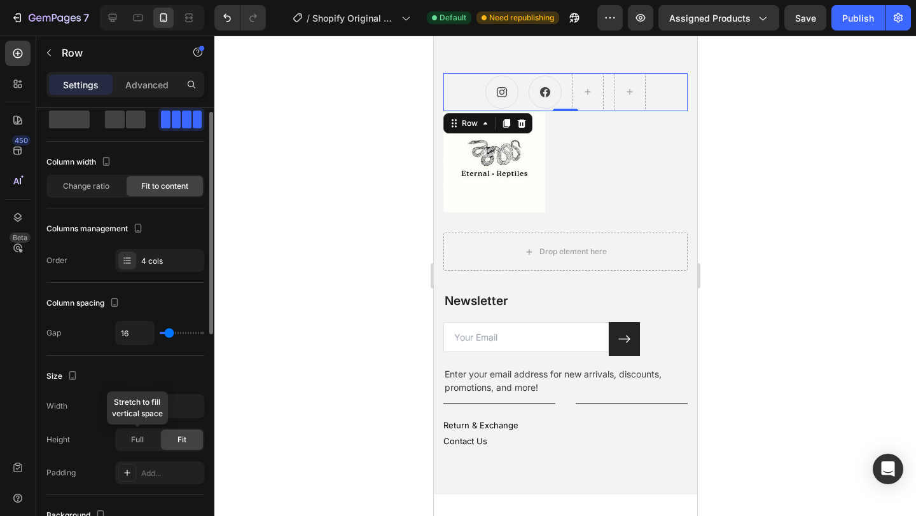
scroll to position [0, 0]
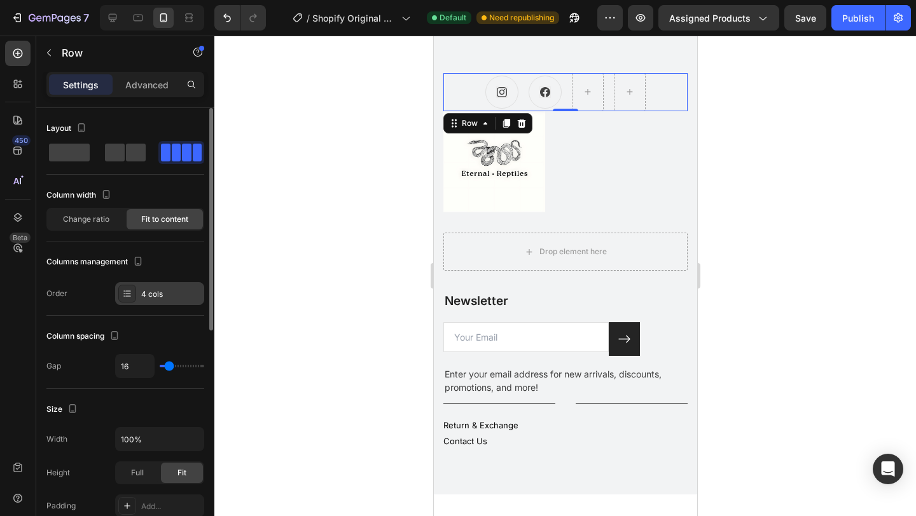
click at [133, 295] on div at bounding box center [127, 294] width 18 height 18
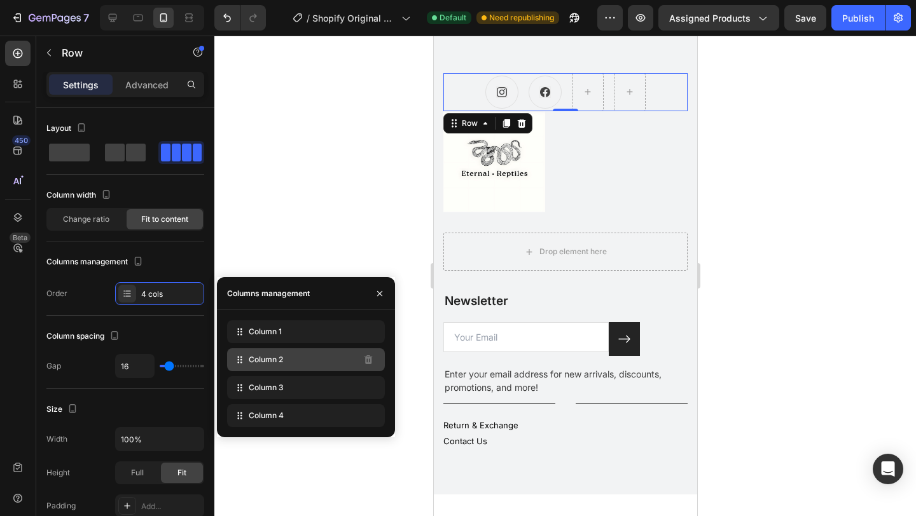
click at [279, 361] on span "Column 2" at bounding box center [266, 359] width 34 height 11
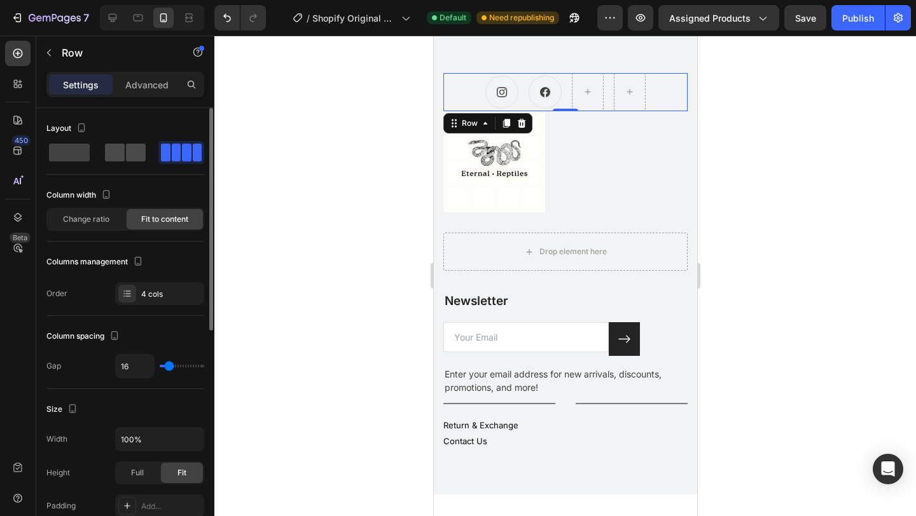
click at [126, 151] on span at bounding box center [136, 153] width 20 height 18
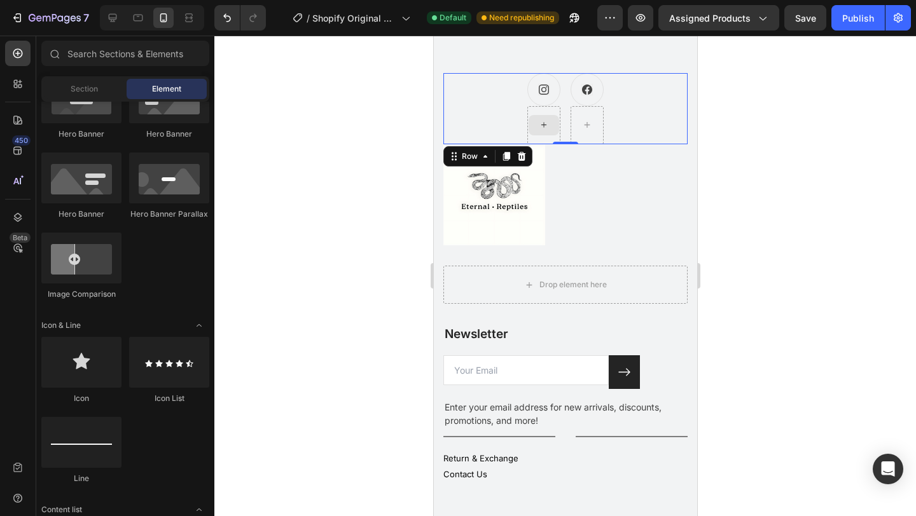
click at [539, 125] on icon at bounding box center [543, 125] width 10 height 11
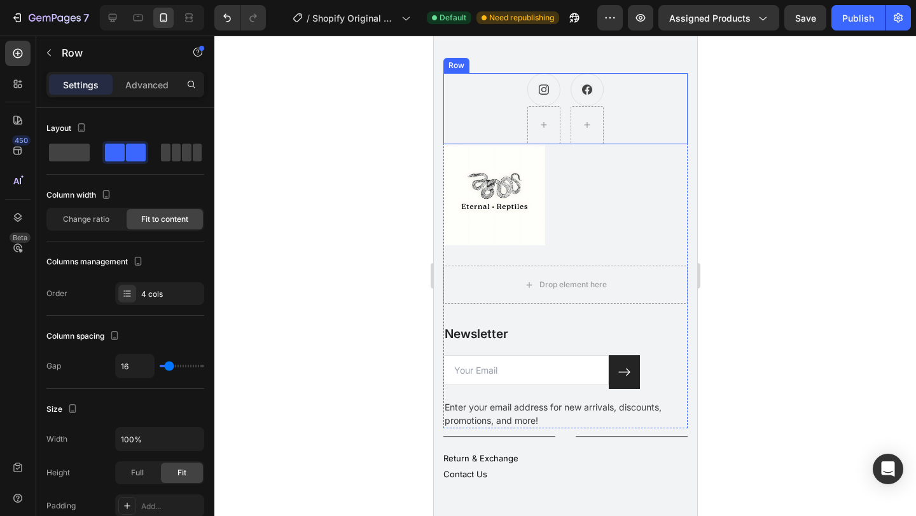
click at [499, 118] on div "Icon Icon Row" at bounding box center [565, 108] width 244 height 71
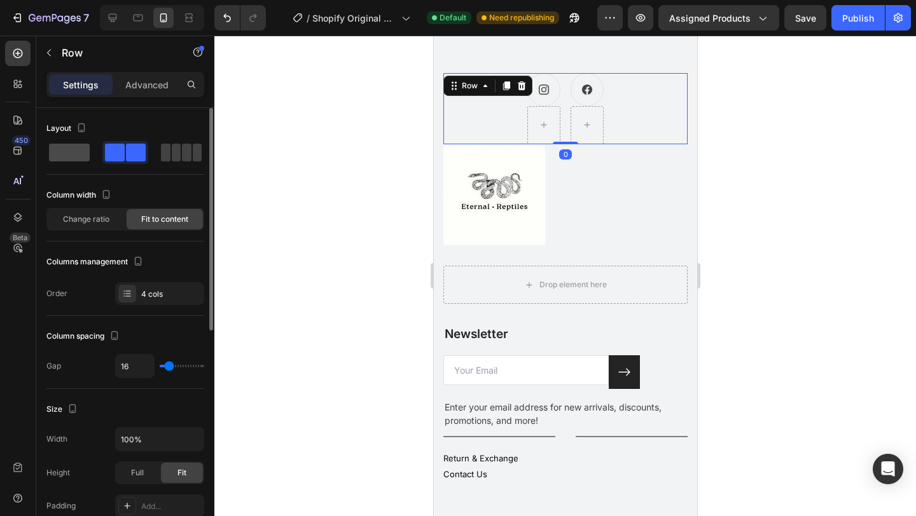
click at [172, 156] on span at bounding box center [177, 153] width 10 height 18
type input "0"
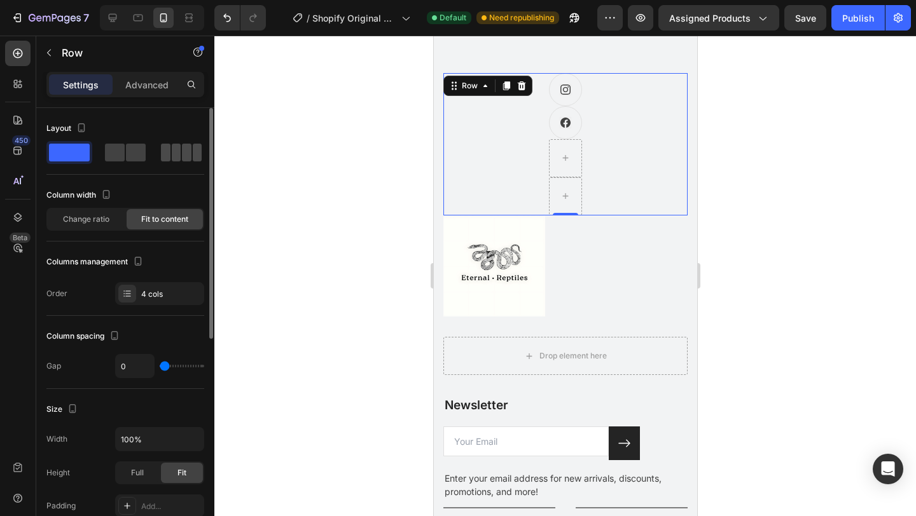
click at [182, 153] on span at bounding box center [187, 153] width 10 height 18
type input "16"
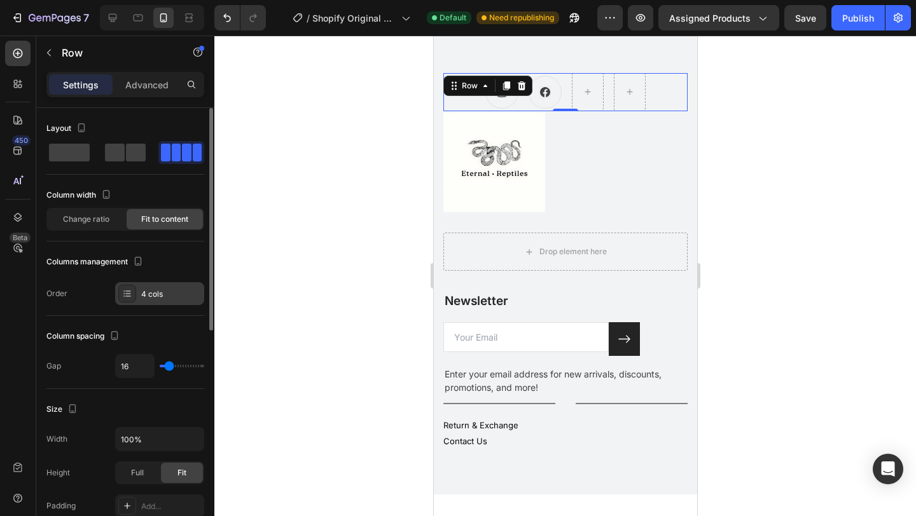
click at [170, 300] on div "4 cols" at bounding box center [159, 293] width 89 height 23
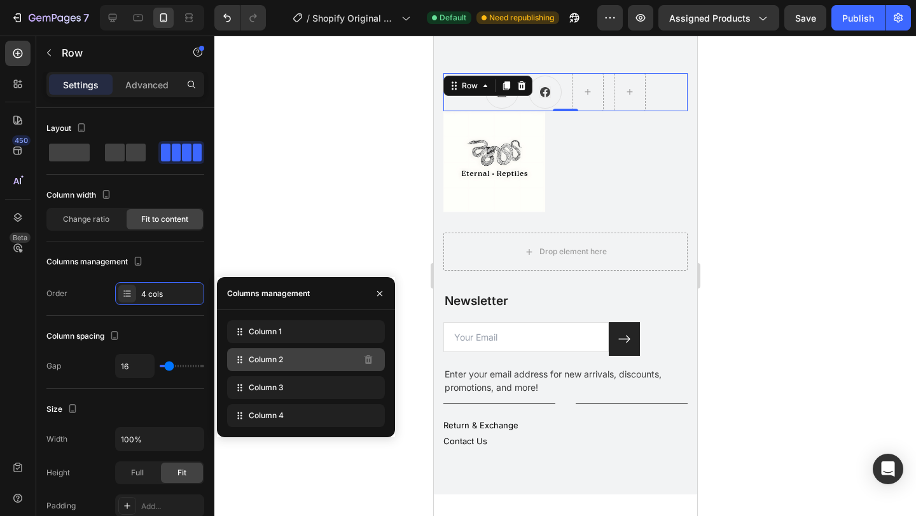
click at [274, 356] on span "Column 2" at bounding box center [266, 359] width 34 height 11
drag, startPoint x: 297, startPoint y: 390, endPoint x: 301, endPoint y: 355, distance: 35.2
drag, startPoint x: 291, startPoint y: 387, endPoint x: 291, endPoint y: 353, distance: 33.7
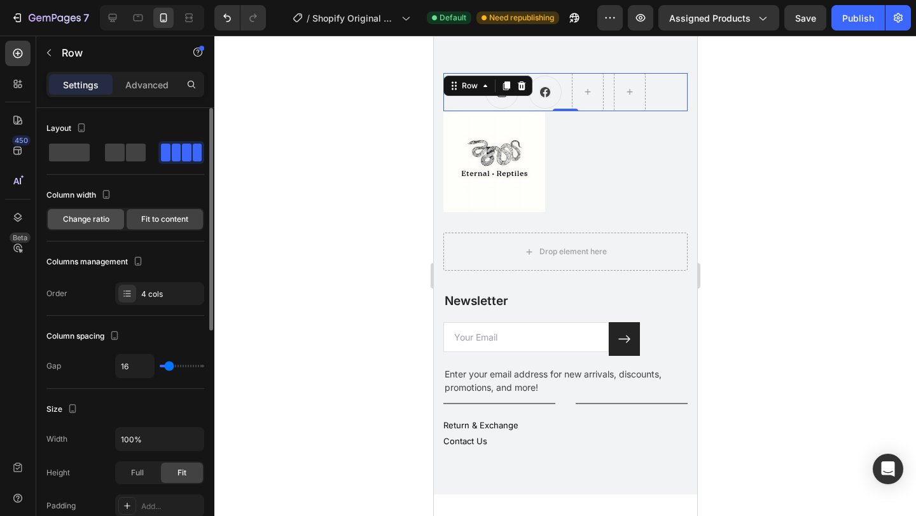
click at [95, 219] on span "Change ratio" at bounding box center [86, 219] width 46 height 11
click at [113, 219] on div "Change ratio" at bounding box center [86, 219] width 76 height 20
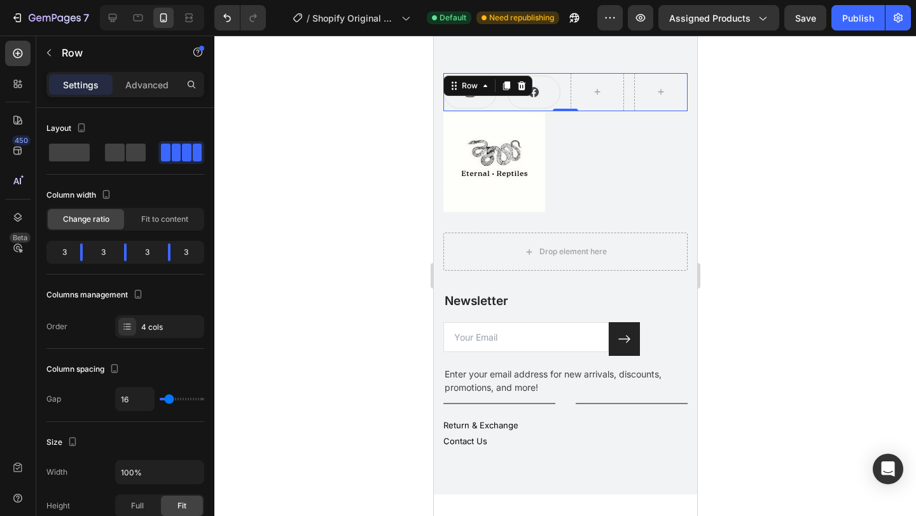
click at [791, 191] on div at bounding box center [565, 276] width 702 height 481
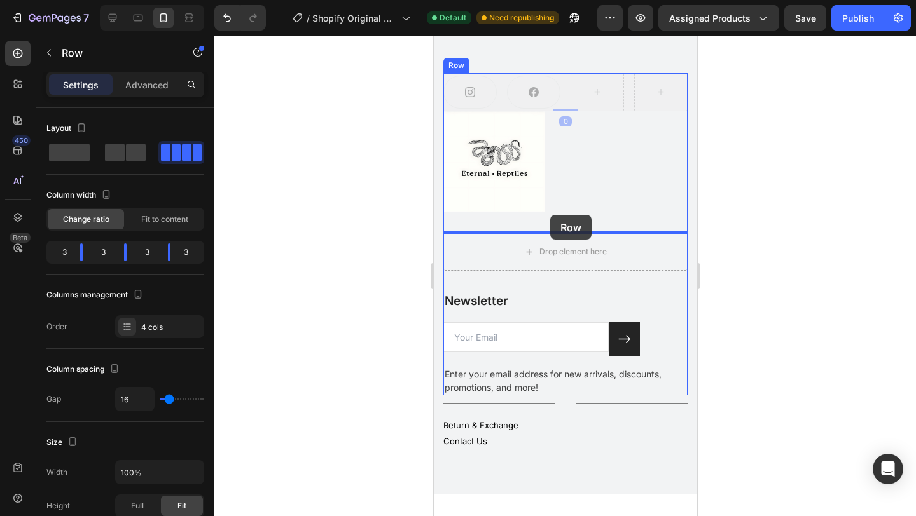
drag, startPoint x: 565, startPoint y: 93, endPoint x: 550, endPoint y: 215, distance: 123.1
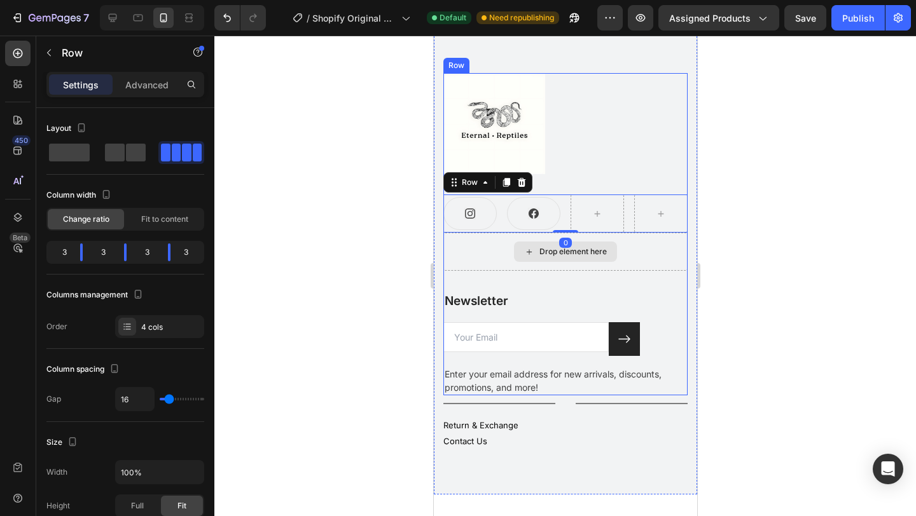
click at [632, 261] on div "Drop element here" at bounding box center [565, 252] width 244 height 38
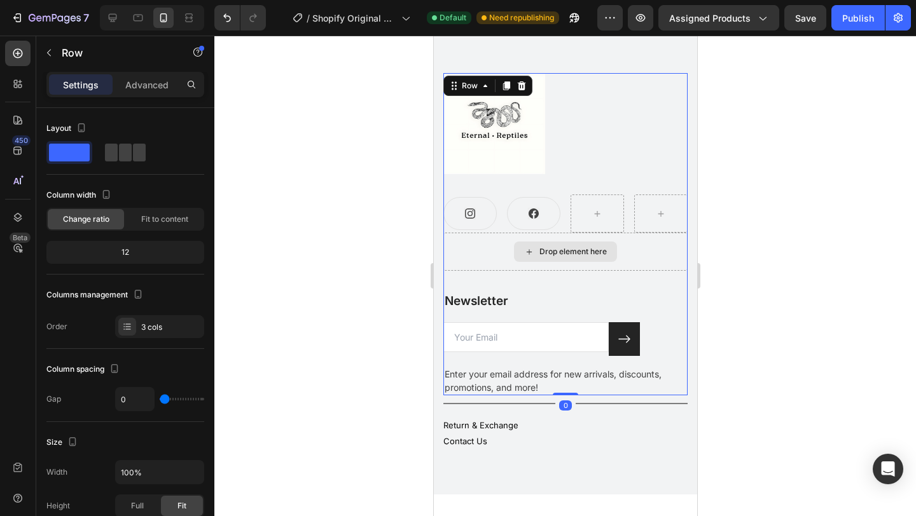
click at [492, 258] on div "Drop element here" at bounding box center [565, 252] width 244 height 38
click at [822, 272] on div at bounding box center [565, 276] width 702 height 481
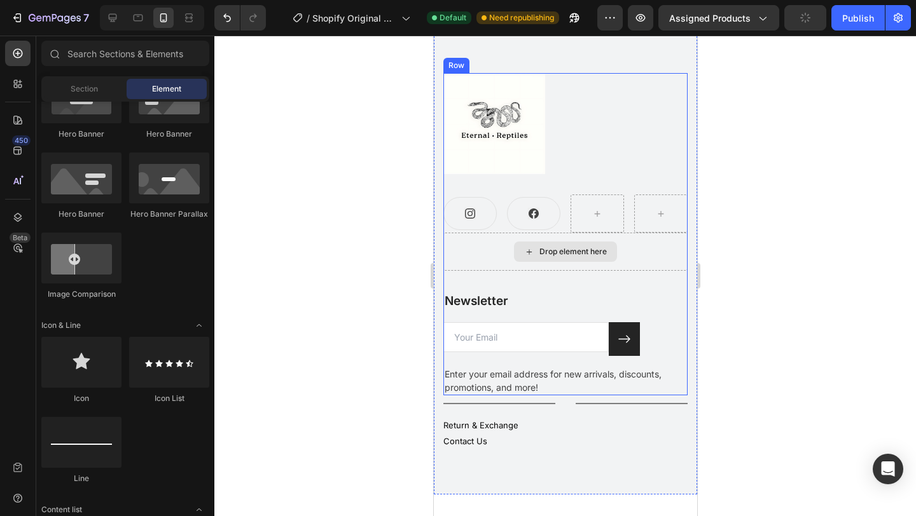
click at [567, 256] on div "Drop element here" at bounding box center [572, 252] width 67 height 10
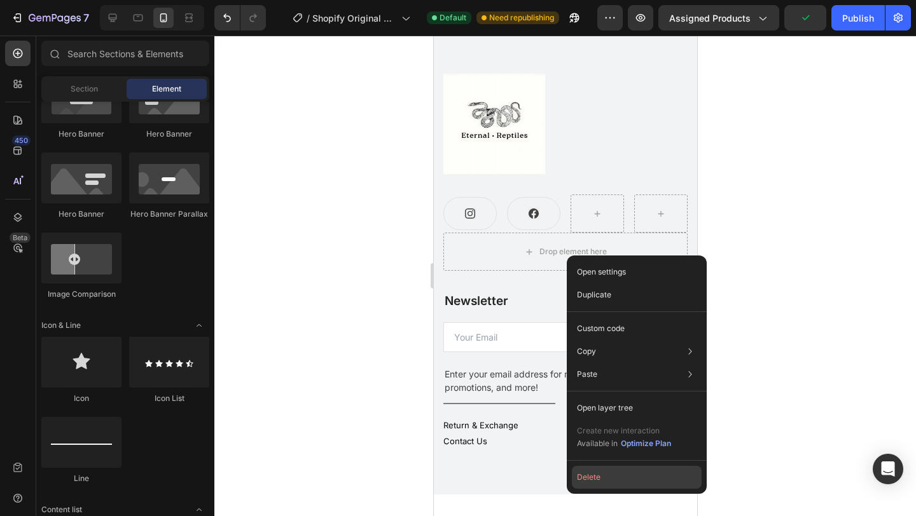
click at [600, 476] on button "Delete" at bounding box center [637, 477] width 130 height 23
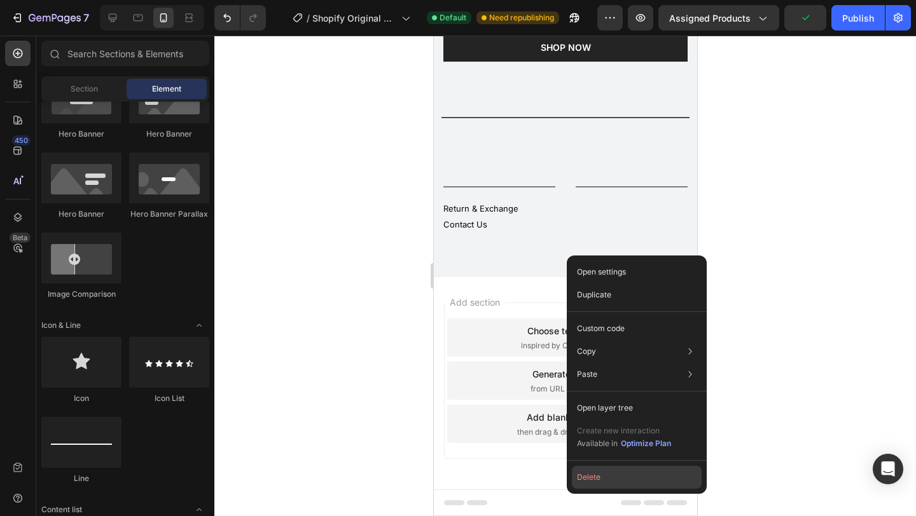
scroll to position [2344, 0]
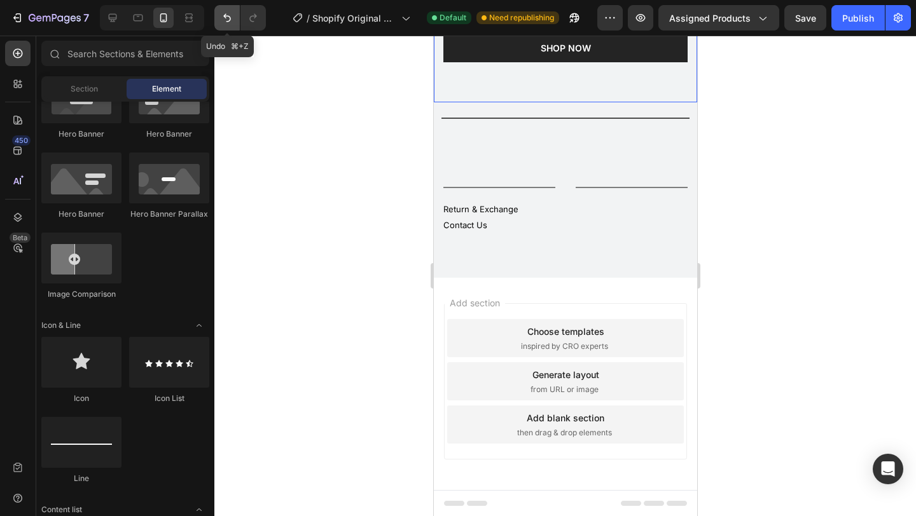
click at [230, 19] on icon "Undo/Redo" at bounding box center [227, 18] width 8 height 8
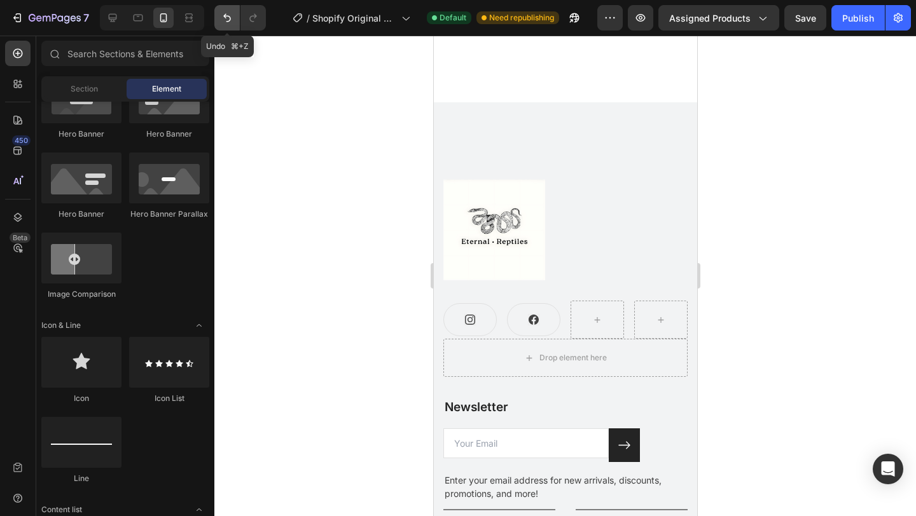
scroll to position [2450, 0]
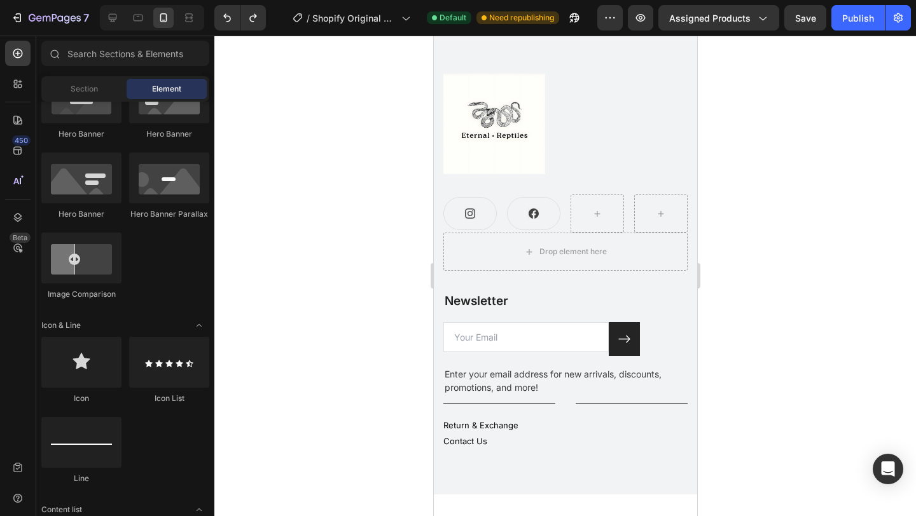
click at [801, 304] on div at bounding box center [565, 276] width 702 height 481
click at [498, 131] on img at bounding box center [494, 124] width 102 height 102
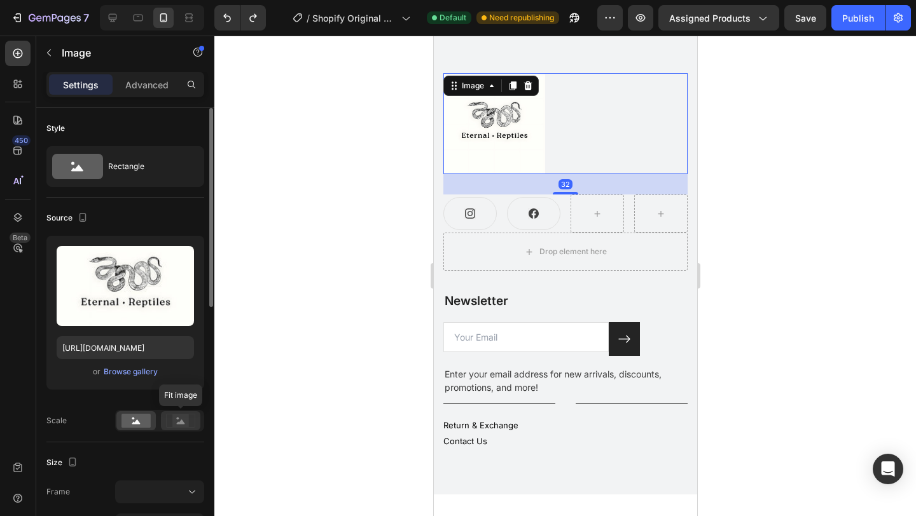
click at [186, 422] on rect at bounding box center [180, 421] width 17 height 13
click at [139, 420] on rect at bounding box center [135, 421] width 29 height 14
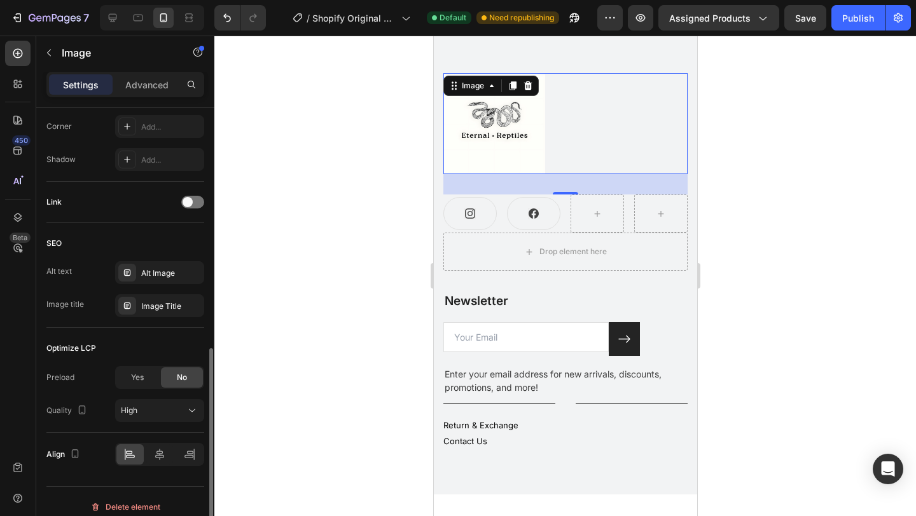
scroll to position [548, 0]
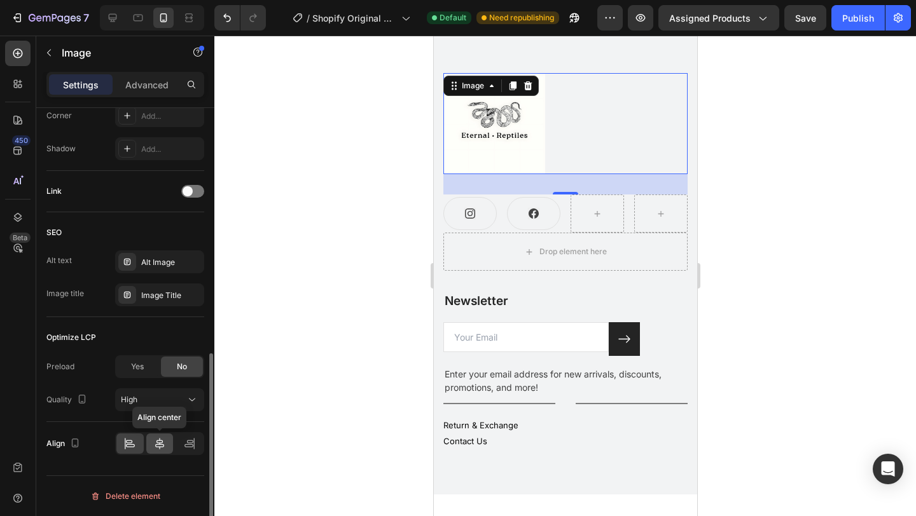
click at [161, 448] on icon at bounding box center [159, 444] width 13 height 13
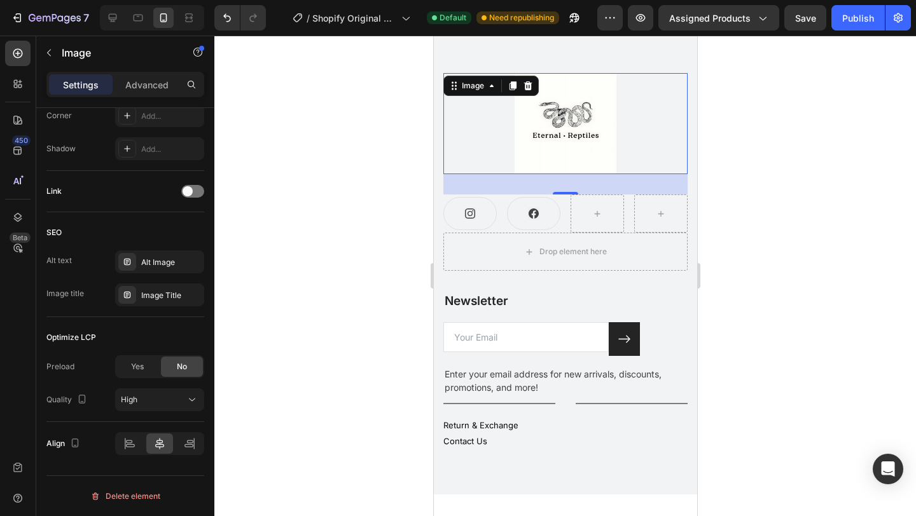
click at [819, 362] on div at bounding box center [565, 276] width 702 height 481
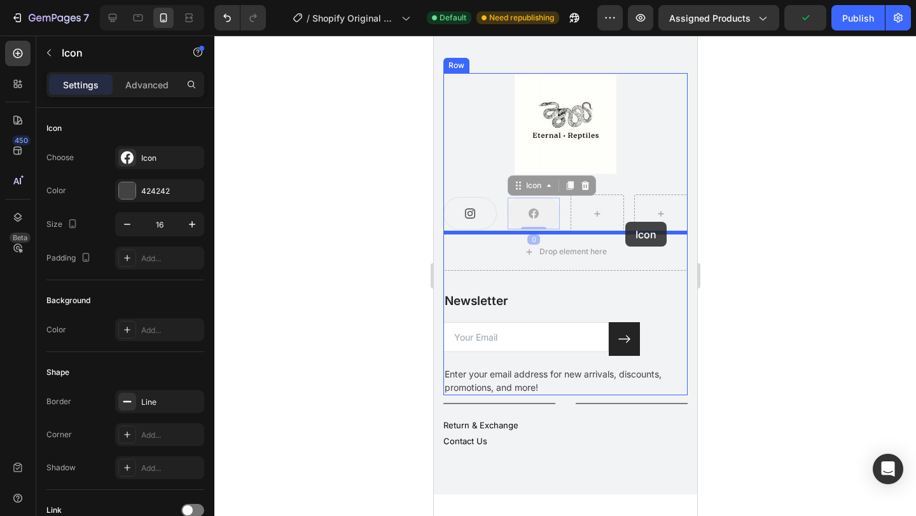
drag, startPoint x: 536, startPoint y: 221, endPoint x: 625, endPoint y: 222, distance: 89.0
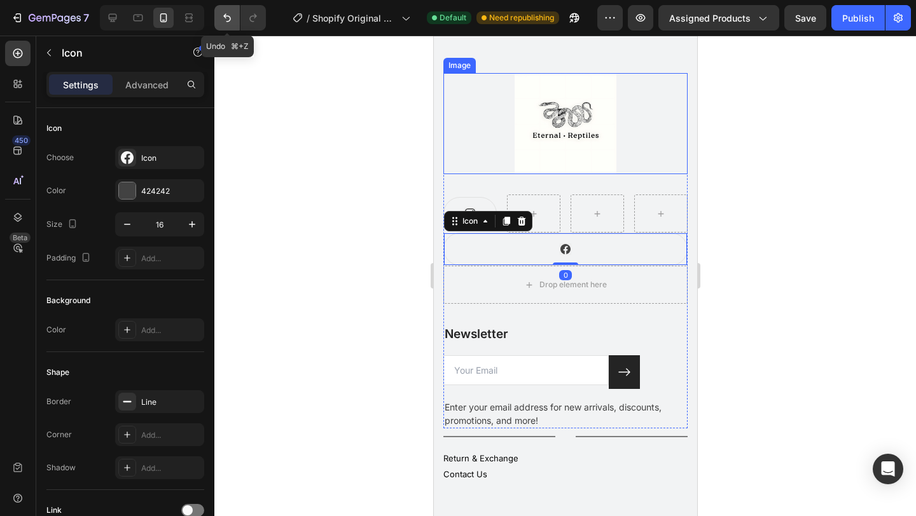
click at [233, 15] on icon "Undo/Redo" at bounding box center [227, 17] width 13 height 13
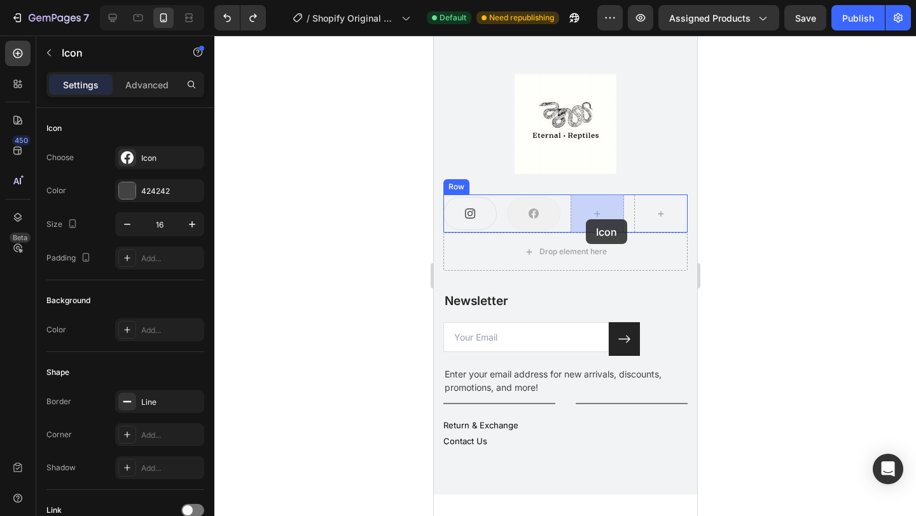
drag, startPoint x: 539, startPoint y: 220, endPoint x: 585, endPoint y: 219, distance: 46.4
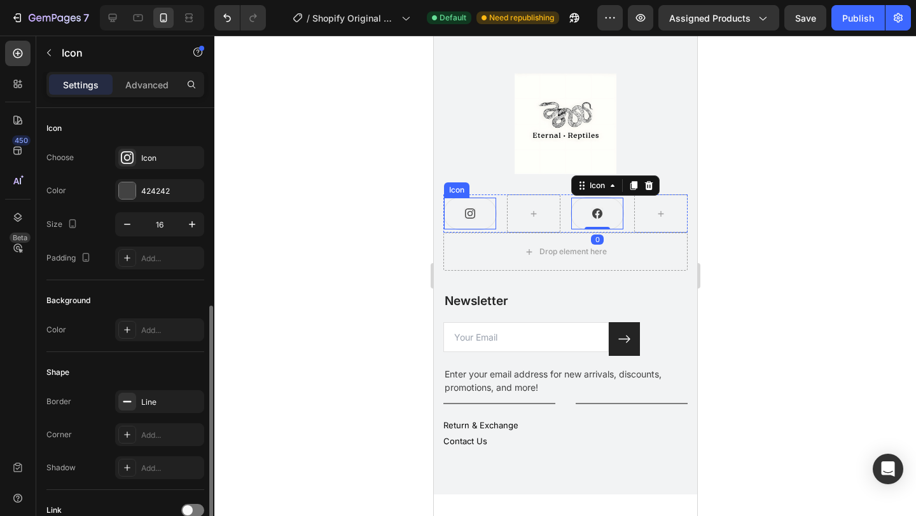
scroll to position [109, 0]
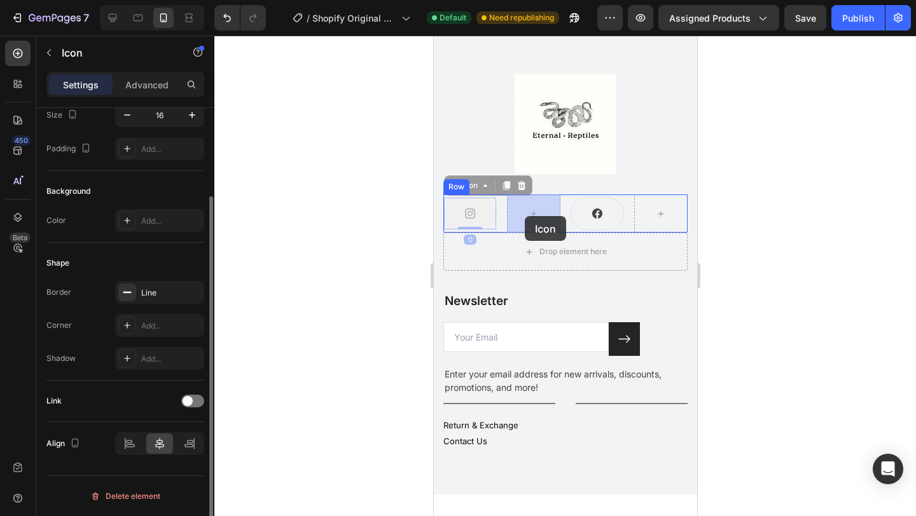
drag, startPoint x: 464, startPoint y: 216, endPoint x: 526, endPoint y: 216, distance: 61.7
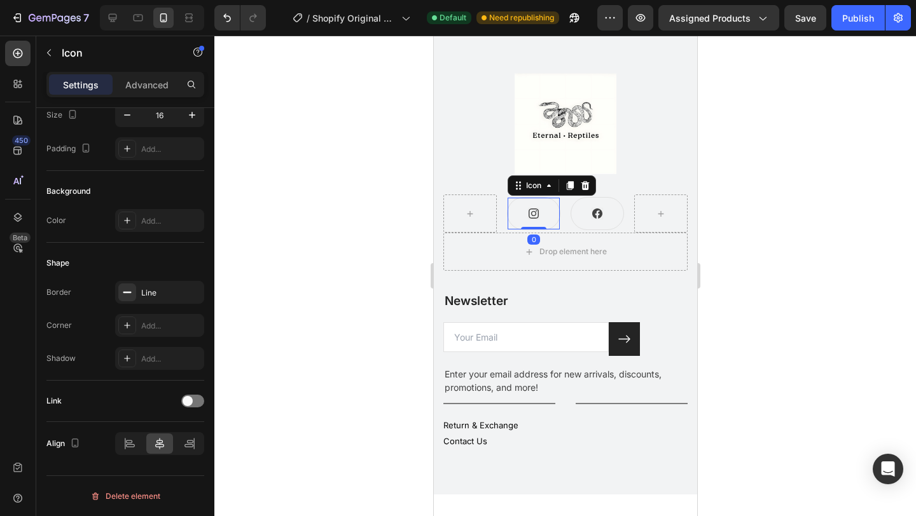
click at [830, 229] on div at bounding box center [565, 276] width 702 height 481
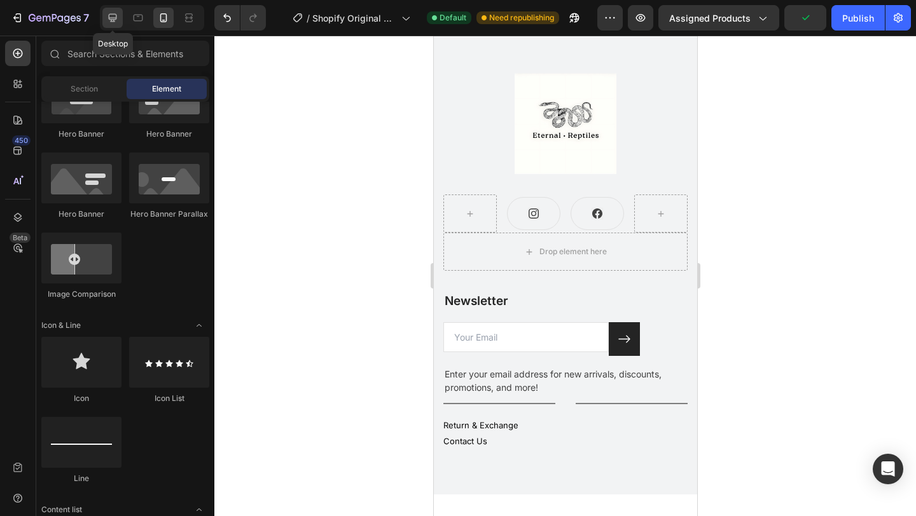
click at [118, 16] on icon at bounding box center [112, 17] width 13 height 13
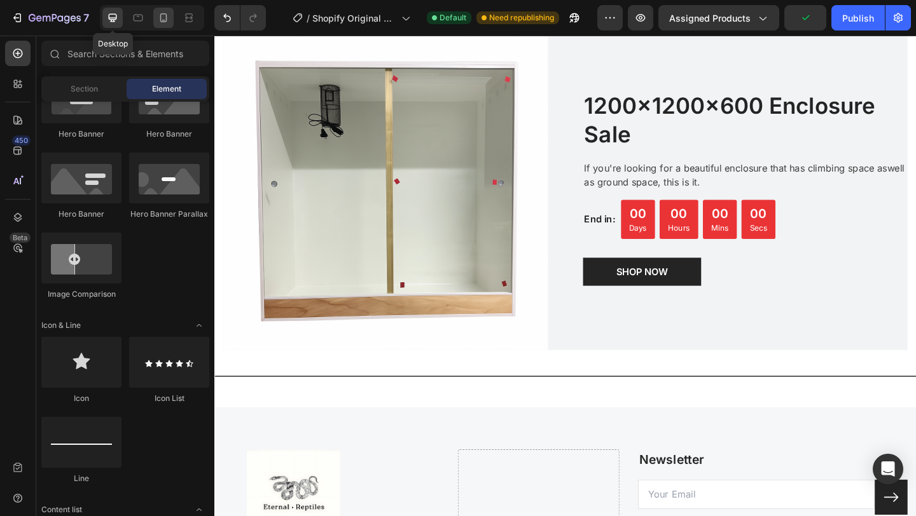
scroll to position [2821, 0]
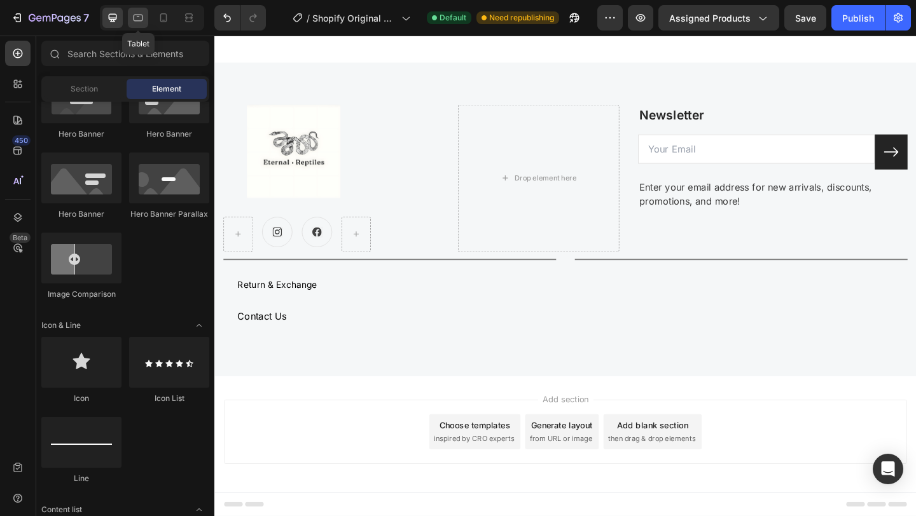
click at [137, 15] on icon at bounding box center [138, 17] width 13 height 13
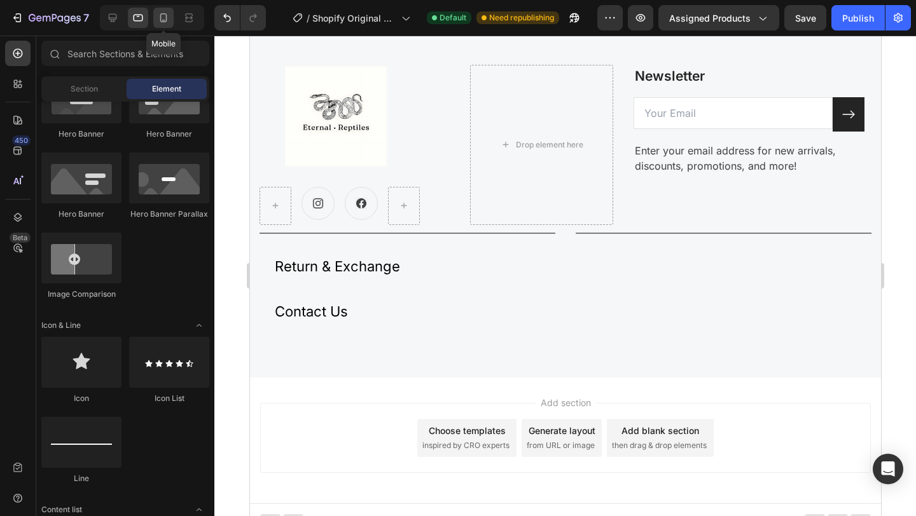
click at [158, 18] on icon at bounding box center [163, 17] width 13 height 13
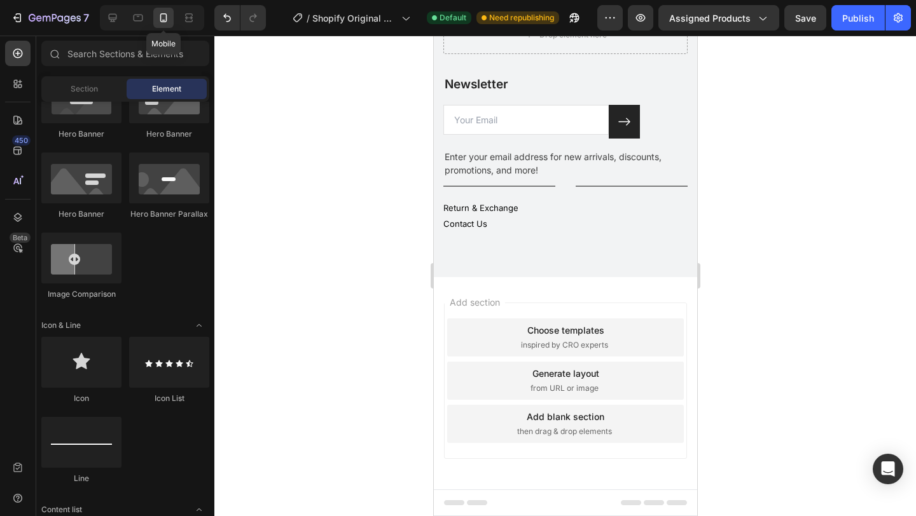
scroll to position [2286, 0]
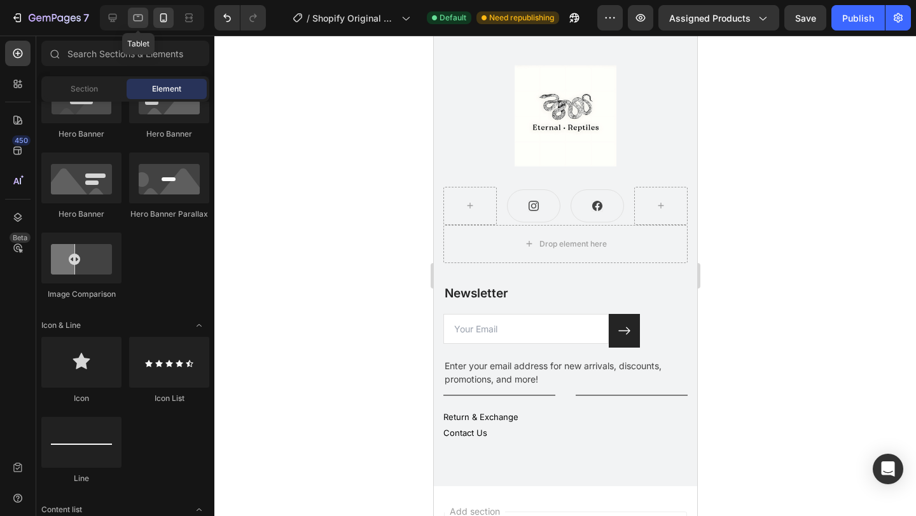
click at [141, 20] on icon at bounding box center [139, 18] width 10 height 7
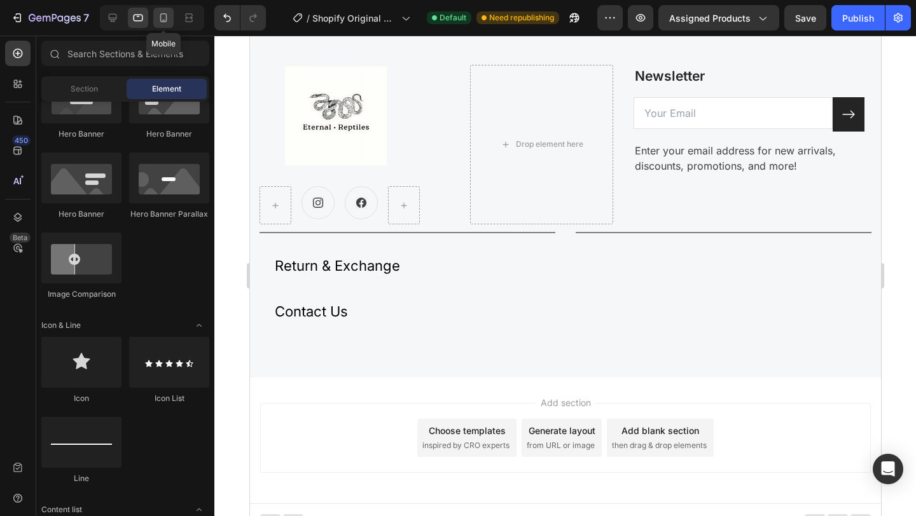
click at [168, 22] on icon at bounding box center [163, 17] width 13 height 13
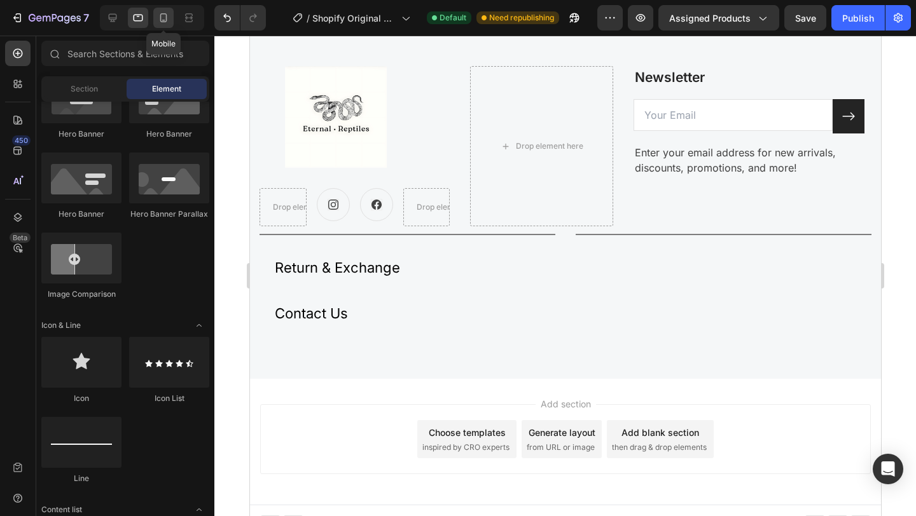
scroll to position [2286, 0]
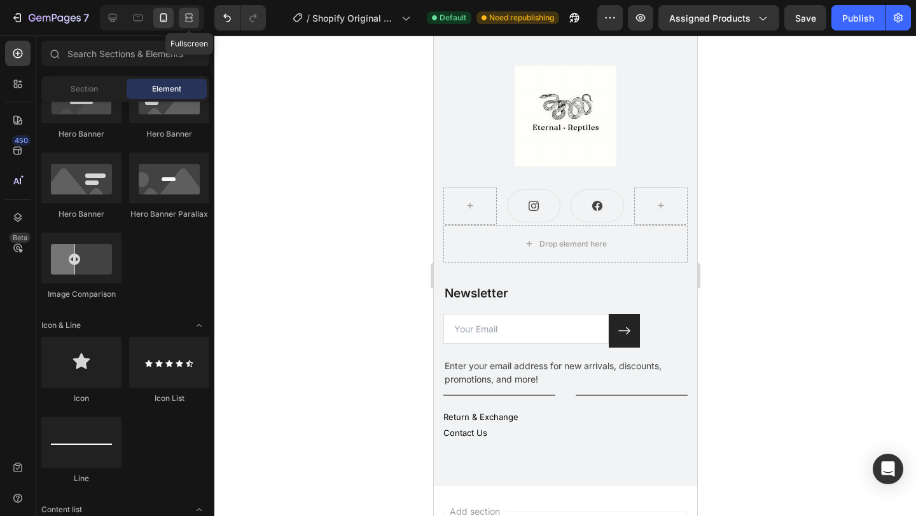
click at [192, 22] on icon at bounding box center [189, 17] width 13 height 13
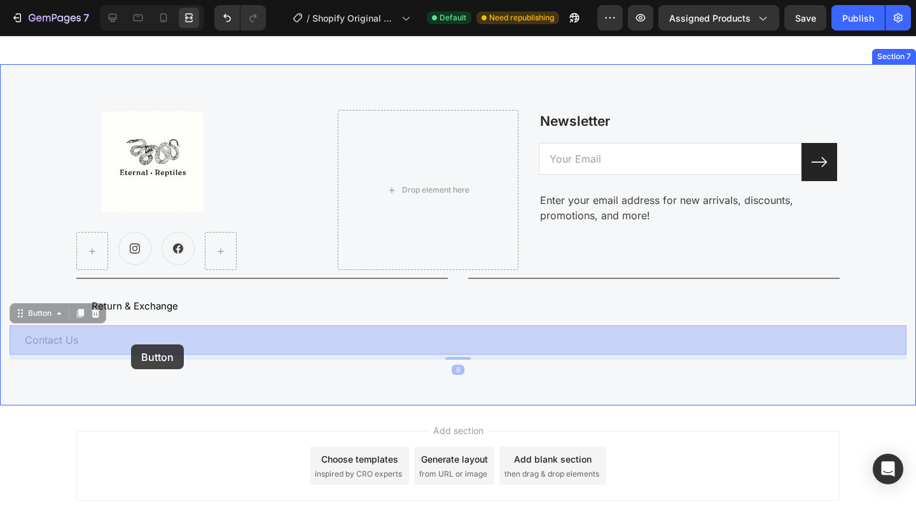
drag, startPoint x: 86, startPoint y: 345, endPoint x: 129, endPoint y: 344, distance: 43.3
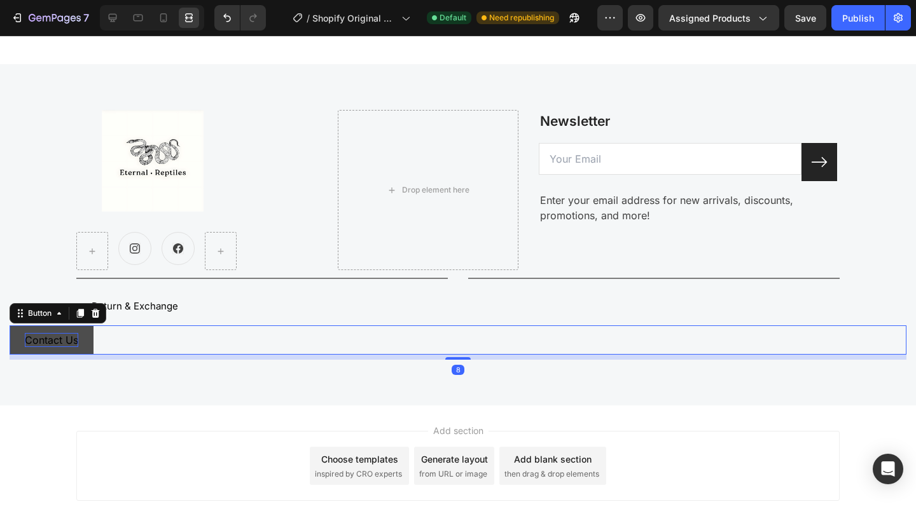
click at [65, 347] on p "Contact Us" at bounding box center [51, 340] width 53 height 14
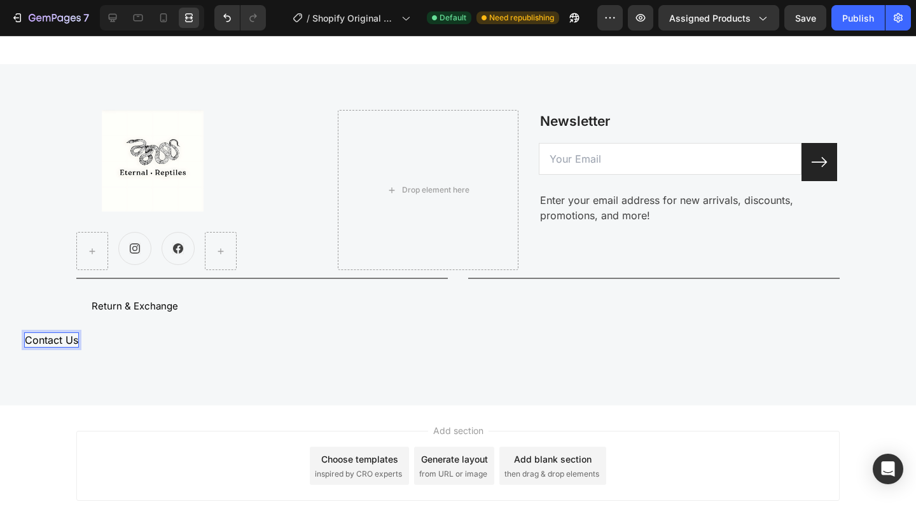
click at [109, 337] on div "Contact Us Button 8" at bounding box center [458, 340] width 897 height 29
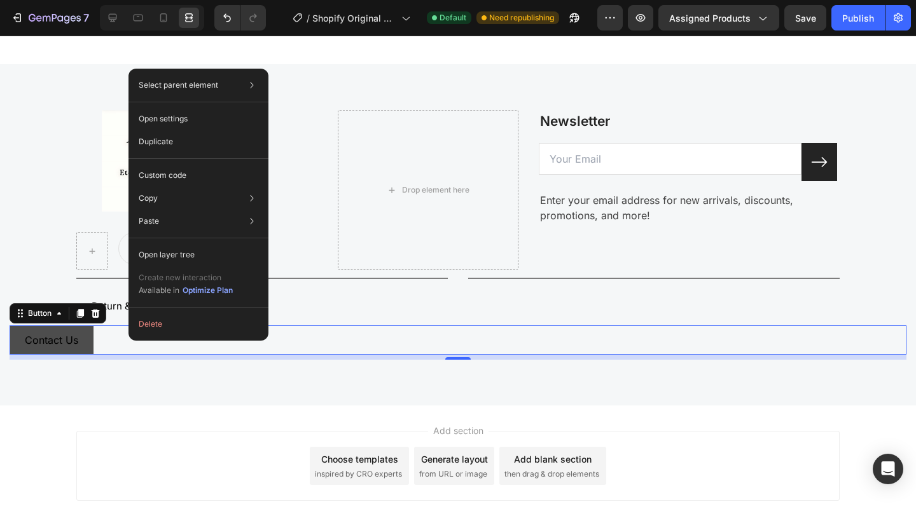
click at [90, 341] on button "Contact Us" at bounding box center [52, 340] width 84 height 29
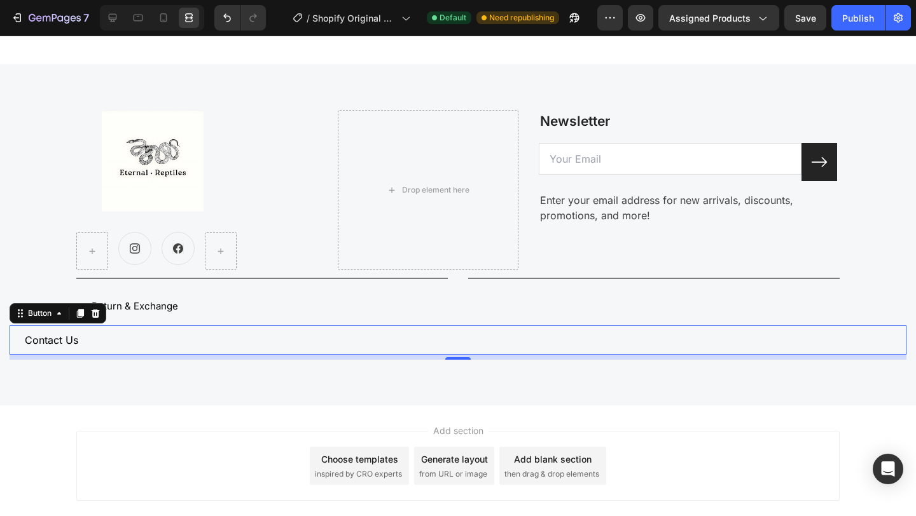
click at [253, 336] on div "Contact Us Button 8" at bounding box center [458, 340] width 897 height 29
click at [161, 22] on icon at bounding box center [163, 17] width 13 height 13
type input "13"
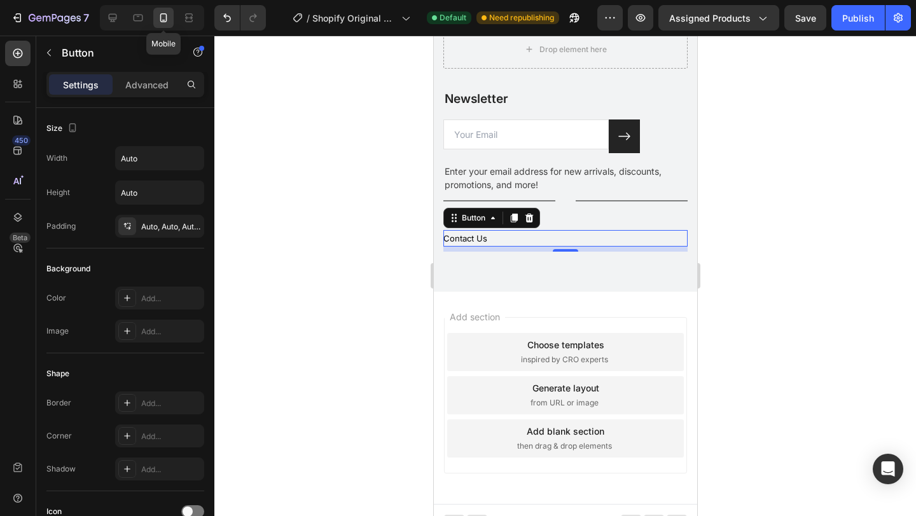
scroll to position [2494, 0]
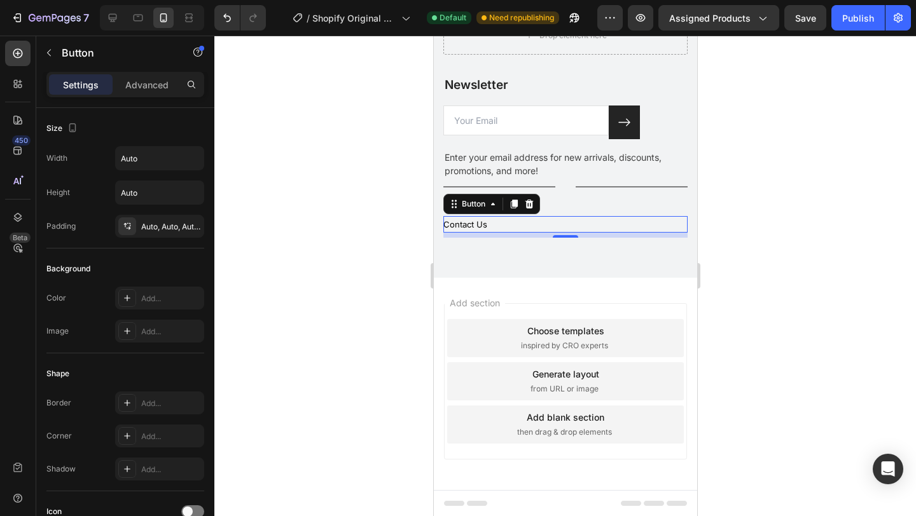
click at [331, 189] on div at bounding box center [565, 276] width 702 height 481
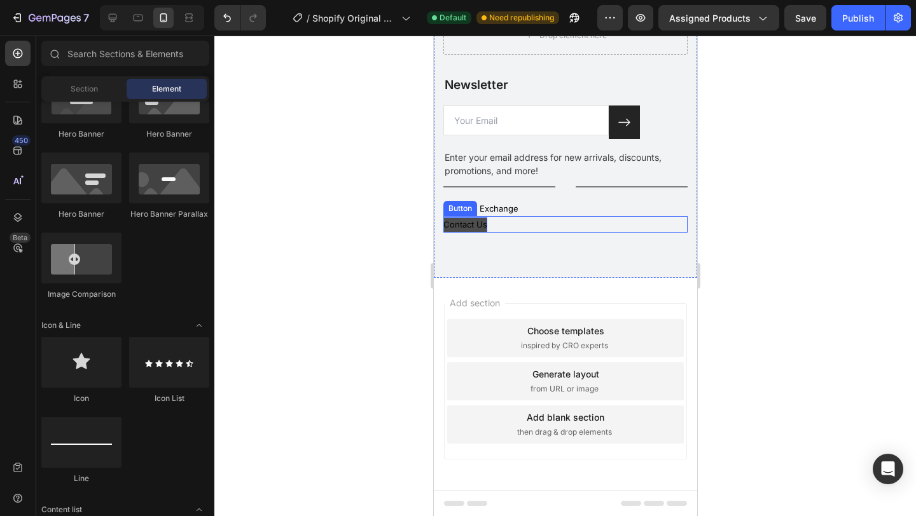
click at [467, 223] on p "Contact Us" at bounding box center [465, 225] width 44 height 15
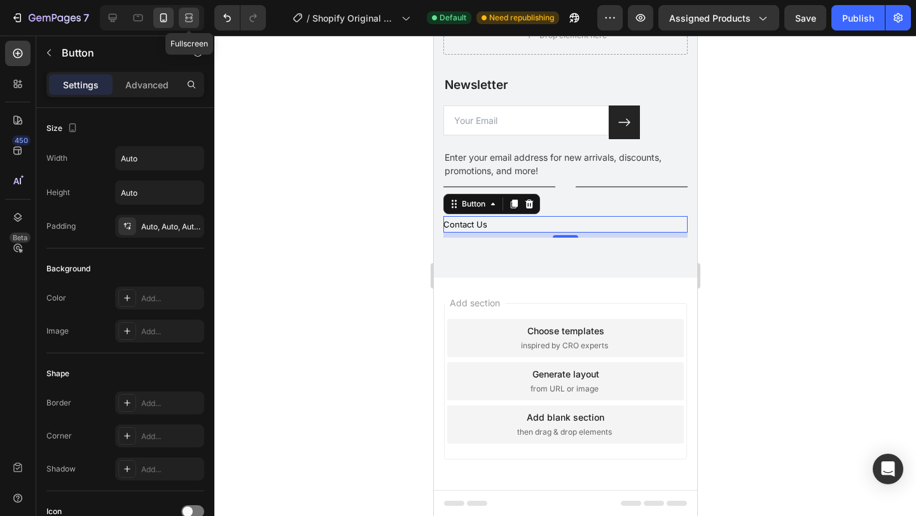
click at [186, 15] on icon at bounding box center [189, 17] width 13 height 13
type input "16"
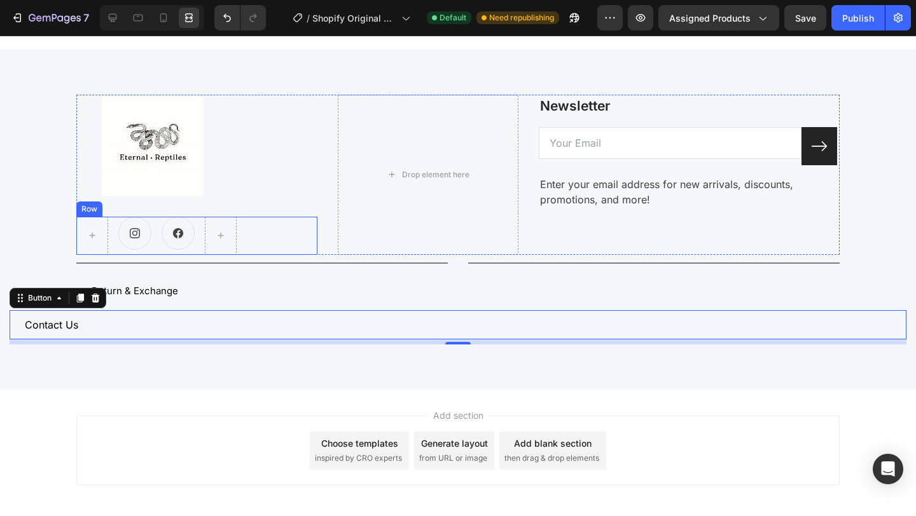
scroll to position [2865, 0]
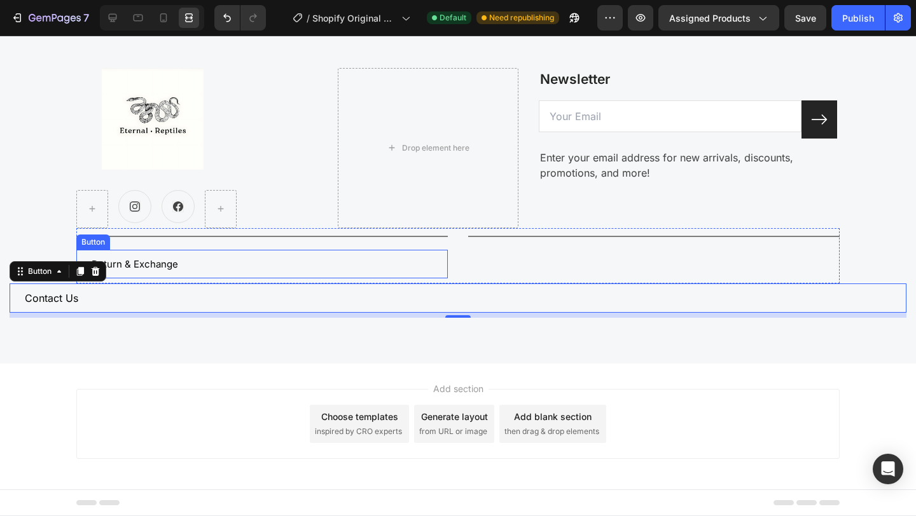
click at [301, 270] on div "Return & Exchange Button" at bounding box center [261, 264] width 371 height 29
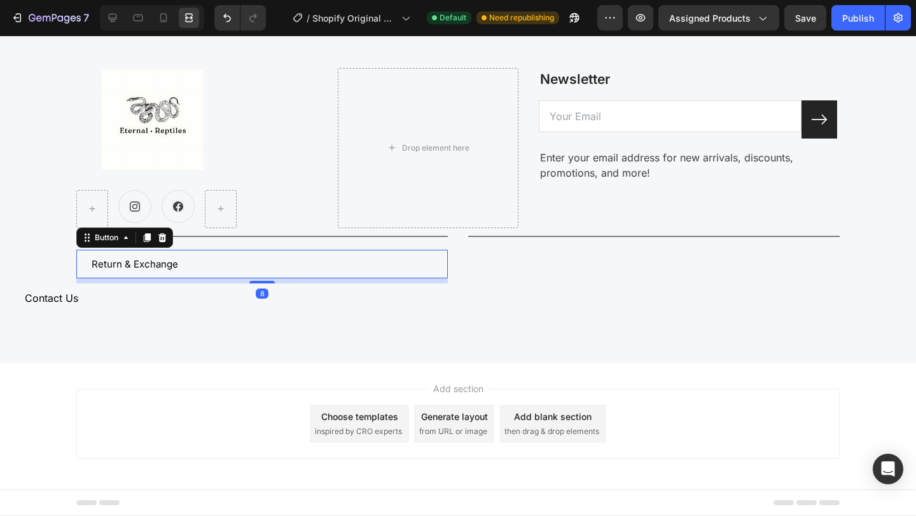
scroll to position [109, 0]
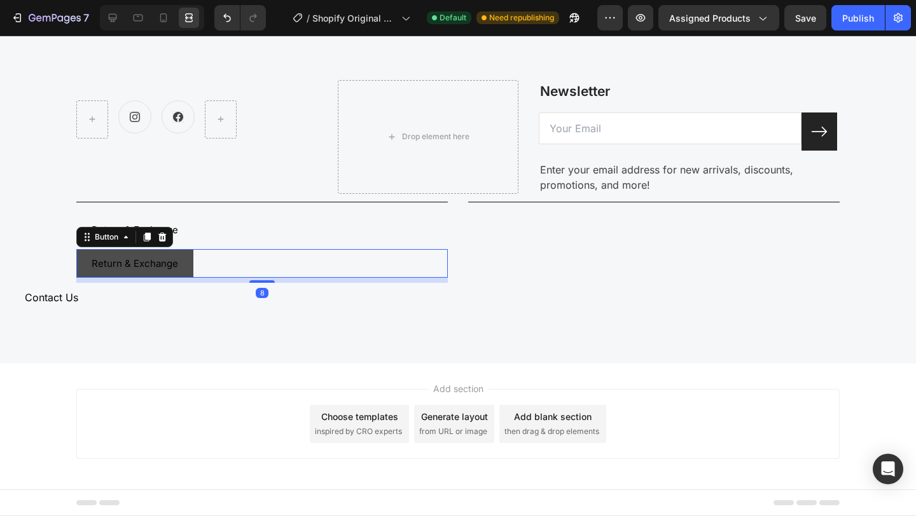
scroll to position [109, 0]
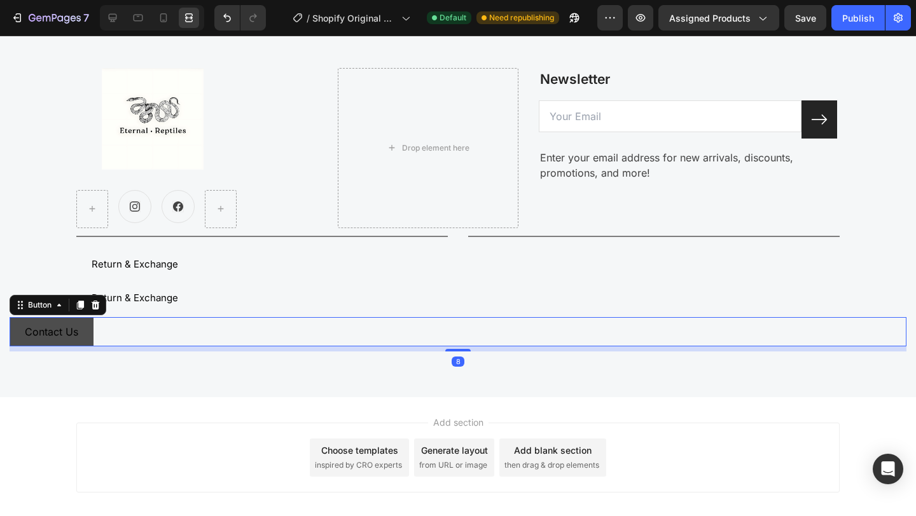
click at [62, 339] on button "Contact Us" at bounding box center [52, 331] width 84 height 29
click at [130, 331] on div "Contact Us Button 8" at bounding box center [458, 331] width 897 height 29
click at [95, 308] on icon at bounding box center [96, 304] width 8 height 9
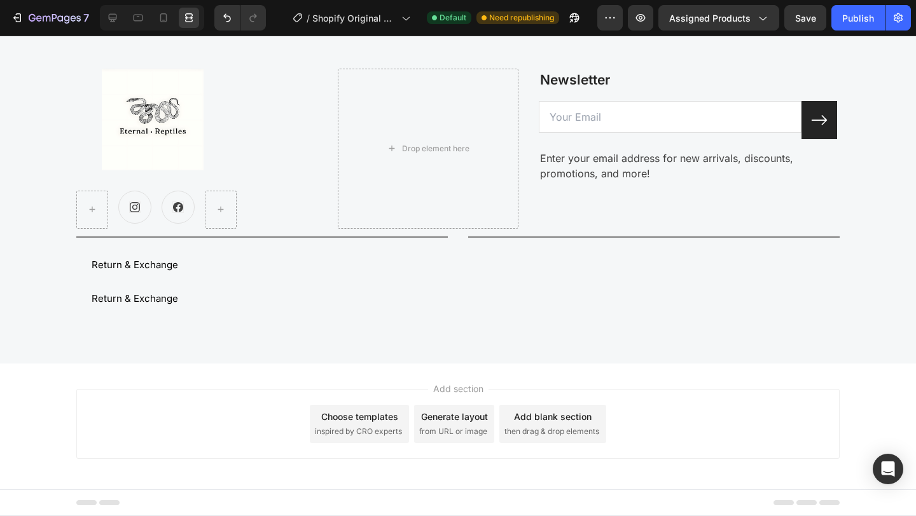
scroll to position [2864, 0]
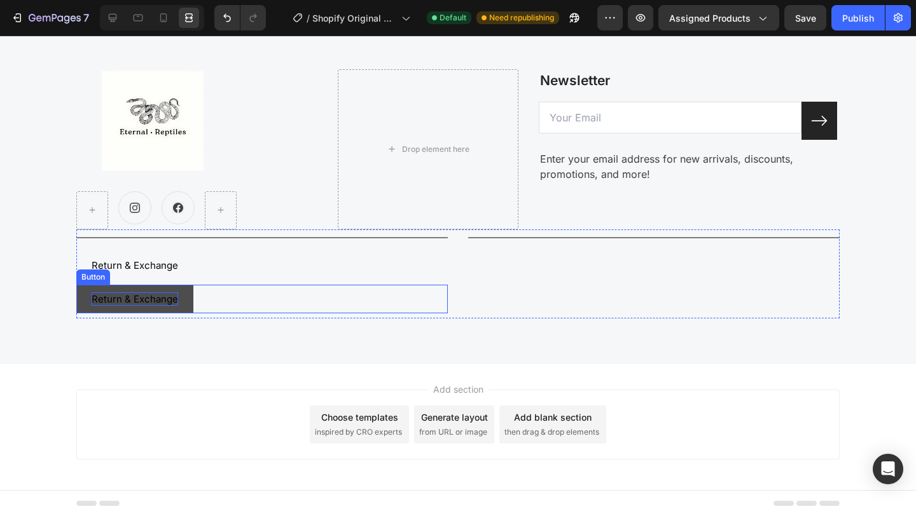
click at [170, 304] on p "Return & Exchange" at bounding box center [135, 299] width 86 height 13
click at [170, 303] on p "Return & Exchange" at bounding box center [135, 299] width 86 height 13
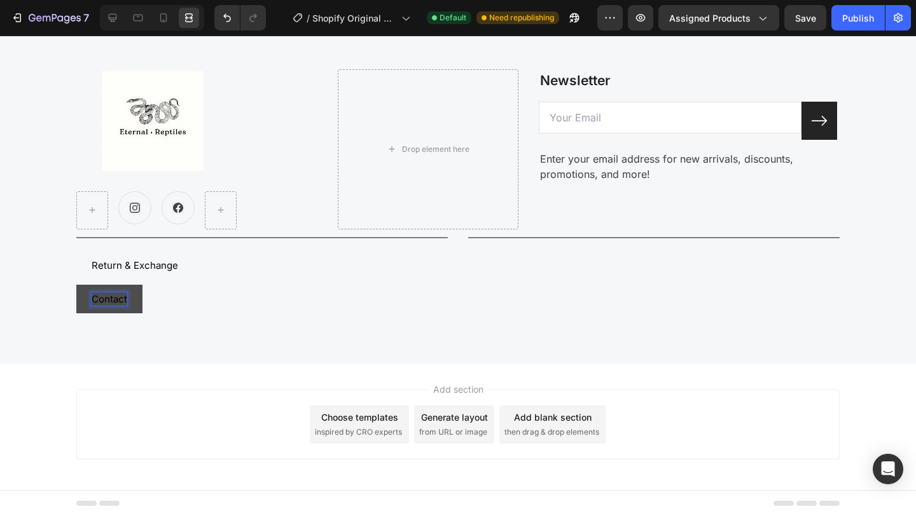
click at [76, 285] on button "Contact" at bounding box center [109, 299] width 66 height 29
click at [295, 291] on div "Contact Us Button 8" at bounding box center [261, 299] width 371 height 29
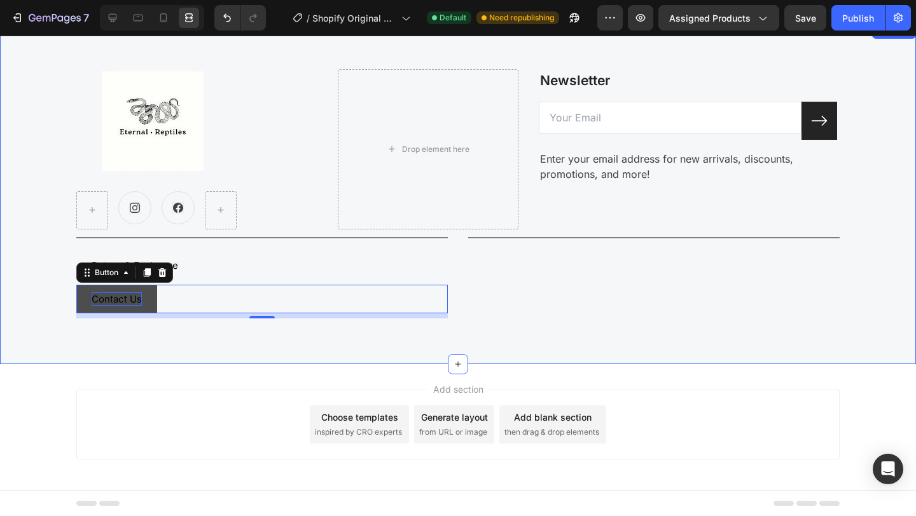
click at [516, 321] on div "Image Icon Icon Row Drop element here Newsletter Text block Email Field Submit …" at bounding box center [458, 194] width 916 height 341
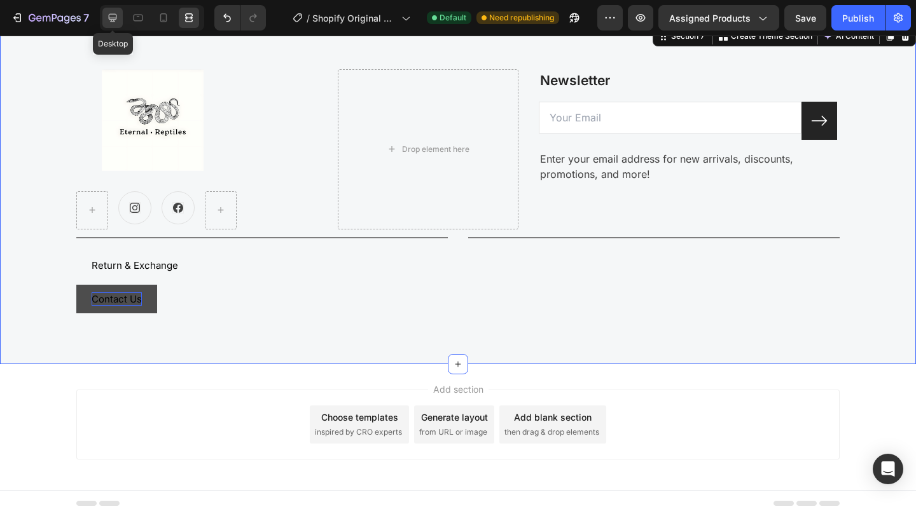
click at [118, 22] on icon at bounding box center [112, 17] width 13 height 13
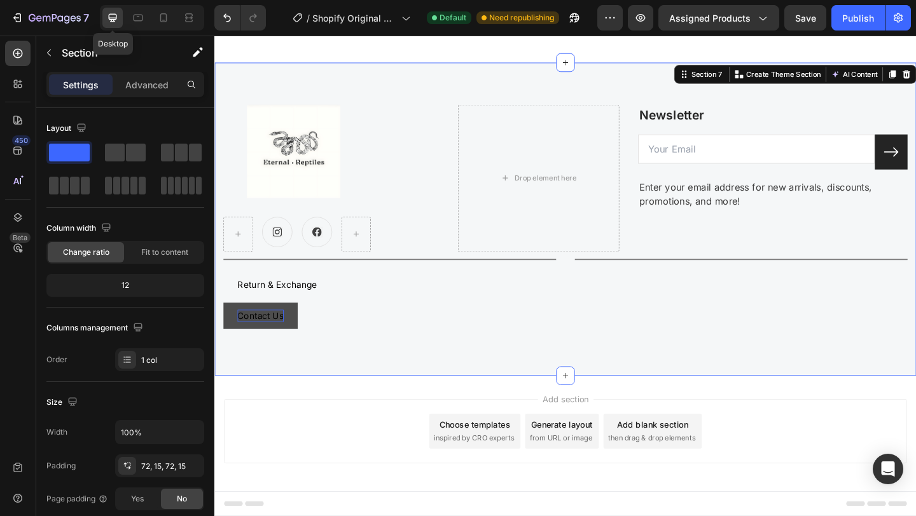
scroll to position [2822, 0]
click at [130, 22] on div at bounding box center [138, 18] width 20 height 20
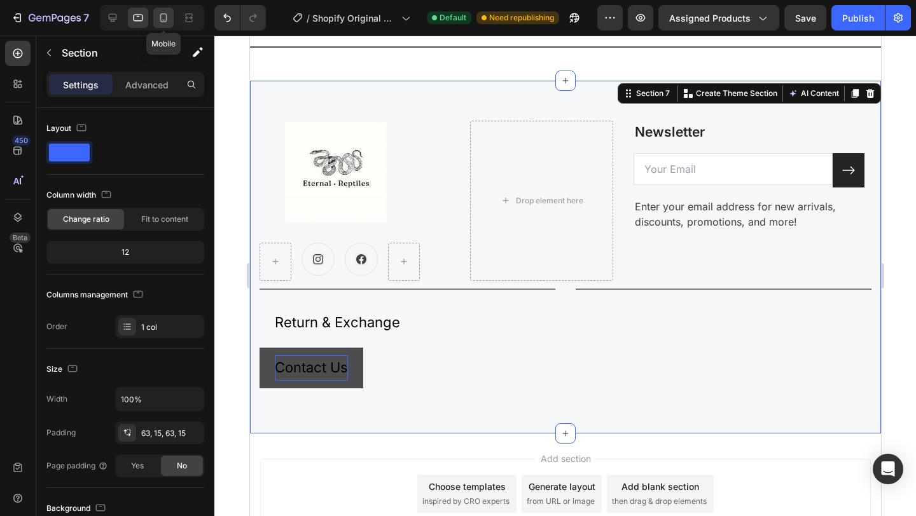
click at [171, 20] on div at bounding box center [163, 18] width 20 height 20
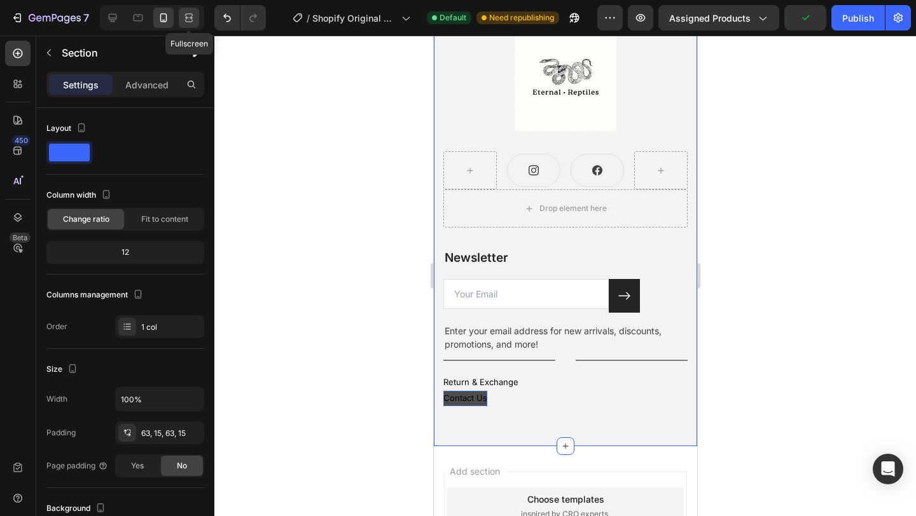
click at [188, 20] on icon at bounding box center [189, 17] width 13 height 13
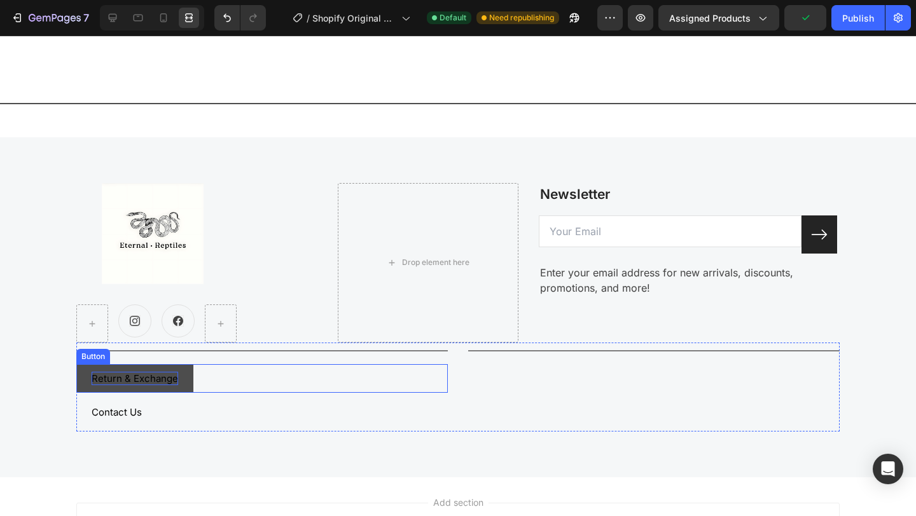
scroll to position [2833, 0]
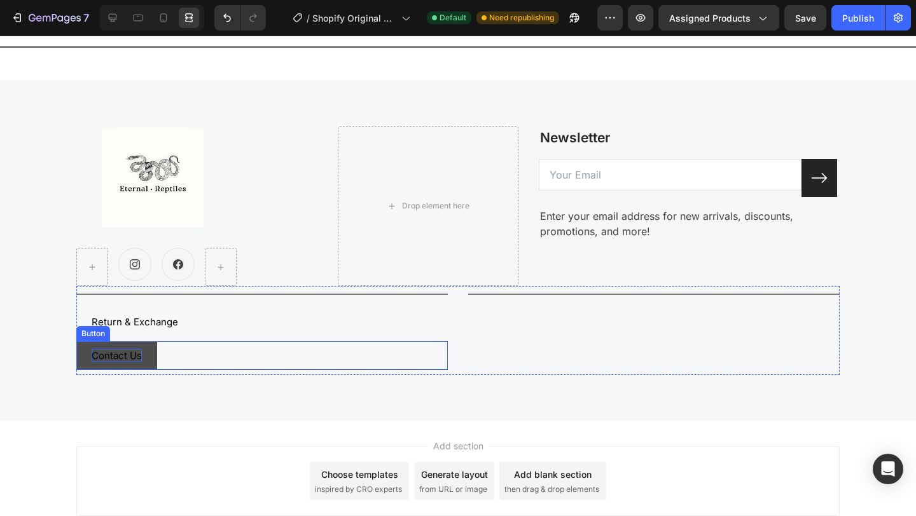
click at [128, 356] on p "Contact Us" at bounding box center [117, 355] width 50 height 13
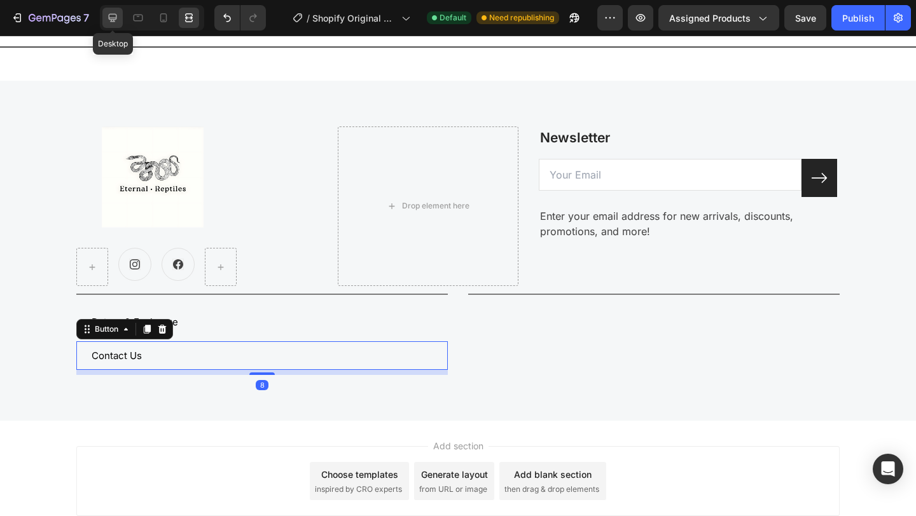
click at [109, 18] on icon at bounding box center [113, 18] width 8 height 8
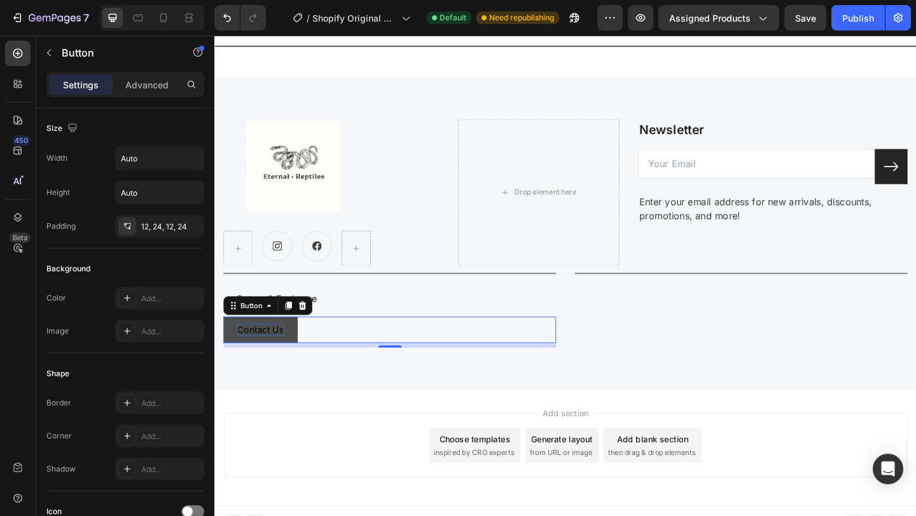
click at [257, 361] on p "Contact Us" at bounding box center [264, 355] width 50 height 13
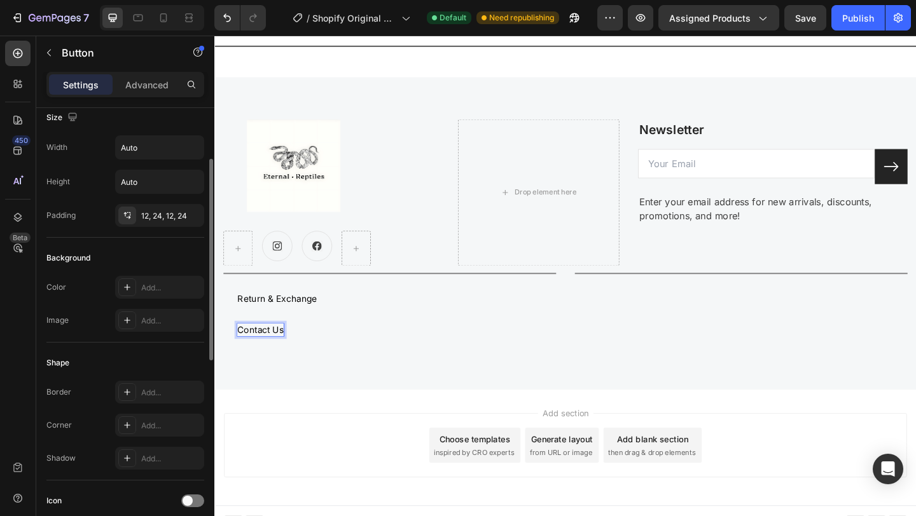
scroll to position [50, 0]
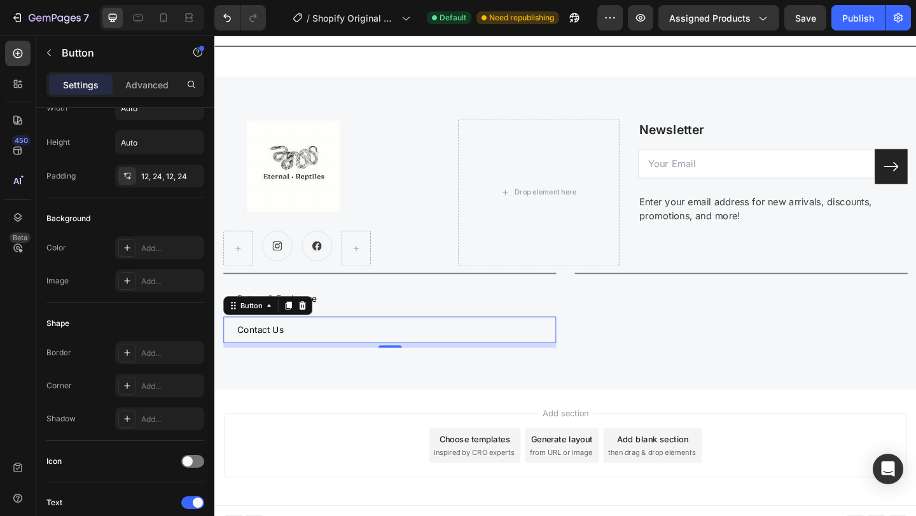
click at [309, 358] on div "Contact Us Button 8" at bounding box center [405, 356] width 362 height 29
click at [284, 354] on p "Contact Us" at bounding box center [264, 355] width 50 height 13
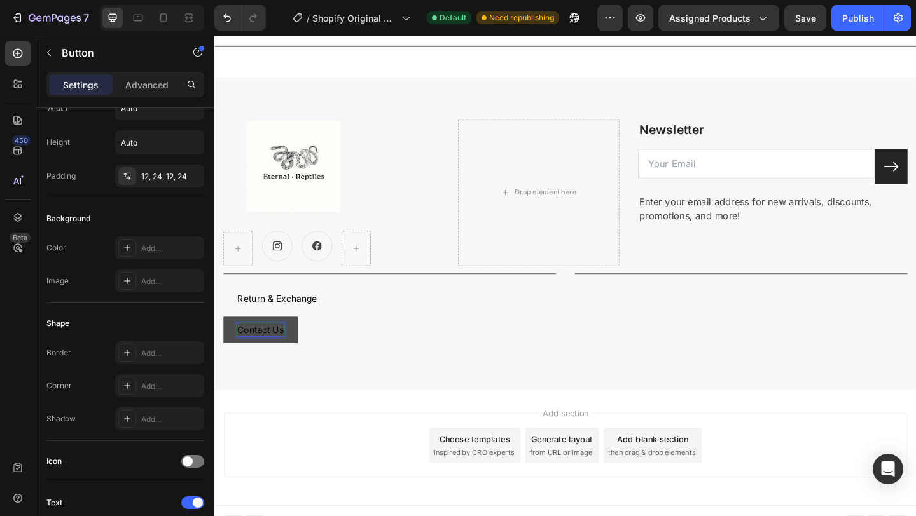
click at [298, 358] on button "Contact Us" at bounding box center [264, 356] width 81 height 29
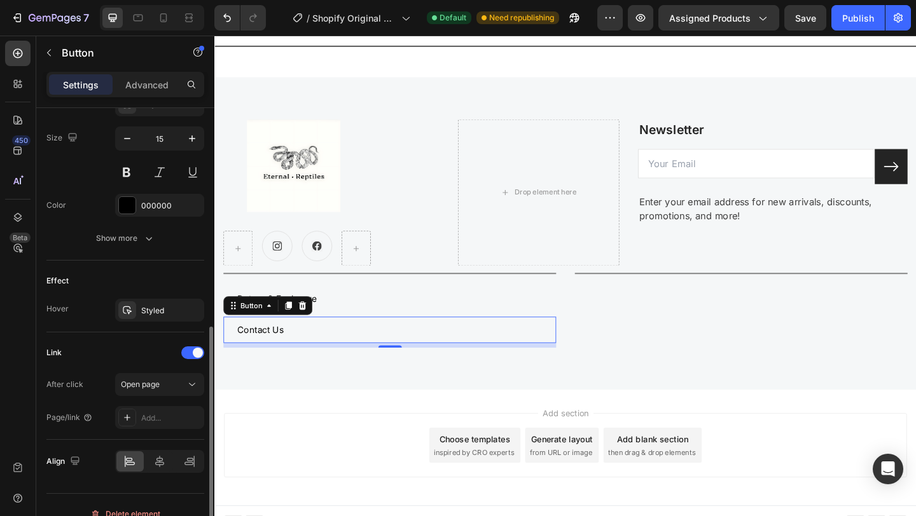
scroll to position [534, 0]
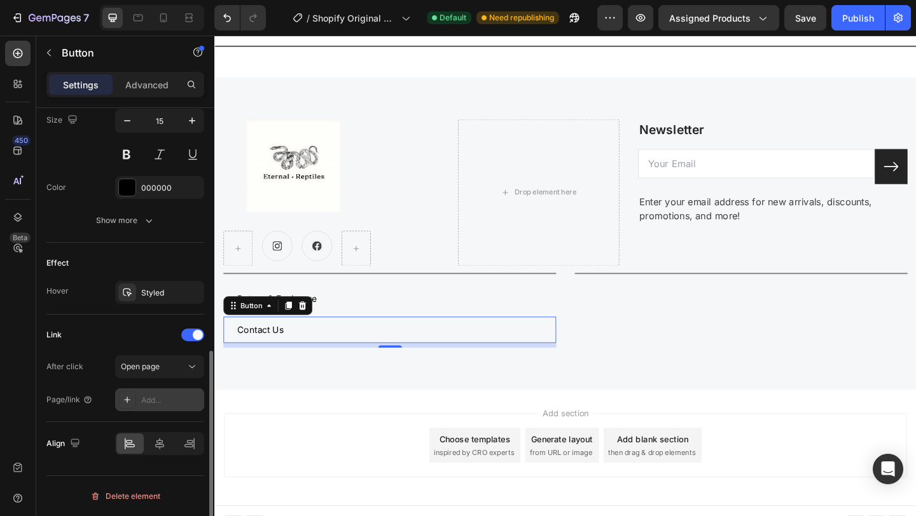
click at [172, 400] on div "Add..." at bounding box center [171, 400] width 60 height 11
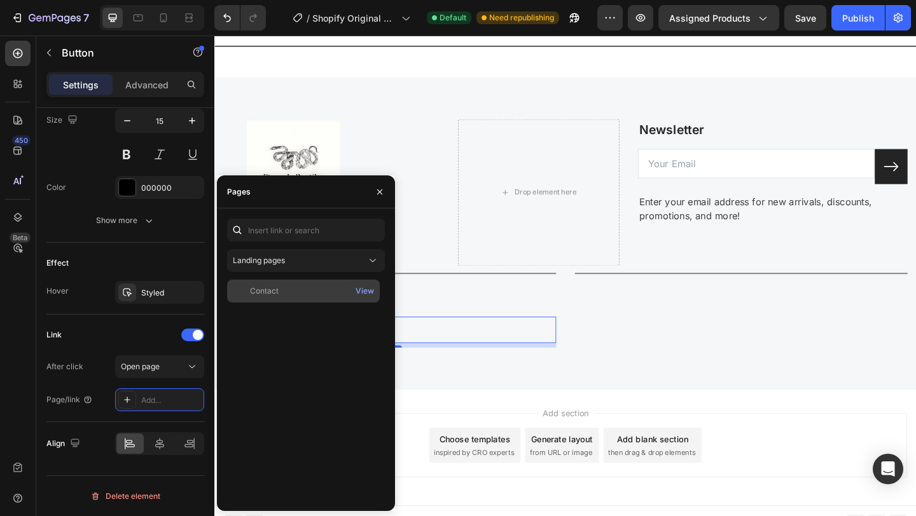
click at [291, 292] on div "Contact" at bounding box center [303, 291] width 142 height 11
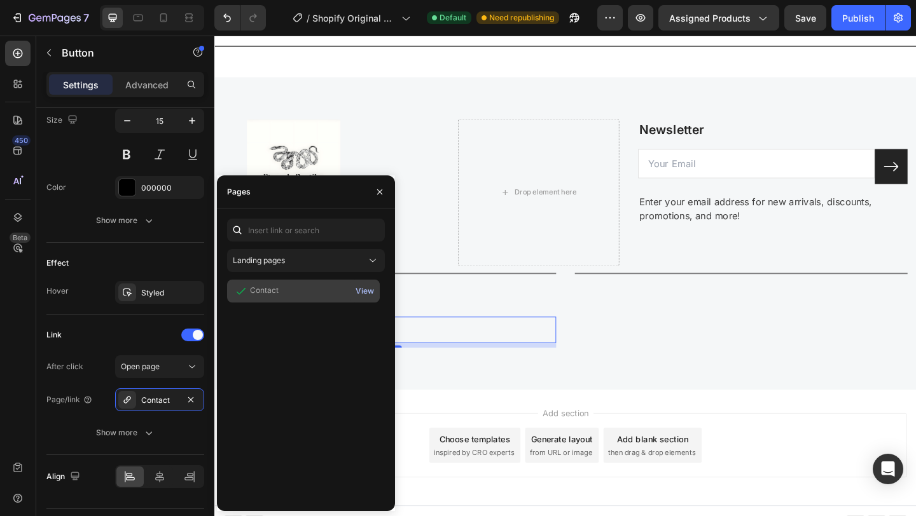
click at [368, 294] on div "View" at bounding box center [365, 291] width 18 height 11
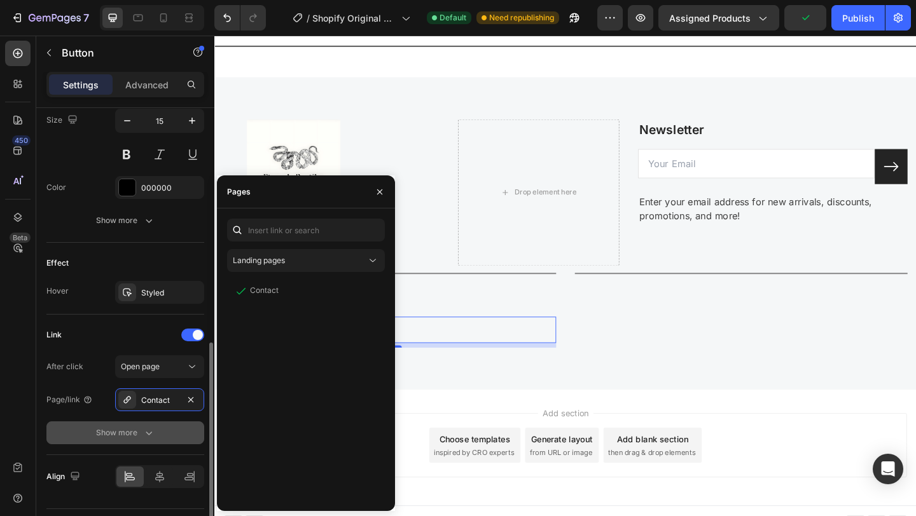
click at [135, 432] on div "Show more" at bounding box center [125, 433] width 59 height 13
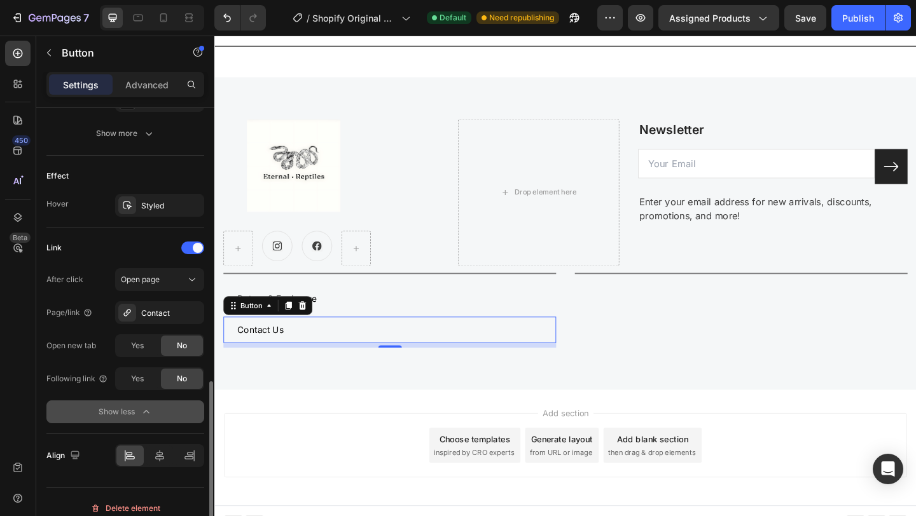
scroll to position [633, 0]
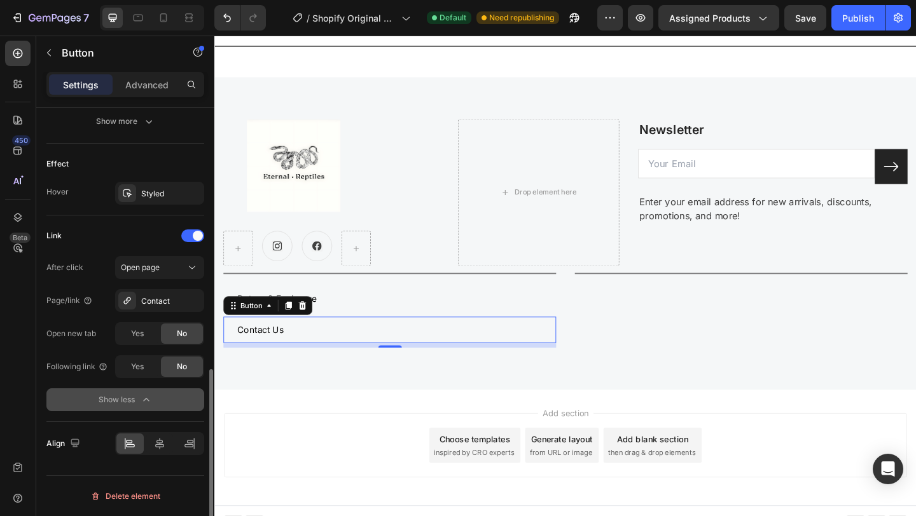
click at [146, 403] on icon "button" at bounding box center [146, 400] width 13 height 13
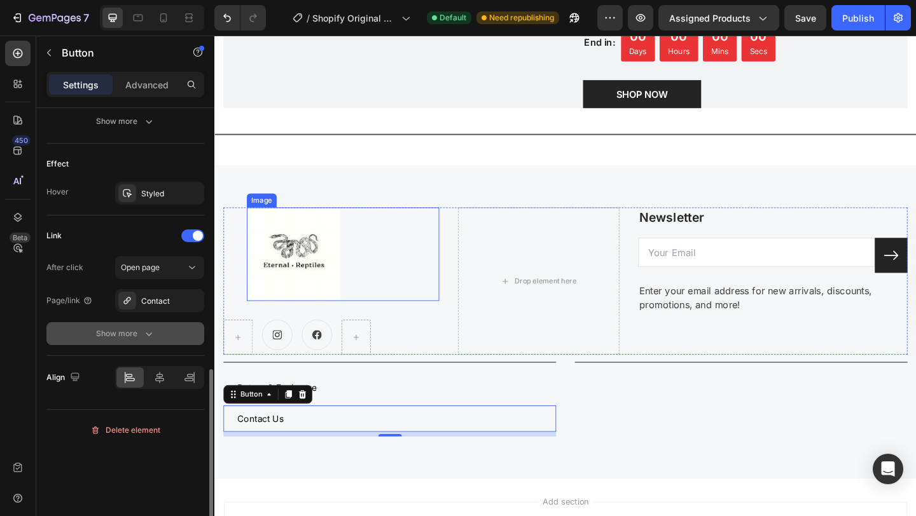
scroll to position [2582, 0]
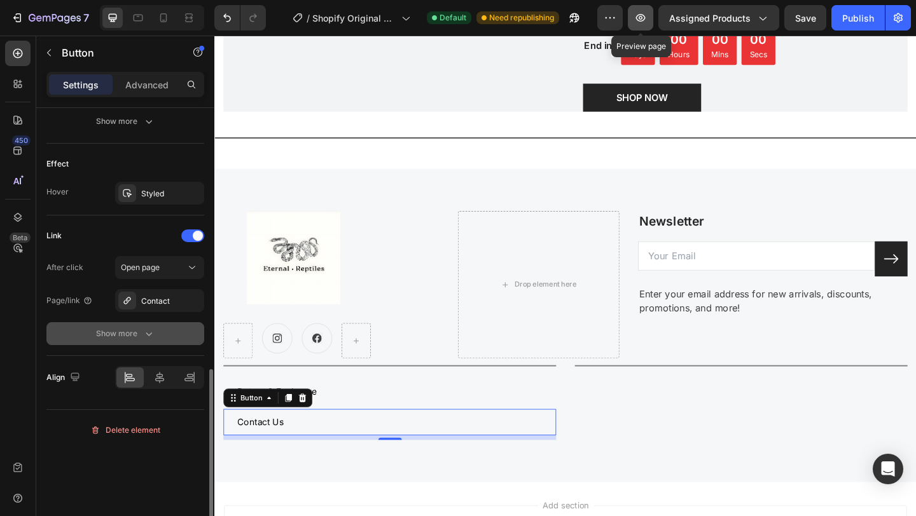
click at [648, 20] on button "button" at bounding box center [640, 17] width 25 height 25
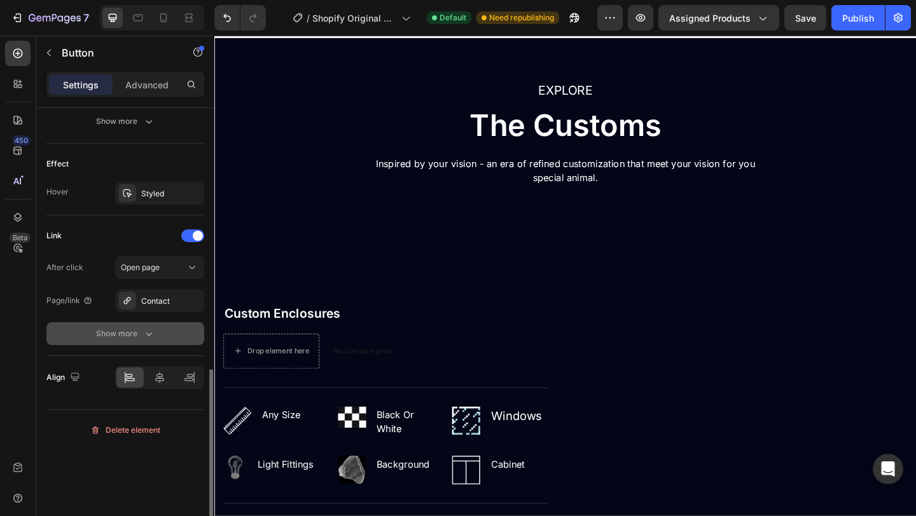
scroll to position [1385, 0]
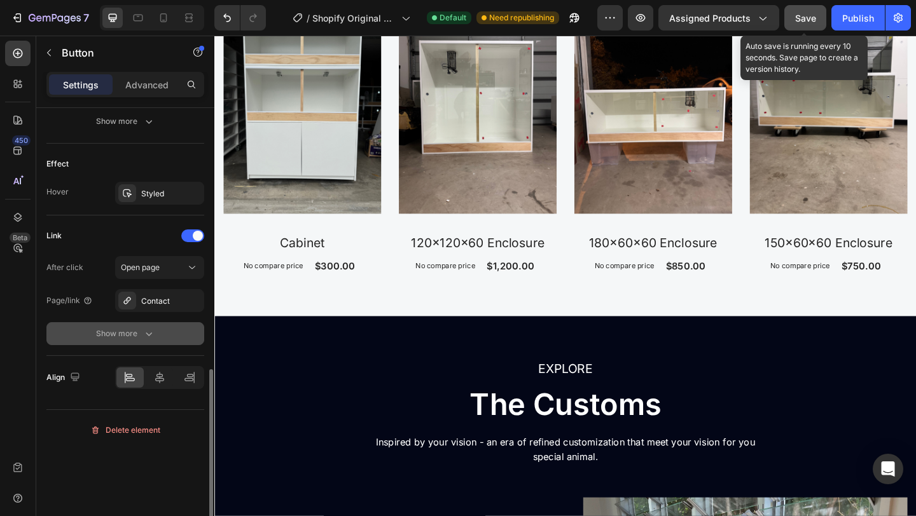
click at [809, 22] on span "Save" at bounding box center [805, 18] width 21 height 11
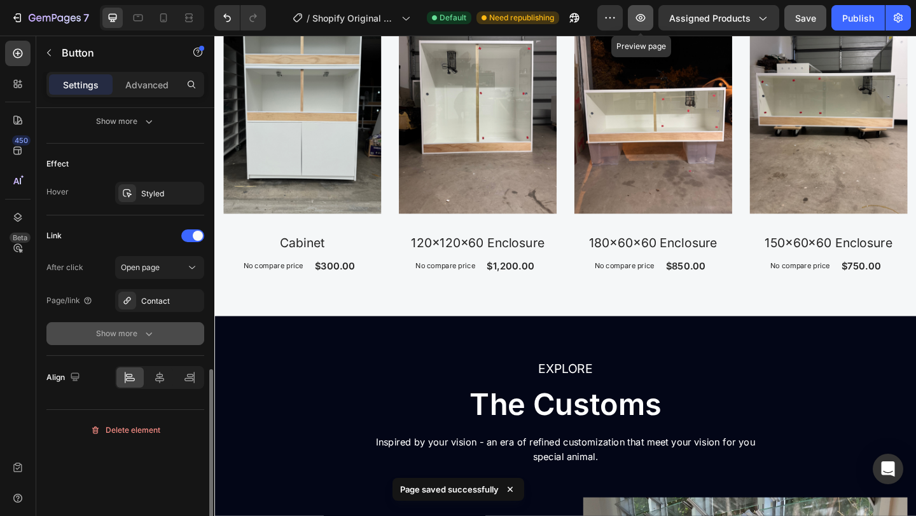
click at [641, 14] on icon "button" at bounding box center [641, 18] width 10 height 8
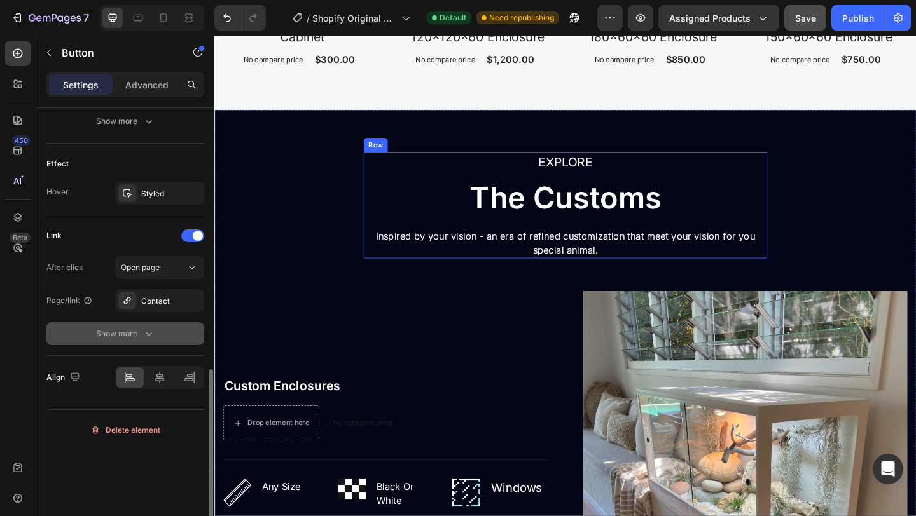
scroll to position [1626, 0]
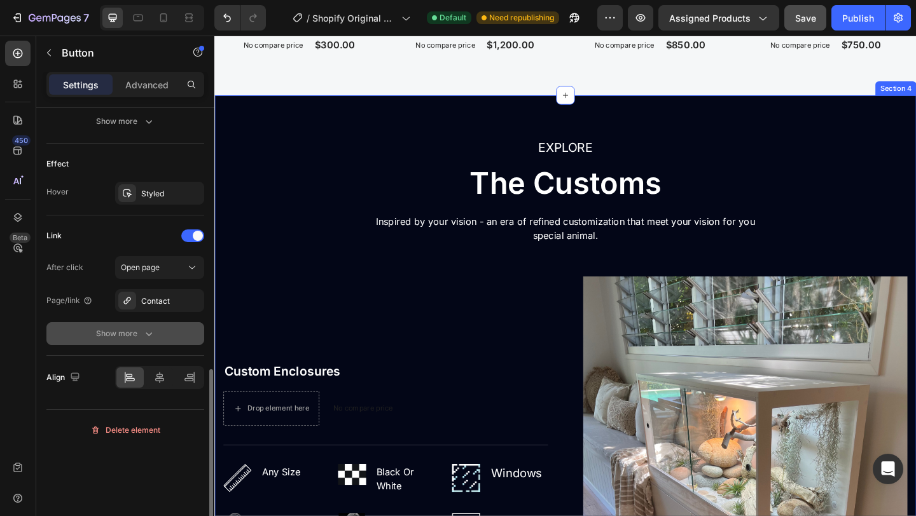
click at [370, 178] on div "EXPLORE Text block The Customs Heading Inspired by your vision - an era of refi…" at bounding box center [596, 458] width 744 height 624
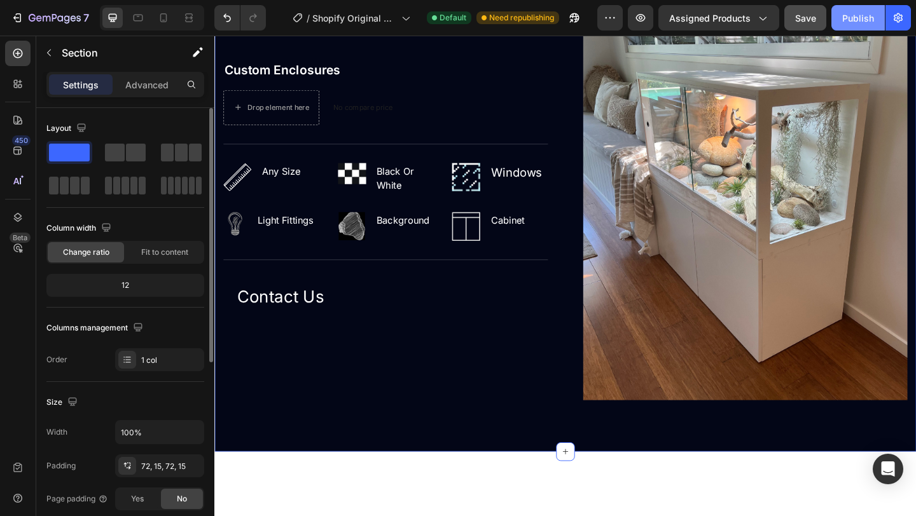
scroll to position [1497, 0]
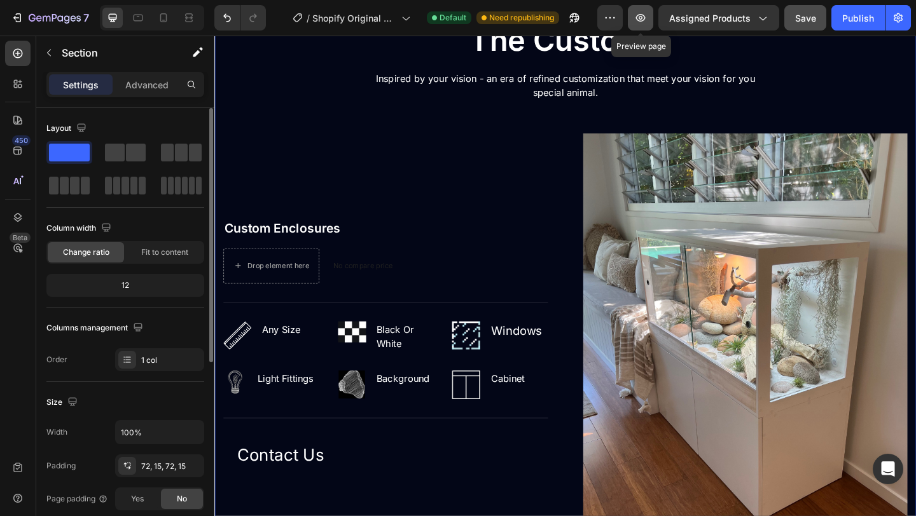
click at [639, 16] on icon "button" at bounding box center [641, 18] width 10 height 8
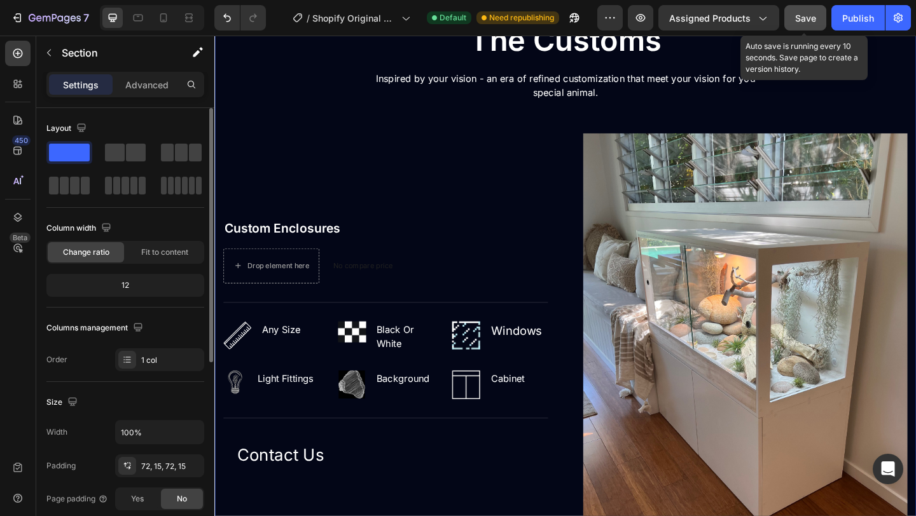
click at [794, 26] on button "Save" at bounding box center [805, 17] width 42 height 25
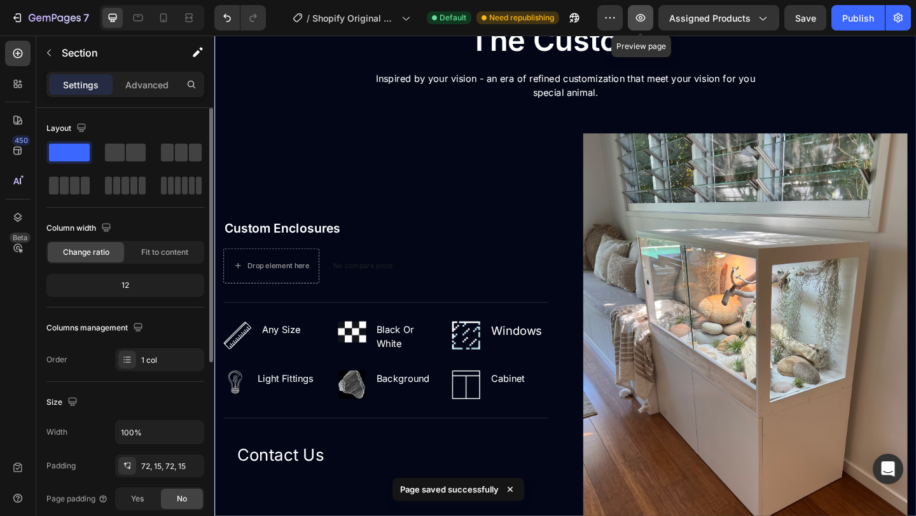
click at [645, 13] on icon "button" at bounding box center [640, 17] width 13 height 13
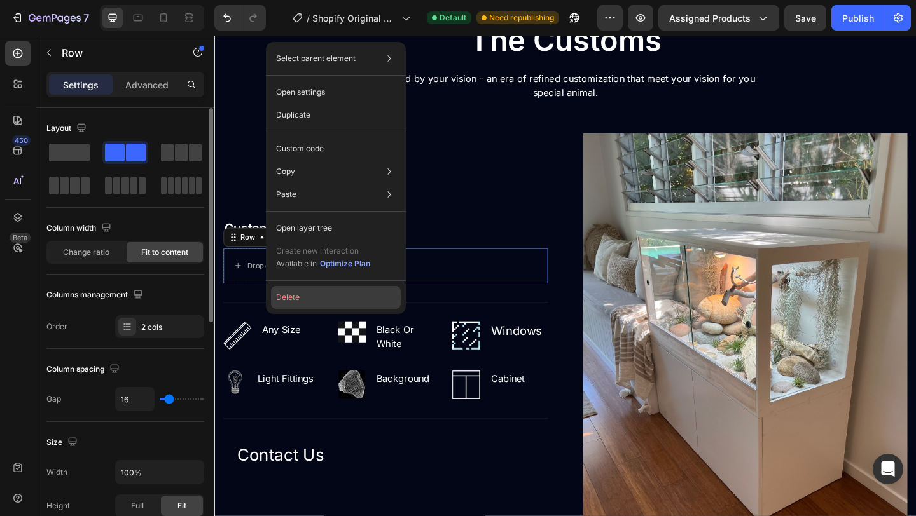
click at [315, 294] on button "Delete" at bounding box center [336, 297] width 130 height 23
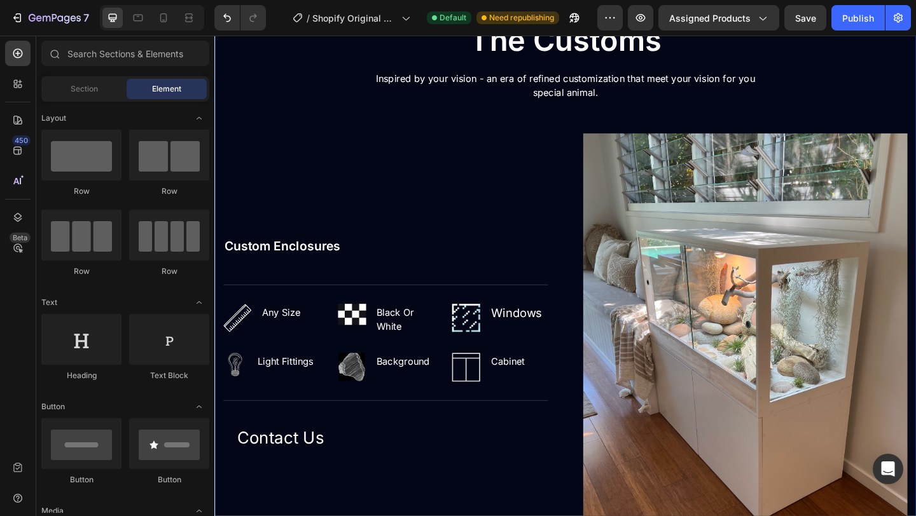
scroll to position [1443, 0]
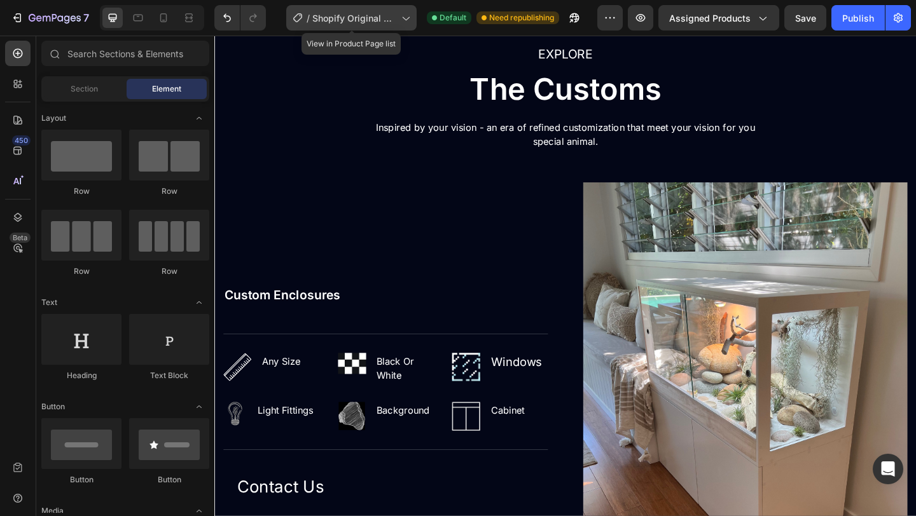
click at [406, 22] on icon at bounding box center [405, 17] width 13 height 13
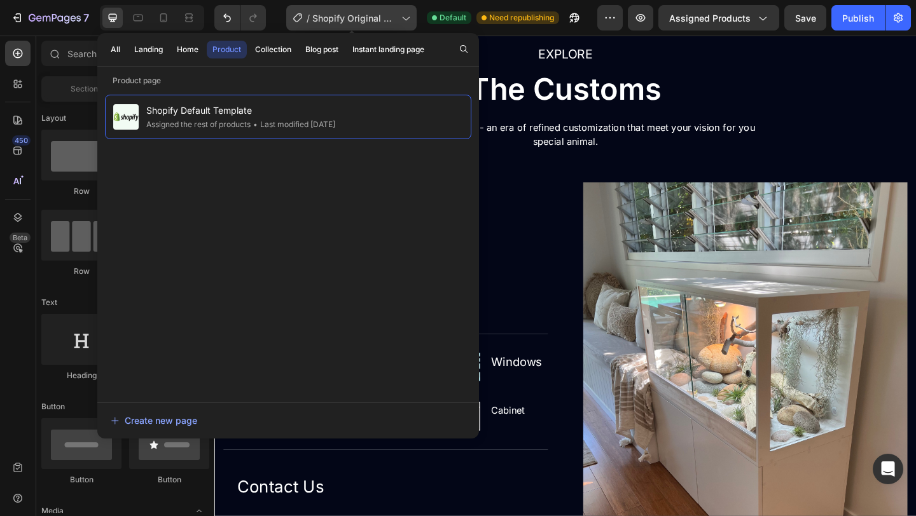
click at [404, 22] on icon at bounding box center [405, 17] width 13 height 13
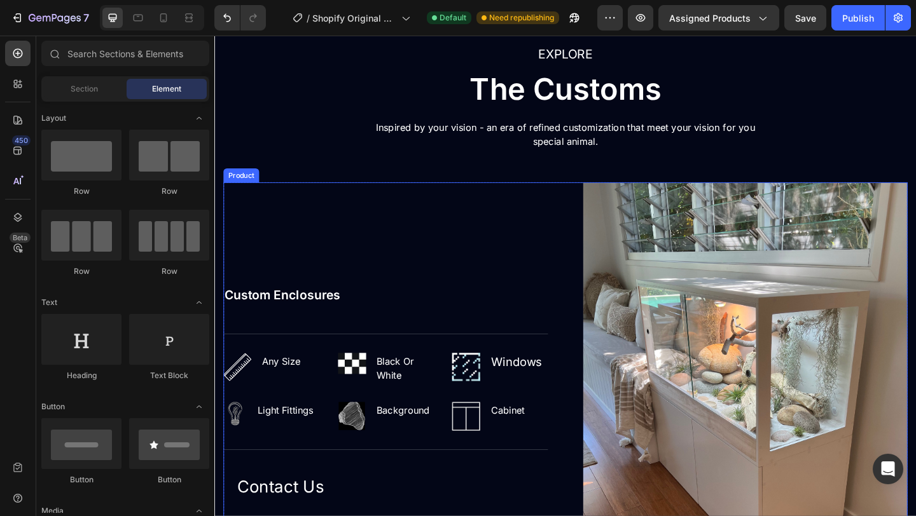
scroll to position [1413, 0]
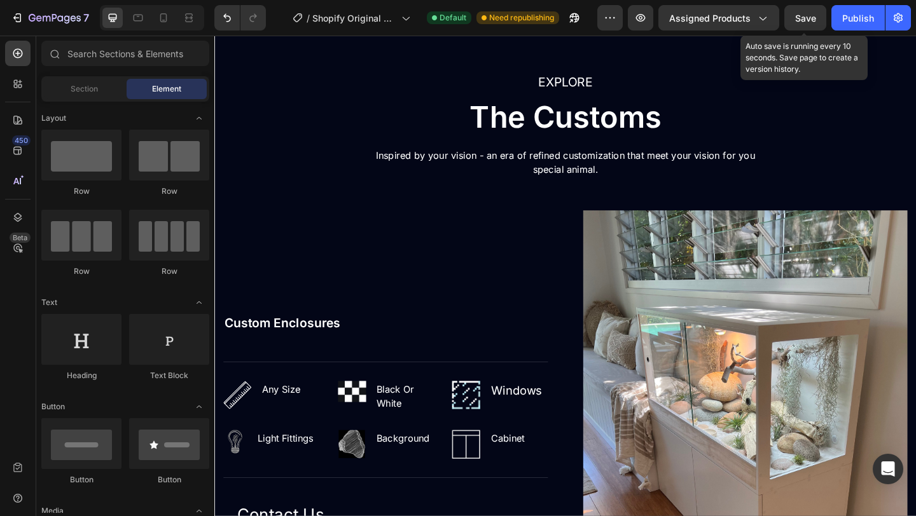
click at [810, 11] on div "Save" at bounding box center [805, 17] width 21 height 13
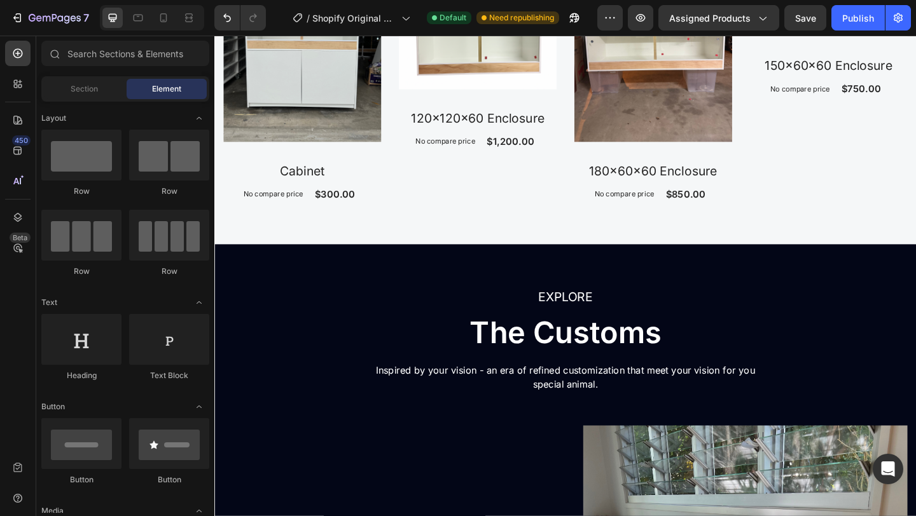
scroll to position [1041, 0]
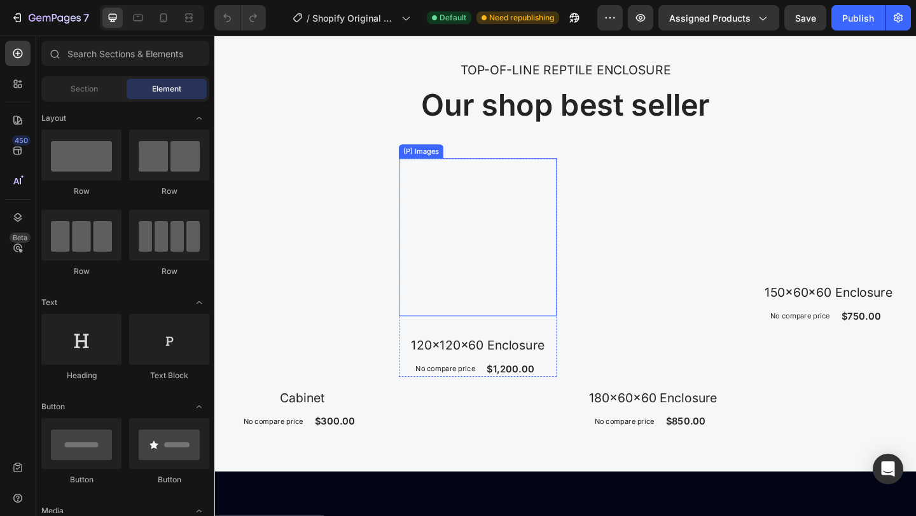
scroll to position [1092, 0]
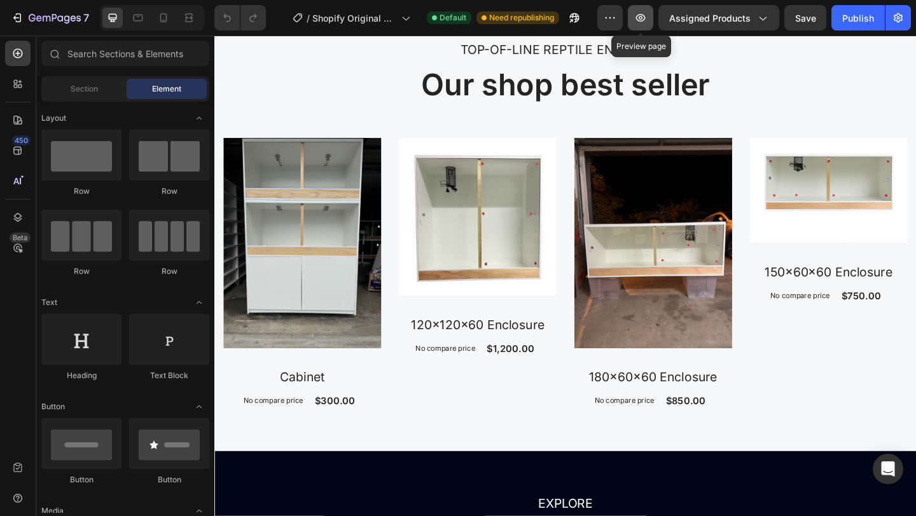
click at [639, 21] on icon "button" at bounding box center [640, 17] width 13 height 13
click at [863, 22] on div "Publish" at bounding box center [858, 17] width 32 height 13
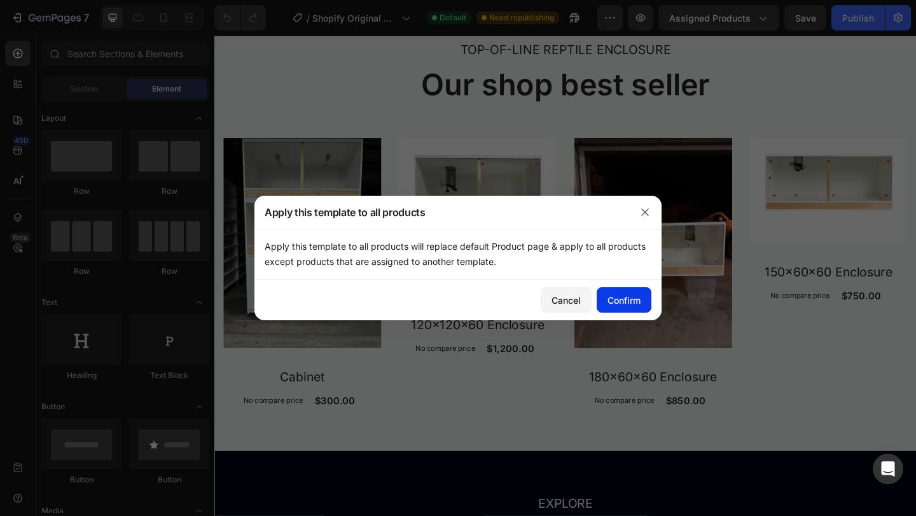
click at [609, 296] on div "Confirm" at bounding box center [623, 300] width 33 height 13
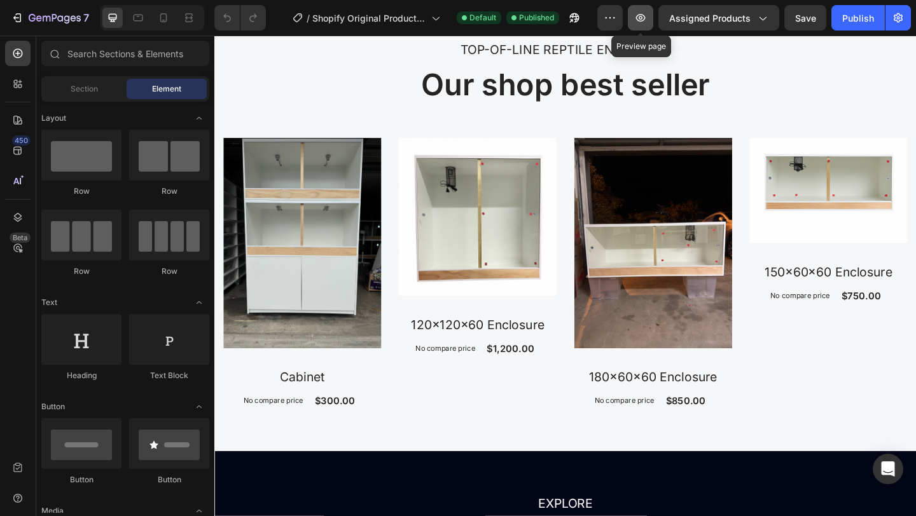
click at [637, 20] on icon "button" at bounding box center [640, 17] width 13 height 13
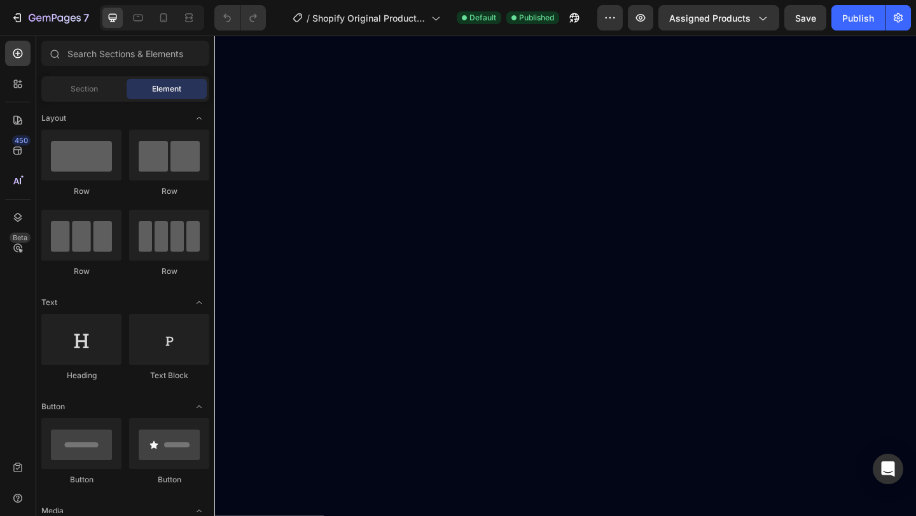
scroll to position [0, 0]
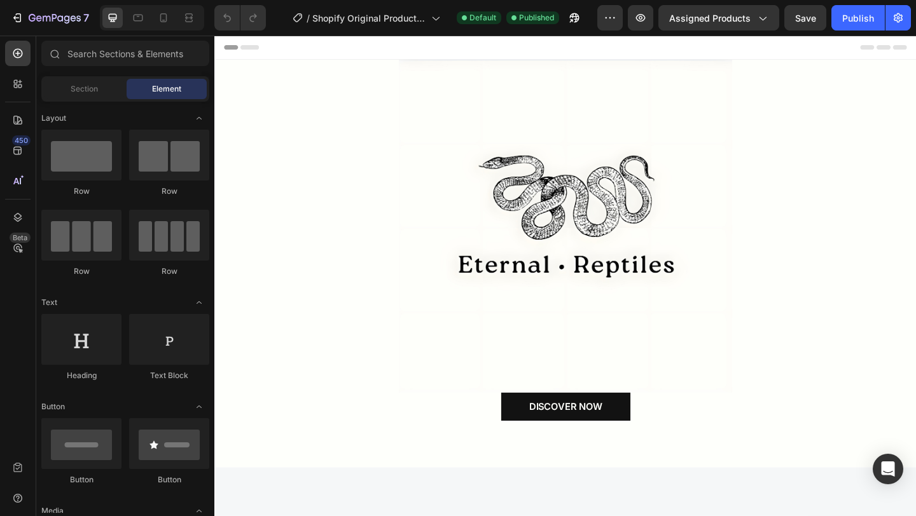
click at [258, 46] on icon at bounding box center [252, 48] width 20 height 5
click at [749, 21] on span "Assigned Products" at bounding box center [709, 17] width 81 height 13
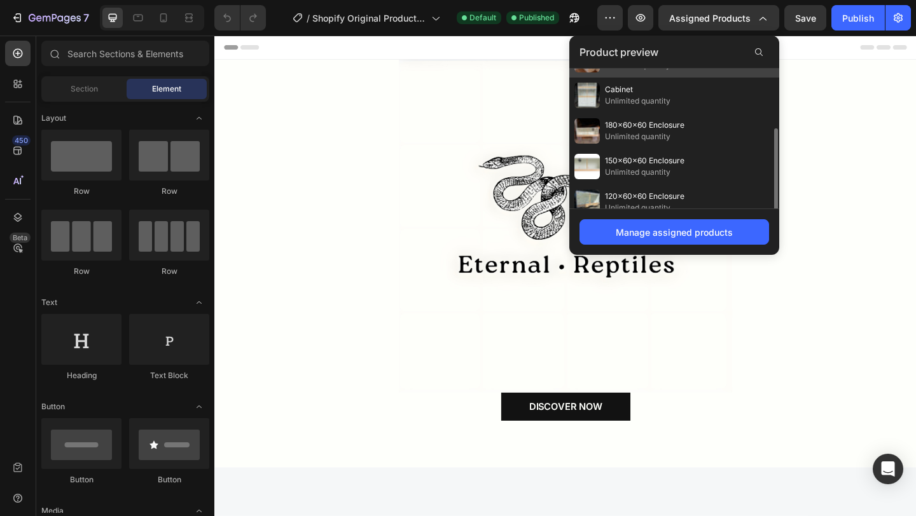
scroll to position [74, 0]
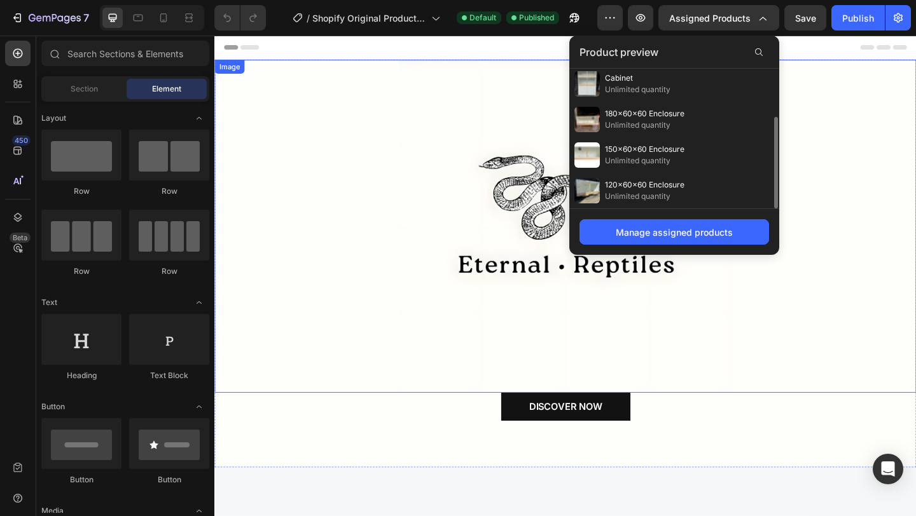
click at [869, 134] on div at bounding box center [595, 243] width 763 height 363
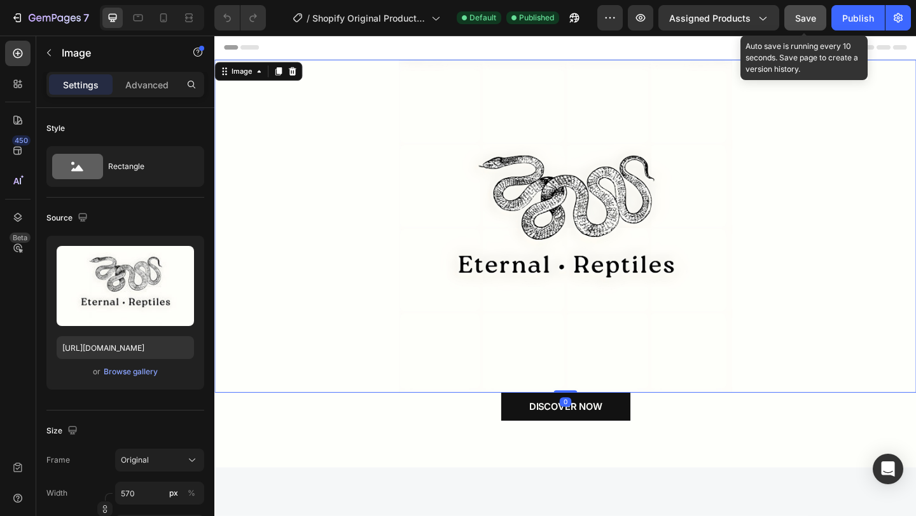
click at [808, 17] on span "Save" at bounding box center [805, 18] width 21 height 11
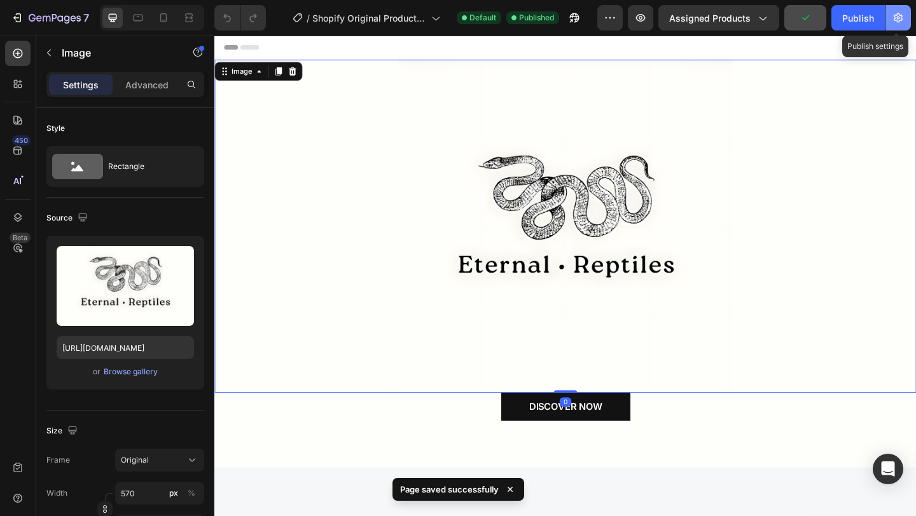
click at [901, 23] on icon "button" at bounding box center [898, 17] width 13 height 13
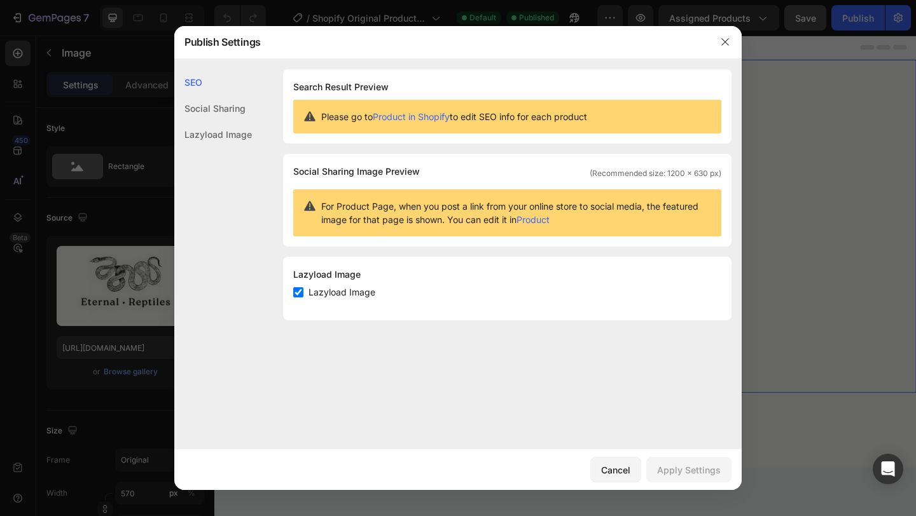
click at [424, 119] on link "Product in Shopify" at bounding box center [411, 116] width 77 height 11
click at [420, 115] on link "Product in Shopify" at bounding box center [411, 116] width 77 height 11
click at [218, 121] on div "Social Sharing" at bounding box center [213, 134] width 78 height 26
click at [636, 474] on button "Cancel" at bounding box center [615, 469] width 51 height 25
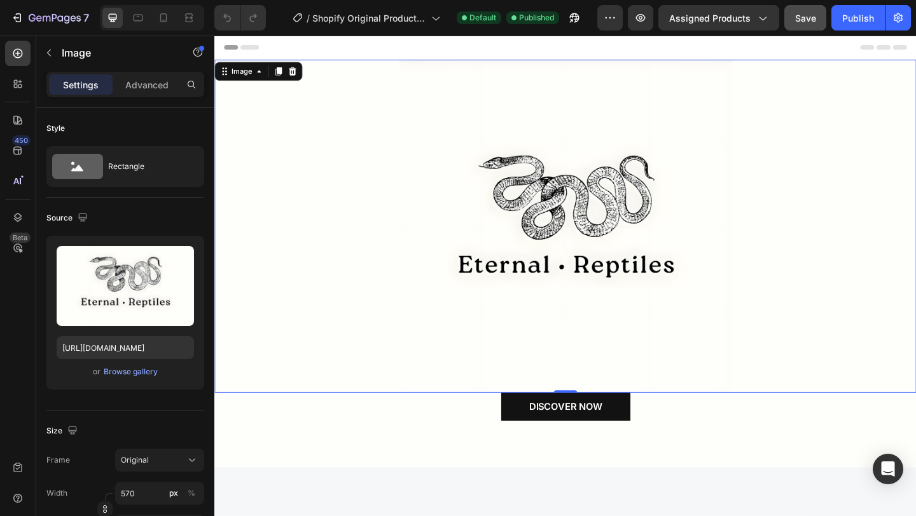
click at [251, 53] on div at bounding box center [596, 48] width 743 height 25
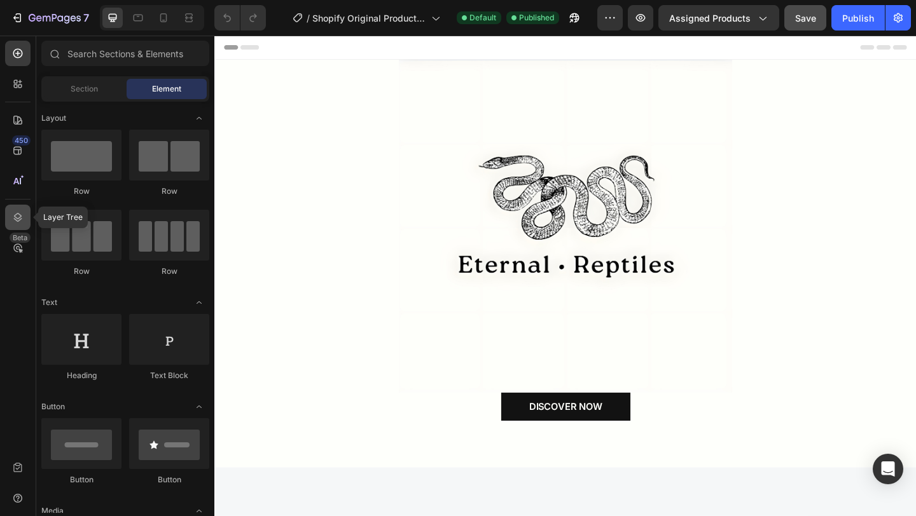
click at [22, 216] on icon at bounding box center [17, 217] width 13 height 13
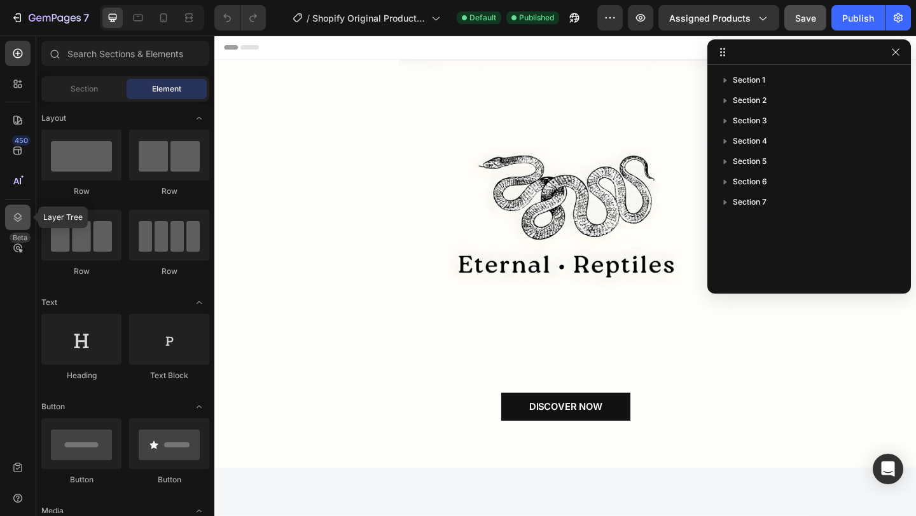
click at [22, 216] on icon at bounding box center [17, 217] width 13 height 13
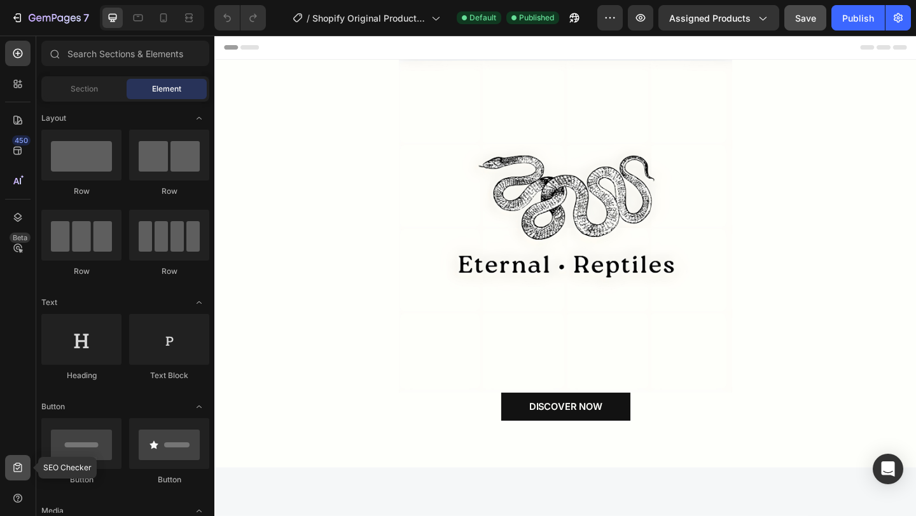
click at [18, 470] on icon at bounding box center [17, 468] width 13 height 13
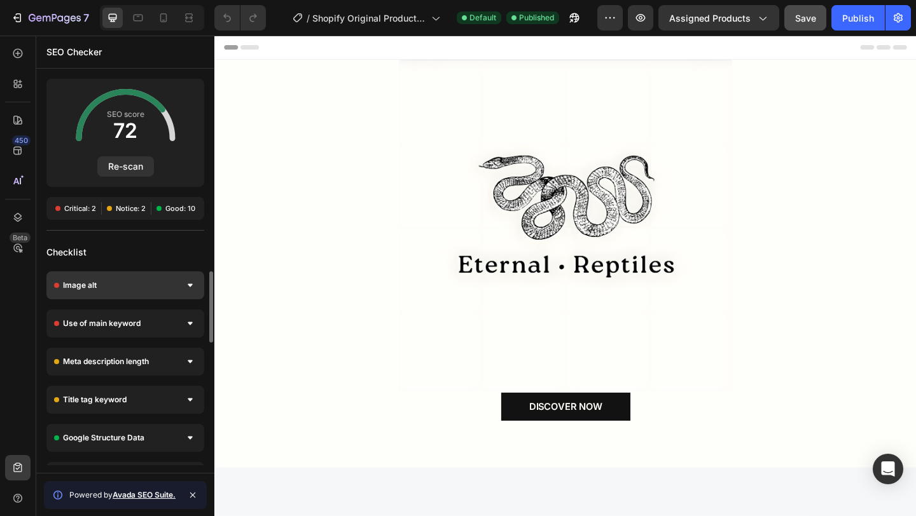
click at [153, 283] on div "Image alt" at bounding box center [125, 286] width 158 height 28
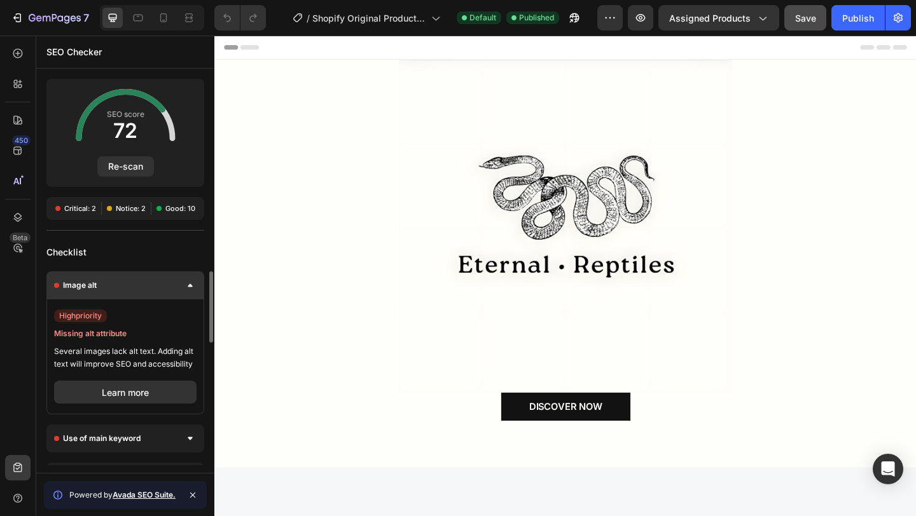
click at [170, 286] on div "Image alt" at bounding box center [125, 286] width 158 height 28
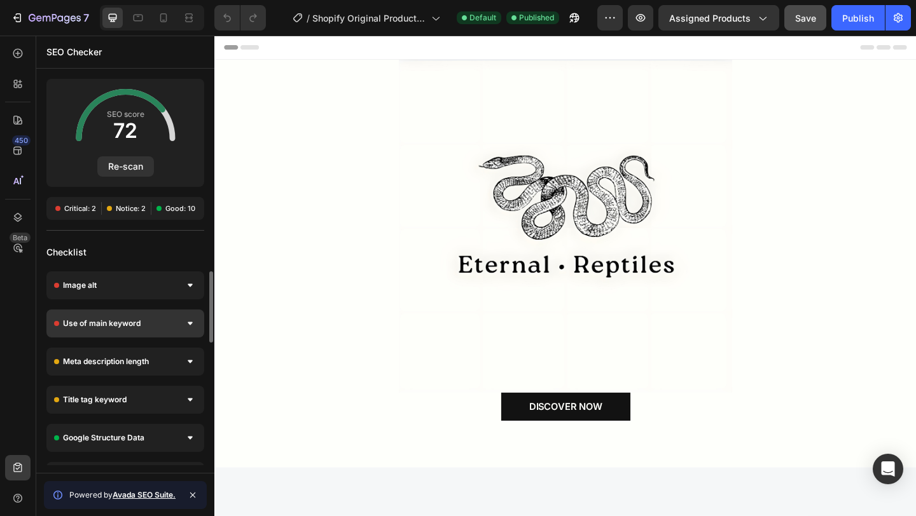
click at [171, 326] on div "Use of main keyword" at bounding box center [125, 324] width 158 height 28
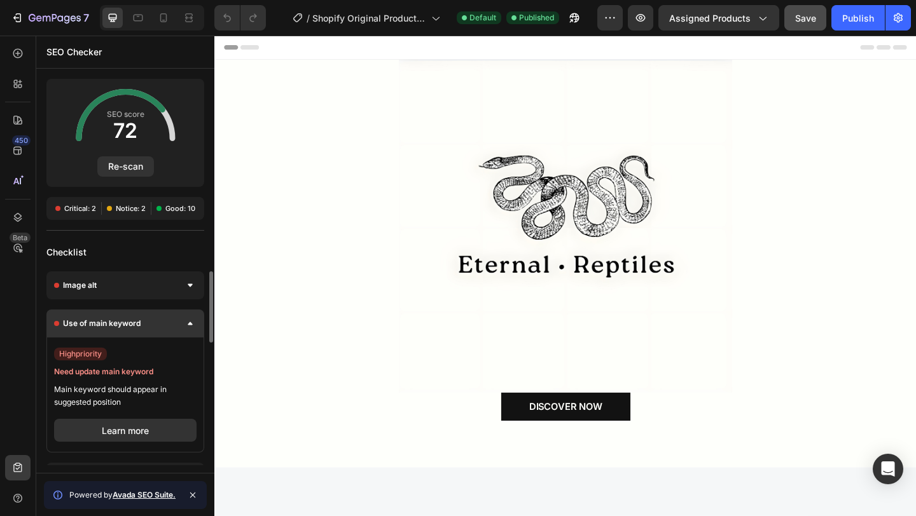
click at [171, 326] on div "Use of main keyword" at bounding box center [125, 324] width 158 height 28
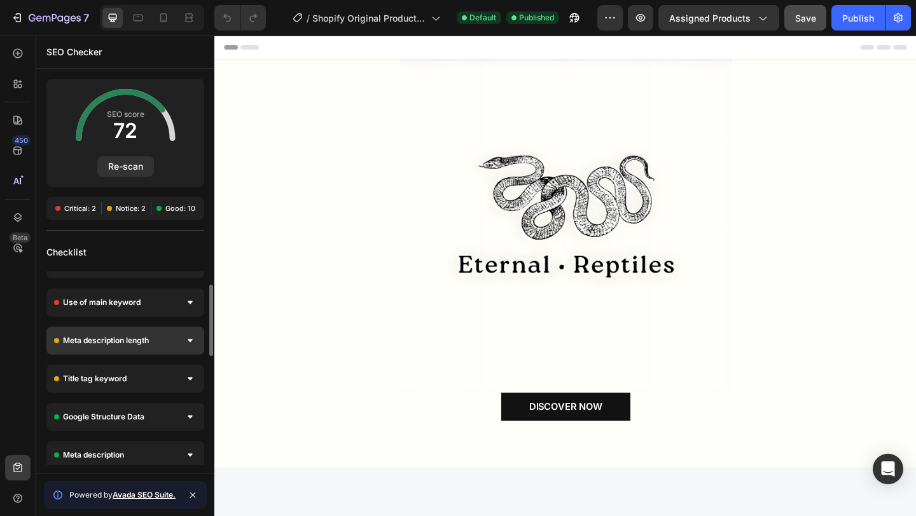
scroll to position [27, 0]
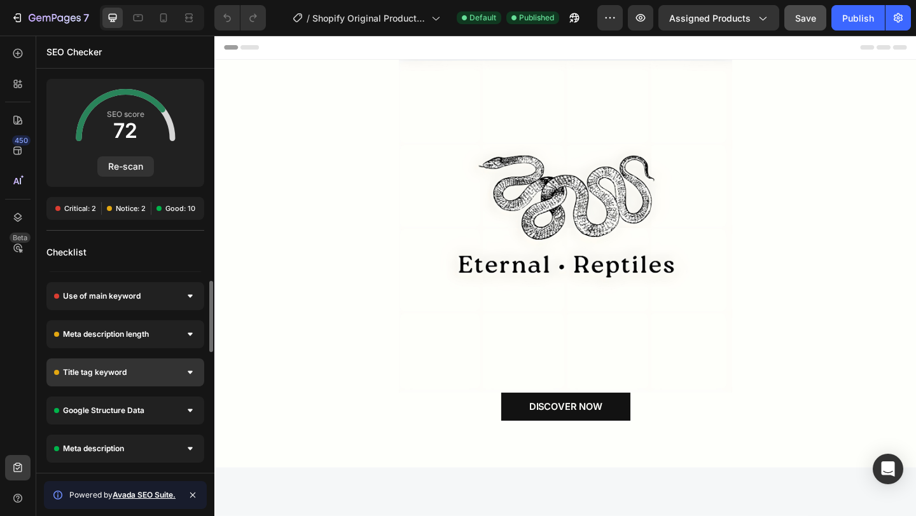
click at [163, 364] on div "Title tag keyword" at bounding box center [125, 373] width 158 height 28
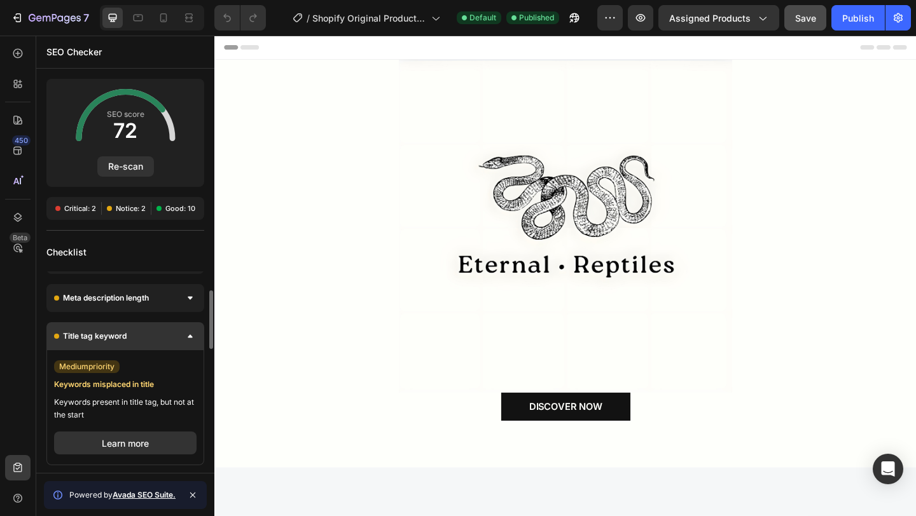
click at [187, 337] on div at bounding box center [190, 336] width 13 height 13
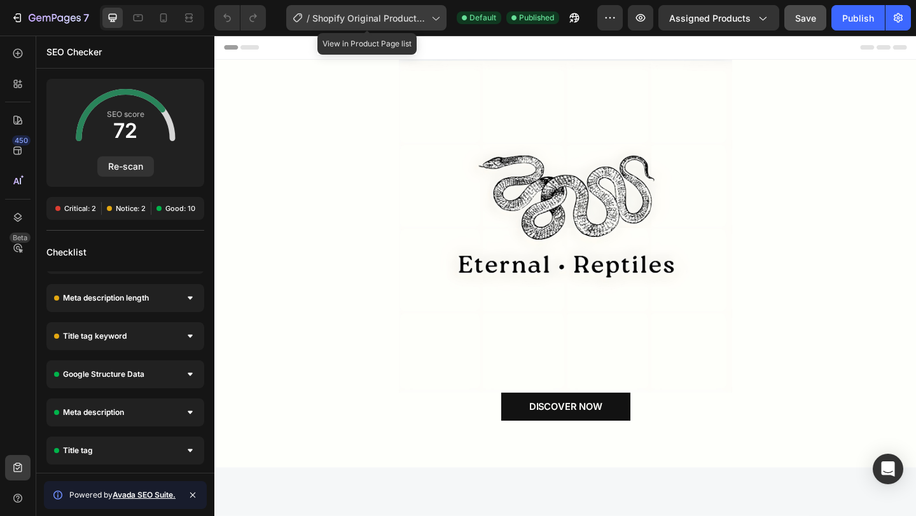
click at [362, 20] on span "Shopify Original Product Template" at bounding box center [369, 17] width 114 height 13
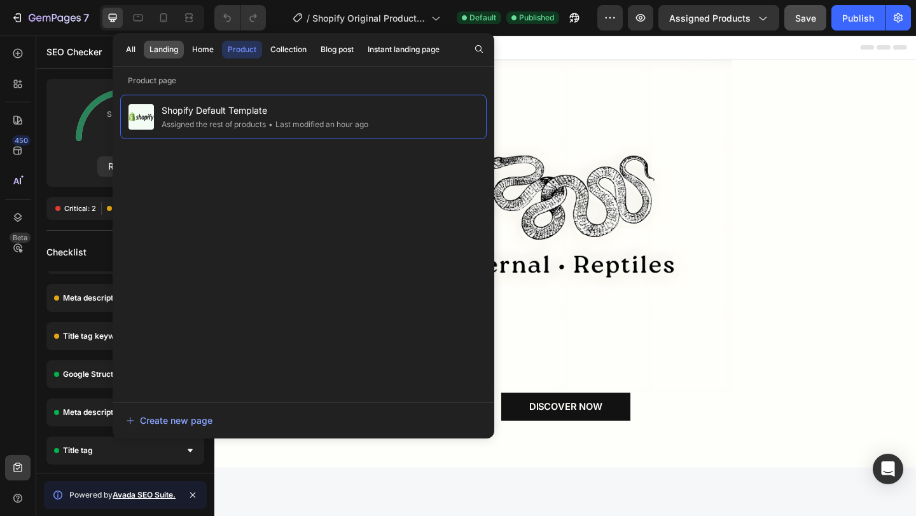
click at [159, 48] on div "Landing" at bounding box center [163, 49] width 29 height 11
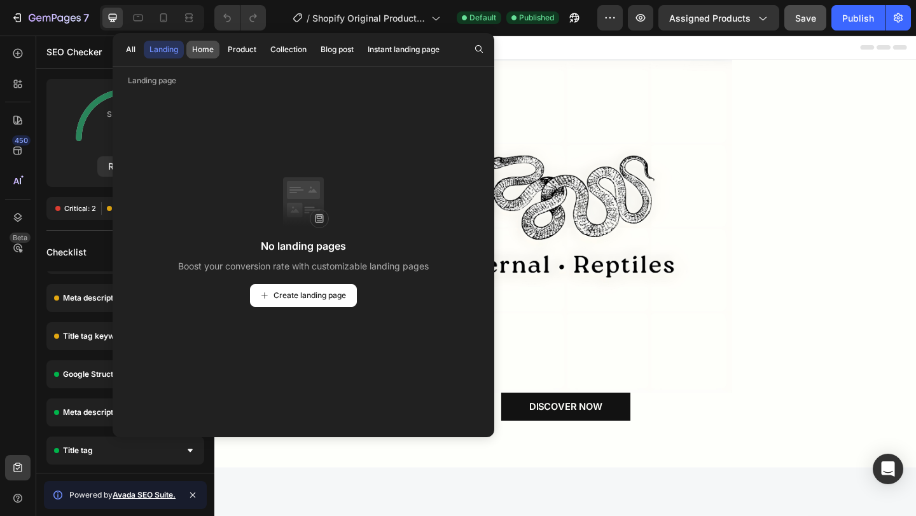
click at [222, 56] on button "Home" at bounding box center [242, 50] width 40 height 18
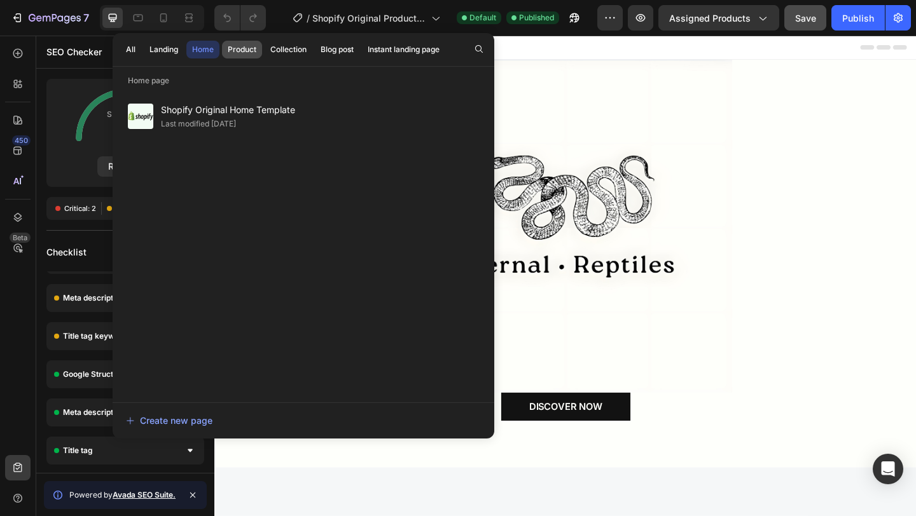
click at [248, 49] on div "Product" at bounding box center [242, 49] width 29 height 11
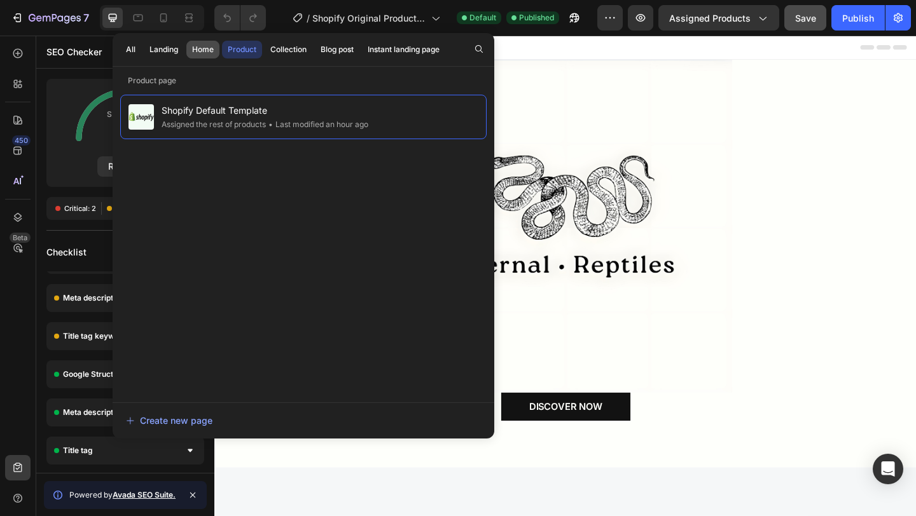
click at [212, 45] on div "Home" at bounding box center [203, 49] width 22 height 11
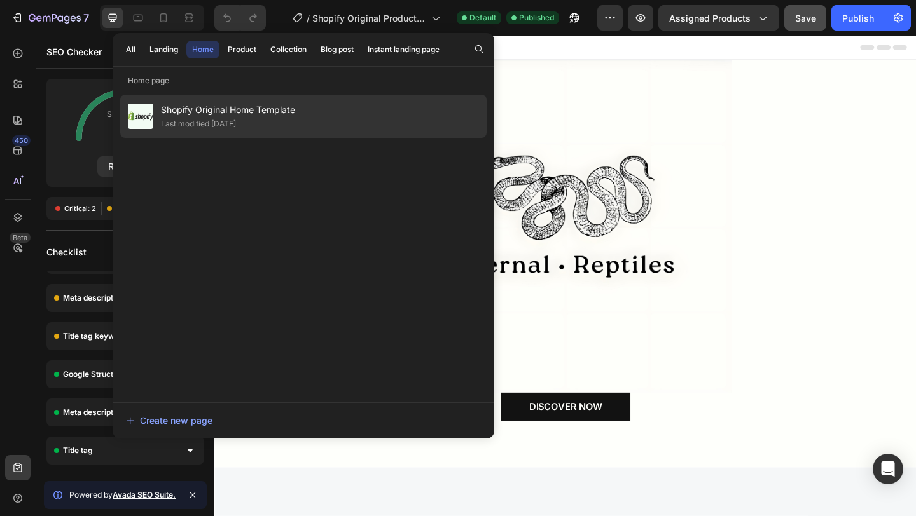
click at [249, 111] on span "Shopify Original Home Template" at bounding box center [228, 109] width 134 height 15
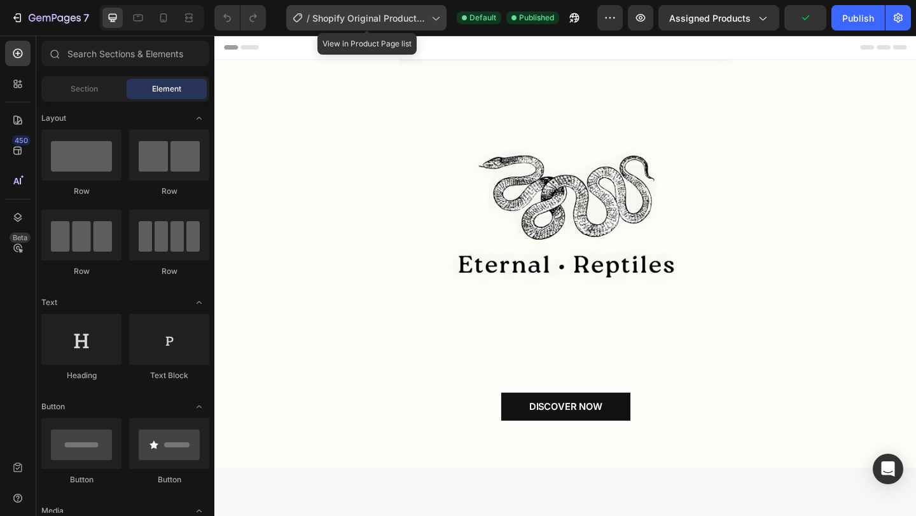
click at [353, 21] on span "Shopify Original Product Template" at bounding box center [369, 17] width 114 height 13
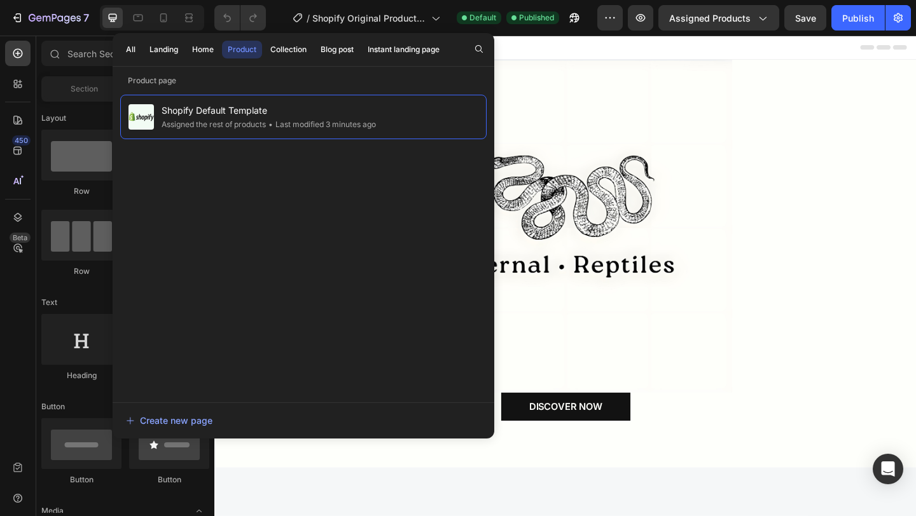
click at [218, 80] on p "Product page" at bounding box center [304, 80] width 382 height 13
click at [204, 46] on div "Home" at bounding box center [203, 49] width 22 height 11
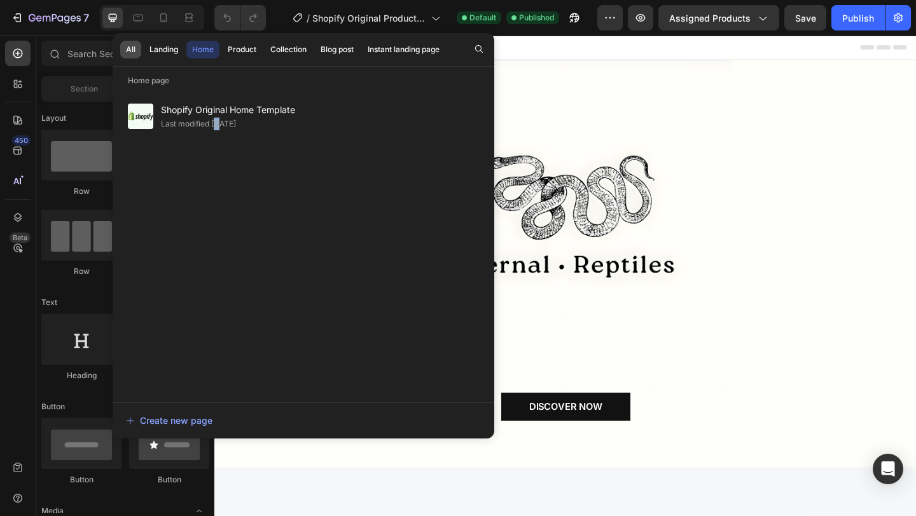
click at [144, 55] on button "All" at bounding box center [164, 50] width 40 height 18
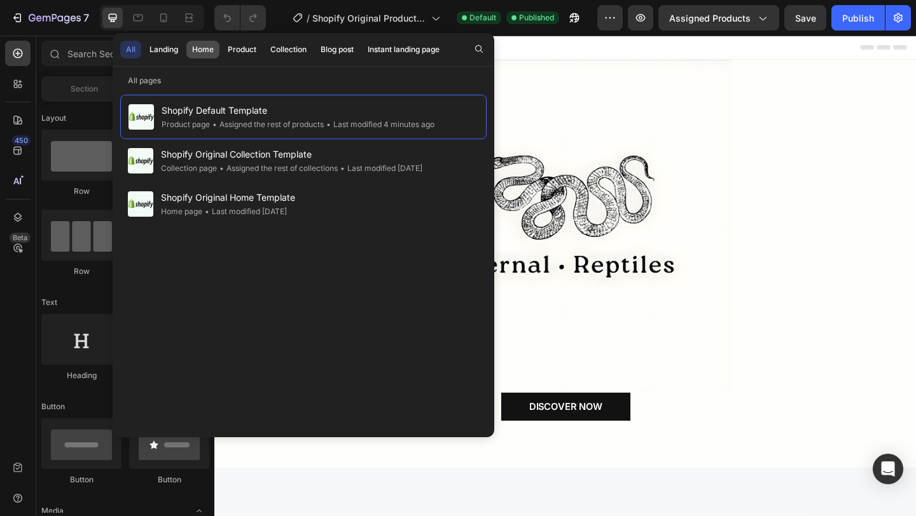
click at [222, 55] on button "Home" at bounding box center [242, 50] width 40 height 18
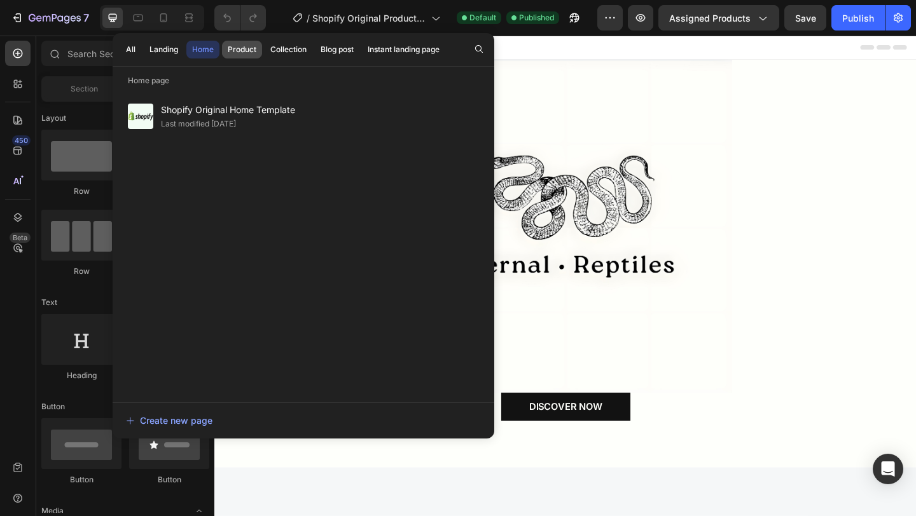
click at [237, 49] on div "Product" at bounding box center [242, 49] width 29 height 11
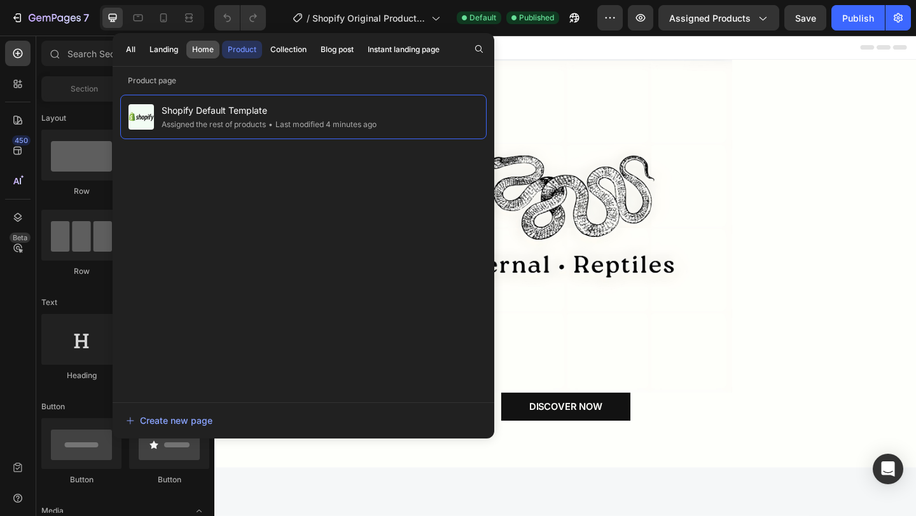
click at [216, 48] on button "Home" at bounding box center [202, 50] width 33 height 18
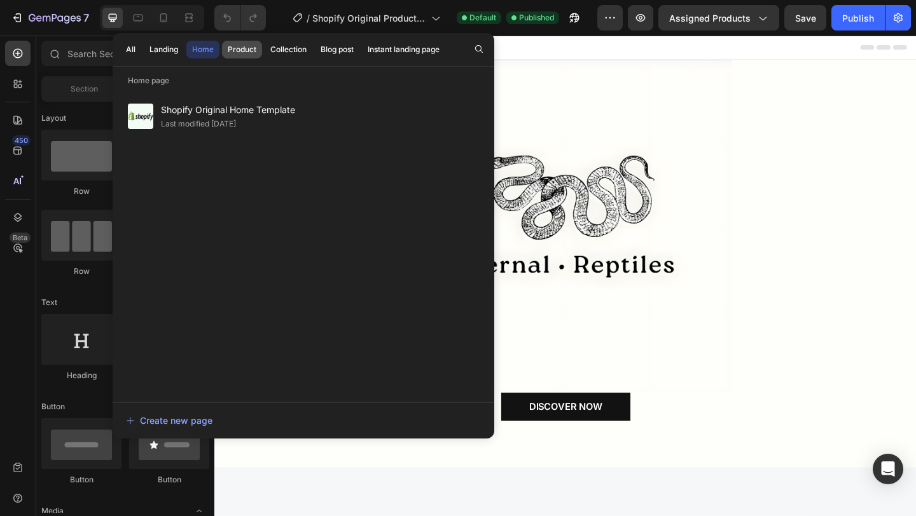
click at [244, 48] on div "Product" at bounding box center [242, 49] width 29 height 11
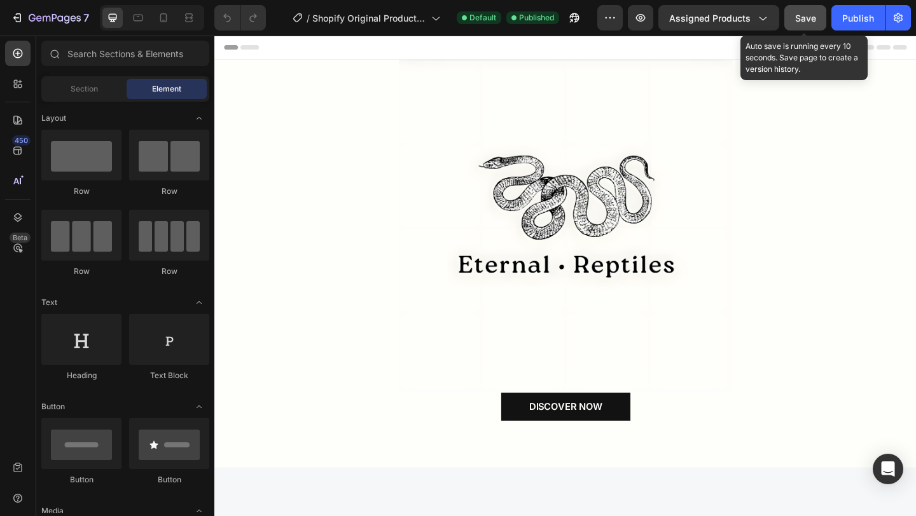
click at [801, 22] on span "Save" at bounding box center [805, 18] width 21 height 11
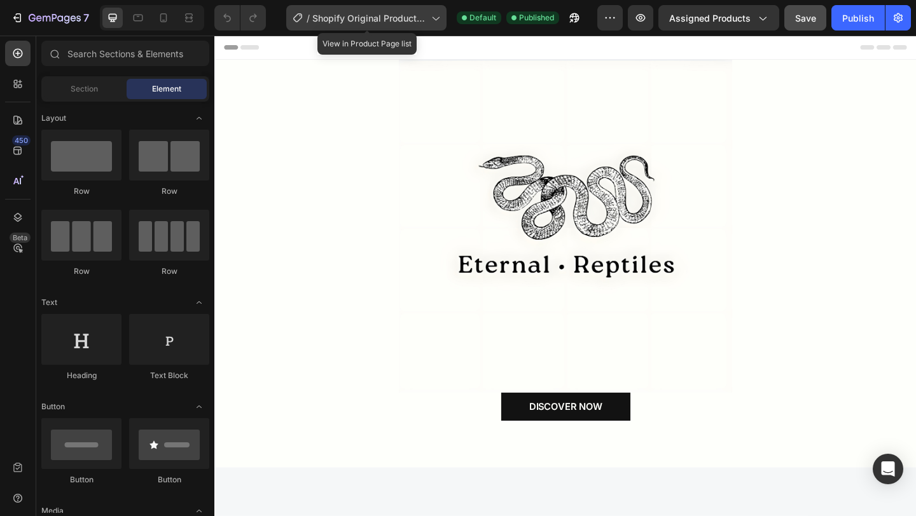
click at [392, 17] on span "Shopify Original Product Template" at bounding box center [369, 17] width 114 height 13
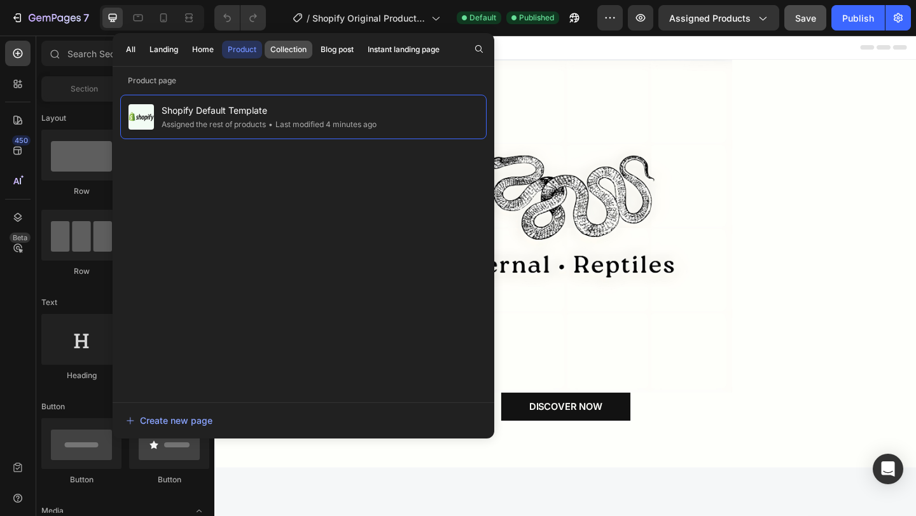
click at [302, 52] on div "Collection" at bounding box center [288, 49] width 36 height 11
click at [250, 50] on div "Product" at bounding box center [242, 49] width 29 height 11
click at [186, 50] on button "Landing" at bounding box center [202, 50] width 33 height 18
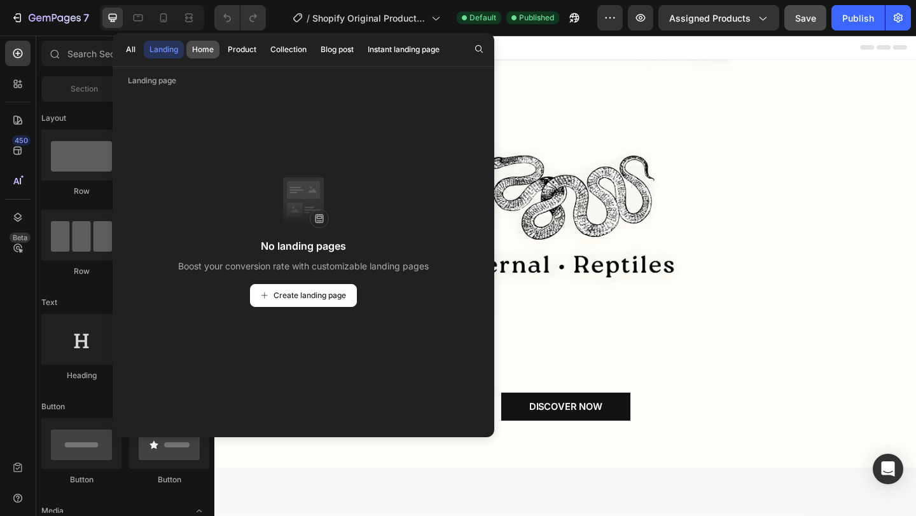
click at [199, 46] on div "Home" at bounding box center [203, 49] width 22 height 11
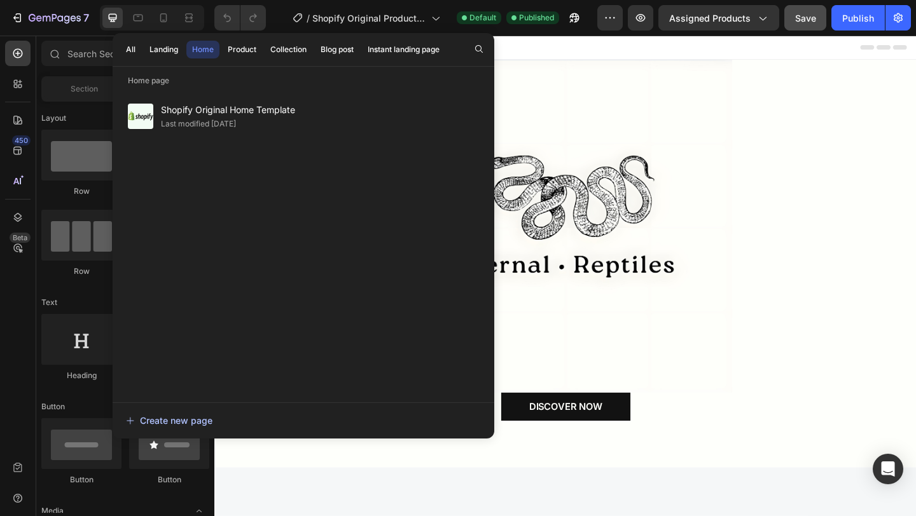
click at [201, 427] on button "Create new page" at bounding box center [303, 420] width 356 height 25
